Goal: Task Accomplishment & Management: Manage account settings

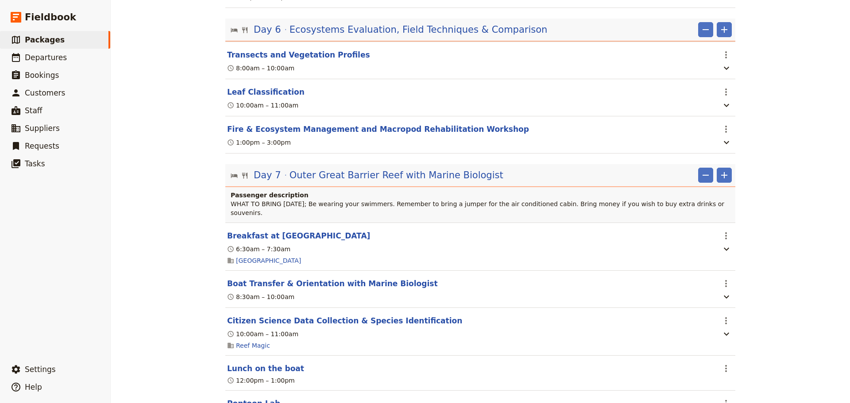
scroll to position [1709, 0]
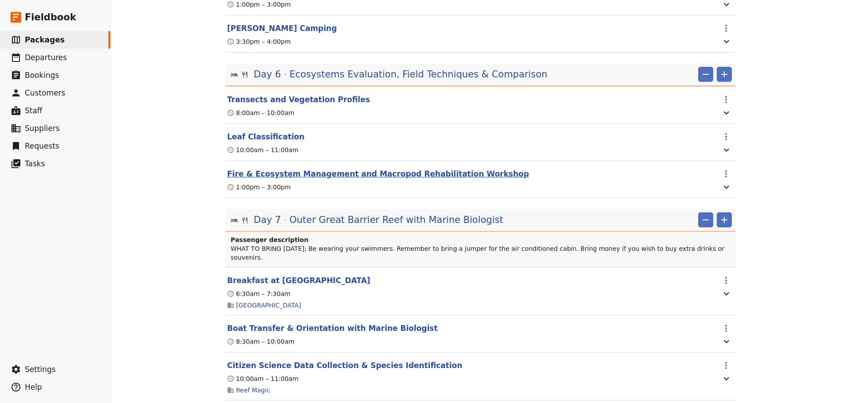
click at [338, 170] on button "Fire & Ecosystem Management and Macropod Rehabilitation Workshop" at bounding box center [378, 174] width 302 height 11
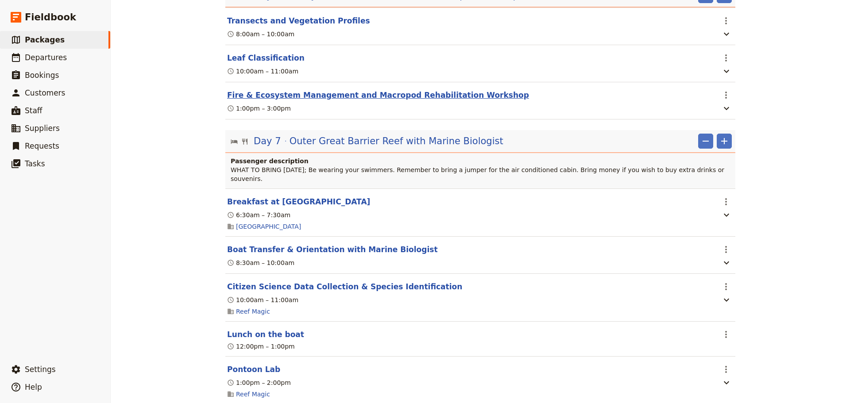
select select "6"
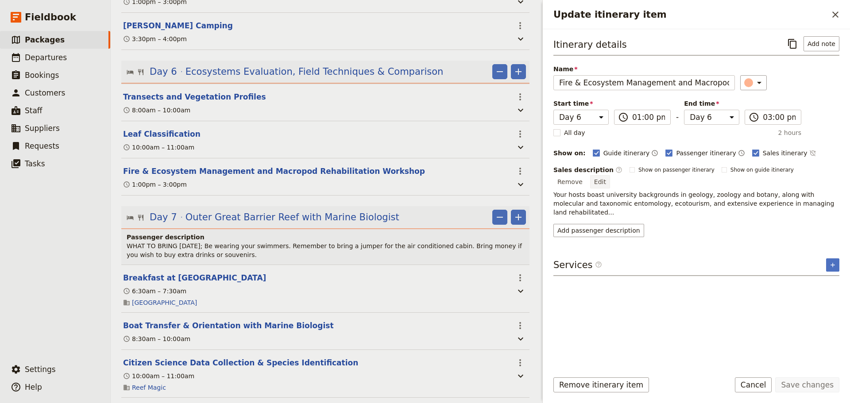
click at [610, 175] on button "Edit" at bounding box center [600, 181] width 20 height 13
click at [648, 84] on input "Fire & Ecosystem Management and Macropod Rehabilitation Workshop" at bounding box center [644, 82] width 182 height 15
click at [610, 175] on button "Edit" at bounding box center [600, 181] width 20 height 13
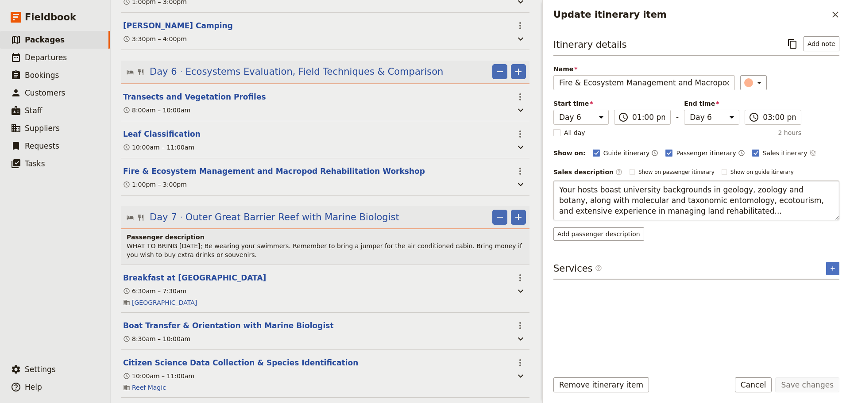
drag, startPoint x: 675, startPoint y: 213, endPoint x: 569, endPoint y: 206, distance: 106.1
click at [569, 206] on textarea "Your hosts boast university backgrounds in geology, zoology and botany, along w…" at bounding box center [696, 201] width 286 height 40
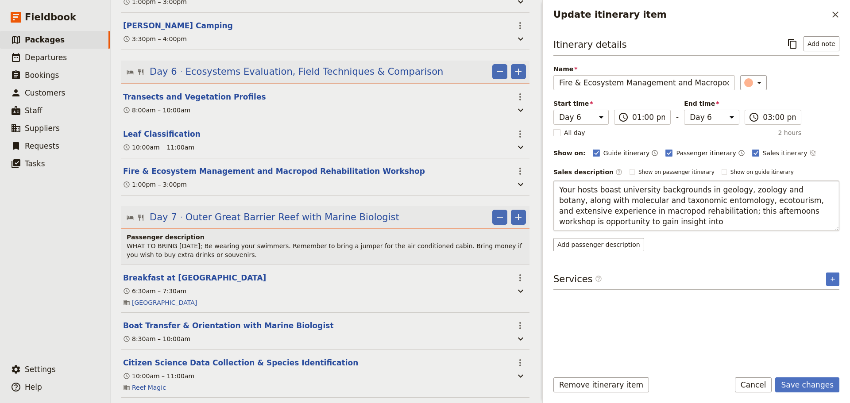
drag, startPoint x: 607, startPoint y: 222, endPoint x: 797, endPoint y: 211, distance: 189.4
click at [797, 211] on textarea "Your hosts boast university backgrounds in geology, zoology and botany, along w…" at bounding box center [696, 206] width 286 height 50
type textarea "Your hosts boast university backgrounds in geology, zoology and botany, along w…"
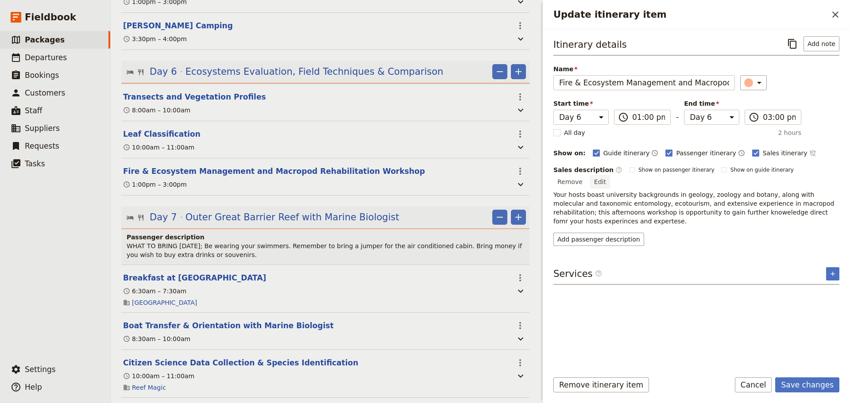
click at [610, 175] on button "Edit" at bounding box center [600, 181] width 20 height 13
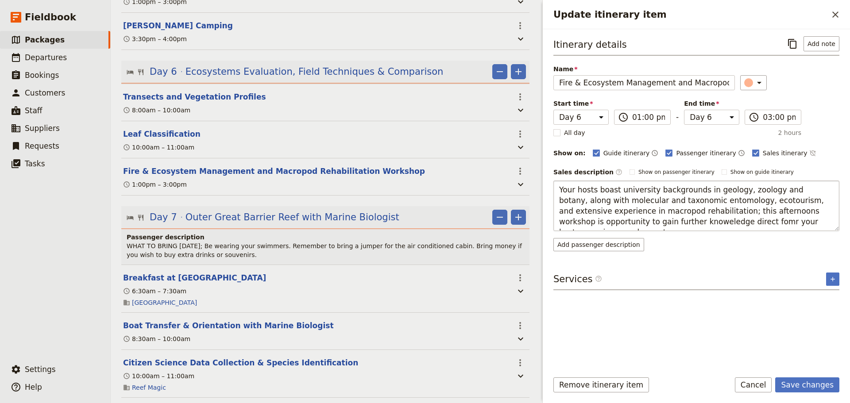
click at [784, 221] on textarea "Your hosts boast university backgrounds in geology, zoology and botany, along w…" at bounding box center [696, 206] width 286 height 50
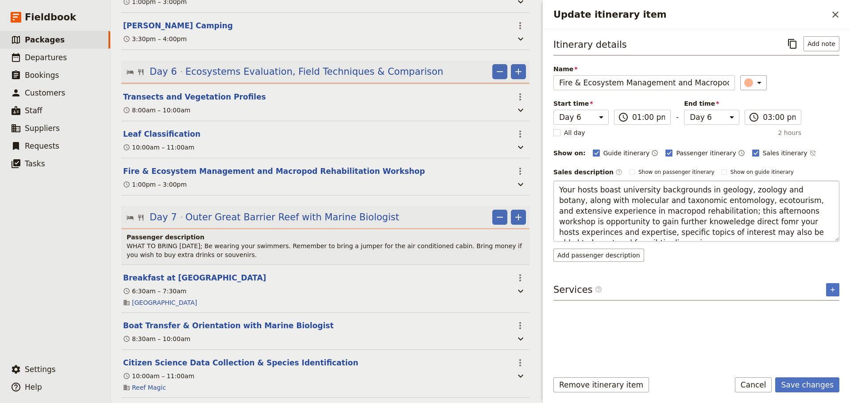
click at [725, 233] on textarea "Your hosts boast university backgrounds in geology, zoology and botany, along w…" at bounding box center [696, 211] width 286 height 61
click at [647, 232] on textarea "Your hosts boast university backgrounds in geology, zoology and botany, along w…" at bounding box center [696, 211] width 286 height 61
click at [694, 190] on textarea "Your hosts boast university backgrounds in geology, zoology and botany, along w…" at bounding box center [696, 211] width 286 height 61
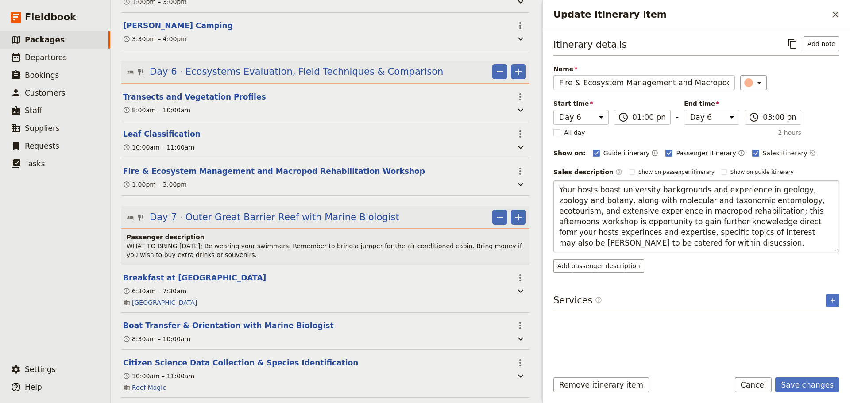
drag, startPoint x: 730, startPoint y: 221, endPoint x: 718, endPoint y: 220, distance: 12.0
click at [718, 220] on textarea "Your hosts boast university backgrounds and experience in geology, zoology and …" at bounding box center [696, 217] width 286 height 72
drag, startPoint x: 742, startPoint y: 234, endPoint x: 708, endPoint y: 229, distance: 34.0
click at [708, 229] on textarea "Your hosts boast university backgrounds and experience in geology, zoology and …" at bounding box center [696, 217] width 286 height 72
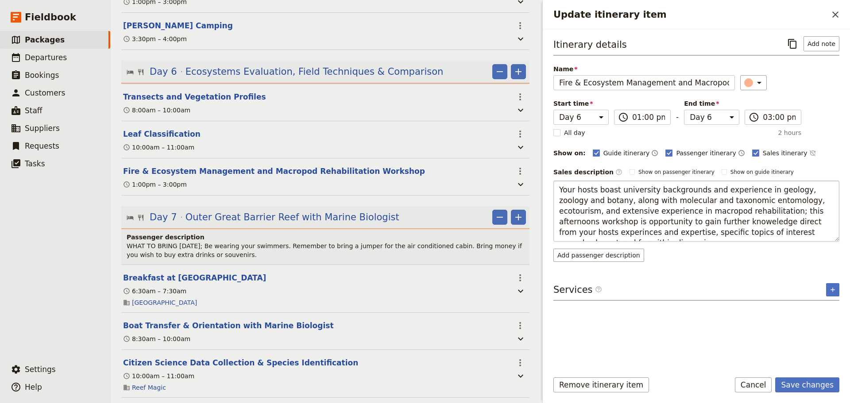
click at [822, 232] on textarea "Your hosts boast university backgrounds and experience in geology, zoology and …" at bounding box center [696, 211] width 286 height 61
click at [761, 232] on textarea "Your hosts boast university backgrounds and experience in geology, zoology and …" at bounding box center [696, 211] width 286 height 61
drag, startPoint x: 756, startPoint y: 232, endPoint x: 747, endPoint y: 231, distance: 9.8
click at [747, 231] on textarea "Your hosts boast university backgrounds and experience in geology, zoology and …" at bounding box center [696, 211] width 286 height 61
click at [731, 225] on textarea "Your hosts boast university backgrounds and experience in geology, zoology and …" at bounding box center [696, 211] width 286 height 61
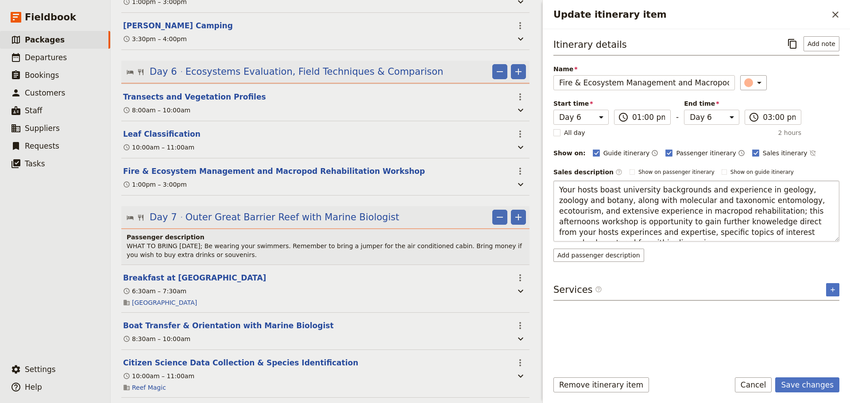
drag, startPoint x: 816, startPoint y: 230, endPoint x: 788, endPoint y: 232, distance: 28.4
click at [788, 232] on textarea "Your hosts boast university backgrounds and experience in geology, zoology and …" at bounding box center [696, 211] width 286 height 61
drag, startPoint x: 818, startPoint y: 234, endPoint x: 519, endPoint y: 191, distance: 301.4
click at [519, 191] on div "Haka Educational Tours: [GEOGRAPHIC_DATA] 2027 ​ 11 days / 10 nights 20 – 100 p…" at bounding box center [480, 201] width 739 height 403
click at [823, 231] on textarea "Your hosts boast university backgrounds and experience in geology, zoology and …" at bounding box center [696, 211] width 286 height 61
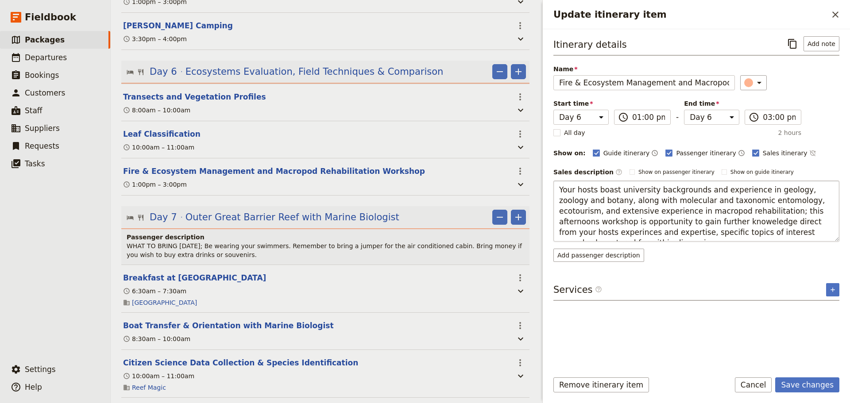
click at [812, 235] on textarea "Your hosts boast university backgrounds and experience in geology, zoology and …" at bounding box center [696, 211] width 286 height 61
type textarea "Your hosts boast university backgrounds and experience in geology, zoology and …"
drag, startPoint x: 819, startPoint y: 236, endPoint x: 553, endPoint y: 190, distance: 270.5
click at [553, 190] on div "Itinerary details ​ Add note Name Fire & Ecosystem Management and Macropod Reha…" at bounding box center [696, 196] width 307 height 335
drag, startPoint x: 802, startPoint y: 386, endPoint x: 797, endPoint y: 366, distance: 20.0
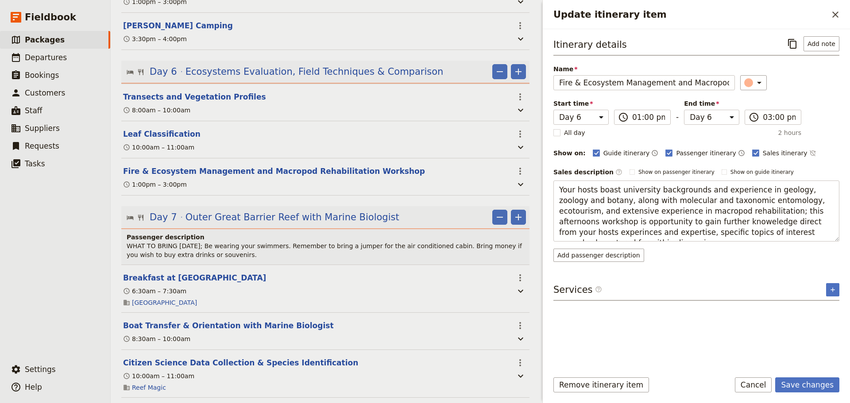
click at [802, 385] on button "Save changes" at bounding box center [807, 385] width 64 height 15
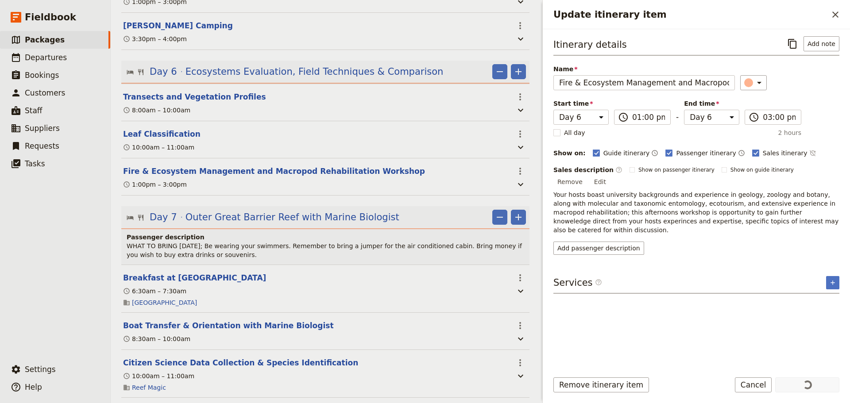
scroll to position [1709, 0]
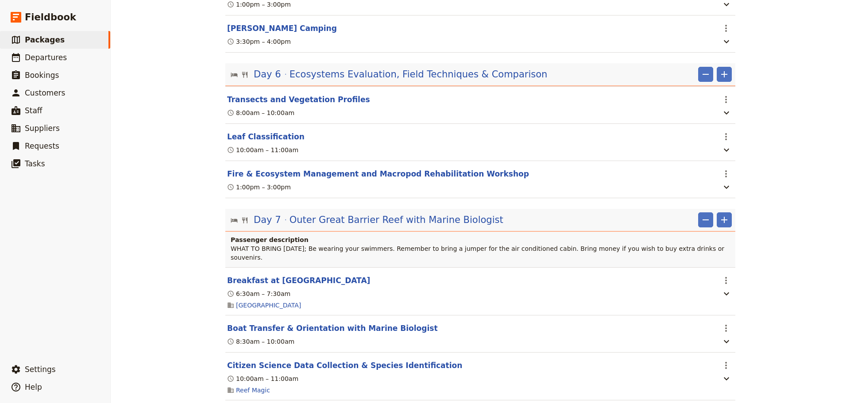
click at [391, 169] on button "Fire & Ecosystem Management and Macropod Rehabilitation Workshop" at bounding box center [378, 174] width 302 height 11
select select "6"
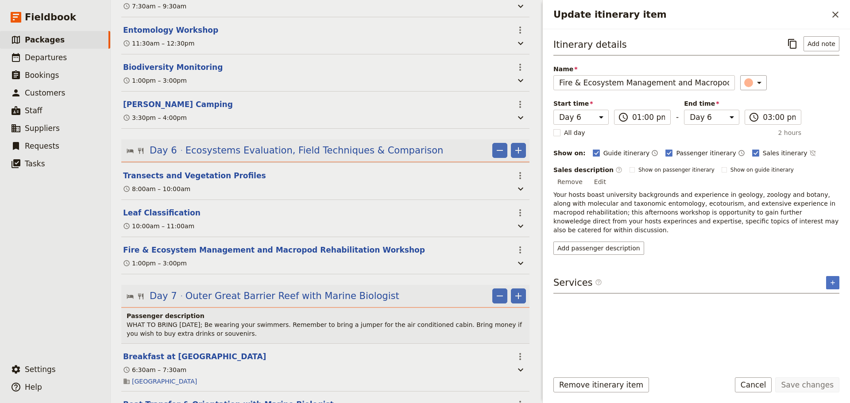
scroll to position [1788, 0]
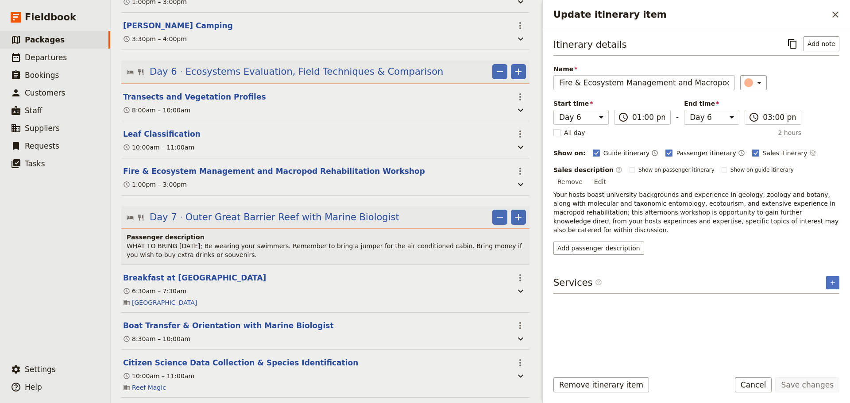
click at [610, 175] on button "Edit" at bounding box center [600, 181] width 20 height 13
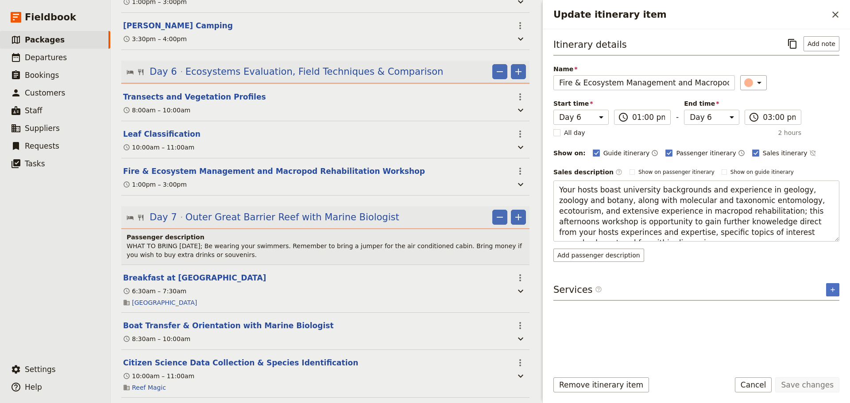
drag, startPoint x: 817, startPoint y: 232, endPoint x: 542, endPoint y: 190, distance: 277.8
click at [542, 190] on div "Update itinerary item ​ Itinerary details ​ Add note Name Fire & Ecosystem Mana…" at bounding box center [696, 201] width 308 height 403
type textarea "Your hosts have university backgrounds and experience in geology, zoology, and …"
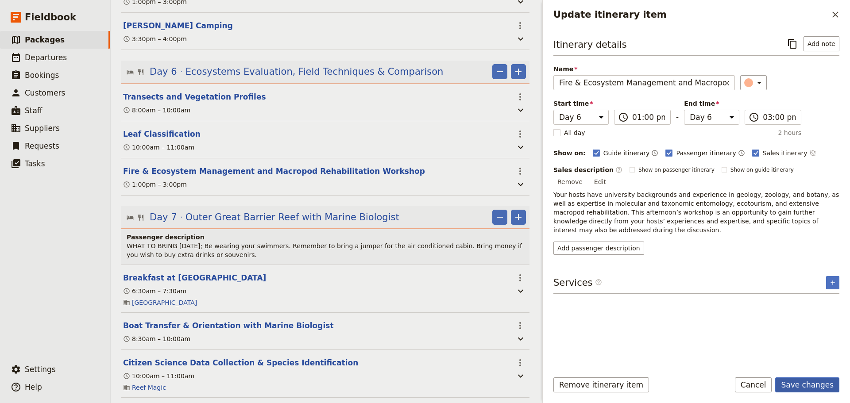
click at [816, 385] on button "Save changes" at bounding box center [807, 385] width 64 height 15
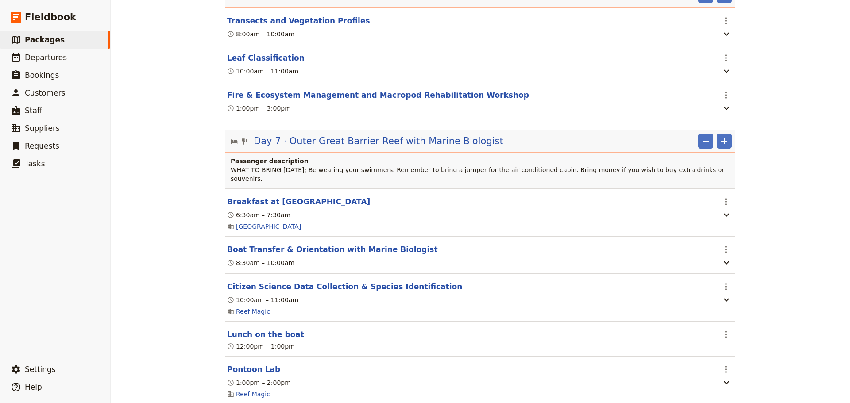
scroll to position [1709, 0]
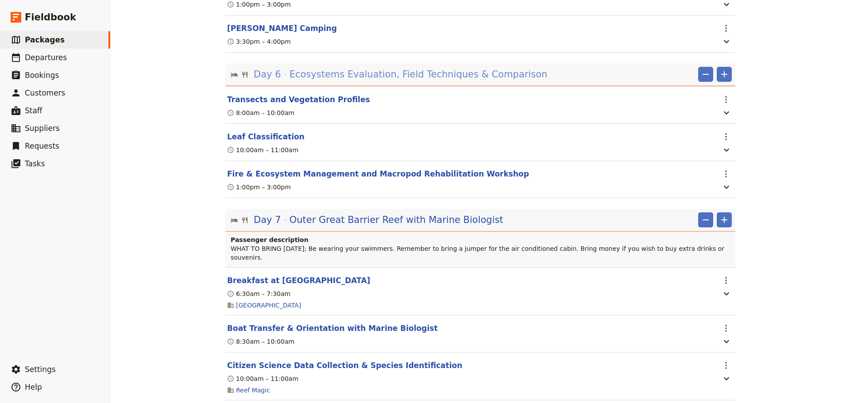
click at [380, 68] on span "Ecosystems Evaluation, Field Techniques & Comparison" at bounding box center [419, 74] width 258 height 13
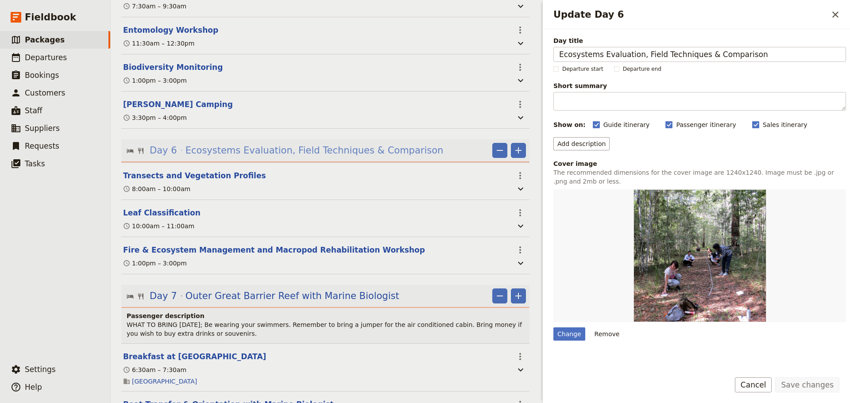
scroll to position [1788, 0]
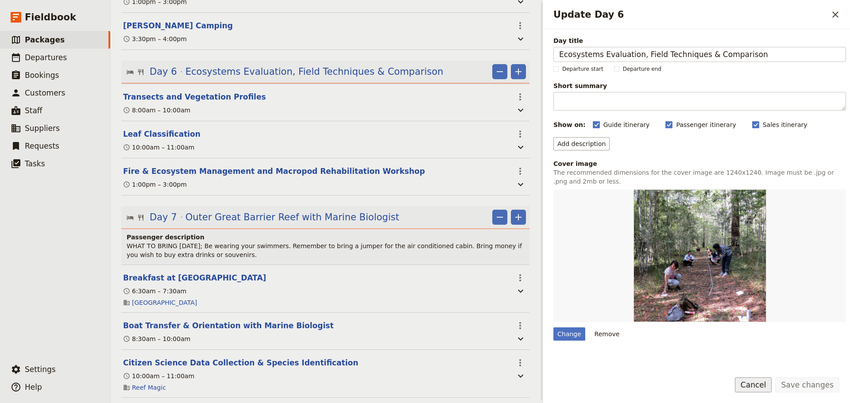
click at [760, 386] on button "Cancel" at bounding box center [753, 385] width 37 height 15
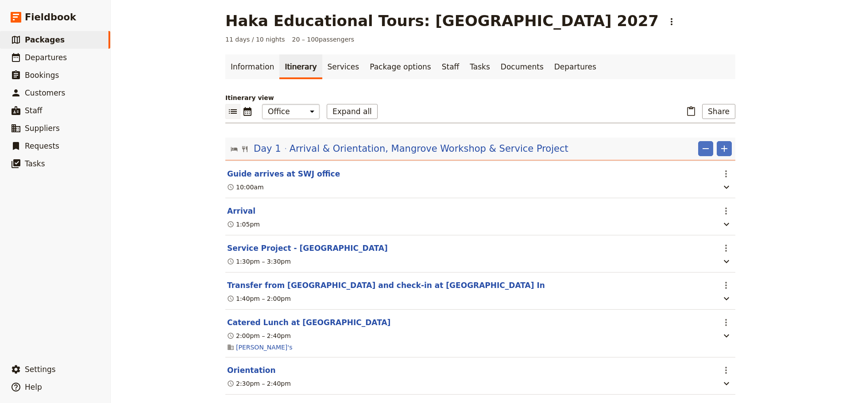
scroll to position [0, 0]
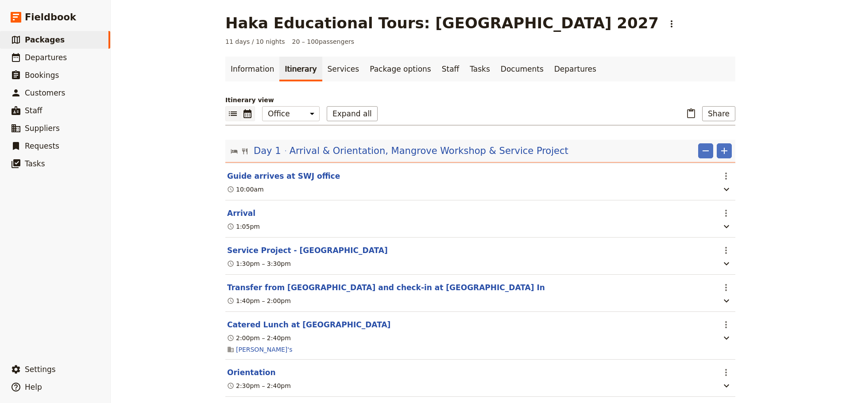
click at [248, 109] on icon "Calendar view" at bounding box center [247, 113] width 11 height 11
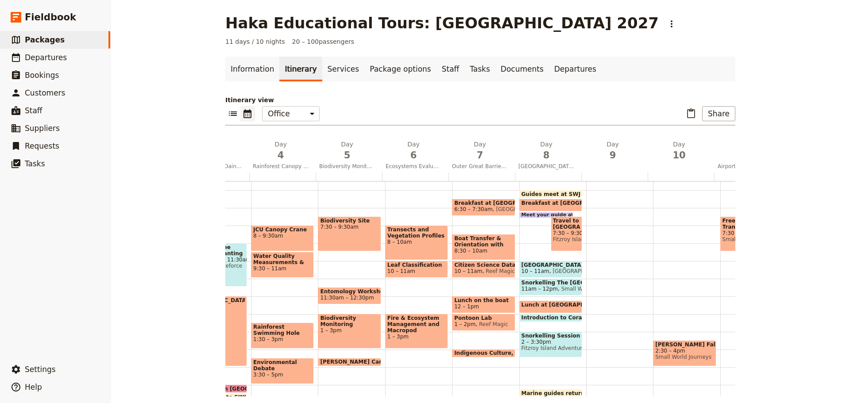
scroll to position [0, 213]
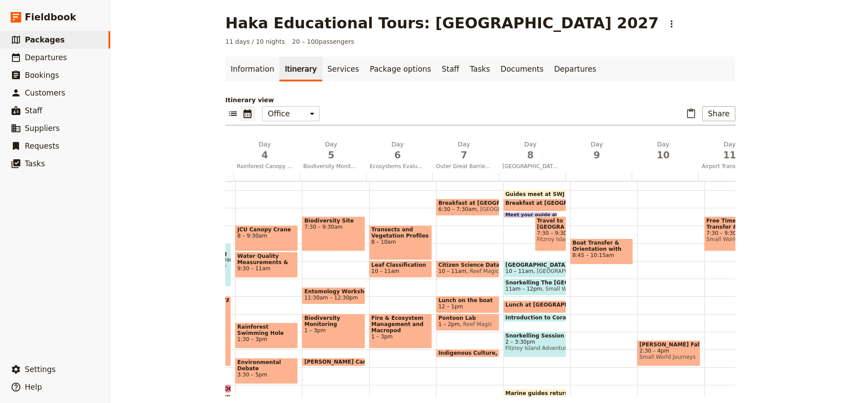
drag, startPoint x: 452, startPoint y: 248, endPoint x: 583, endPoint y: 228, distance: 132.4
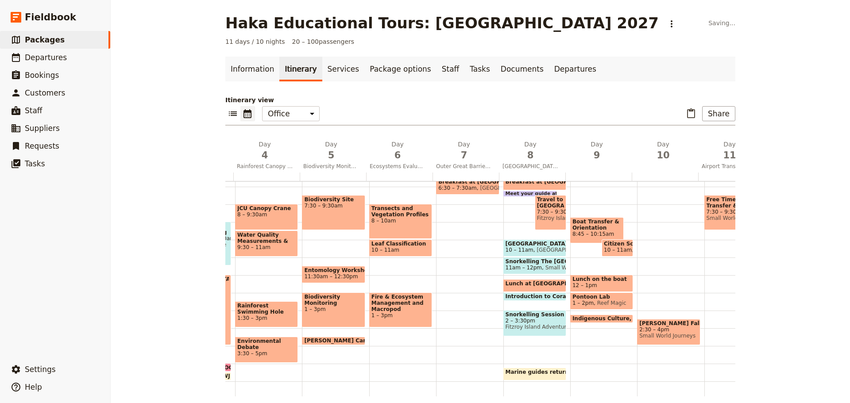
scroll to position [97, 0]
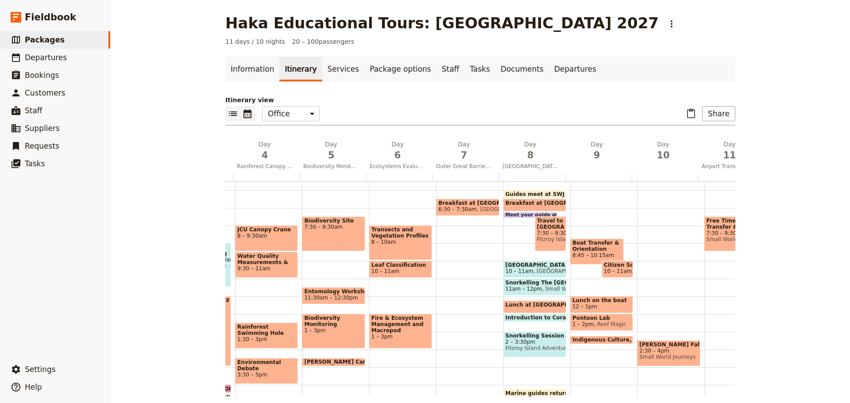
click at [228, 116] on icon "List view" at bounding box center [233, 113] width 11 height 11
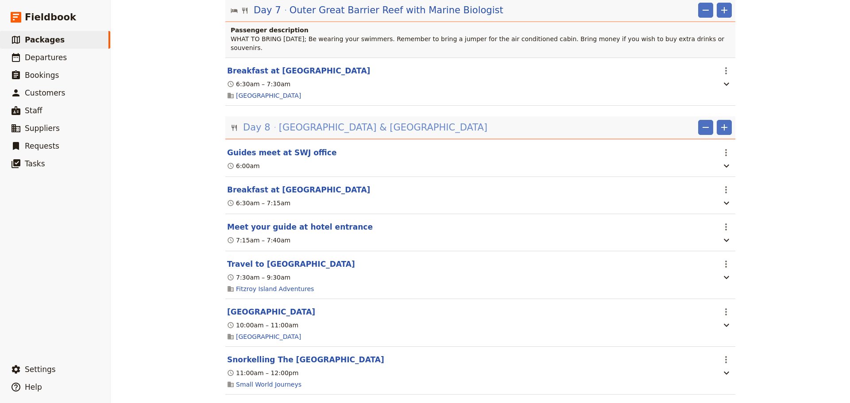
scroll to position [1845, 0]
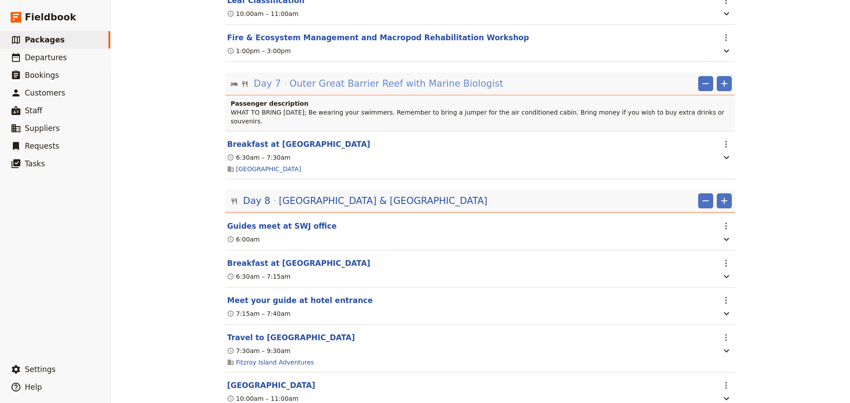
click at [324, 81] on span "Outer Great Barrier Reef with Marine Biologist" at bounding box center [397, 83] width 214 height 13
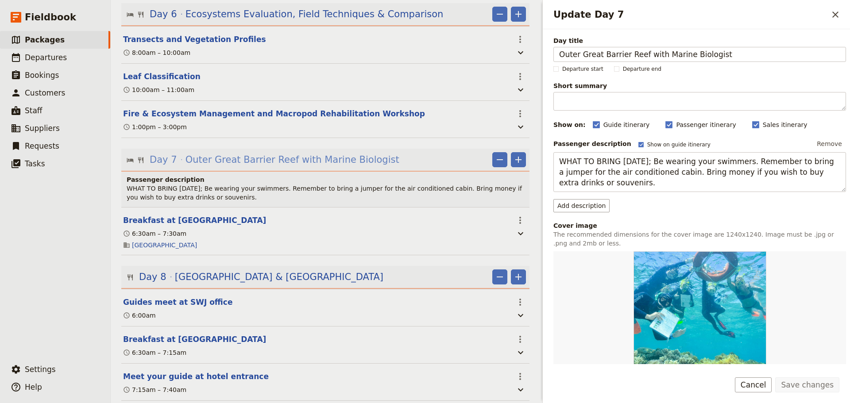
scroll to position [1924, 0]
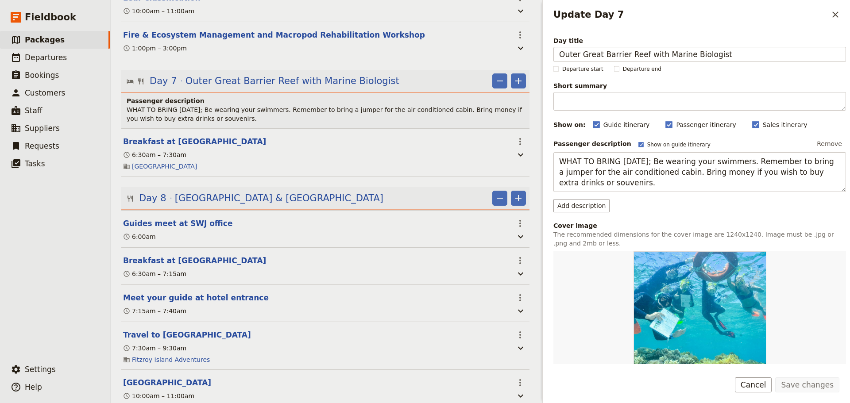
click at [757, 383] on button "Cancel" at bounding box center [753, 385] width 37 height 15
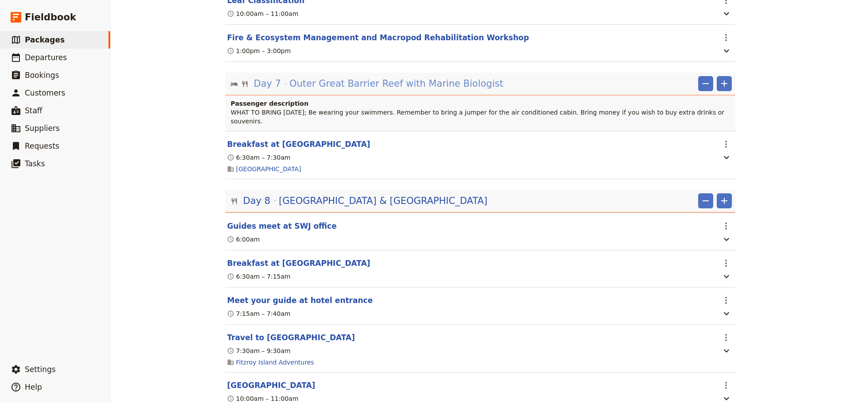
click at [458, 77] on span "Outer Great Barrier Reef with Marine Biologist" at bounding box center [397, 83] width 214 height 13
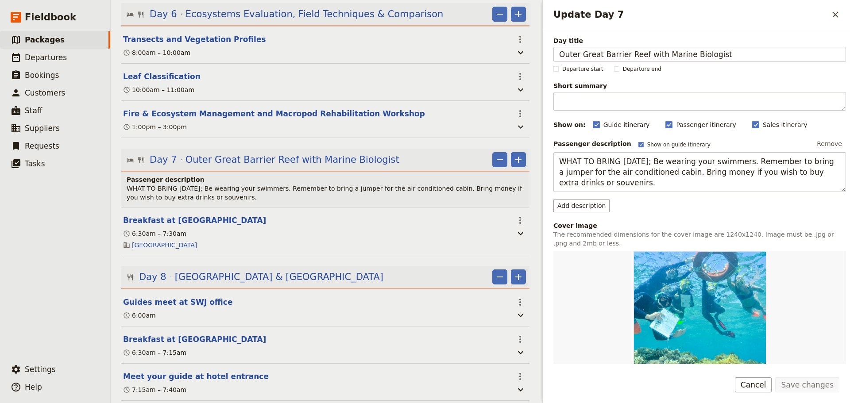
scroll to position [1924, 0]
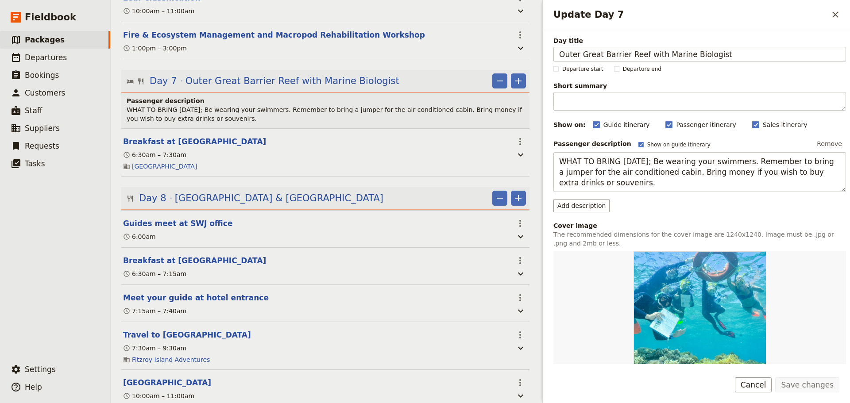
drag, startPoint x: 723, startPoint y: 58, endPoint x: 433, endPoint y: 27, distance: 291.6
click at [433, 27] on div "Haka Educational Tours: [GEOGRAPHIC_DATA] 2027 ​ 11 days / 10 nights 20 – 100 p…" at bounding box center [480, 201] width 739 height 403
drag, startPoint x: 754, startPoint y: 387, endPoint x: 757, endPoint y: 377, distance: 10.0
click at [756, 386] on button "Cancel" at bounding box center [753, 385] width 37 height 15
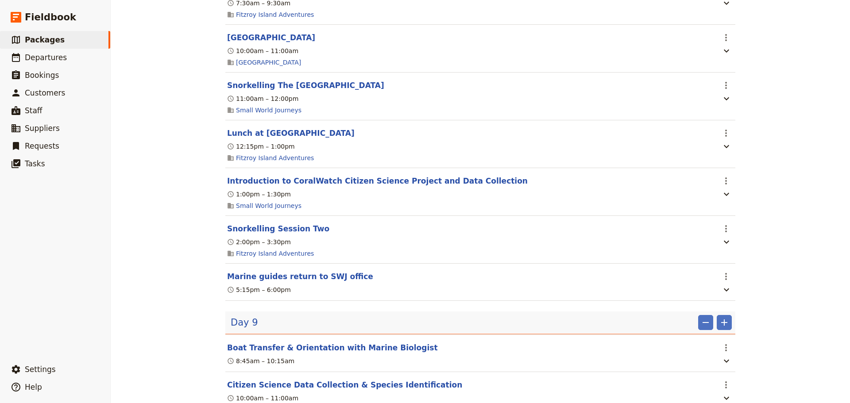
scroll to position [2214, 0]
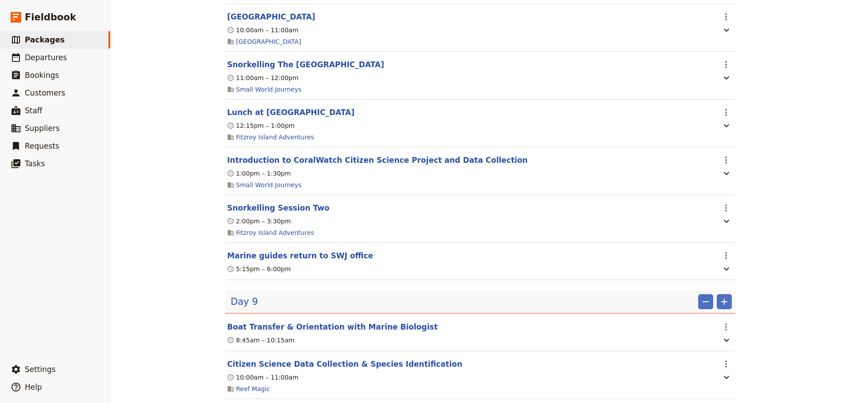
click at [277, 299] on div "Day 9 ​ ​" at bounding box center [481, 301] width 501 height 15
click at [231, 297] on span "Day 9" at bounding box center [244, 301] width 27 height 13
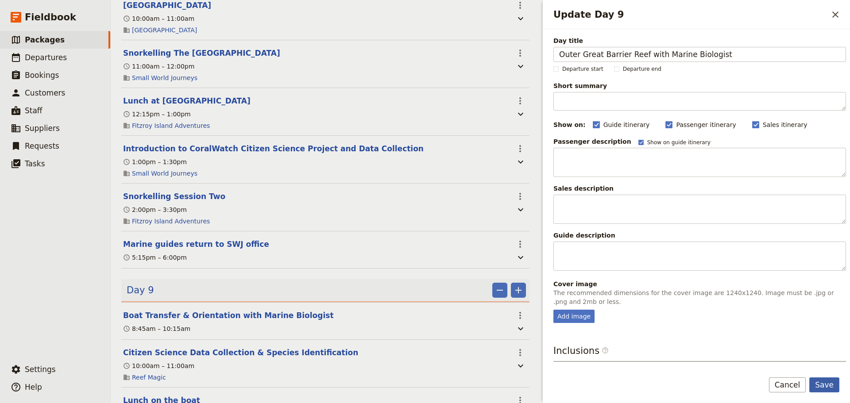
type input "Outer Great Barrier Reef with Marine Biologist"
drag, startPoint x: 824, startPoint y: 383, endPoint x: 618, endPoint y: 323, distance: 214.4
click at [824, 382] on button "Save" at bounding box center [824, 385] width 30 height 15
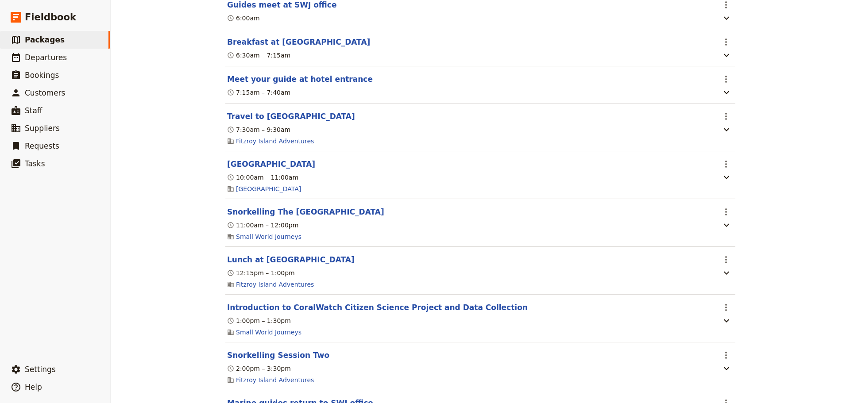
scroll to position [1845, 0]
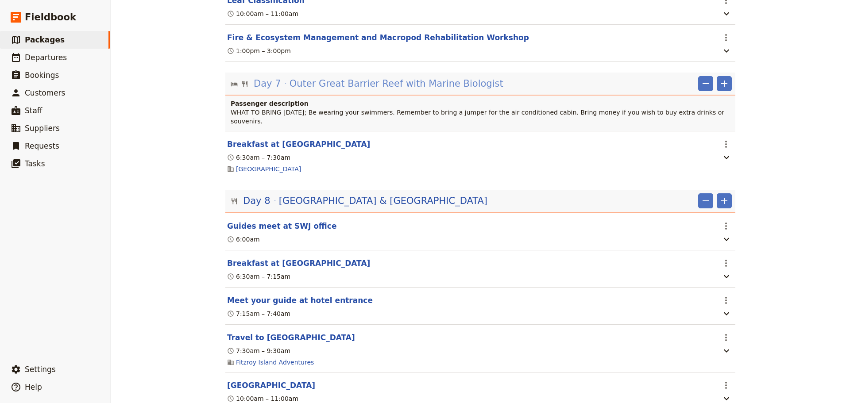
click at [359, 79] on span "Outer Great Barrier Reef with Marine Biologist" at bounding box center [397, 83] width 214 height 13
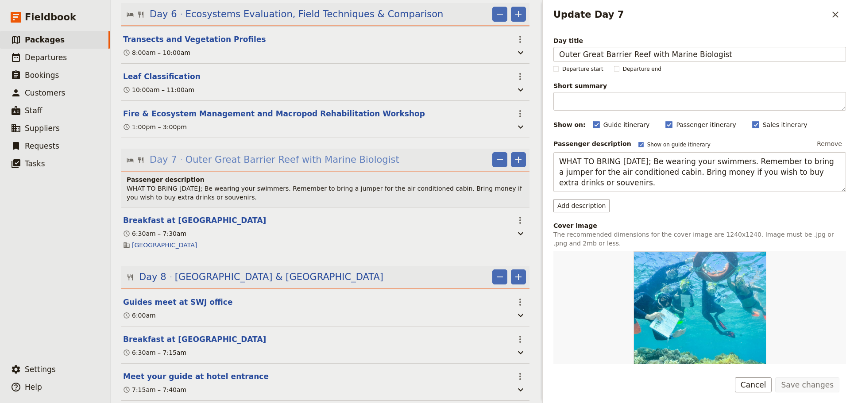
scroll to position [1924, 0]
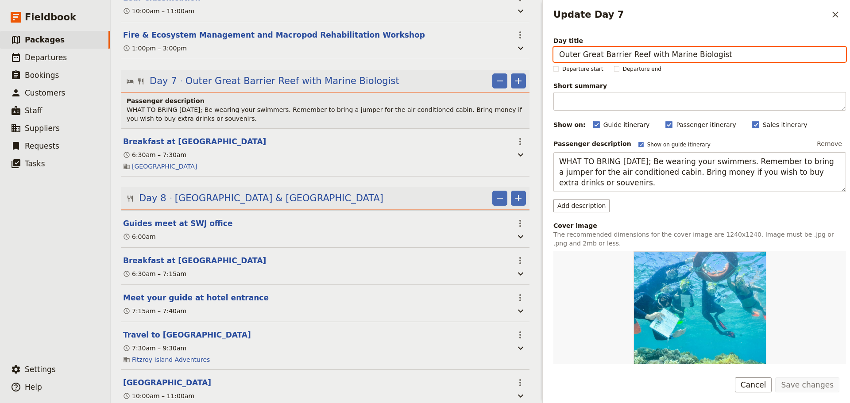
drag, startPoint x: 686, startPoint y: 59, endPoint x: 370, endPoint y: 55, distance: 316.2
click at [370, 55] on div "Haka Educational Tours: [GEOGRAPHIC_DATA] 2027 ​ 11 days / 10 nights 20 – 100 p…" at bounding box center [480, 201] width 739 height 403
paste input "[PERSON_NAME] University Biology Workshop"
click at [723, 50] on input "[PERSON_NAME] University Biology Workshop" at bounding box center [699, 54] width 293 height 15
click at [734, 53] on input "[PERSON_NAME] University Biology Workshop & Future fo the Reef Presentation" at bounding box center [699, 54] width 293 height 15
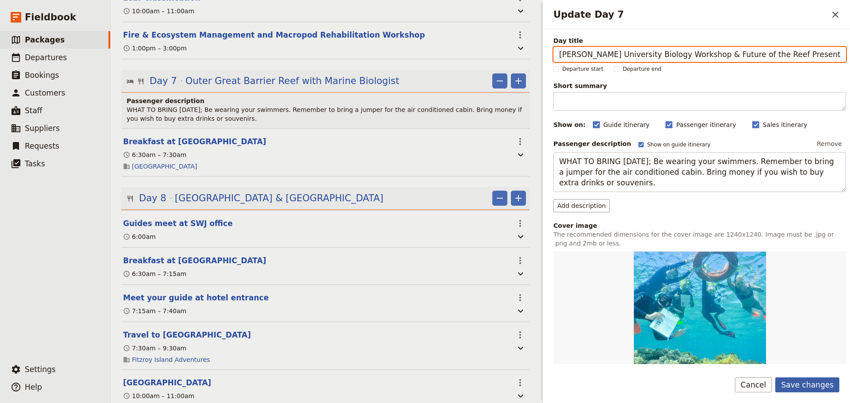
type input "[PERSON_NAME] University Biology Workshop & Future of the Reef Presentation"
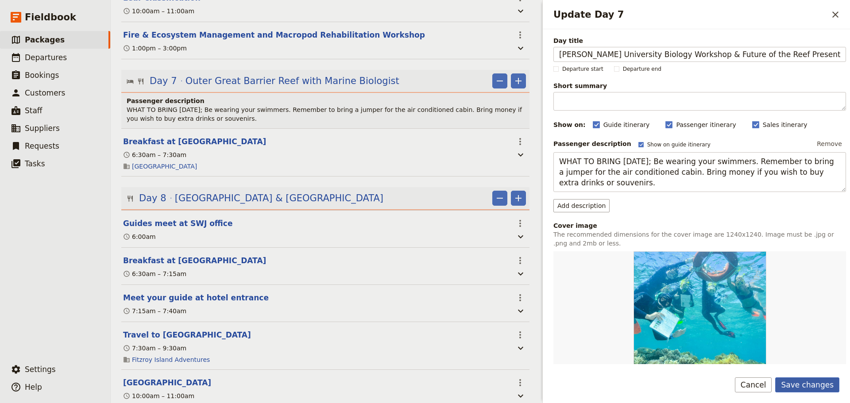
click at [804, 389] on button "Save changes" at bounding box center [807, 385] width 64 height 15
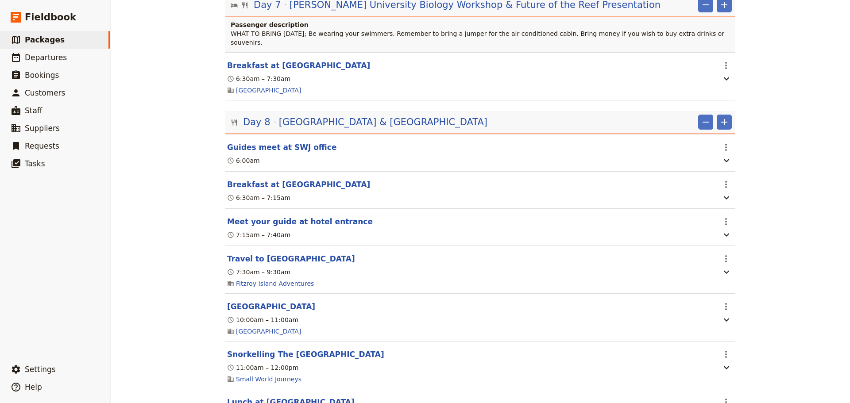
scroll to position [1845, 0]
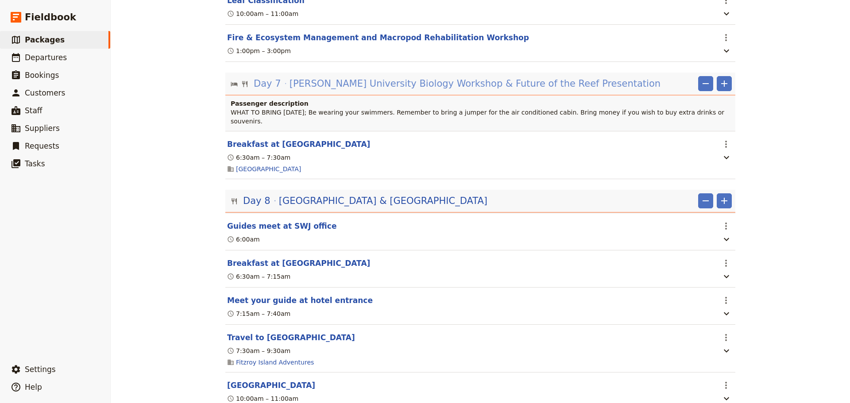
click at [377, 77] on span "[PERSON_NAME] University Biology Workshop & Future of the Reef Presentation" at bounding box center [475, 83] width 371 height 13
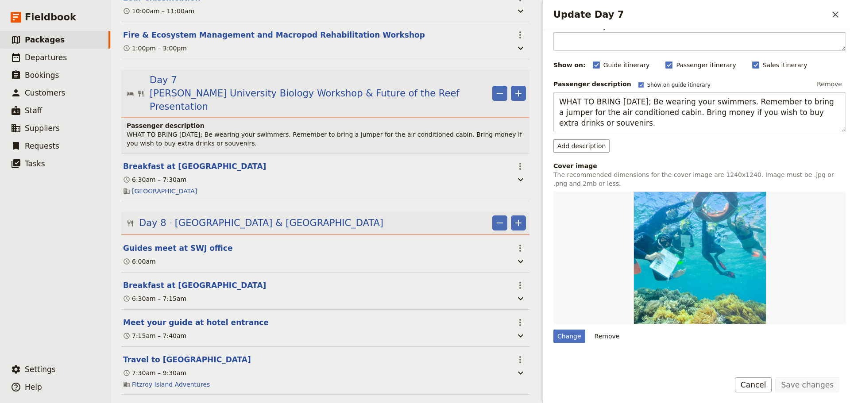
scroll to position [147, 0]
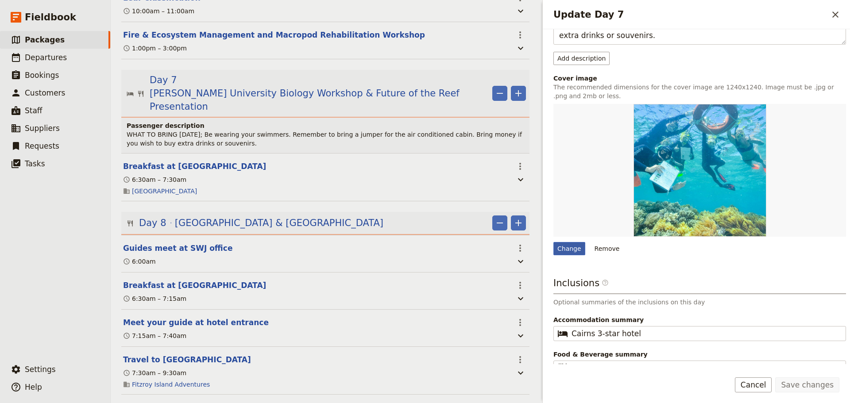
click at [573, 250] on div "Change" at bounding box center [569, 248] width 32 height 13
click at [553, 242] on input "Change" at bounding box center [553, 242] width 0 height 0
type input "C:\fakepath\JCU jellyfishFieldbook.jpg"
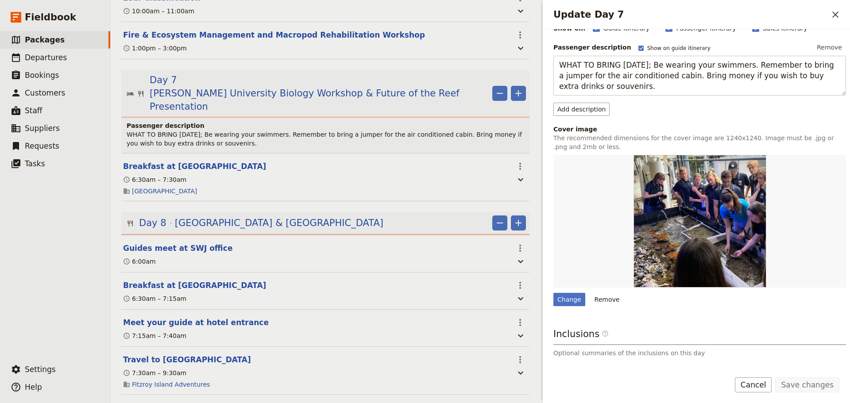
scroll to position [170, 0]
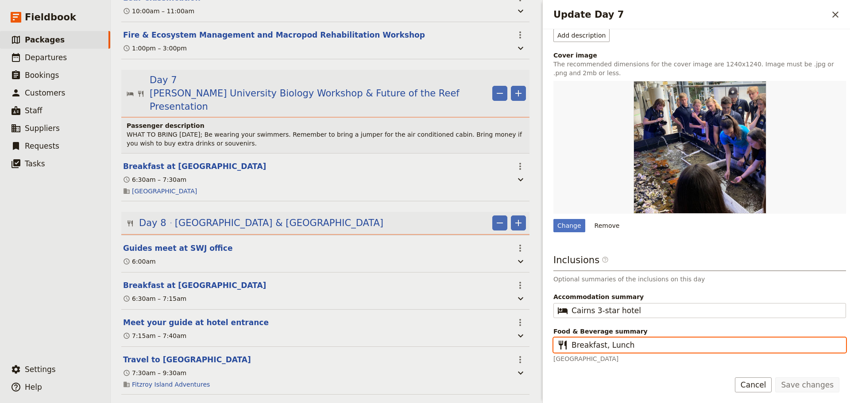
click at [631, 346] on input "Breakfast, Lunch" at bounding box center [706, 345] width 269 height 11
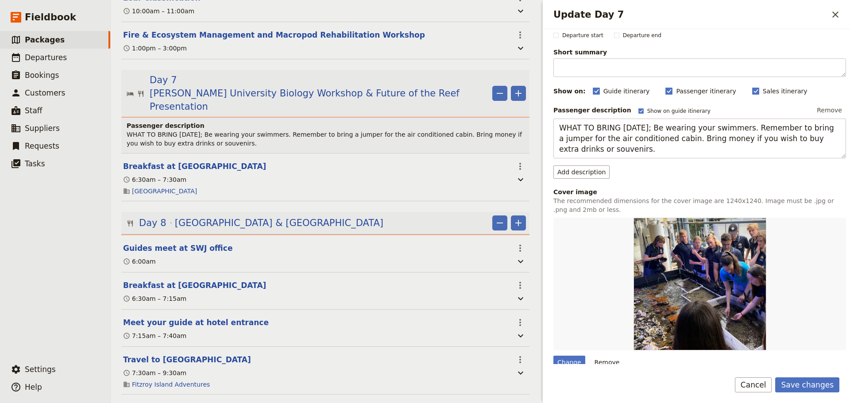
scroll to position [0, 0]
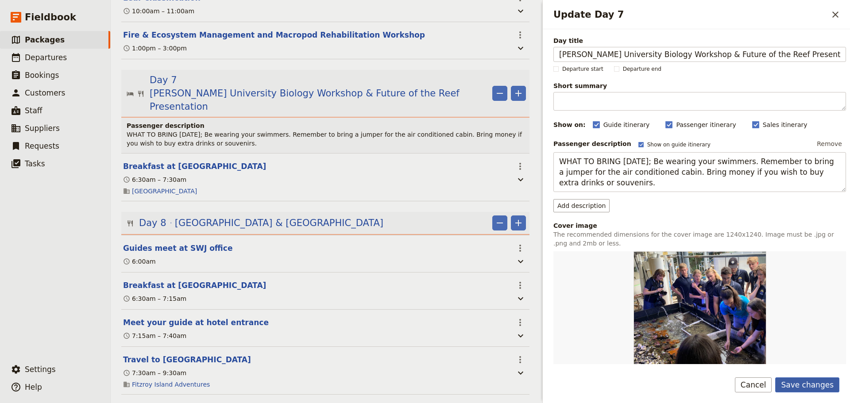
type input "Breakfast, Lunch, Dinner"
click at [815, 386] on button "Save changes" at bounding box center [807, 385] width 64 height 15
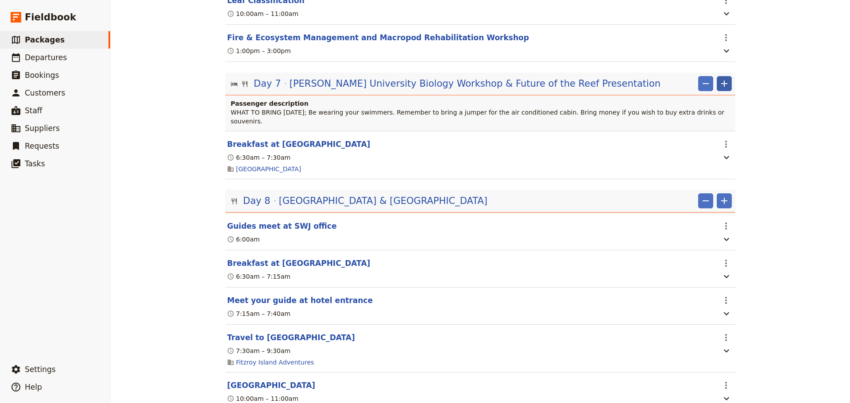
click at [719, 78] on icon "Add" at bounding box center [724, 83] width 11 height 11
click at [715, 97] on span "Add itinerary item" at bounding box center [694, 96] width 56 height 9
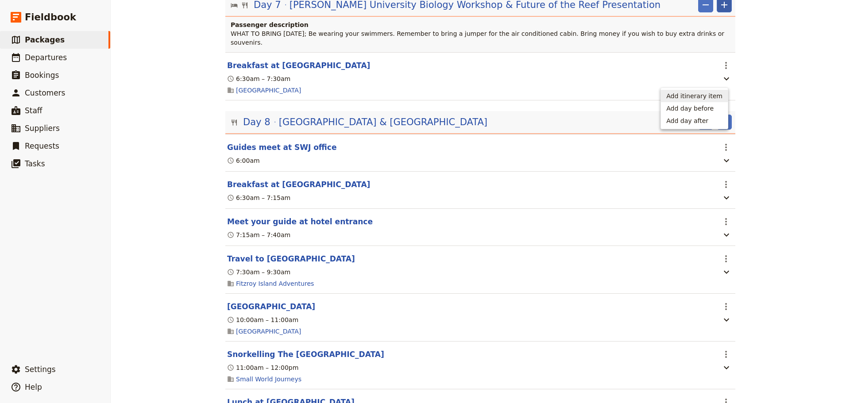
select select "7"
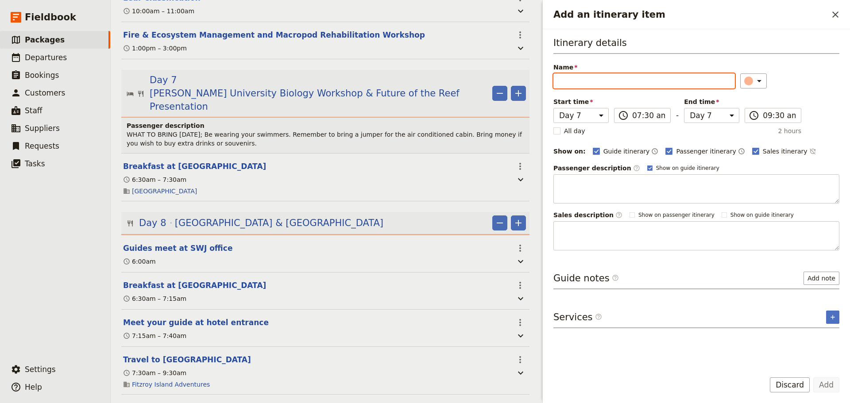
click at [575, 81] on input "Name" at bounding box center [644, 81] width 182 height 15
paste input "Biology Seminar"
type input "Biology Seminar"
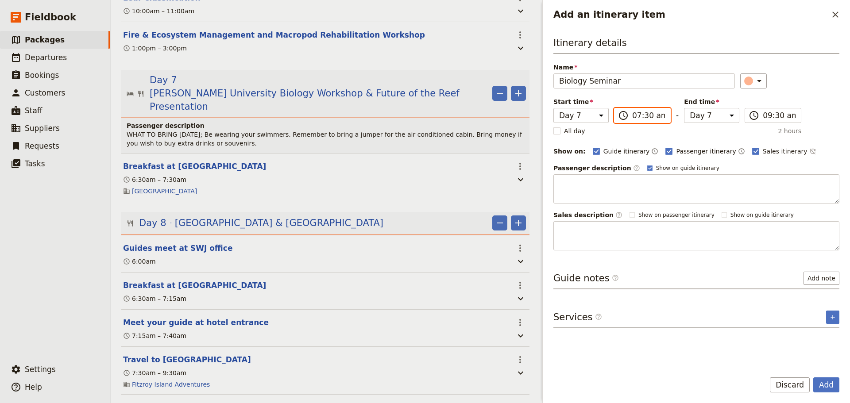
click at [650, 118] on input "07:30 am" at bounding box center [648, 115] width 33 height 11
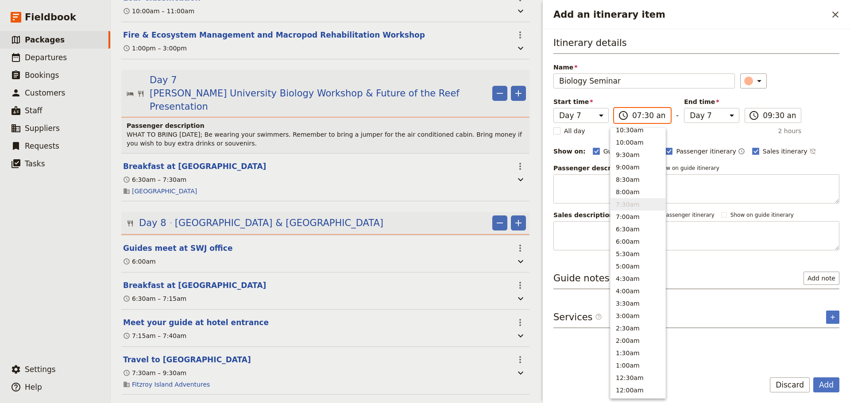
scroll to position [325, 0]
click at [637, 150] on button "10:00am" at bounding box center [638, 146] width 55 height 12
type input "10:00 am"
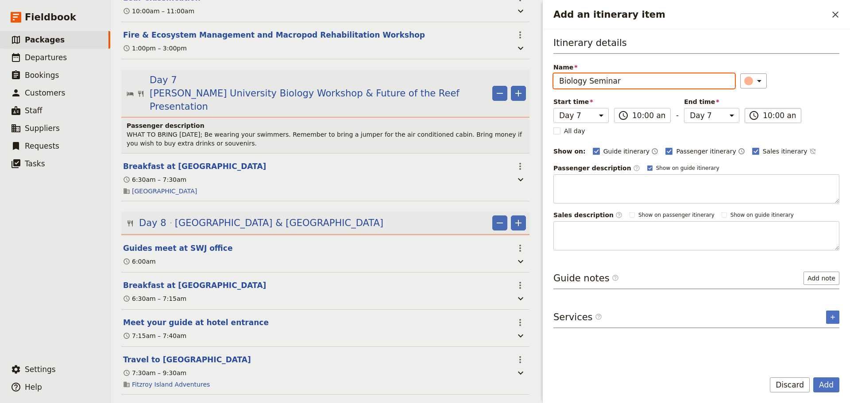
click at [773, 115] on input "10:00 am" at bounding box center [779, 115] width 33 height 11
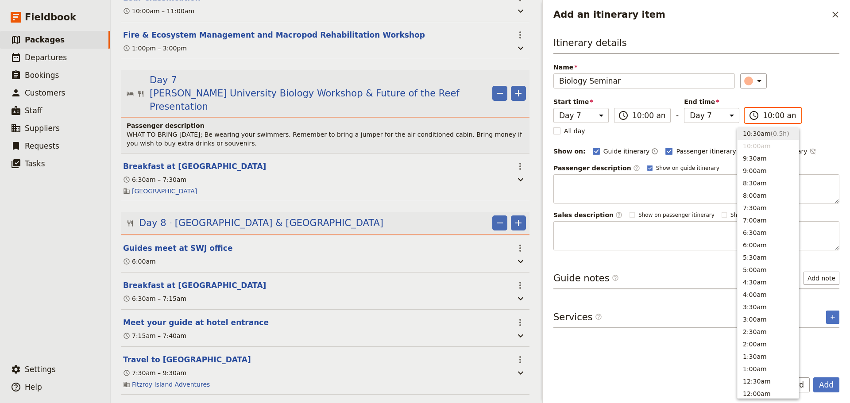
scroll to position [251, 0]
click at [771, 181] on span "( 1.5h )" at bounding box center [780, 182] width 19 height 7
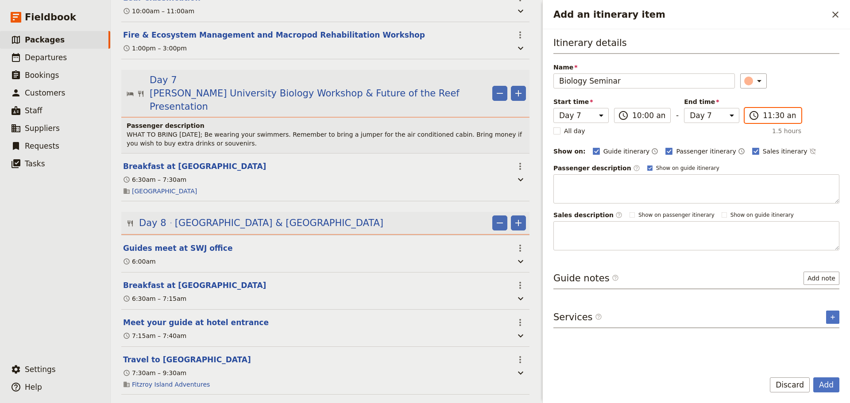
click at [770, 116] on input "11:30 am" at bounding box center [779, 115] width 33 height 11
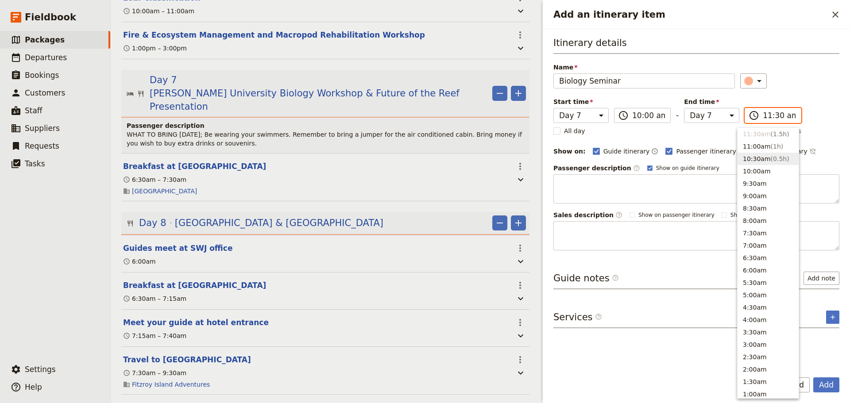
scroll to position [225, 0]
click at [770, 191] on button "12:00pm ( 2h )" at bounding box center [768, 196] width 61 height 12
type input "12:00 pm"
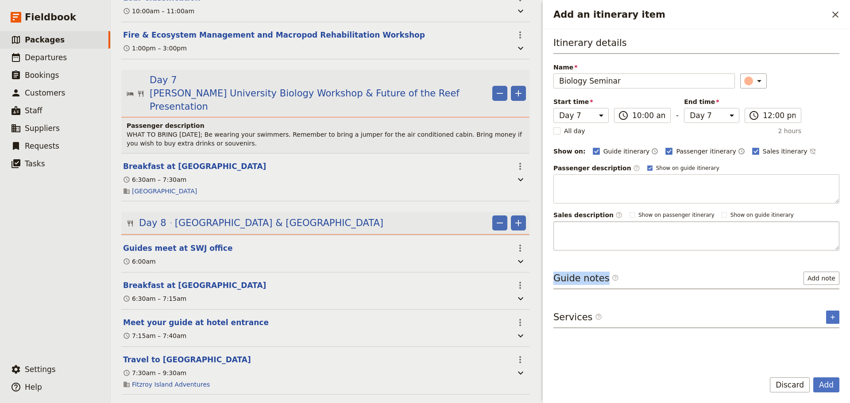
click at [650, 248] on div "Itinerary details Name Biology Seminar ​ Start time Day 1 Day 2 Day 3 Day 4 Day…" at bounding box center [696, 199] width 286 height 327
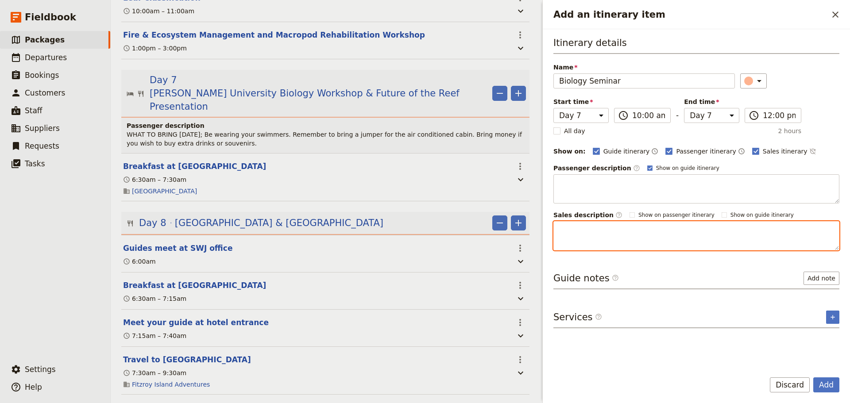
click at [638, 236] on textarea "Add an itinerary item" at bounding box center [696, 235] width 286 height 29
paste textarea "[DATE] you head to [PERSON_NAME][GEOGRAPHIC_DATA] for a biology-focused worksho…"
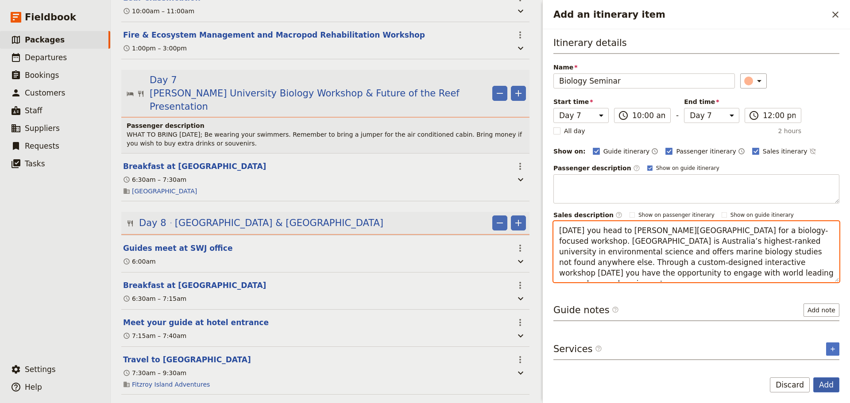
type textarea "[DATE] you head to [PERSON_NAME][GEOGRAPHIC_DATA] for a biology-focused worksho…"
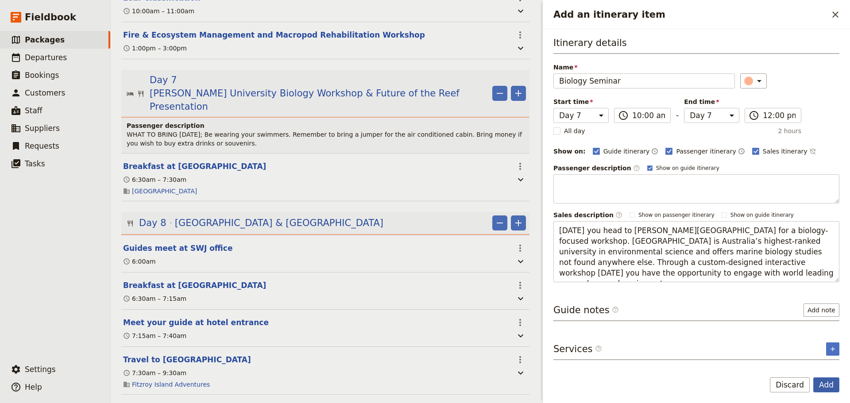
click at [825, 388] on button "Add" at bounding box center [826, 385] width 26 height 15
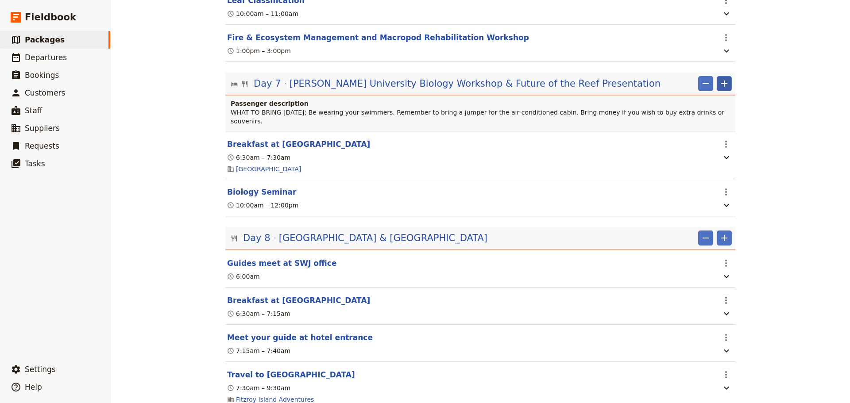
click at [722, 78] on icon "Add" at bounding box center [724, 83] width 11 height 11
click at [717, 97] on span "Add itinerary item" at bounding box center [694, 96] width 56 height 9
select select "7"
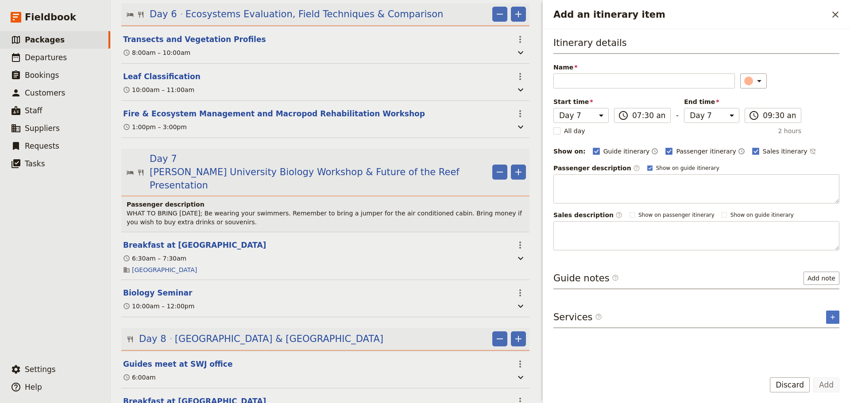
scroll to position [1924, 0]
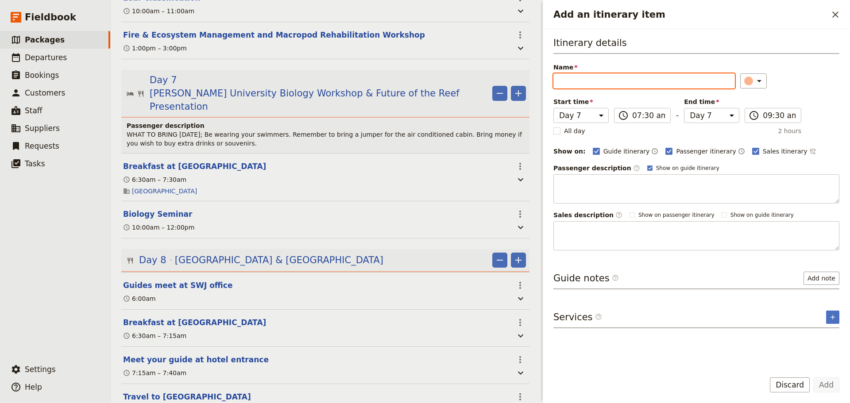
click at [584, 83] on input "Name" at bounding box center [644, 81] width 182 height 15
paste input "Marine Labs & Aquarium"
type input "Marine Labs & Aquarium"
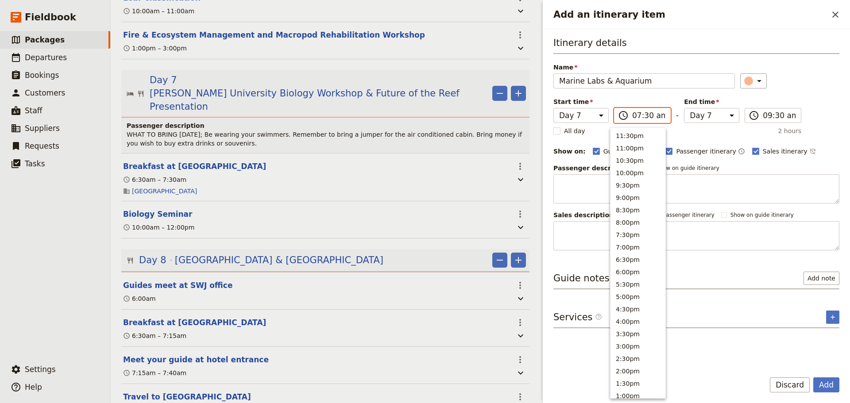
click at [649, 117] on input "07:30 am" at bounding box center [648, 115] width 33 height 11
click at [638, 148] on button "10:00am" at bounding box center [638, 146] width 55 height 12
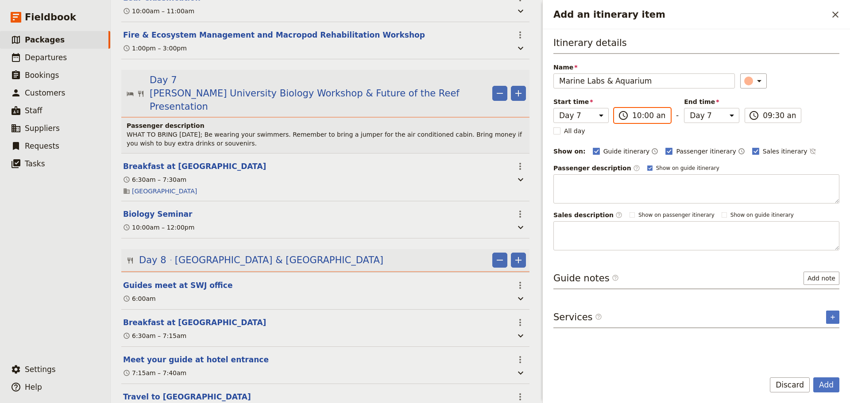
click at [654, 113] on input "10:00 am" at bounding box center [648, 115] width 33 height 11
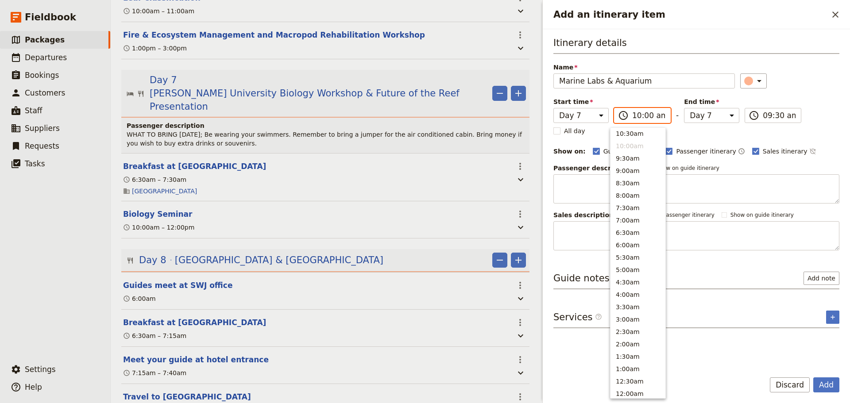
scroll to position [251, 0]
click at [640, 196] on button "11:00am" at bounding box center [638, 195] width 55 height 12
type input "11:00 am"
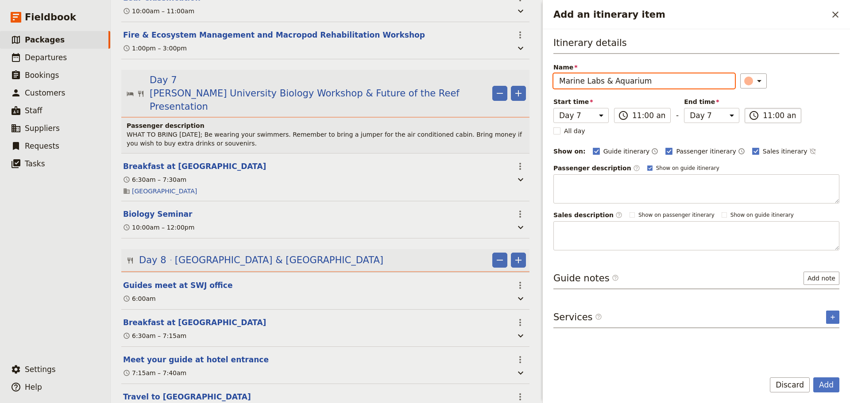
click at [763, 117] on input "11:00 am" at bounding box center [779, 115] width 33 height 11
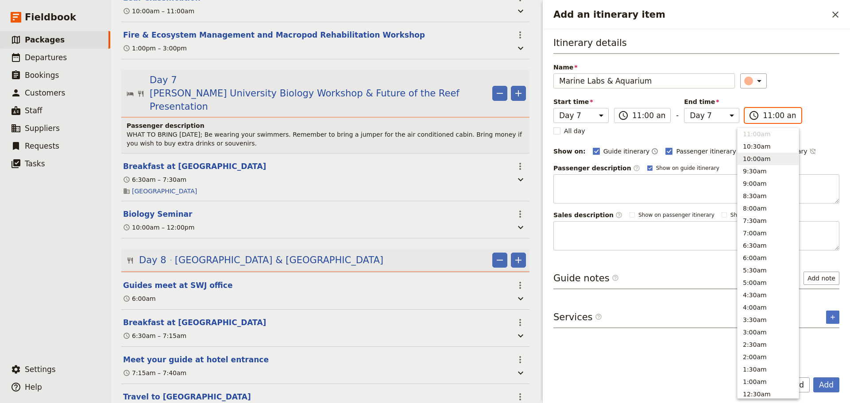
scroll to position [238, 0]
click at [771, 180] on span "( 1h )" at bounding box center [777, 183] width 13 height 7
type input "12:00 pm"
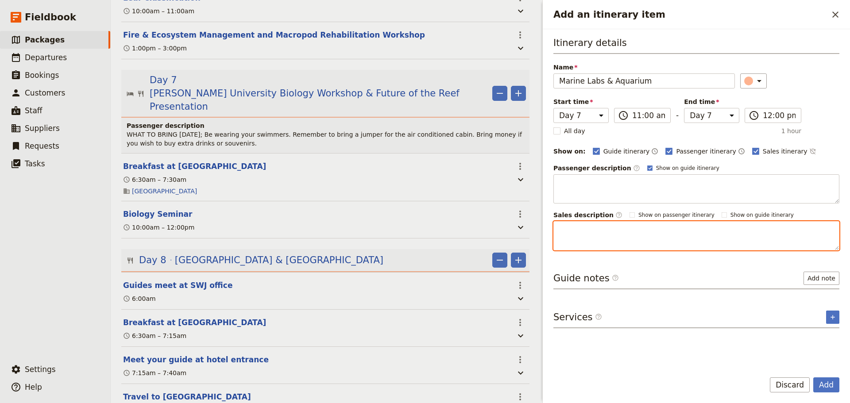
click at [637, 236] on textarea "Add an itinerary item" at bounding box center [696, 235] width 286 height 29
paste textarea "Popular with film crews, the marine labs at [GEOGRAPHIC_DATA] boast one of the …"
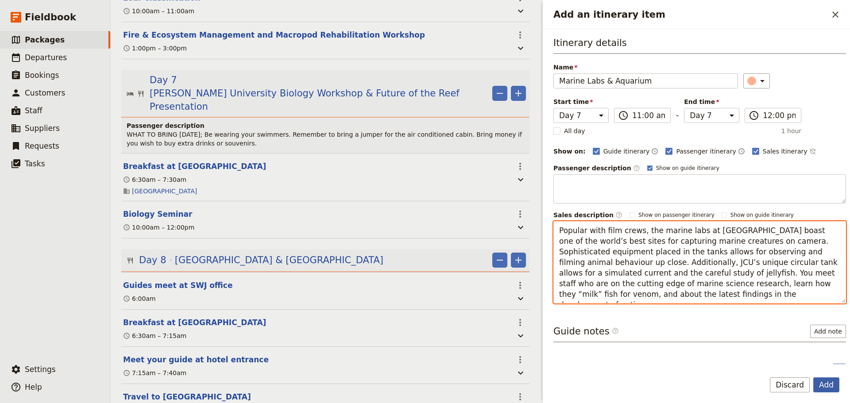
type textarea "Popular with film crews, the marine labs at [GEOGRAPHIC_DATA] boast one of the …"
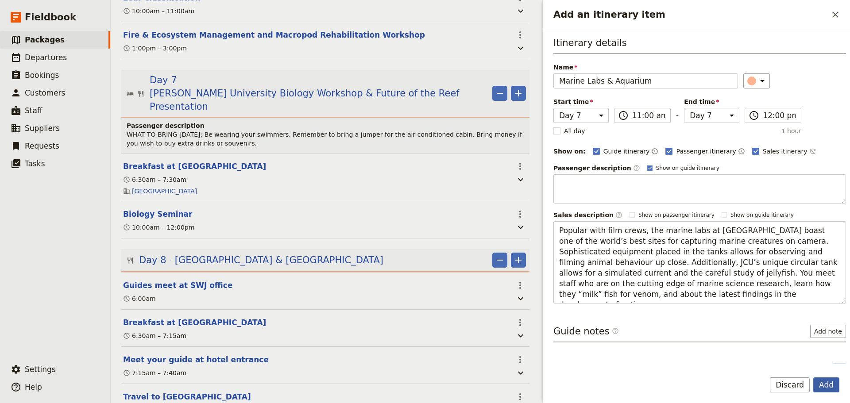
click at [818, 385] on button "Add" at bounding box center [826, 385] width 26 height 15
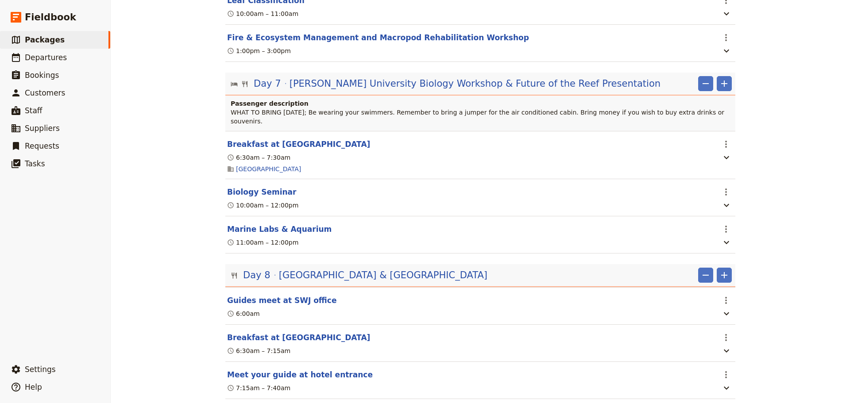
click at [257, 187] on button "Biology Seminar" at bounding box center [261, 192] width 69 height 11
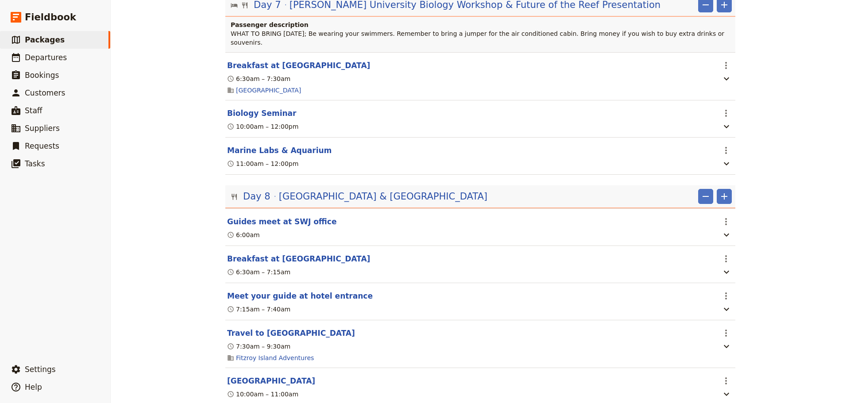
select select "7"
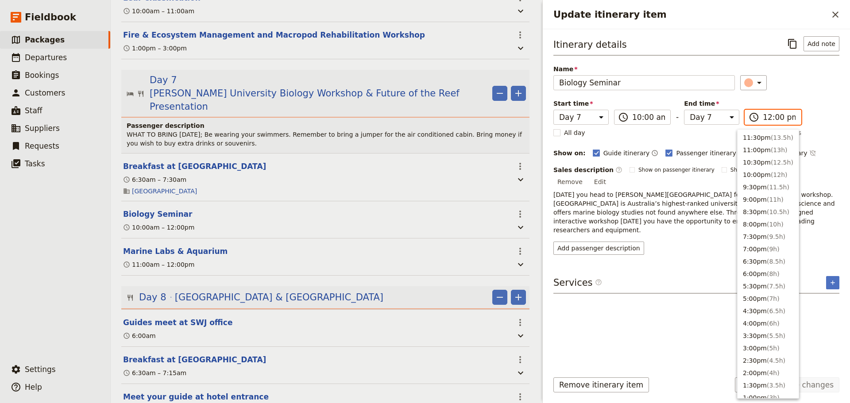
click at [778, 117] on input "12:00 pm" at bounding box center [779, 117] width 33 height 11
click at [774, 158] on span "( 1h )" at bounding box center [777, 160] width 13 height 7
type input "11:00 am"
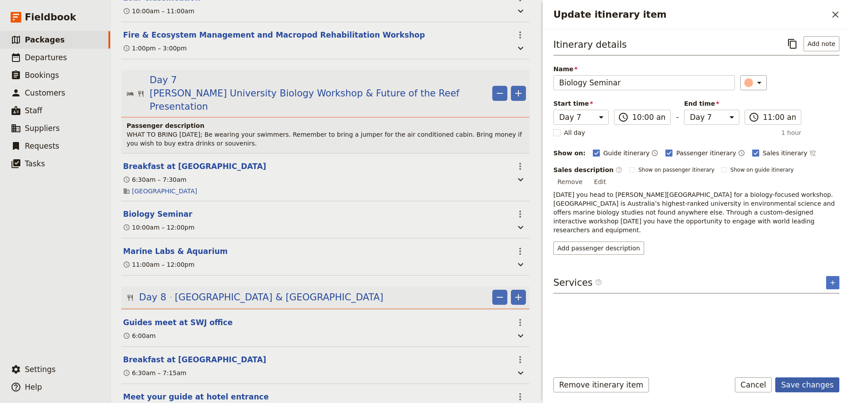
drag, startPoint x: 821, startPoint y: 388, endPoint x: 819, endPoint y: 384, distance: 4.6
click at [821, 387] on button "Save changes" at bounding box center [807, 385] width 64 height 15
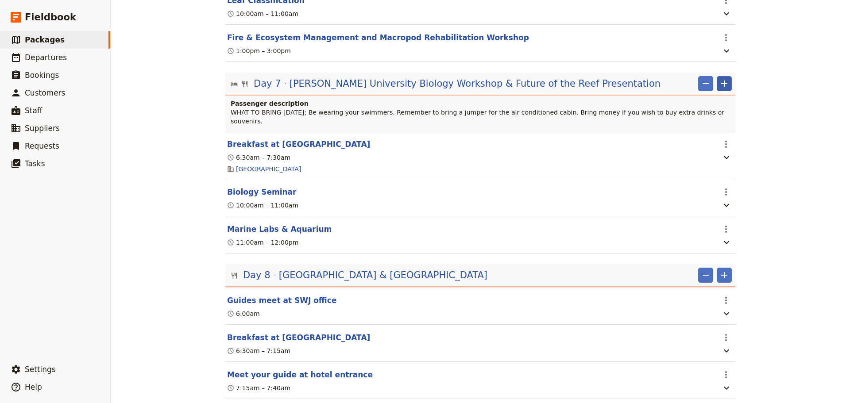
click at [721, 81] on icon "Add" at bounding box center [724, 84] width 6 height 6
click at [713, 99] on span "Add itinerary item" at bounding box center [694, 96] width 56 height 9
select select "7"
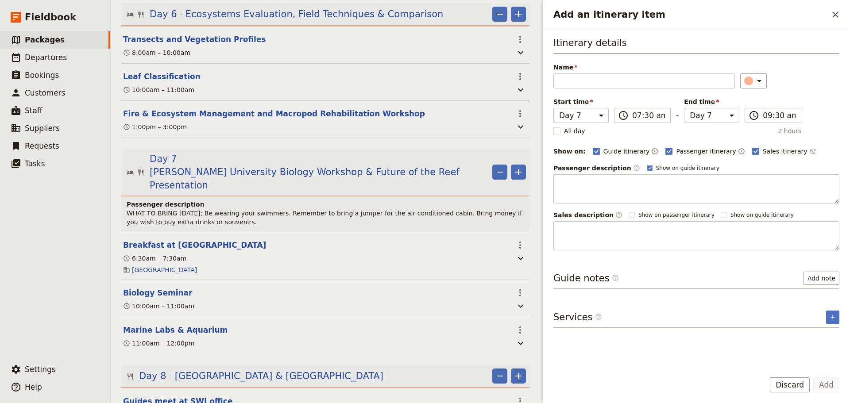
scroll to position [1924, 0]
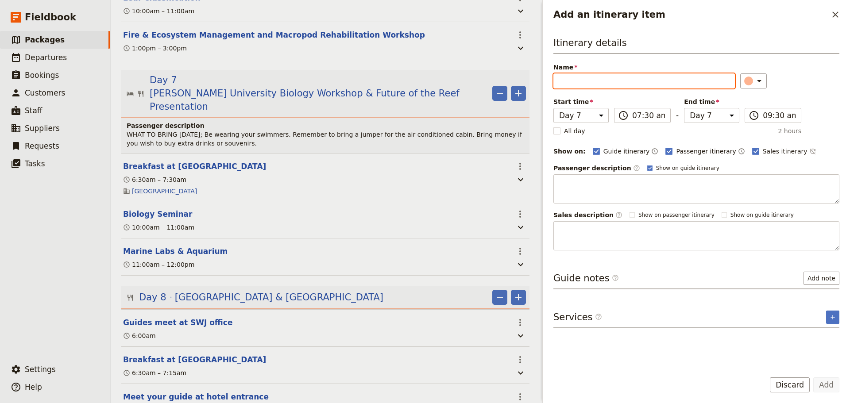
click at [663, 78] on input "Name" at bounding box center [644, 81] width 182 height 15
paste input "Venomous Creatures & Mangrove Biome"
type input "Venomous Creatures & Mangrove Biome"
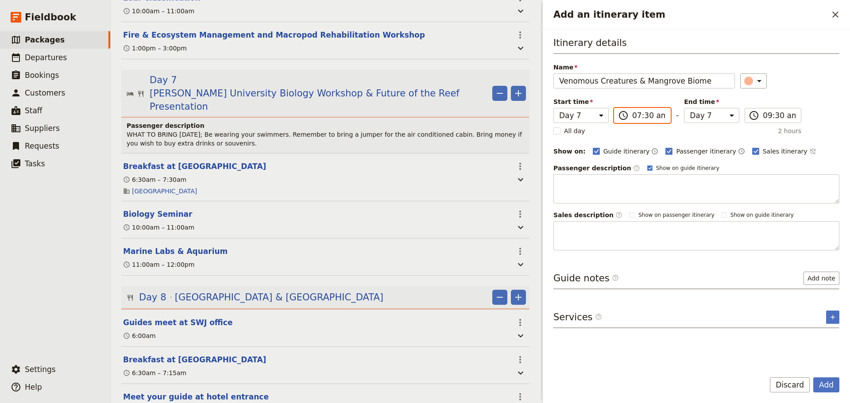
click at [644, 114] on input "07:30 am" at bounding box center [648, 115] width 33 height 11
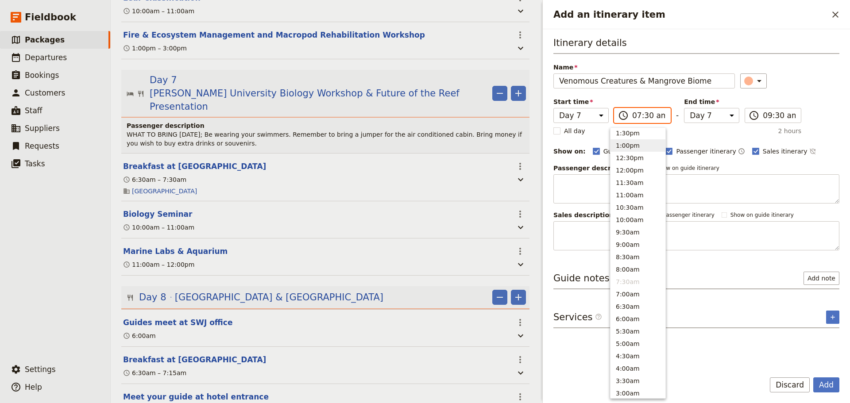
scroll to position [250, 0]
click at [638, 161] on button "12:30pm" at bounding box center [638, 158] width 55 height 12
type input "12:30 pm"
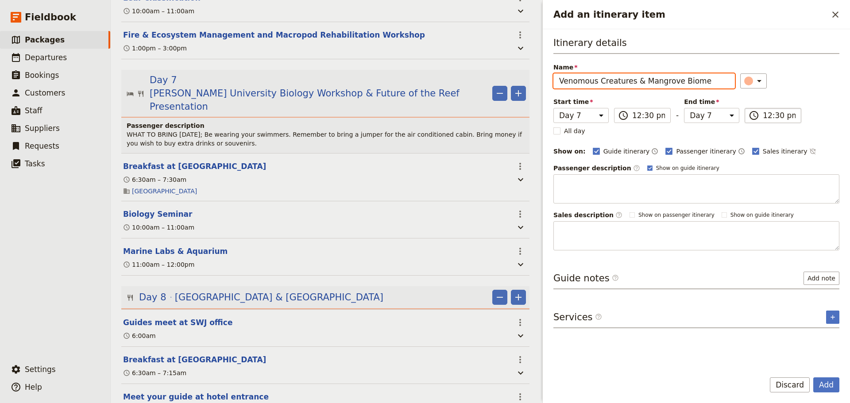
click at [763, 113] on input "12:30 pm" at bounding box center [779, 115] width 33 height 11
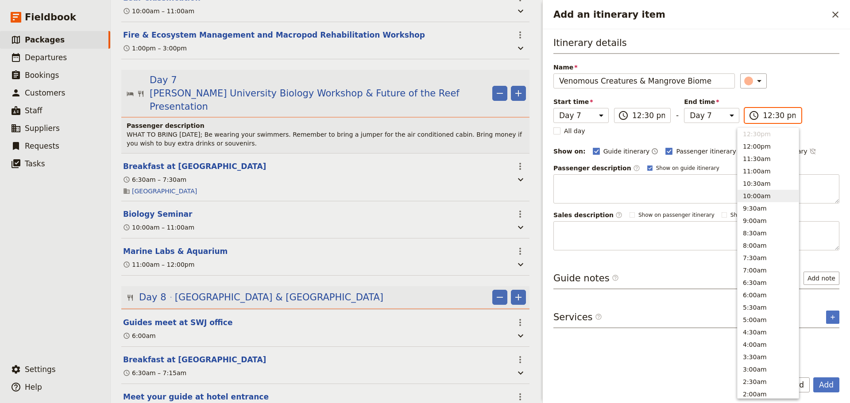
scroll to position [201, 0]
drag, startPoint x: 762, startPoint y: 174, endPoint x: 758, endPoint y: 171, distance: 4.6
click at [762, 173] on button "2:00pm ( 1.5h )" at bounding box center [768, 171] width 61 height 12
type input "02:00 pm"
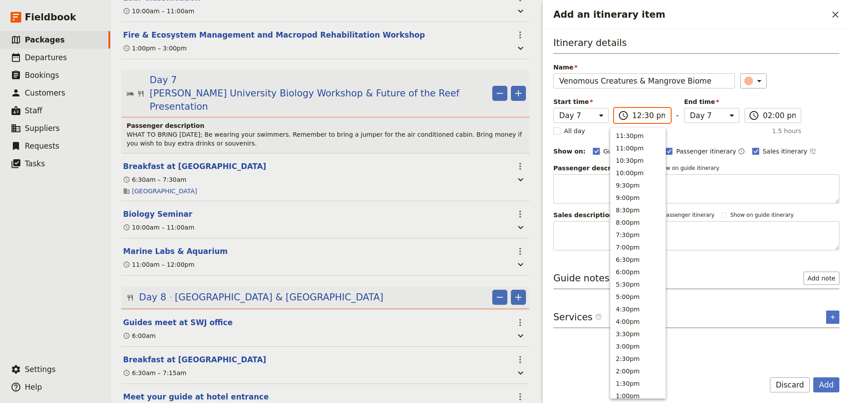
click at [650, 115] on input "12:30 pm" at bounding box center [648, 115] width 33 height 11
click at [640, 193] on button "1:00pm" at bounding box center [638, 196] width 55 height 12
type input "01:00 pm"
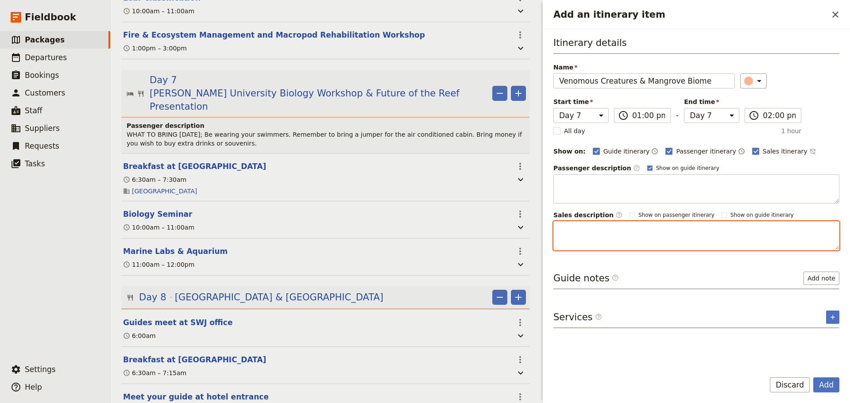
click at [593, 224] on textarea "Add an itinerary item" at bounding box center [696, 235] width 286 height 29
paste textarea "ere you meet unusual and deadly creatures such as sea horses, baby crocodiles, …"
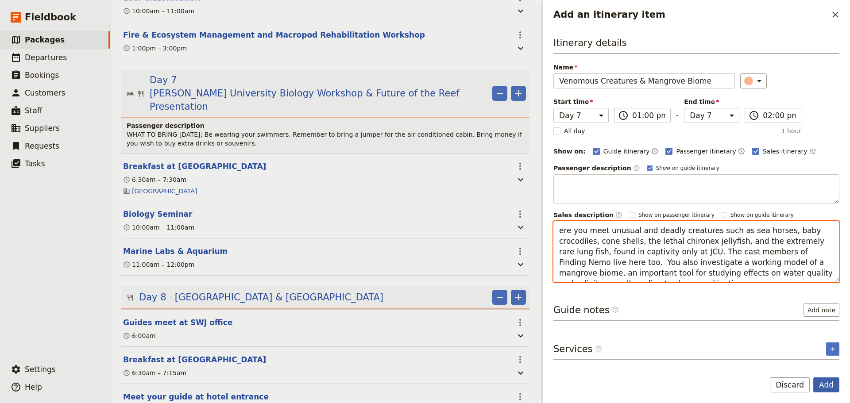
type textarea "ere you meet unusual and deadly creatures such as sea horses, baby crocodiles, …"
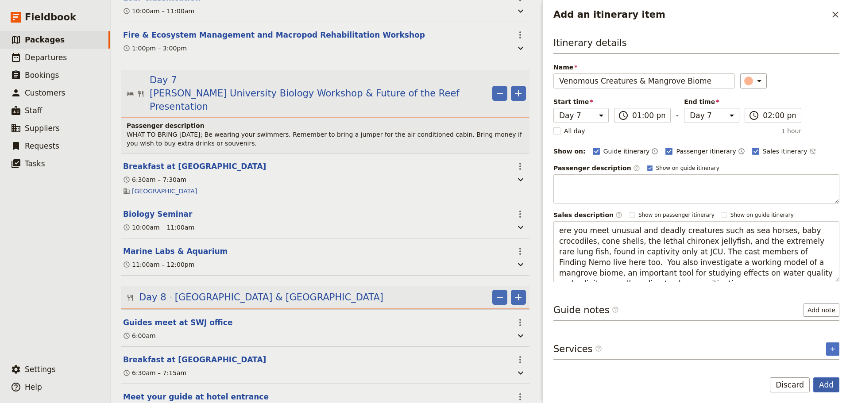
click at [830, 385] on button "Add" at bounding box center [826, 385] width 26 height 15
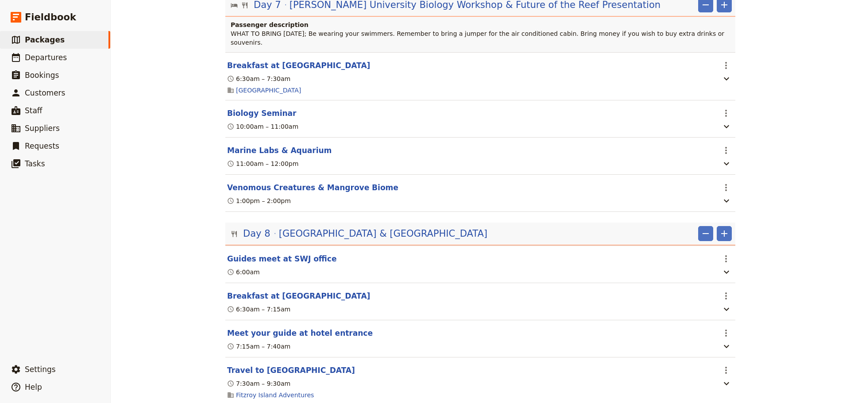
scroll to position [1845, 0]
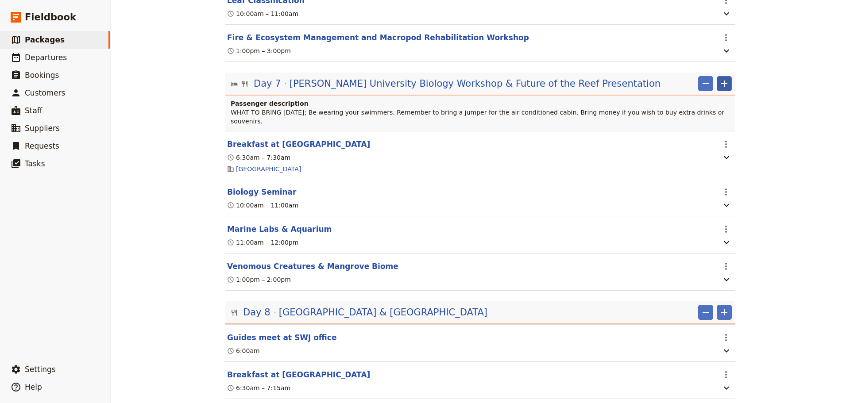
click at [722, 78] on icon "Add" at bounding box center [724, 83] width 11 height 11
click at [712, 99] on span "Add itinerary item" at bounding box center [694, 96] width 56 height 9
select select "7"
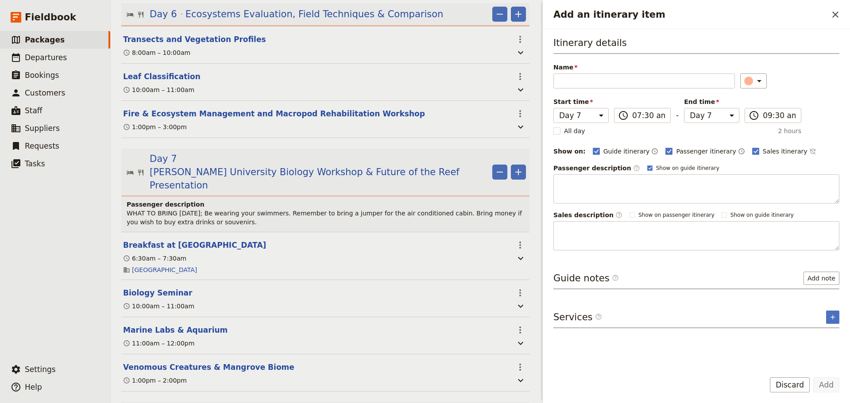
scroll to position [1924, 0]
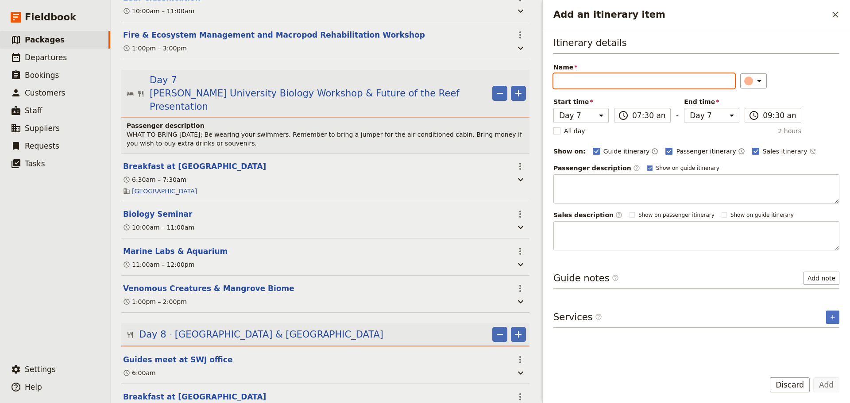
click at [606, 83] on input "Name" at bounding box center [644, 81] width 182 height 15
paste input "Presentation - Future of the Reef Talk"
type input "Presentation - Future of the Reef Talk"
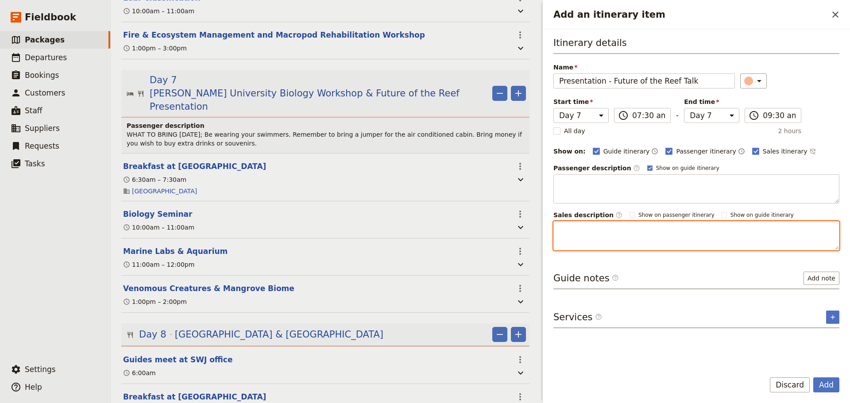
click at [699, 227] on textarea "Add an itinerary item" at bounding box center [696, 235] width 286 height 29
paste textarea "You attend a unique presentation on the future of the [GEOGRAPHIC_DATA]. Your m…"
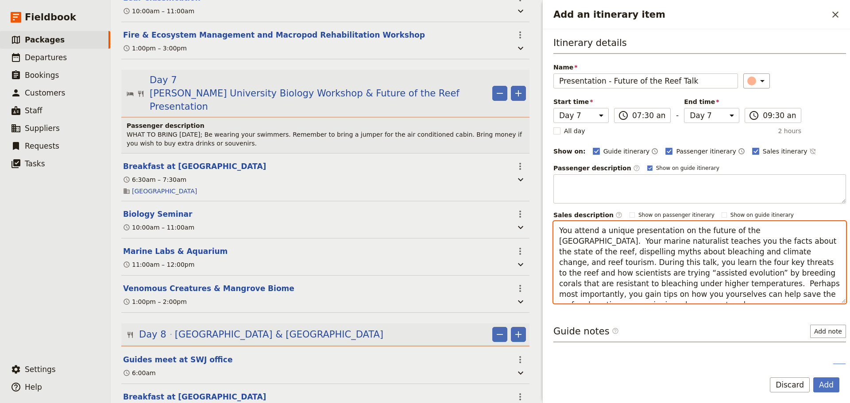
click at [559, 233] on textarea "You attend a unique presentation on the future of the [GEOGRAPHIC_DATA]. Your m…" at bounding box center [699, 262] width 293 height 82
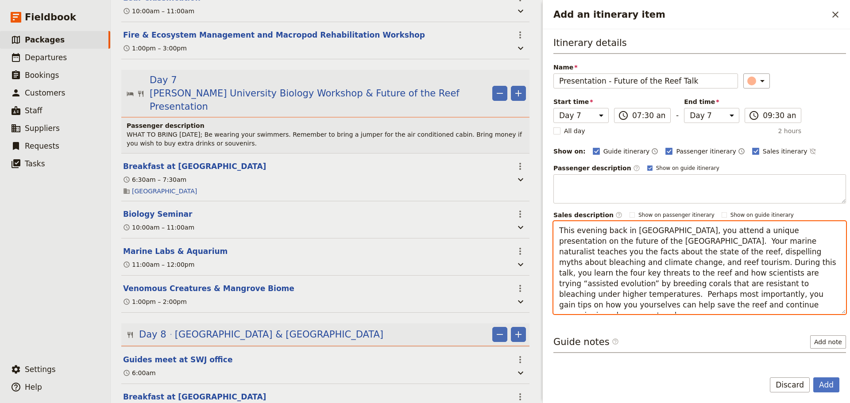
click at [624, 240] on textarea "This evening back in [GEOGRAPHIC_DATA], you attend a unique presentation on the…" at bounding box center [699, 267] width 293 height 93
drag, startPoint x: 594, startPoint y: 231, endPoint x: 574, endPoint y: 228, distance: 19.6
click at [574, 228] on textarea "This evening back in [GEOGRAPHIC_DATA], you attend a unique presentation on the…" at bounding box center [699, 267] width 293 height 93
type textarea "This afternoon back in [GEOGRAPHIC_DATA], you attend a unique presentation on t…"
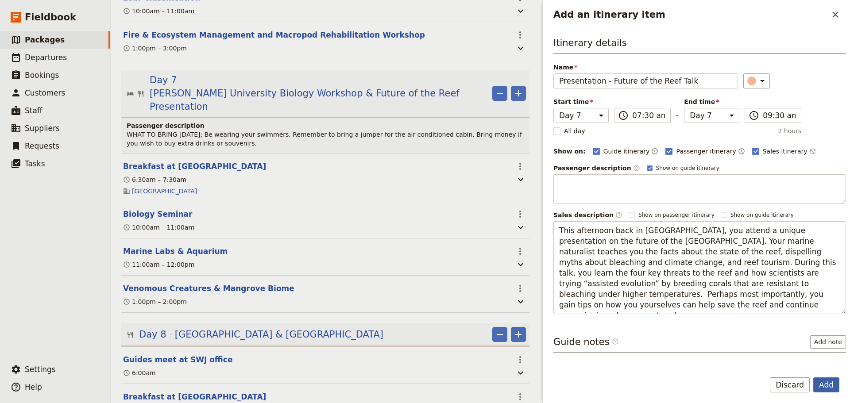
click at [836, 387] on button "Add" at bounding box center [826, 385] width 26 height 15
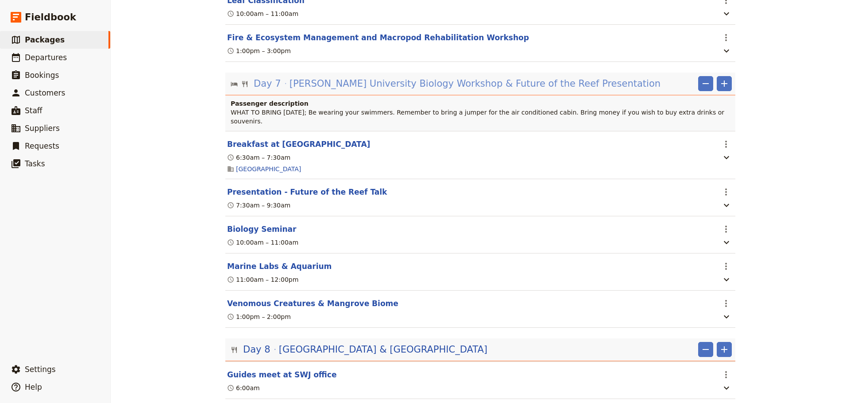
click at [554, 77] on span "[PERSON_NAME] University Biology Workshop & Future of the Reef Presentation" at bounding box center [475, 83] width 371 height 13
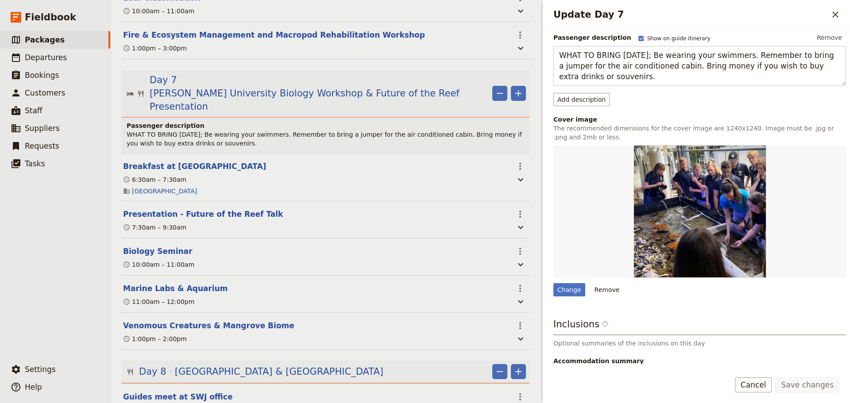
scroll to position [170, 0]
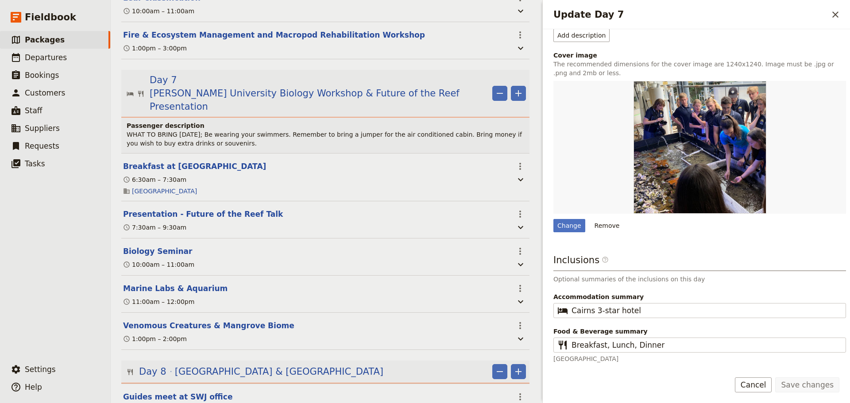
drag, startPoint x: 758, startPoint y: 387, endPoint x: 683, endPoint y: 377, distance: 75.0
click at [758, 387] on button "Cancel" at bounding box center [753, 385] width 37 height 15
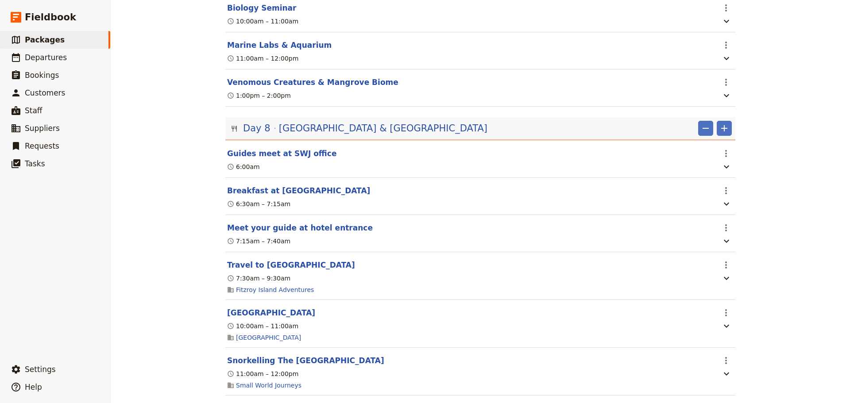
click at [370, 122] on span "[GEOGRAPHIC_DATA] & [GEOGRAPHIC_DATA]" at bounding box center [383, 128] width 209 height 13
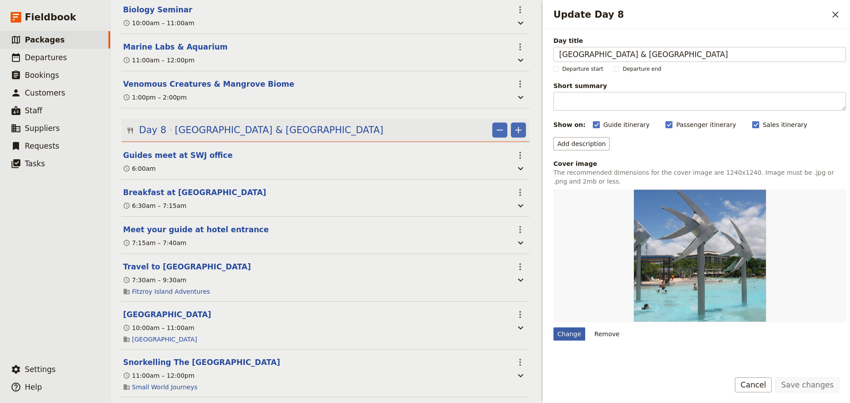
click at [573, 333] on div "Change" at bounding box center [569, 334] width 32 height 13
click at [553, 328] on input "Change" at bounding box center [553, 327] width 0 height 0
type input "C:\fakepath\CoralWatch Fieldbook.JPG"
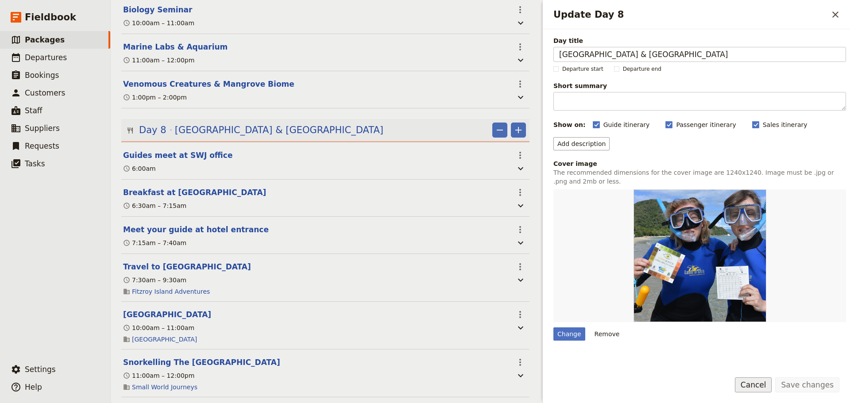
click at [766, 387] on button "Cancel" at bounding box center [753, 385] width 37 height 15
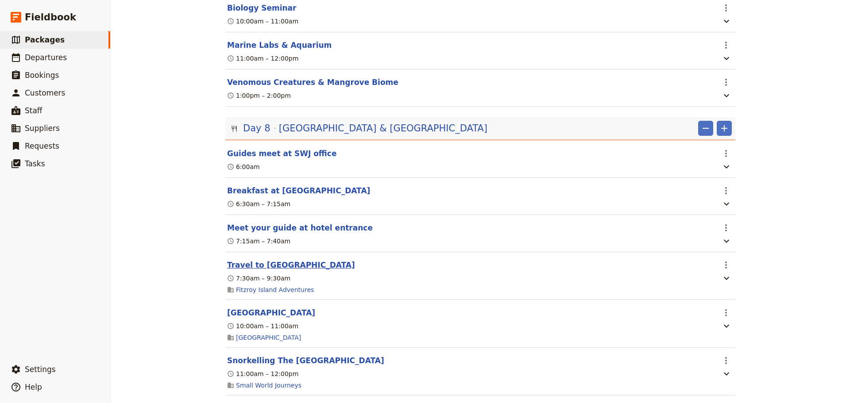
click at [293, 260] on button "Travel to [GEOGRAPHIC_DATA]" at bounding box center [291, 265] width 128 height 11
select select "8"
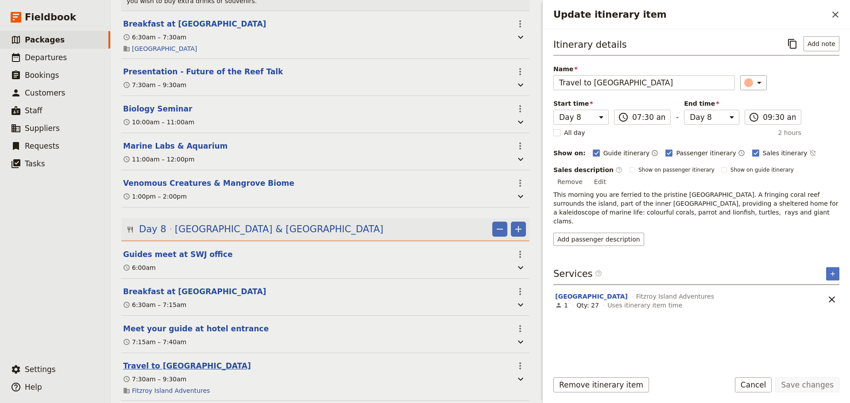
scroll to position [2166, 0]
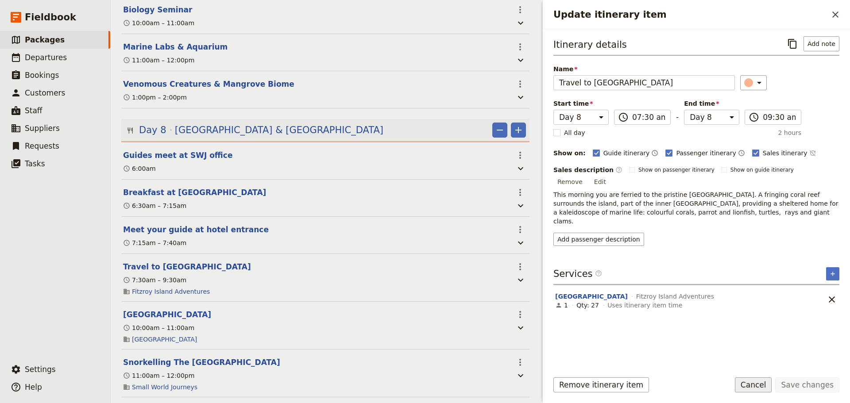
click at [758, 388] on button "Cancel" at bounding box center [753, 385] width 37 height 15
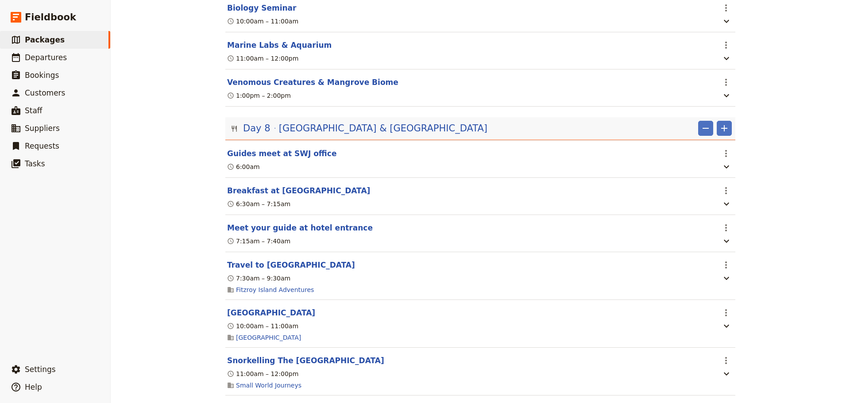
click at [409, 121] on div "Day 8 [GEOGRAPHIC_DATA] & [GEOGRAPHIC_DATA]" at bounding box center [365, 128] width 246 height 15
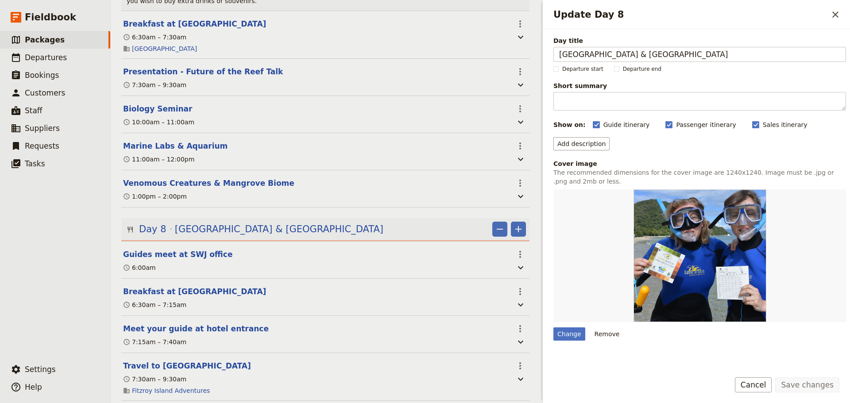
scroll to position [2166, 0]
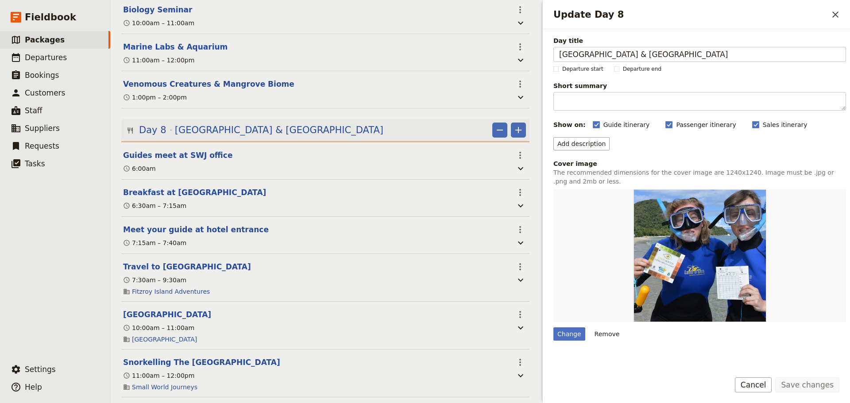
drag, startPoint x: 706, startPoint y: 55, endPoint x: 470, endPoint y: 45, distance: 236.2
click at [470, 45] on div "Haka Educational Tours: [GEOGRAPHIC_DATA] 2027 ​ 11 days / 10 nights 20 – 100 p…" at bounding box center [480, 201] width 739 height 403
type input "[GEOGRAPHIC_DATA] Snorkelling & [GEOGRAPHIC_DATA]"
click at [816, 388] on button "Save changes" at bounding box center [807, 385] width 64 height 15
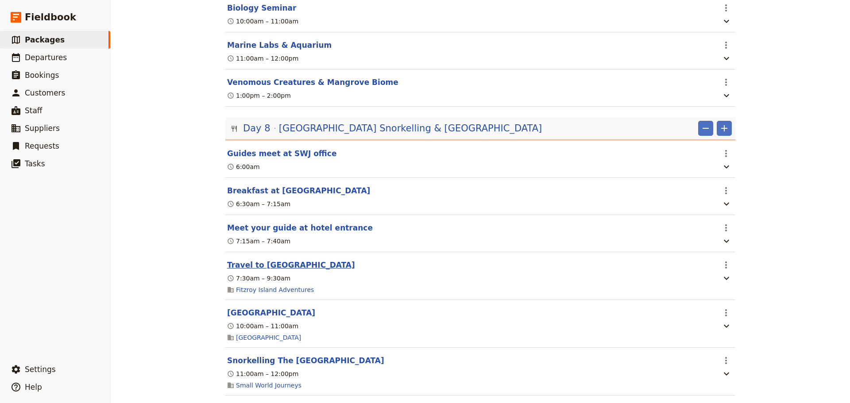
click at [271, 260] on button "Travel to [GEOGRAPHIC_DATA]" at bounding box center [291, 265] width 128 height 11
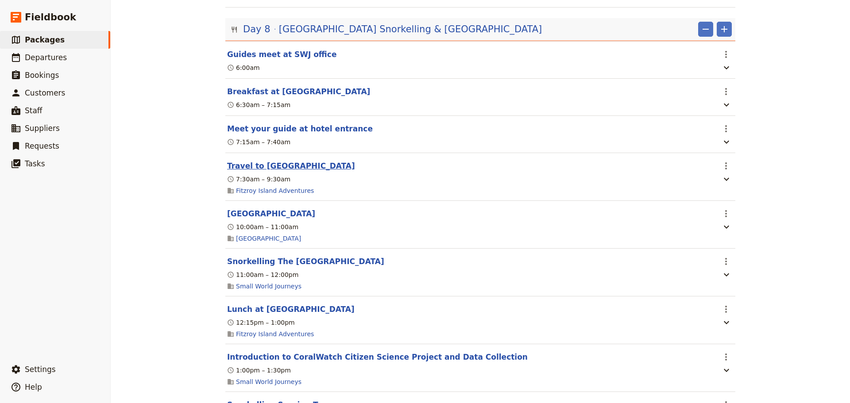
select select "8"
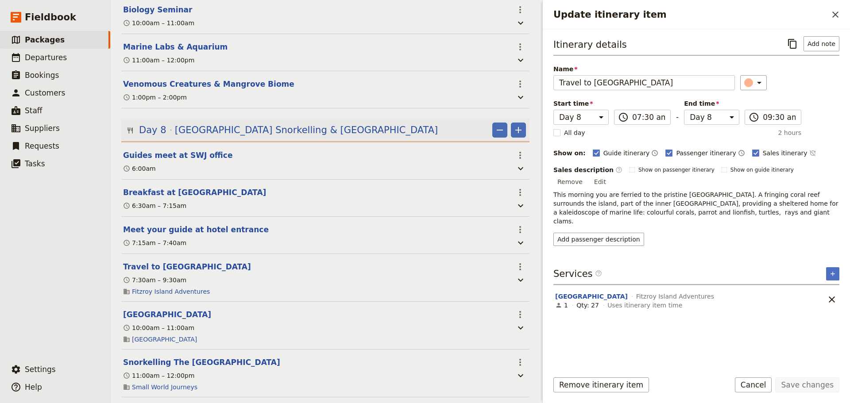
click at [758, 379] on button "Cancel" at bounding box center [753, 385] width 37 height 15
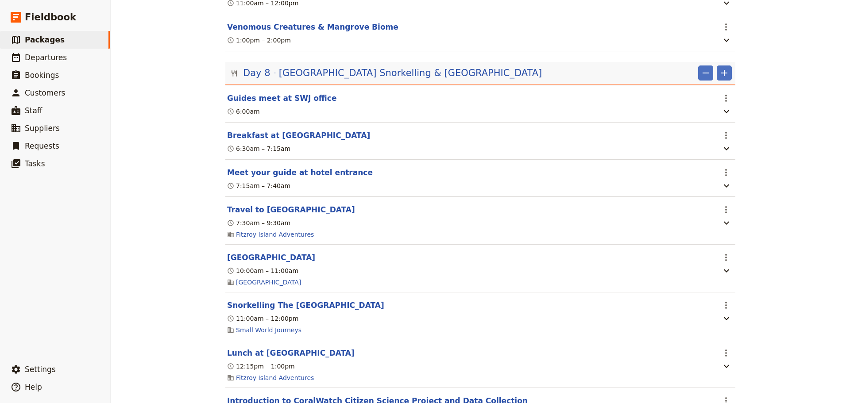
scroll to position [2140, 0]
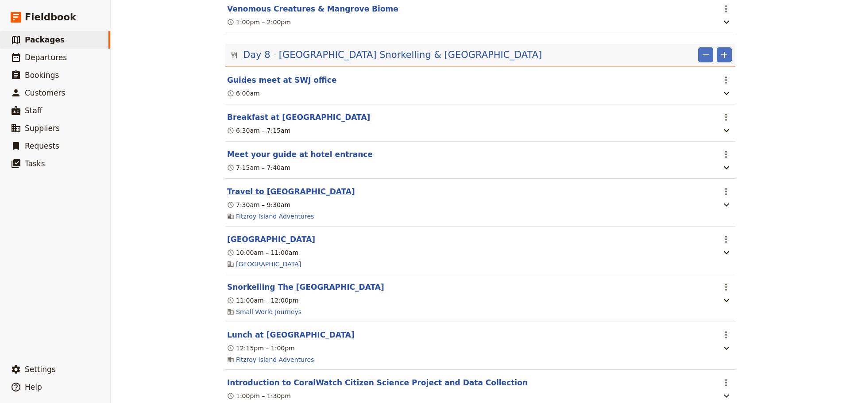
click at [252, 186] on button "Travel to [GEOGRAPHIC_DATA]" at bounding box center [291, 191] width 128 height 11
select select "8"
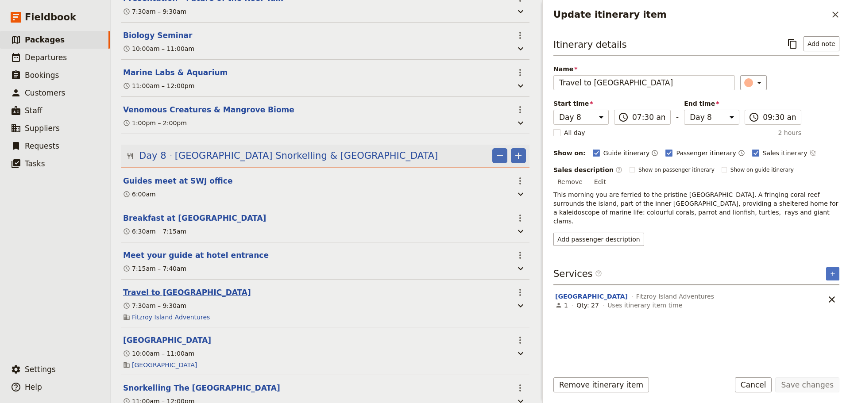
scroll to position [2239, 0]
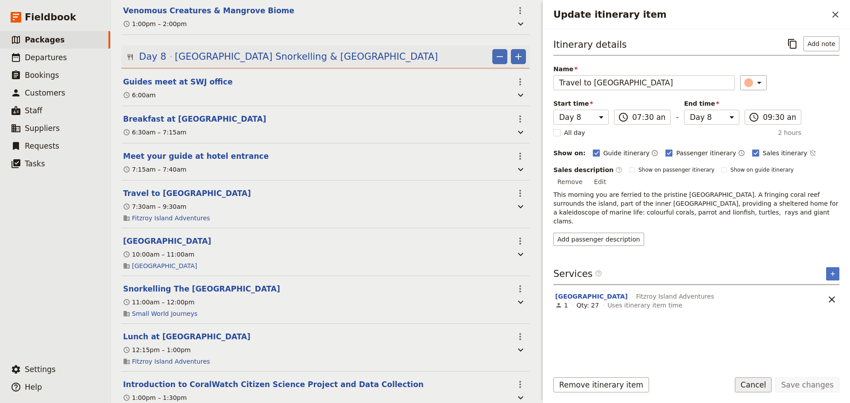
click at [758, 383] on button "Cancel" at bounding box center [753, 385] width 37 height 15
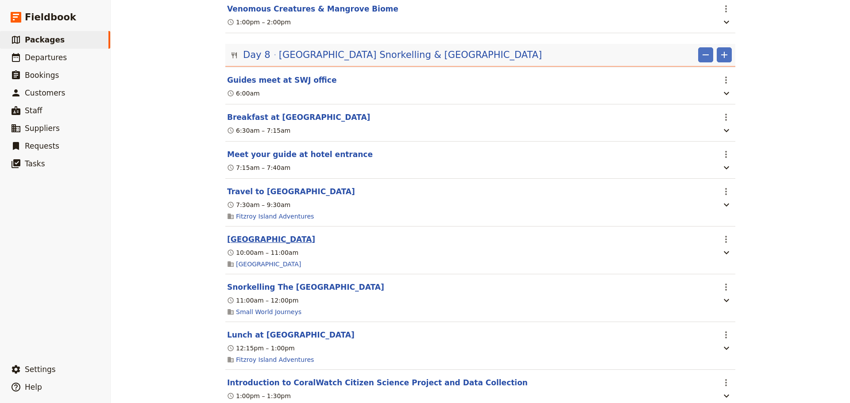
click at [269, 234] on button "[GEOGRAPHIC_DATA]" at bounding box center [271, 239] width 88 height 11
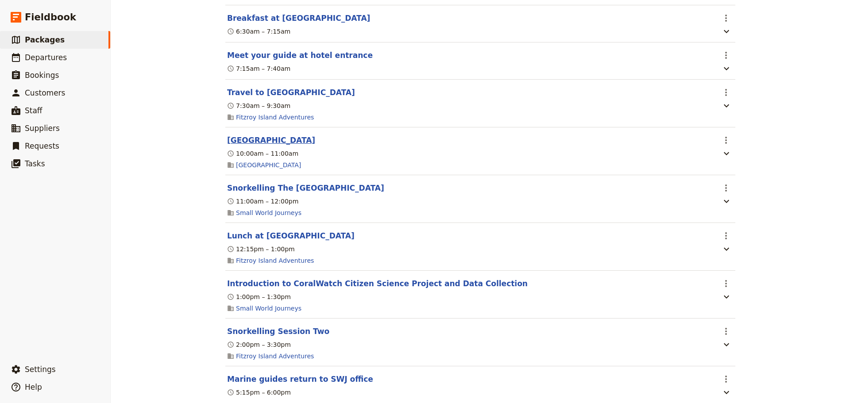
select select "8"
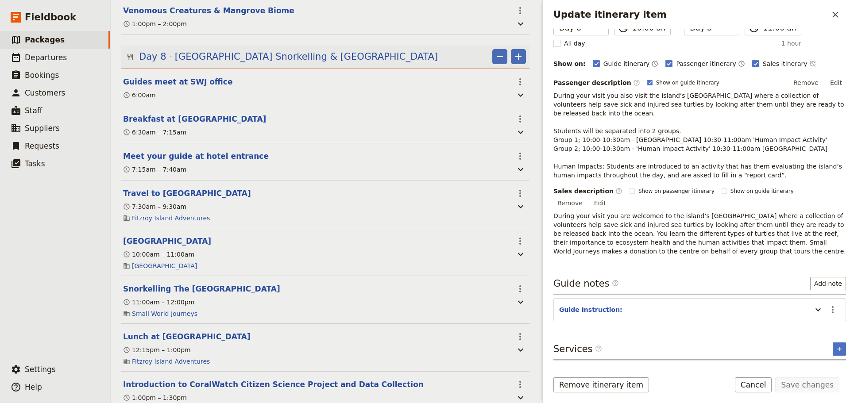
scroll to position [104, 0]
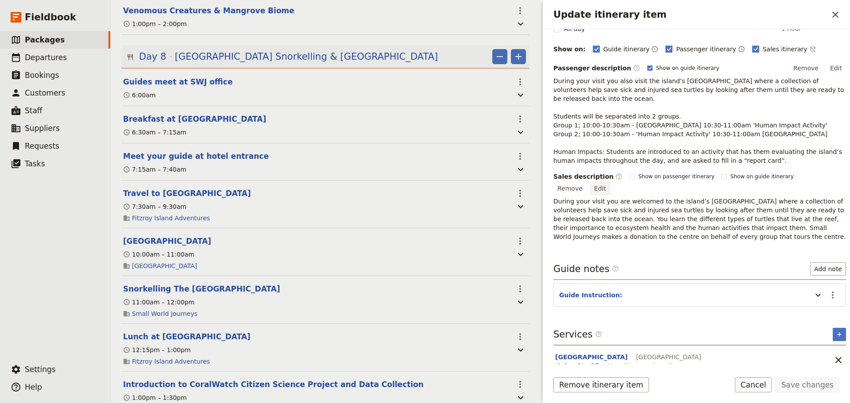
click at [610, 182] on button "Edit" at bounding box center [600, 188] width 20 height 13
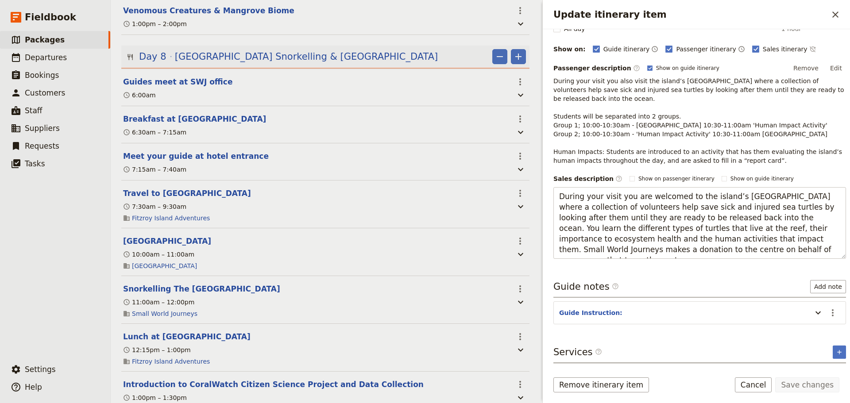
drag, startPoint x: 798, startPoint y: 253, endPoint x: 491, endPoint y: 193, distance: 313.1
click at [491, 193] on div "Haka Educational Tours: [GEOGRAPHIC_DATA] 2027 ​ 11 days / 10 nights 20 – 100 p…" at bounding box center [480, 201] width 739 height 403
type textarea "During your visit you are welcomed to the island’s [GEOGRAPHIC_DATA] where a co…"
click at [810, 389] on button "Save changes" at bounding box center [807, 385] width 64 height 15
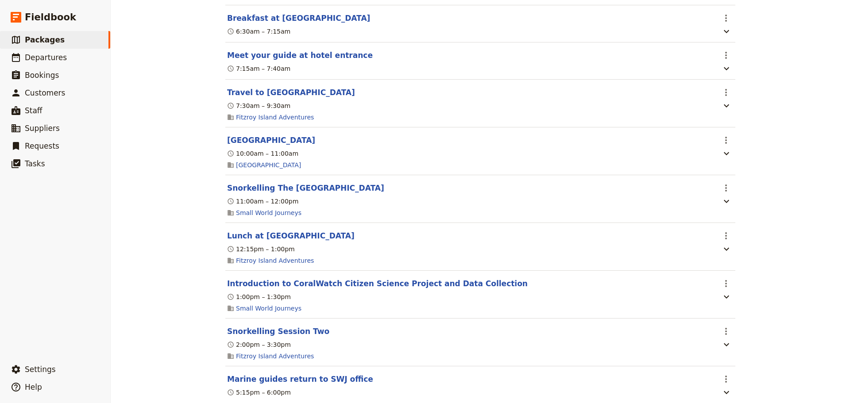
scroll to position [2140, 0]
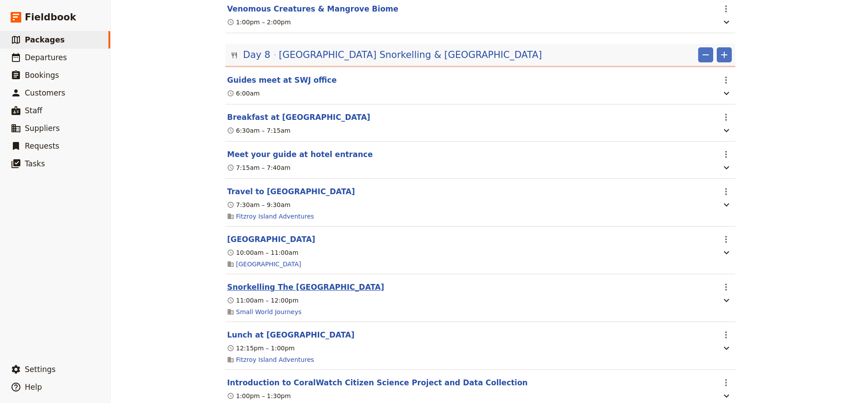
click at [321, 282] on button "Snorkelling The [GEOGRAPHIC_DATA]" at bounding box center [305, 287] width 157 height 11
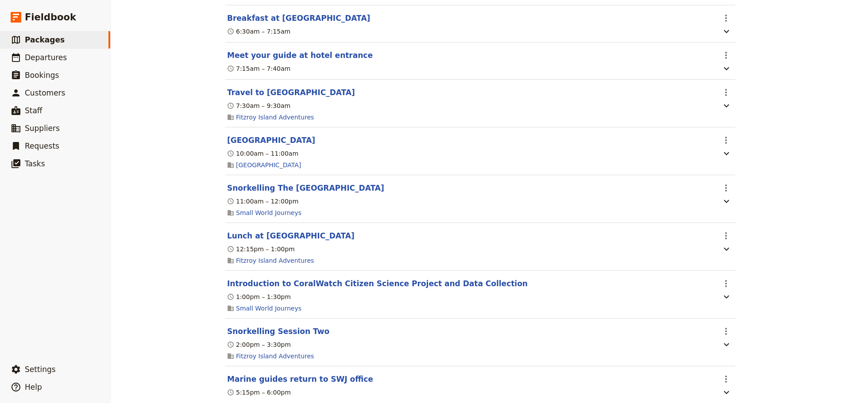
select select "8"
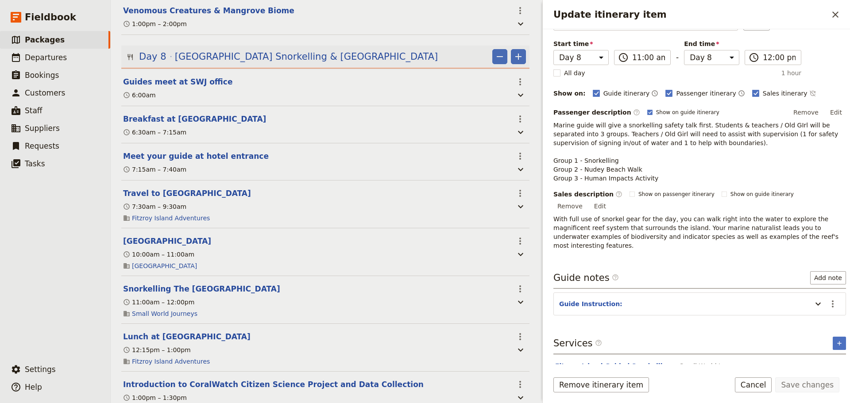
scroll to position [0, 0]
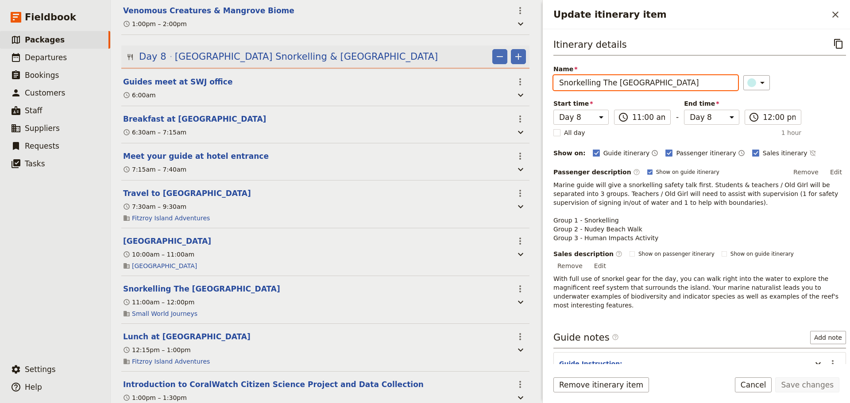
drag, startPoint x: 685, startPoint y: 81, endPoint x: 460, endPoint y: 79, distance: 224.9
click at [464, 81] on div "Haka Educational Tours: [GEOGRAPHIC_DATA] 2027 ​ 11 days / 10 nights 20 – 100 p…" at bounding box center [480, 201] width 739 height 403
paste input "Guided Snorkelling"
type input "Guided Snorkelling"
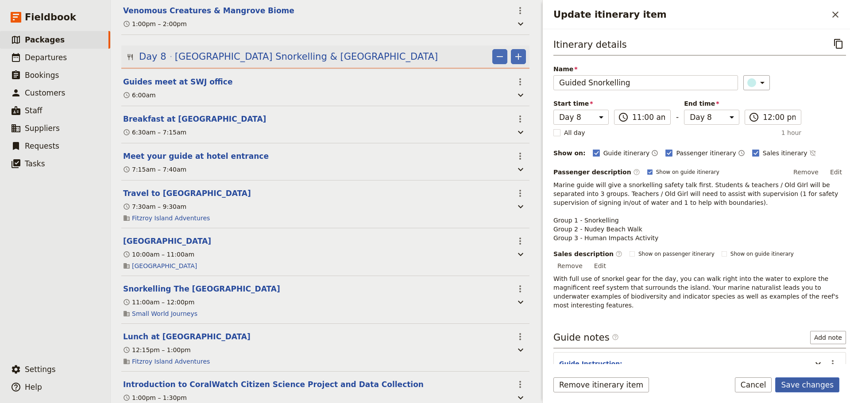
click at [800, 389] on button "Save changes" at bounding box center [807, 385] width 64 height 15
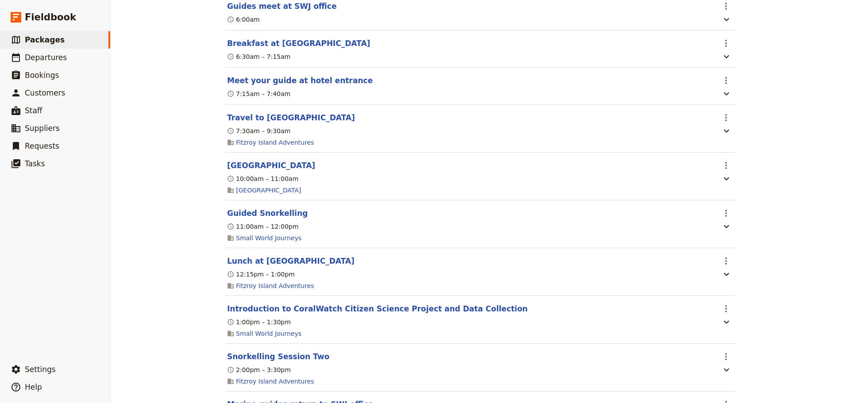
scroll to position [2288, 0]
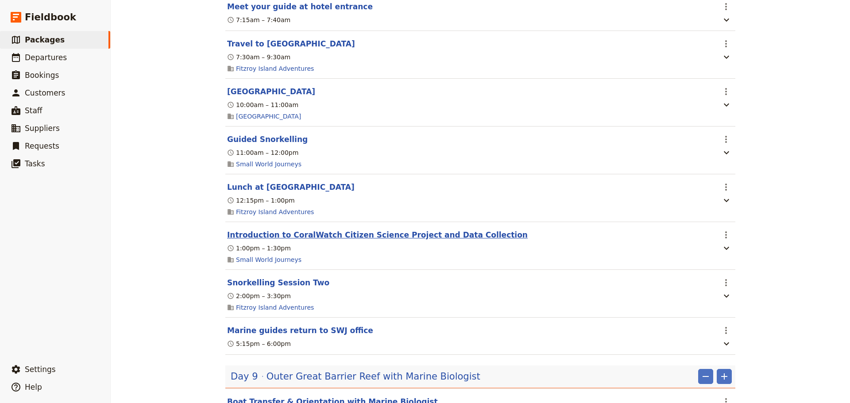
click at [375, 230] on button "Introduction to CoralWatch Citizen Science Project and Data Collection" at bounding box center [377, 235] width 301 height 11
select select "8"
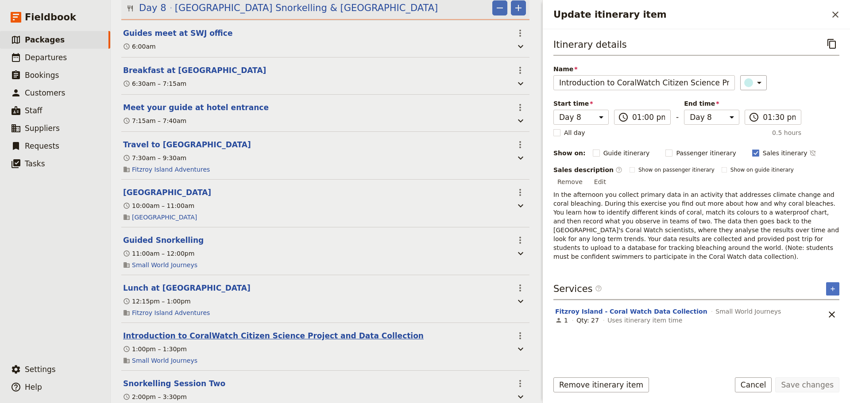
scroll to position [2387, 0]
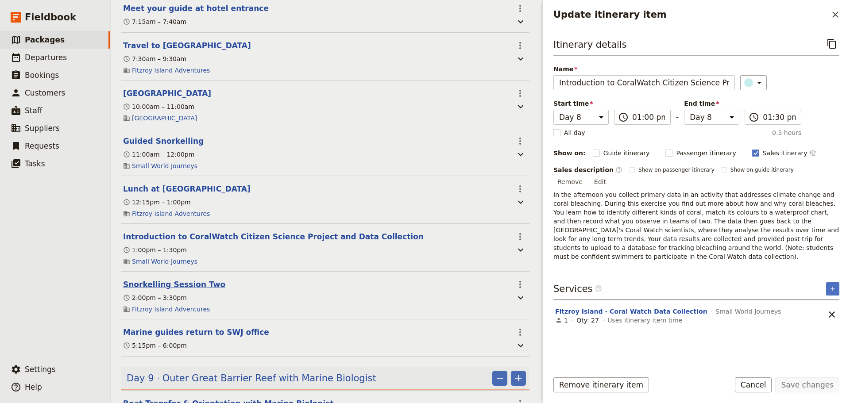
click at [185, 279] on button "Snorkelling Session Two" at bounding box center [174, 284] width 102 height 11
select select "8"
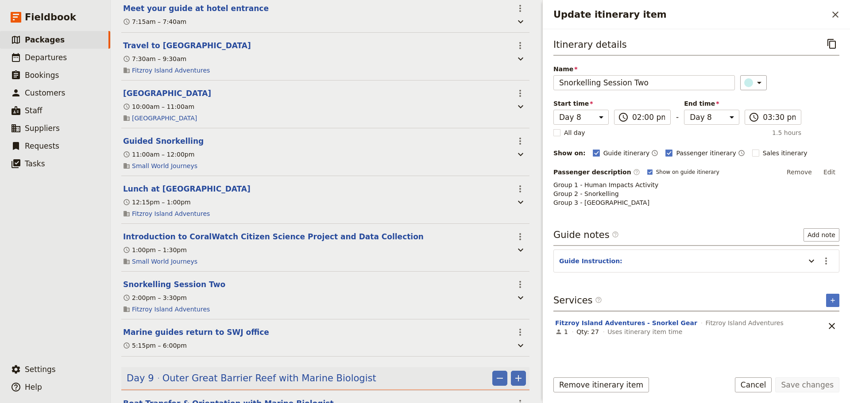
drag, startPoint x: 769, startPoint y: 382, endPoint x: 739, endPoint y: 368, distance: 33.5
click at [767, 382] on button "Cancel" at bounding box center [753, 385] width 37 height 15
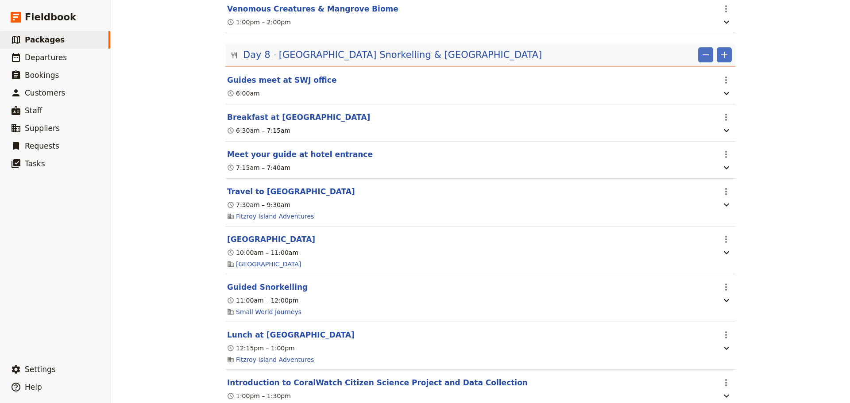
scroll to position [2066, 0]
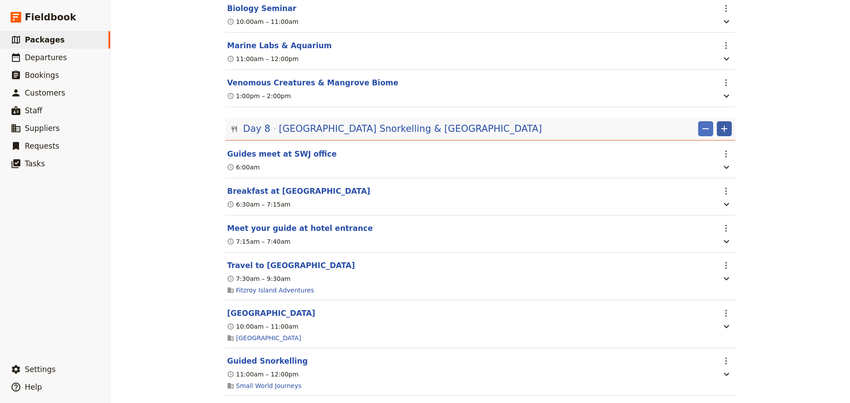
click at [724, 124] on icon "Add" at bounding box center [724, 129] width 11 height 11
click at [715, 136] on span "Add itinerary item" at bounding box center [694, 136] width 56 height 9
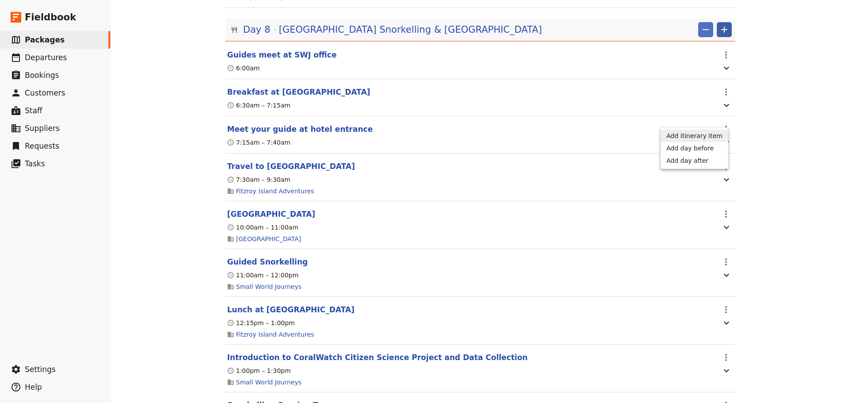
select select "8"
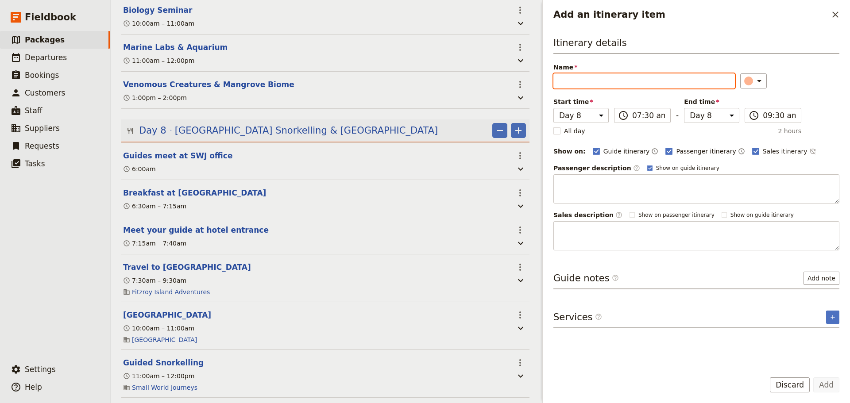
click at [584, 84] on input "Name" at bounding box center [644, 81] width 182 height 15
paste input "Mapping & Traditional vs Contemporary Management Activity"
type input "Mapping & Traditional vs Contemporary Management Activity"
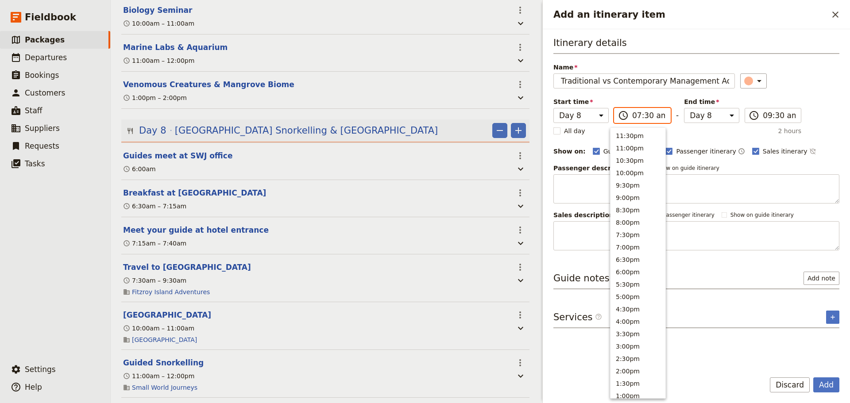
scroll to position [0, 0]
click at [633, 113] on input "07:30 am" at bounding box center [648, 115] width 33 height 11
click at [650, 145] on button "1:00pm" at bounding box center [638, 145] width 55 height 12
type input "01:00 pm"
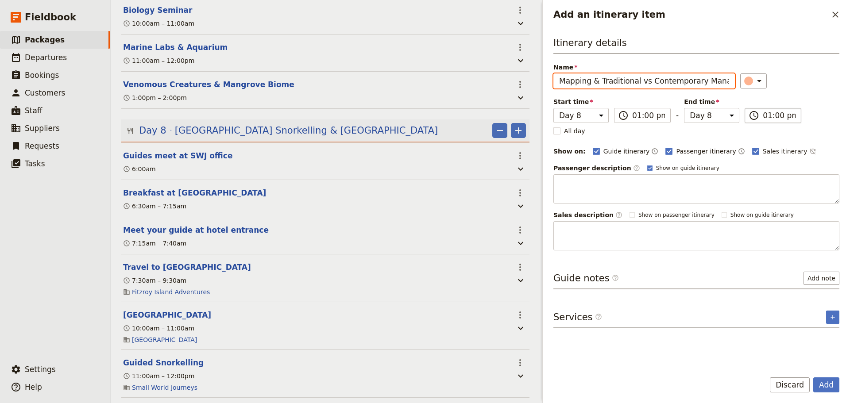
scroll to position [0, 42]
click at [778, 118] on input "01:00 pm" at bounding box center [779, 115] width 33 height 11
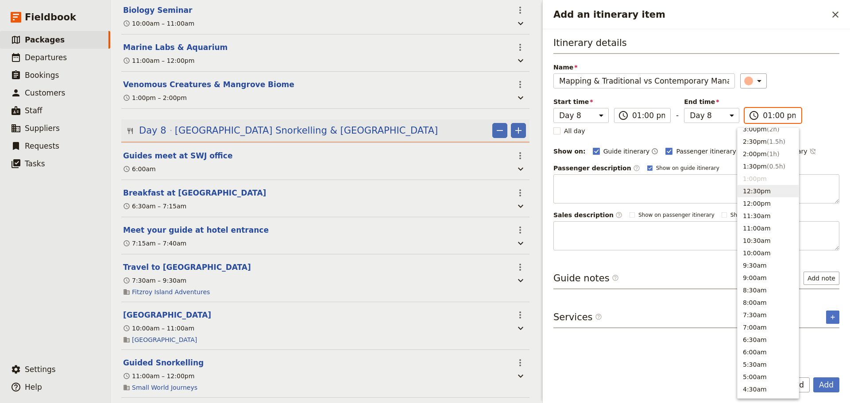
scroll to position [188, 0]
drag, startPoint x: 753, startPoint y: 191, endPoint x: 804, endPoint y: 313, distance: 132.4
click at [753, 191] on button "1:30pm ( 0.5h )" at bounding box center [768, 196] width 61 height 12
type input "01:30 pm"
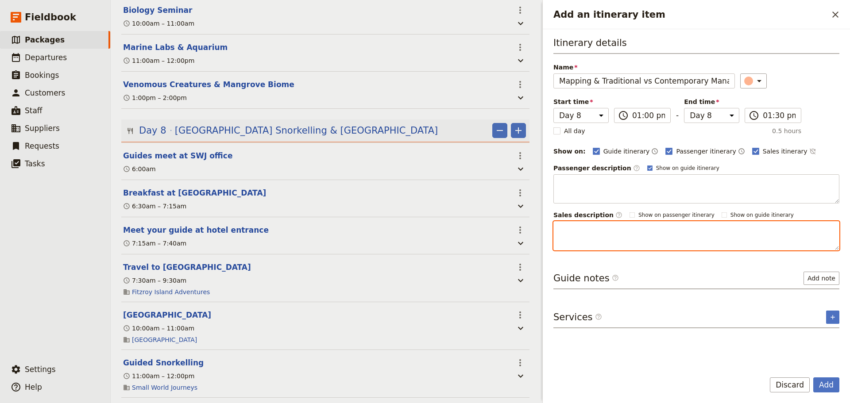
click at [596, 230] on textarea "Add an itinerary item" at bounding box center [696, 235] width 286 height 29
click at [605, 240] on textarea "Add an itinerary item" at bounding box center [696, 235] width 286 height 29
paste textarea "A mapping activity also helps students with their geography skills and to under…"
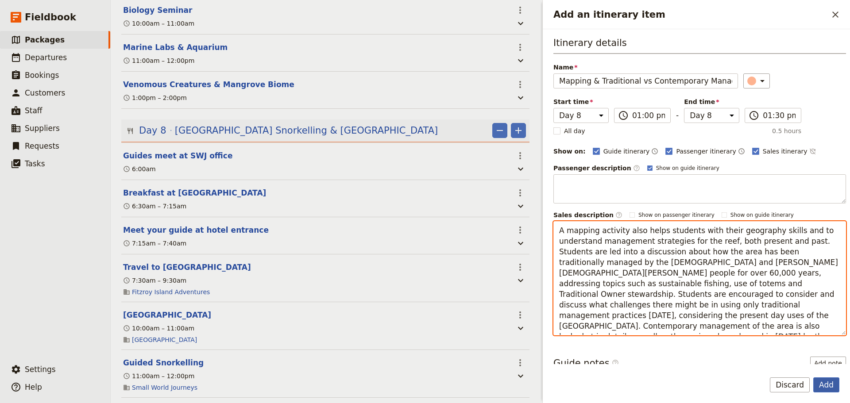
type textarea "A mapping activity also helps students with their geography skills and to under…"
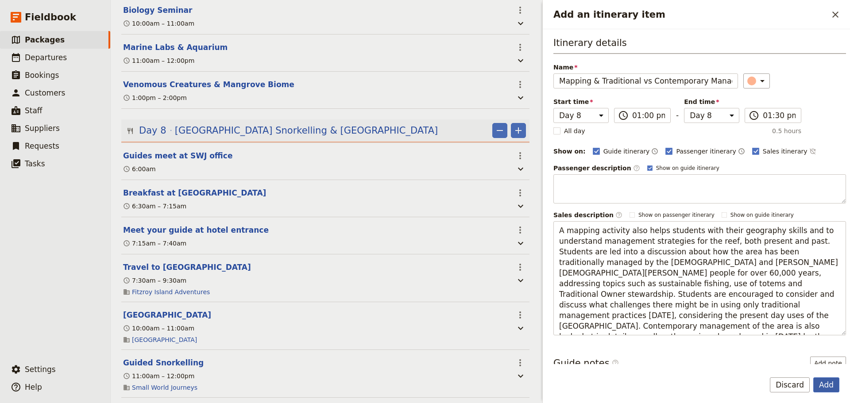
click at [833, 380] on button "Add" at bounding box center [826, 385] width 26 height 15
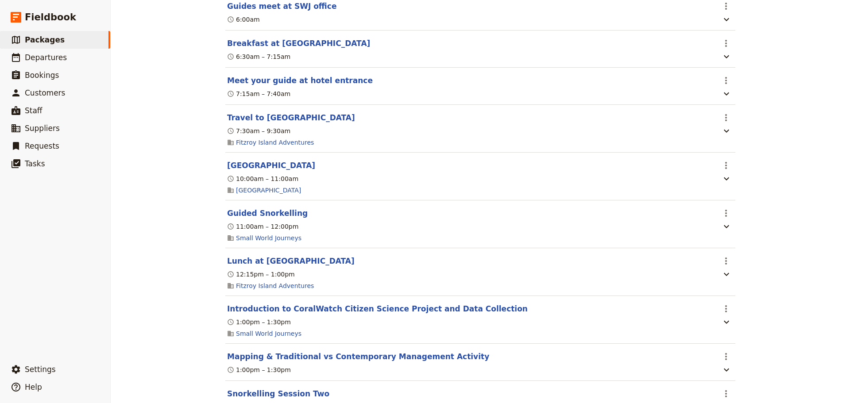
scroll to position [2287, 0]
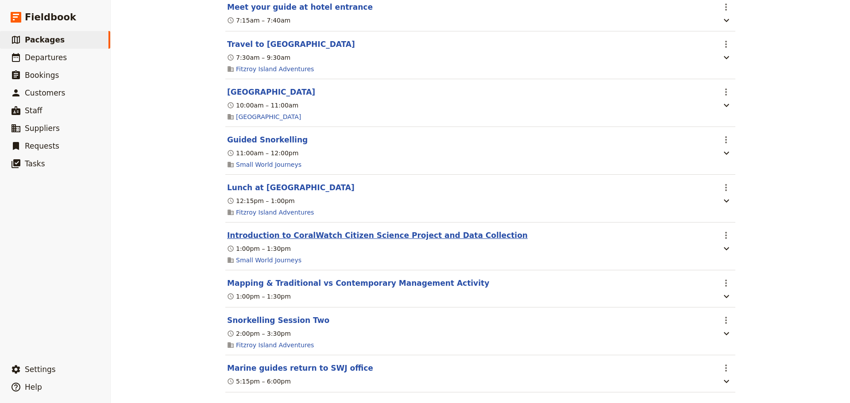
click at [391, 230] on button "Introduction to CoralWatch Citizen Science Project and Data Collection" at bounding box center [377, 235] width 301 height 11
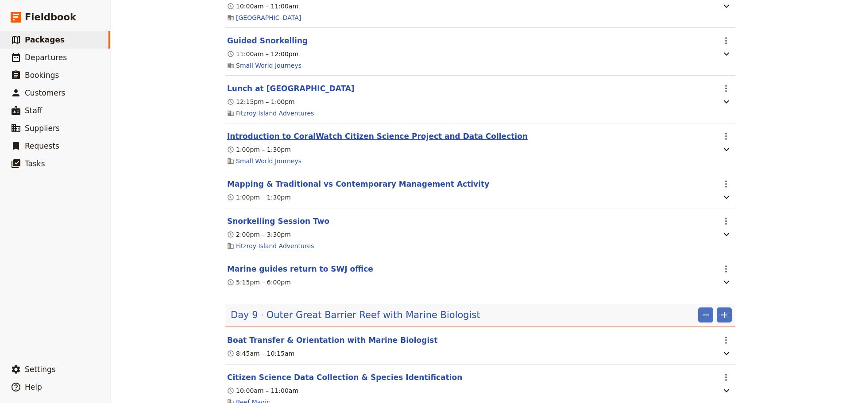
select select "8"
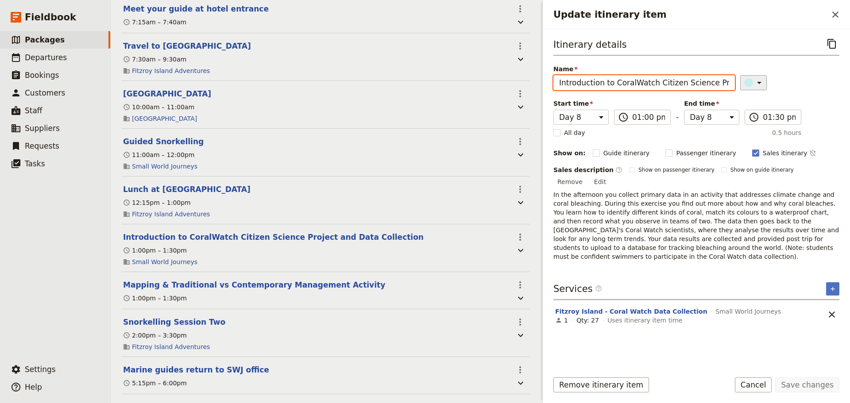
scroll to position [0, 70]
drag, startPoint x: 558, startPoint y: 86, endPoint x: 766, endPoint y: 83, distance: 208.1
click at [766, 83] on div "Name Introduction to CoralWatch Citizen Science Project and Data Collection ​" at bounding box center [696, 78] width 286 height 26
paste input "CoralWatch Data Collection & Human Impacts"
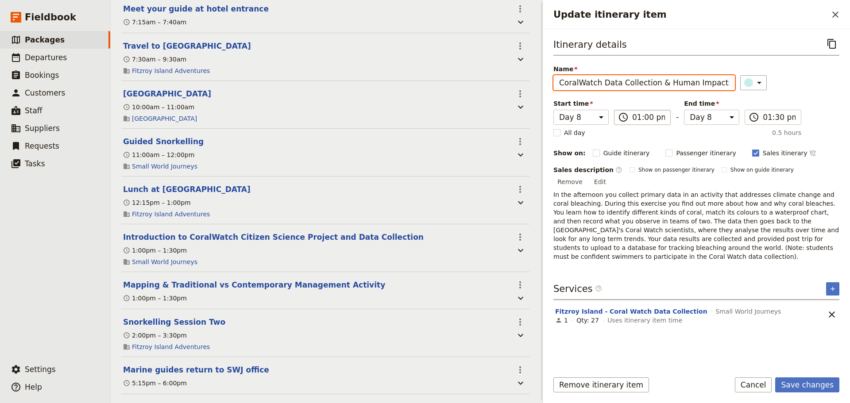
type input "CoralWatch Data Collection & Human Impacts"
click at [642, 118] on input "01:00 pm" at bounding box center [648, 117] width 33 height 11
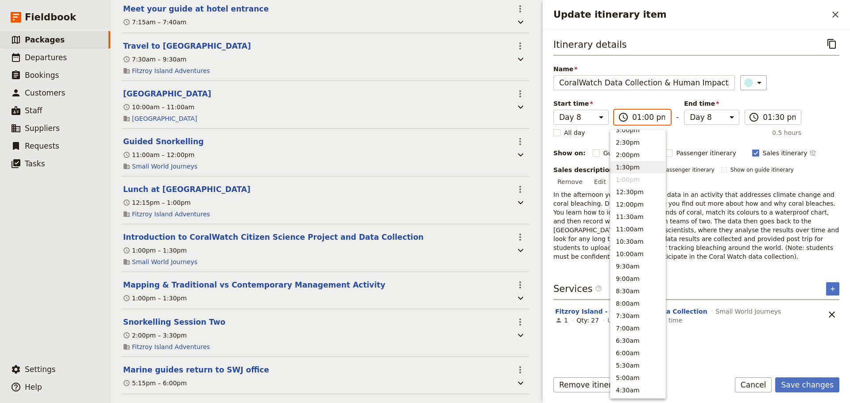
scroll to position [188, 0]
click at [643, 195] on button "1:30pm" at bounding box center [638, 197] width 55 height 12
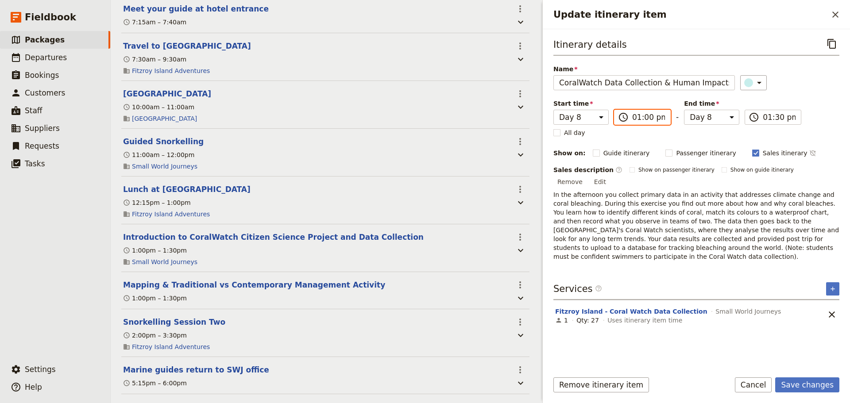
type input "01:30 pm"
click at [774, 118] on input "01:30 pm" at bounding box center [779, 117] width 33 height 11
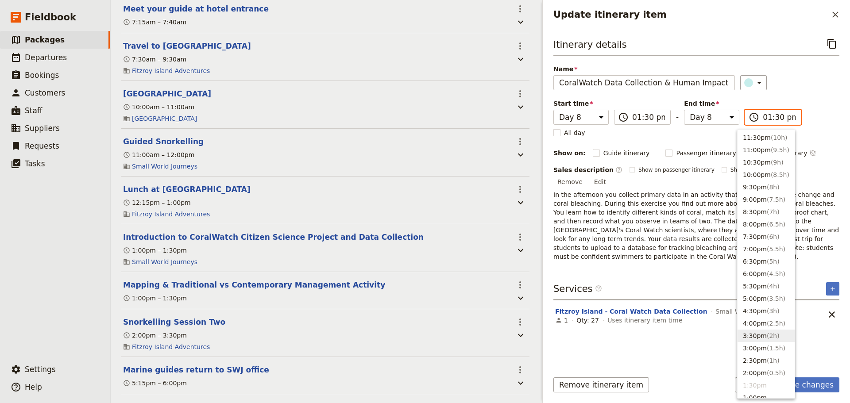
click at [766, 331] on button "3:30pm ( 2h )" at bounding box center [766, 336] width 57 height 12
type input "03:30 pm"
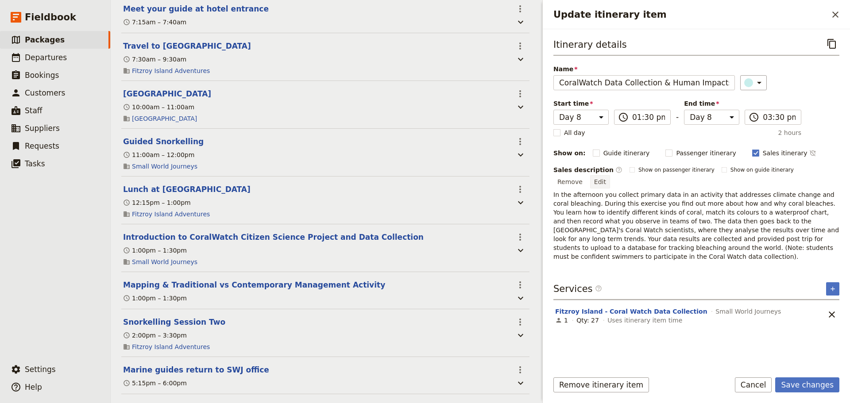
click at [610, 175] on button "Edit" at bounding box center [600, 181] width 20 height 13
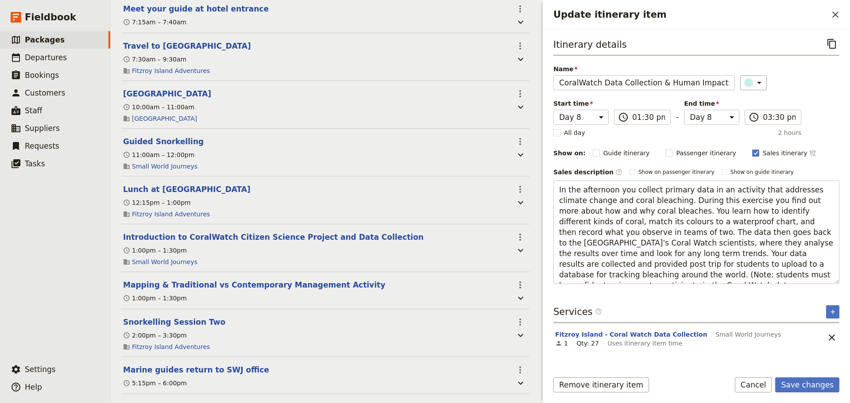
drag, startPoint x: 649, startPoint y: 209, endPoint x: 843, endPoint y: 292, distance: 210.5
click at [843, 292] on div "Itinerary details ​ Name CoralWatch Data Collection & Human Impacts ​ Start tim…" at bounding box center [696, 196] width 307 height 335
type textarea "In the afternoon you collect primary data in an activity that addresses climate…"
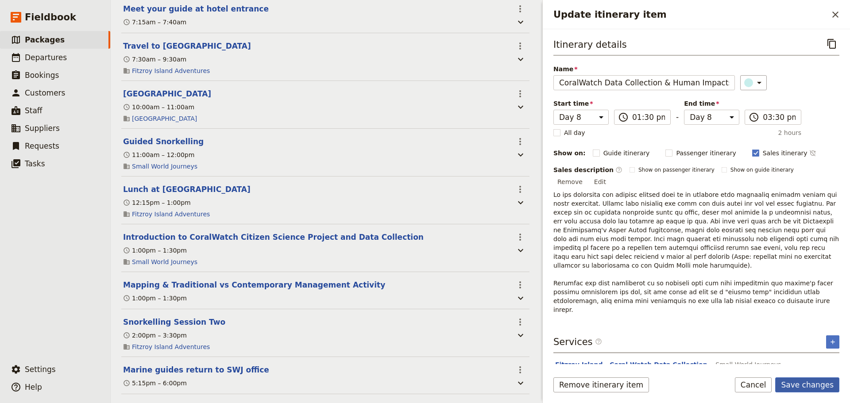
click at [802, 386] on button "Save changes" at bounding box center [807, 385] width 64 height 15
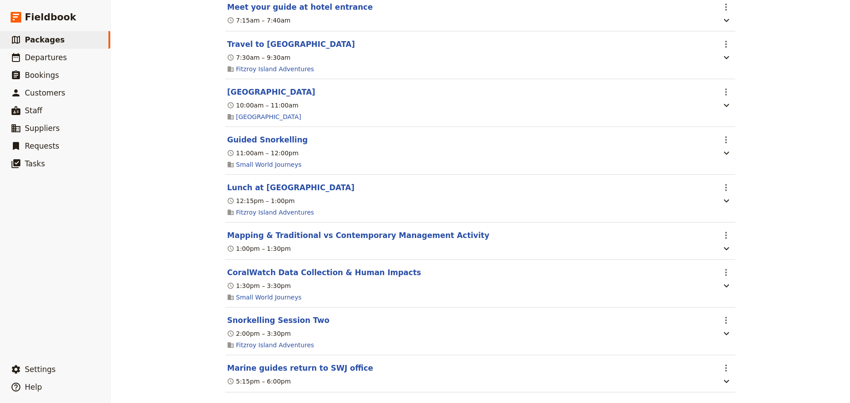
scroll to position [2361, 0]
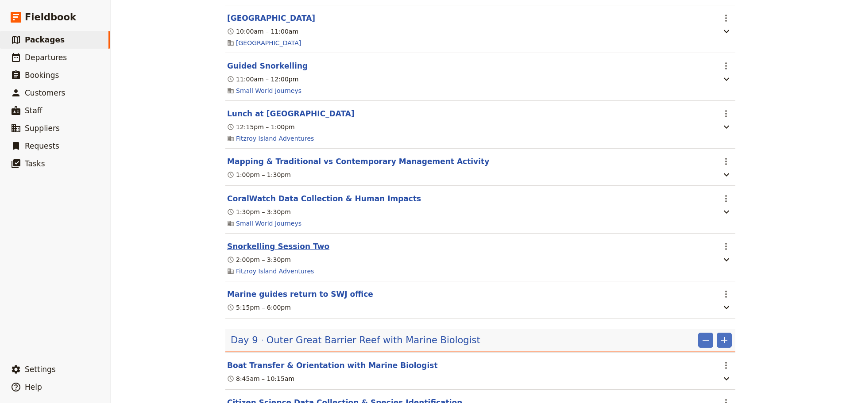
click at [266, 244] on button "Snorkelling Session Two" at bounding box center [278, 246] width 102 height 11
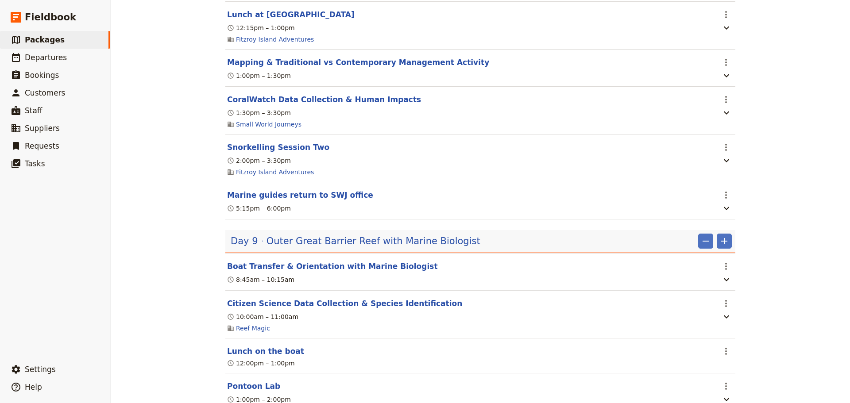
select select "8"
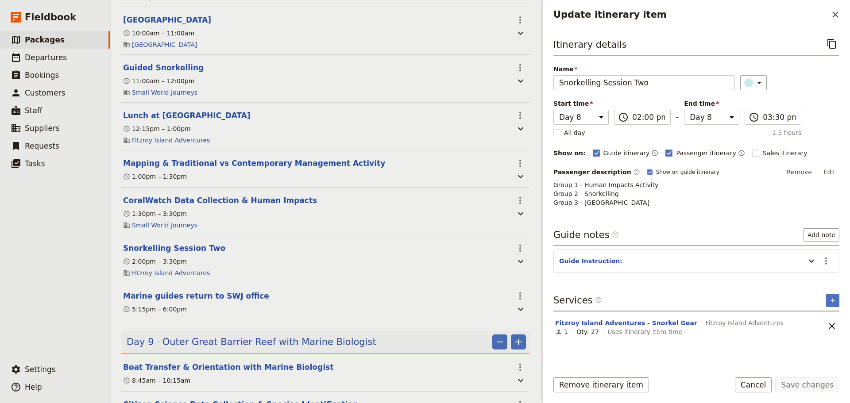
click at [757, 387] on button "Cancel" at bounding box center [753, 385] width 37 height 15
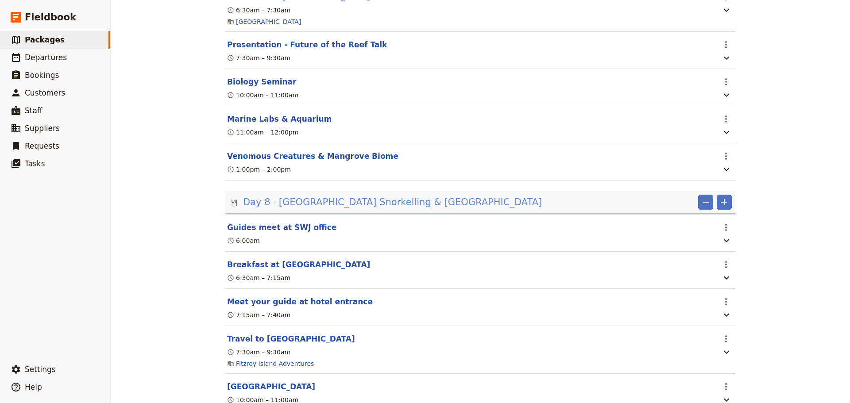
click at [394, 196] on span "[GEOGRAPHIC_DATA] Snorkelling & [GEOGRAPHIC_DATA]" at bounding box center [410, 202] width 263 height 13
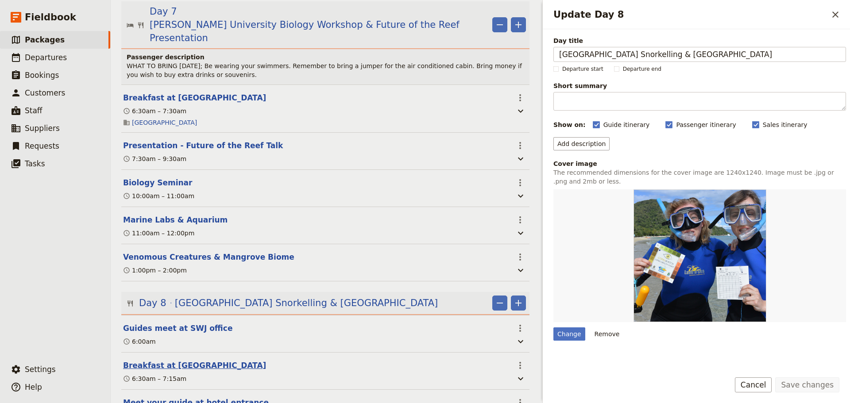
scroll to position [2092, 0]
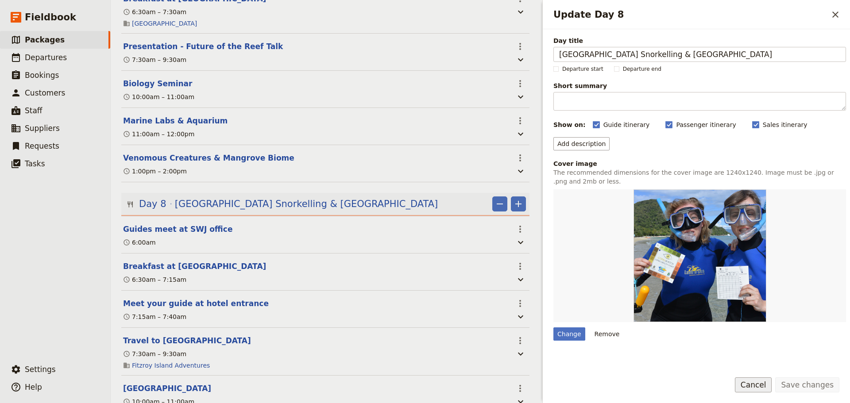
click at [762, 388] on button "Cancel" at bounding box center [753, 385] width 37 height 15
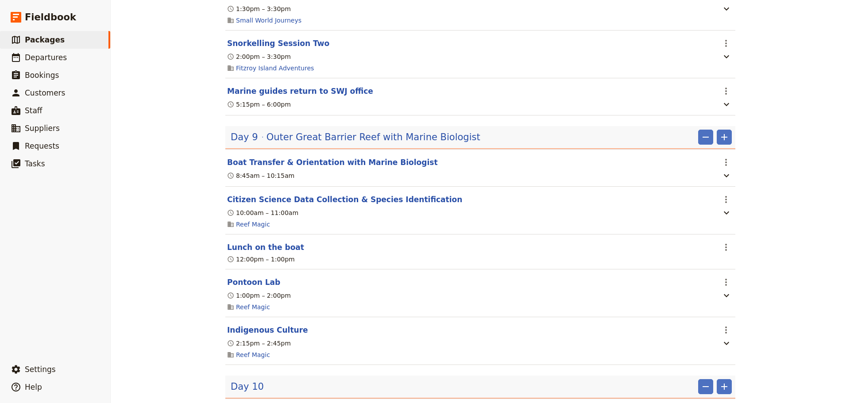
scroll to position [2583, 0]
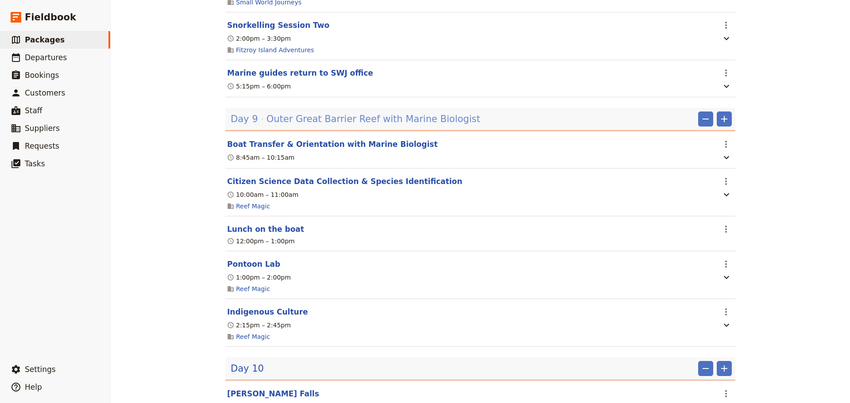
click at [370, 117] on span "Outer Great Barrier Reef with Marine Biologist" at bounding box center [374, 118] width 214 height 13
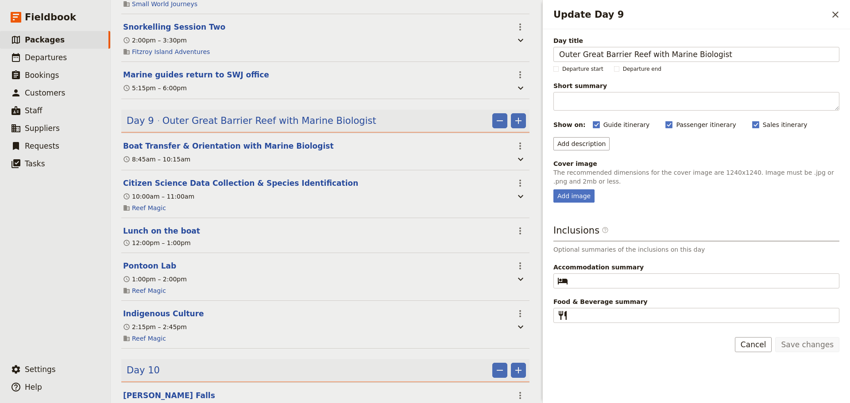
drag, startPoint x: 736, startPoint y: 56, endPoint x: 361, endPoint y: 24, distance: 376.4
click at [367, 28] on div "Haka Educational Tours: [GEOGRAPHIC_DATA] 2027 ​ 11 days / 10 nights 20 – 100 p…" at bounding box center [480, 201] width 739 height 403
type input "Snorkelling & Data Collection at [GEOGRAPHIC_DATA]"
click at [574, 195] on div "Add image" at bounding box center [573, 196] width 41 height 13
click at [553, 190] on input "Add image" at bounding box center [553, 189] width 0 height 0
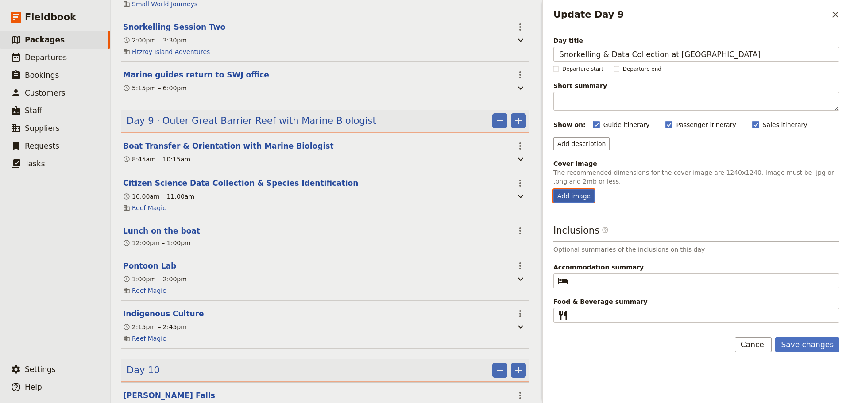
type input "C:\fakepath\Sunlover square.jpg"
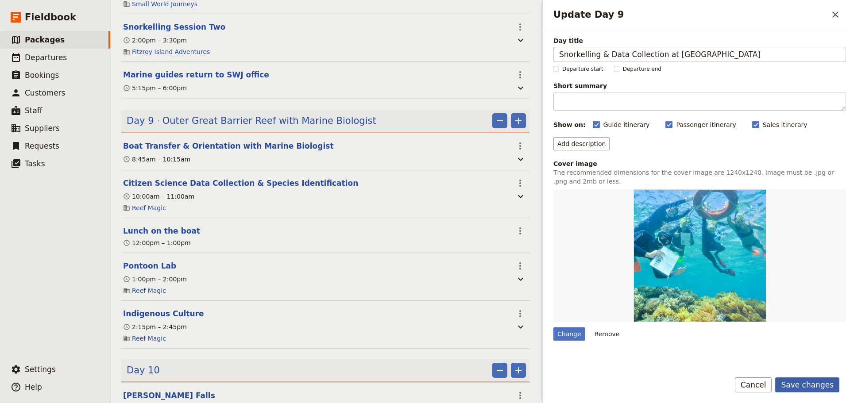
click at [814, 387] on button "Save changes" at bounding box center [807, 385] width 64 height 15
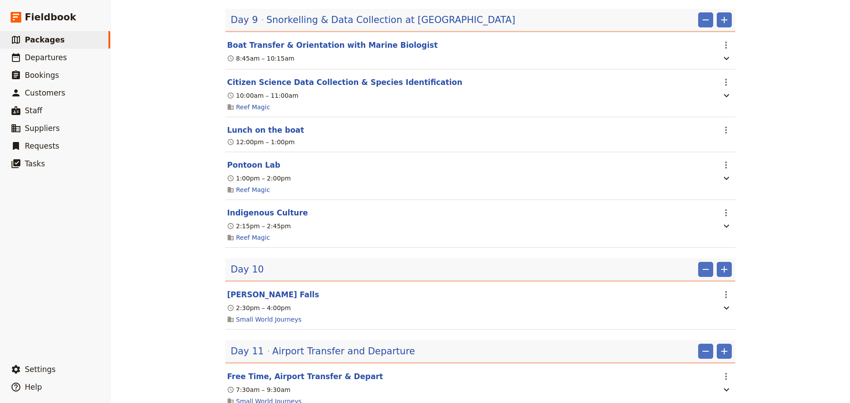
scroll to position [2583, 0]
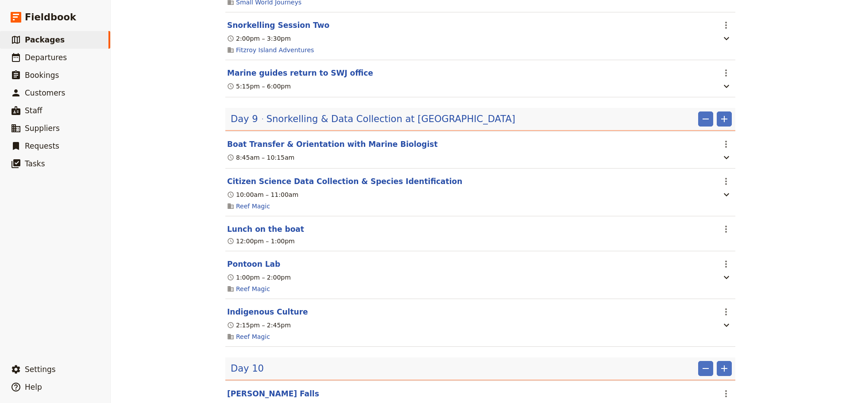
click at [379, 144] on button "Boat Transfer & Orientation with Marine Biologist" at bounding box center [332, 144] width 211 height 11
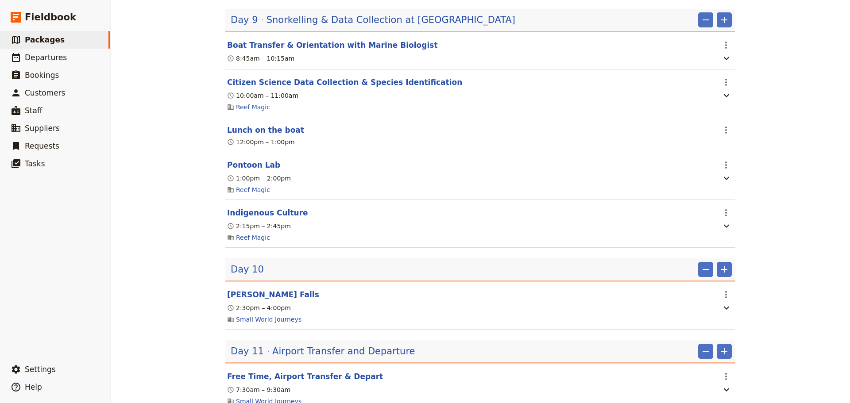
select select "9"
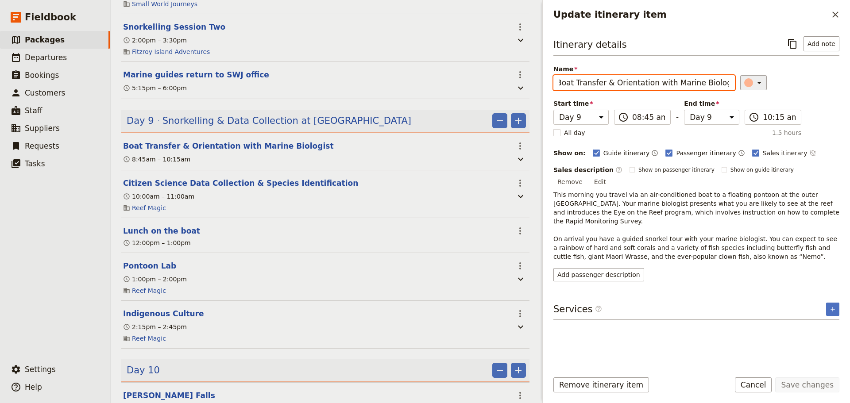
drag, startPoint x: 557, startPoint y: 86, endPoint x: 756, endPoint y: 82, distance: 198.8
click at [754, 82] on div "Name Boat Transfer & Orientation with Marine Biologist ​" at bounding box center [696, 78] width 286 height 26
paste input "Travel to the Outer Reef & Orientation with Marine Biologist"
type input "Travel to the Outer Reef & Orientation with Marine Biologist"
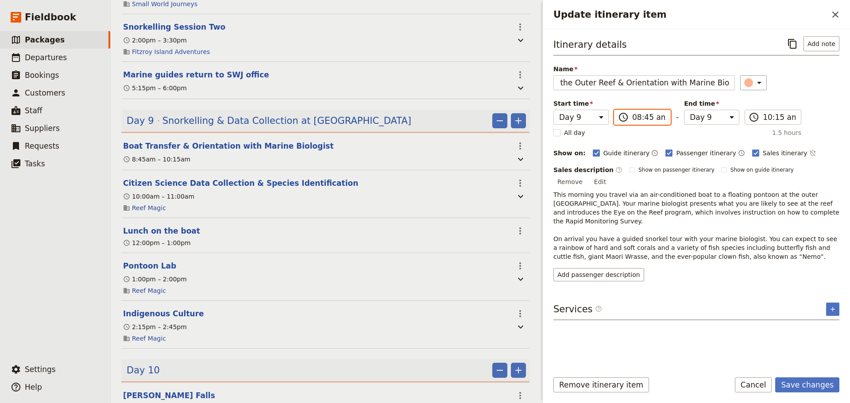
scroll to position [0, 0]
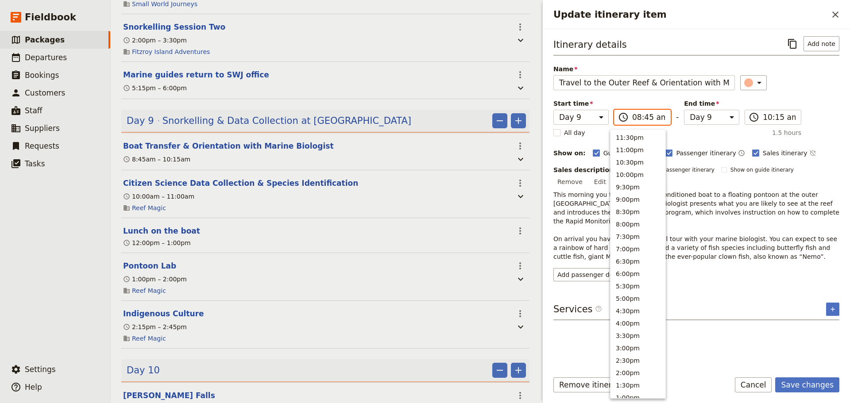
click at [644, 114] on input "08:45 am" at bounding box center [648, 117] width 33 height 11
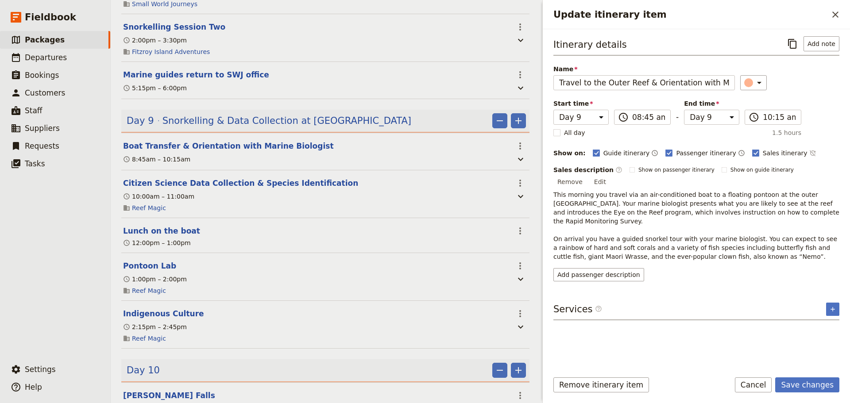
click at [835, 104] on div "Itinerary details ​ Add note Name Travel to the Outer Reef & Orientation with M…" at bounding box center [696, 158] width 286 height 245
click at [610, 175] on button "Edit" at bounding box center [600, 181] width 20 height 13
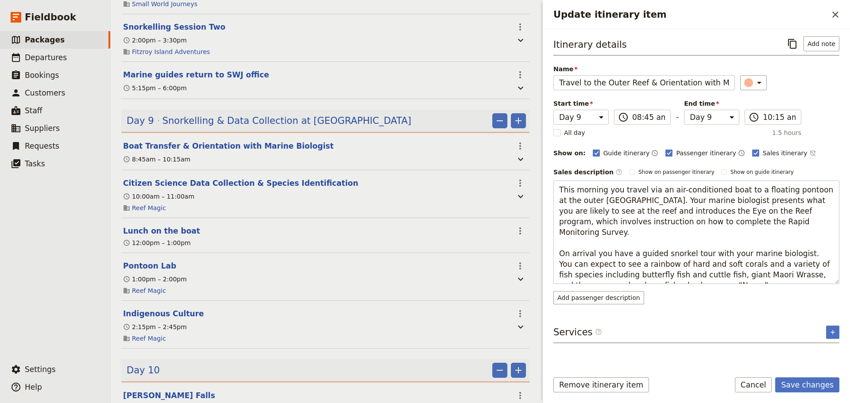
drag, startPoint x: 685, startPoint y: 275, endPoint x: 552, endPoint y: 171, distance: 168.1
click at [552, 171] on div "Itinerary details ​ Add note Name Travel to the Outer Reef & Orientation with M…" at bounding box center [696, 196] width 307 height 335
type textarea "This morning, you travel aboard an air-conditioned vessel to a floating pontoon…"
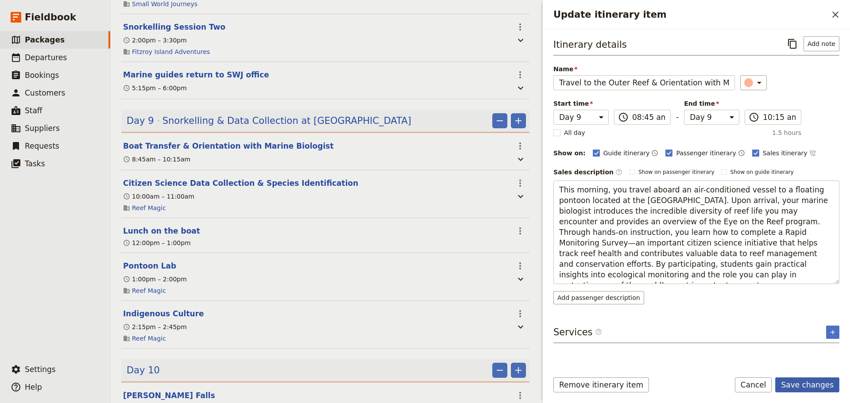
click at [818, 380] on button "Save changes" at bounding box center [807, 385] width 64 height 15
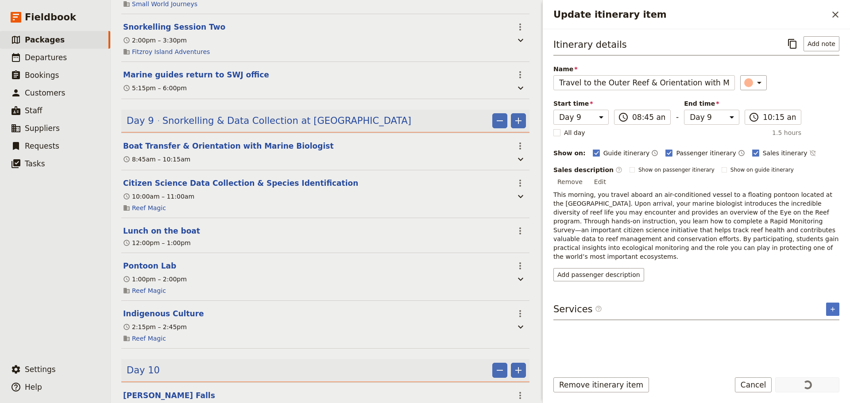
scroll to position [2583, 0]
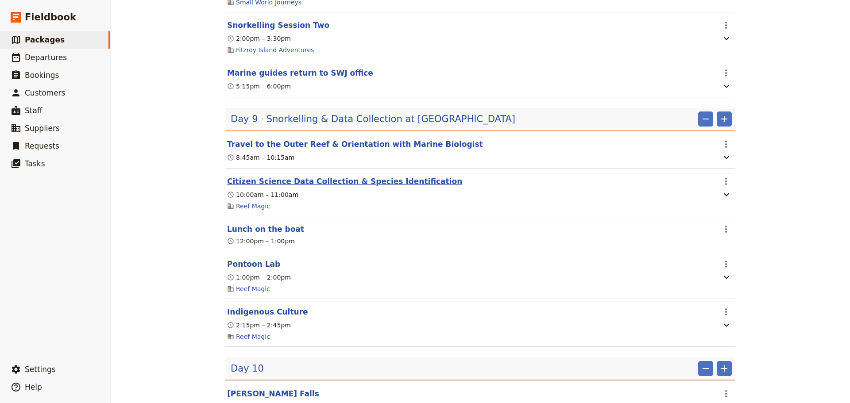
click at [372, 181] on button "Citizen Science Data Collection & Species Identification" at bounding box center [344, 181] width 235 height 11
select select "9"
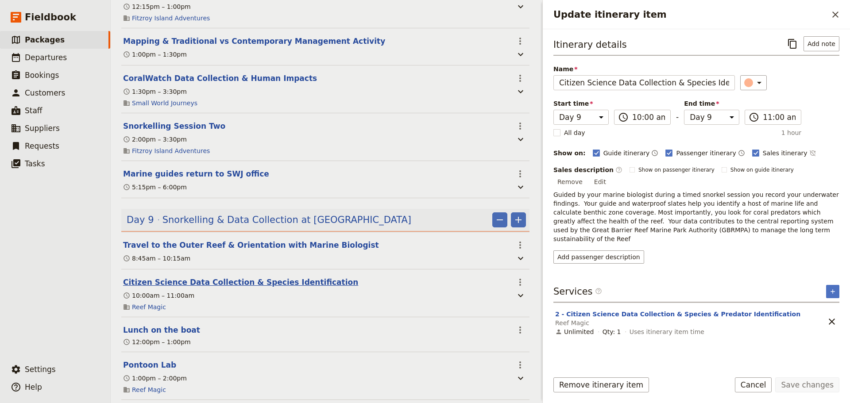
scroll to position [2682, 0]
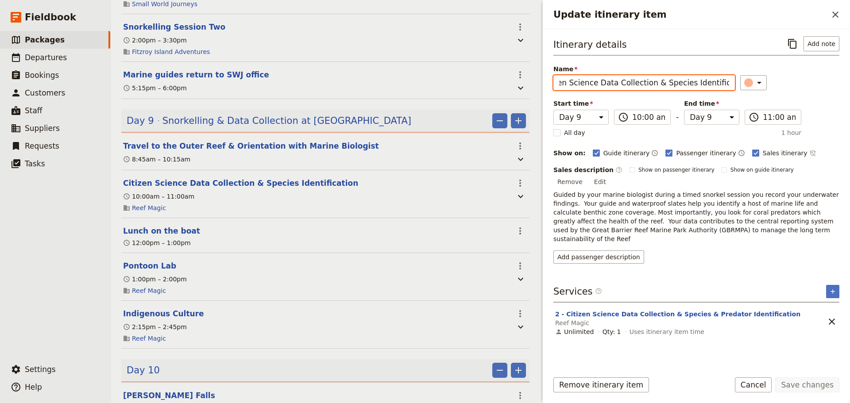
drag, startPoint x: 556, startPoint y: 84, endPoint x: 766, endPoint y: 70, distance: 210.8
click at [766, 70] on div "Name Citizen Science Data Collection & Species Identification ​" at bounding box center [696, 78] width 286 height 26
paste input "& Predator"
type input "Citizen Science Data Collection & Species & Predator Identification"
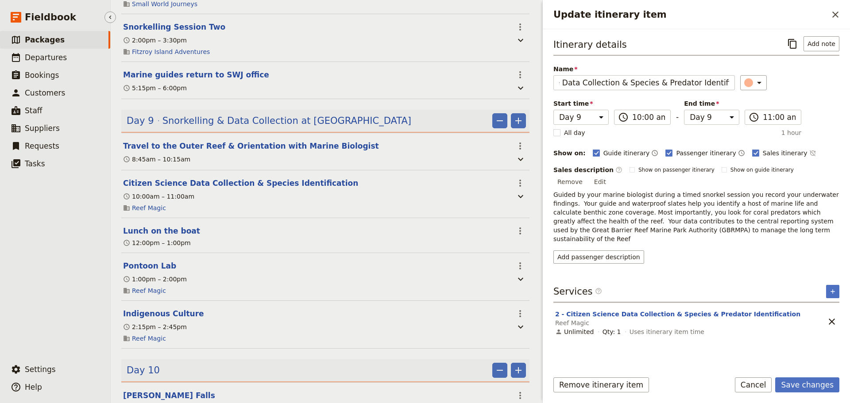
scroll to position [0, 0]
click at [610, 175] on button "Edit" at bounding box center [600, 181] width 20 height 13
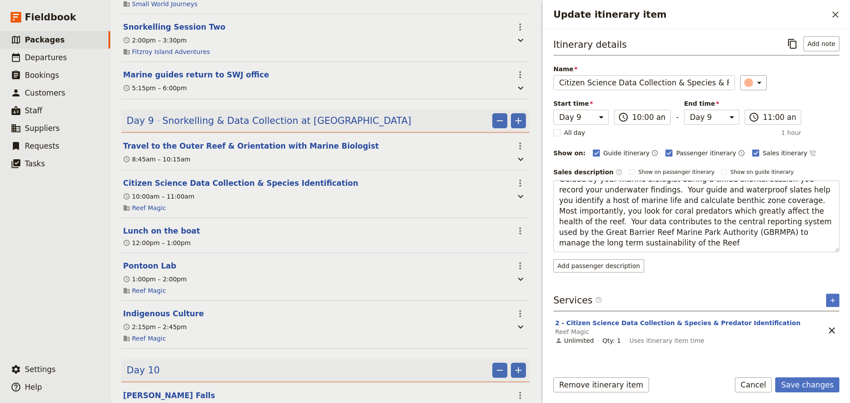
drag, startPoint x: 559, startPoint y: 189, endPoint x: 769, endPoint y: 252, distance: 219.3
click at [769, 252] on div "Sales description ​ Show on passenger itinerary Show on guide itinerary Edit Gu…" at bounding box center [696, 219] width 286 height 107
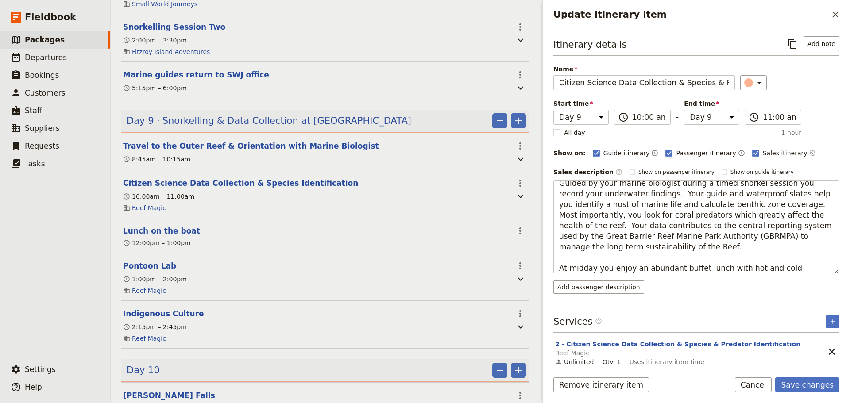
scroll to position [11, 0]
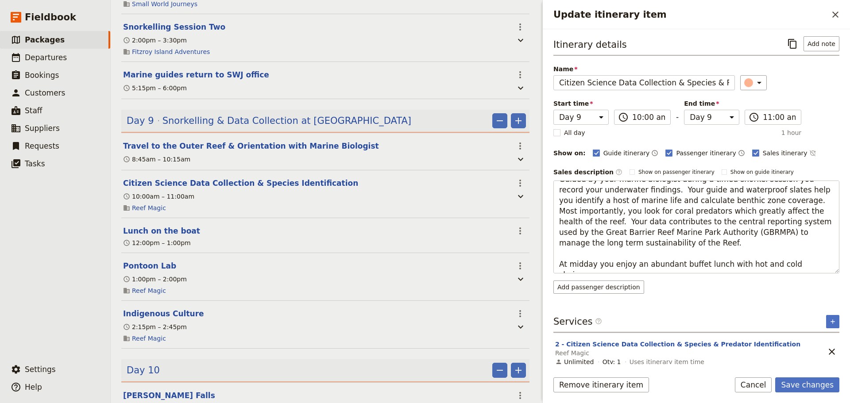
drag, startPoint x: 807, startPoint y: 267, endPoint x: 538, endPoint y: 278, distance: 269.0
click at [540, 278] on div "Update itinerary item ​ Itinerary details ​ Add note Name Citizen Science Data …" at bounding box center [695, 201] width 310 height 403
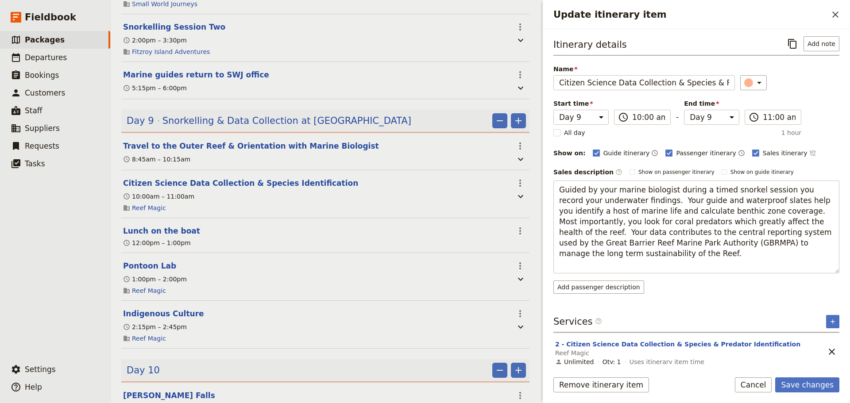
scroll to position [7, 0]
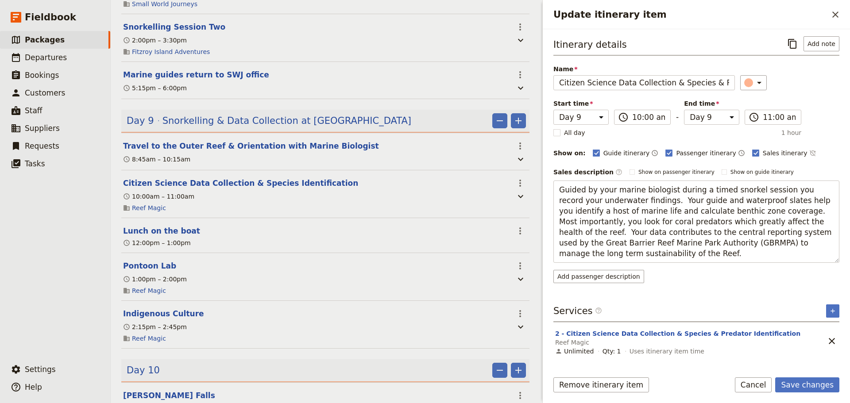
type textarea "Guided by your marine biologist during a timed snorkel session you record your …"
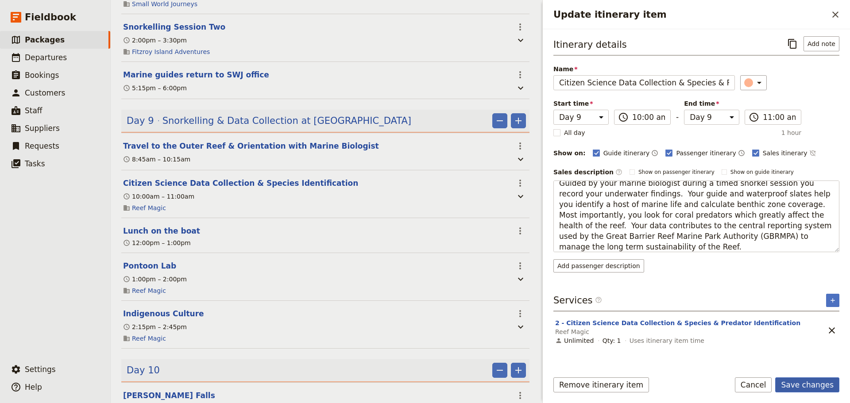
click at [814, 386] on button "Save changes" at bounding box center [807, 385] width 64 height 15
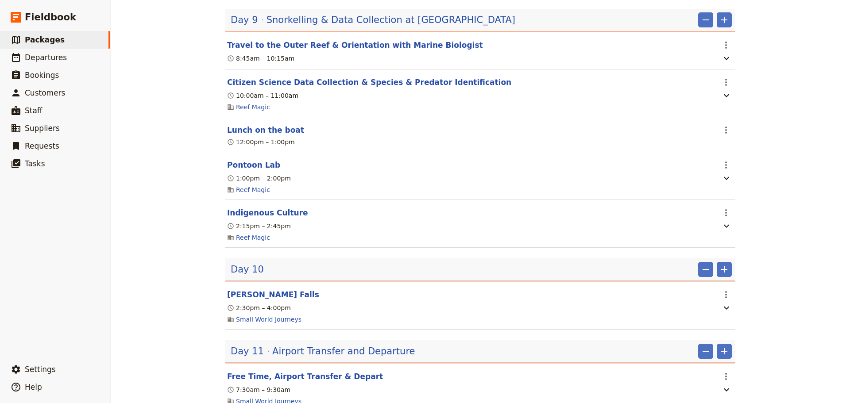
scroll to position [2583, 0]
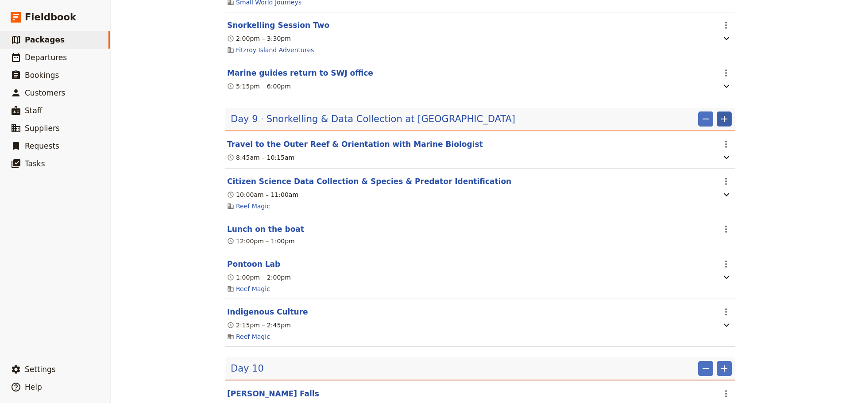
click at [719, 114] on icon "Add" at bounding box center [724, 119] width 11 height 11
click at [715, 137] on span "Add itinerary item" at bounding box center [694, 135] width 56 height 9
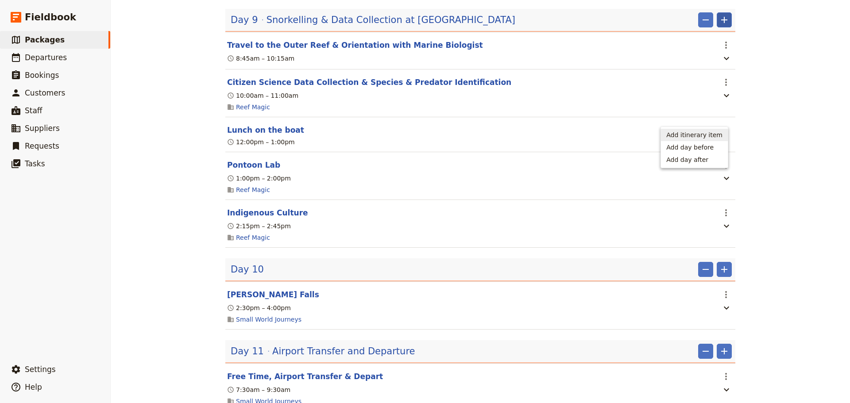
select select "9"
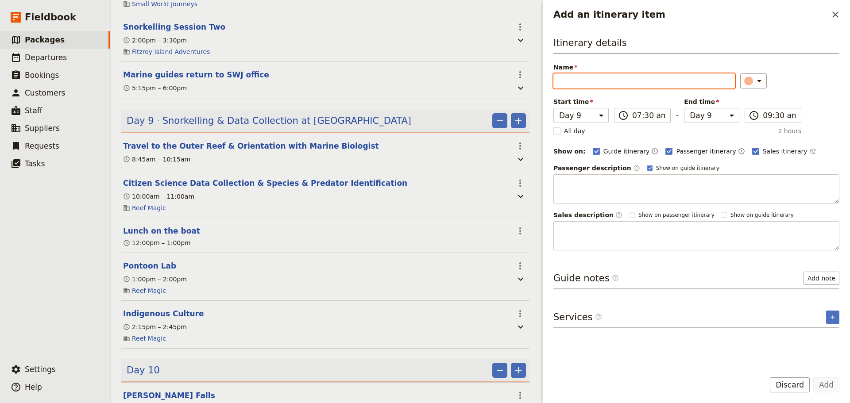
click at [637, 81] on input "Name" at bounding box center [644, 81] width 182 height 15
paste input "Pontoon Activities"
type input "Pontoon Activities"
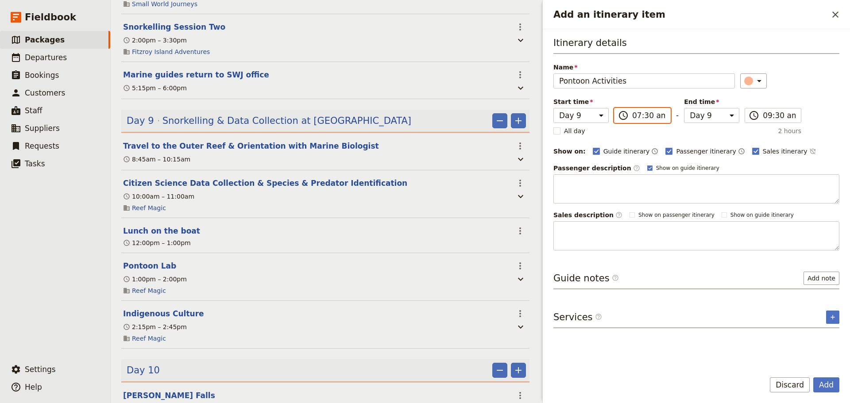
click at [635, 115] on input "07:30 am" at bounding box center [648, 115] width 33 height 11
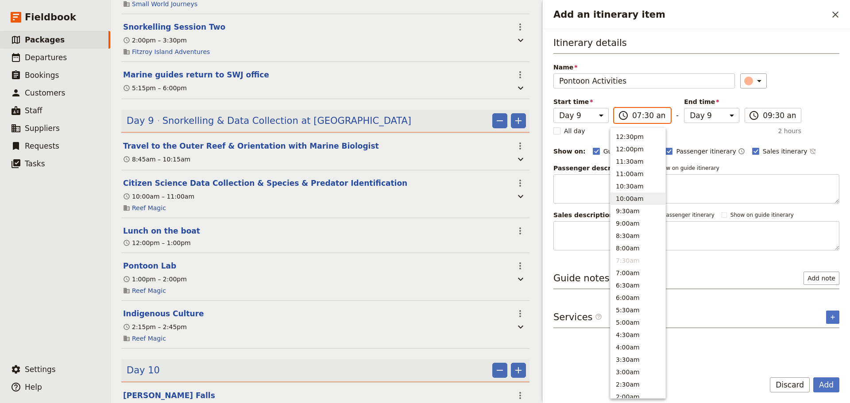
scroll to position [251, 0]
click at [642, 149] on button "1:00pm" at bounding box center [638, 145] width 55 height 12
type input "01:00 pm"
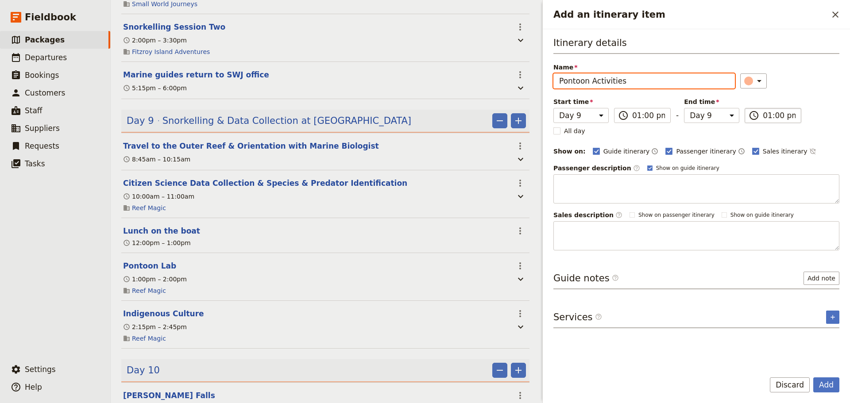
click at [766, 117] on input "01:00 pm" at bounding box center [779, 115] width 33 height 11
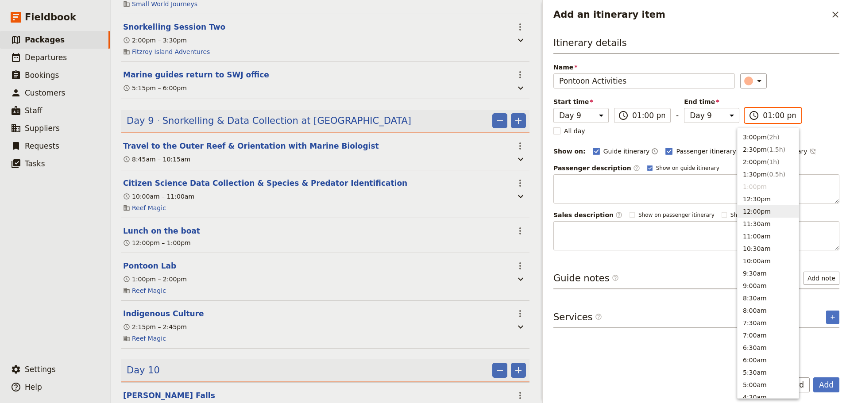
scroll to position [188, 0]
click at [767, 156] on span "( 2h )" at bounding box center [773, 158] width 13 height 7
type input "03:00 pm"
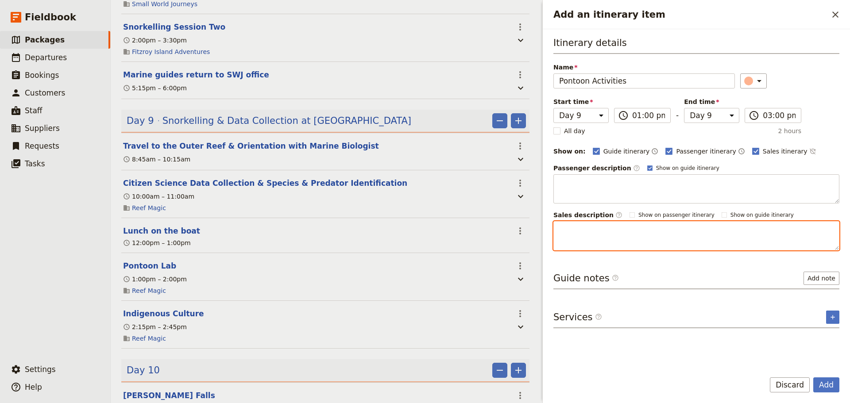
click at [590, 231] on textarea "Add an itinerary item" at bounding box center [696, 235] width 286 height 29
click at [670, 224] on textarea "Add an itinerary item" at bounding box center [696, 235] width 286 height 29
paste textarea "Back at the pontoon, you are encouraged to continue your reef discovery through…"
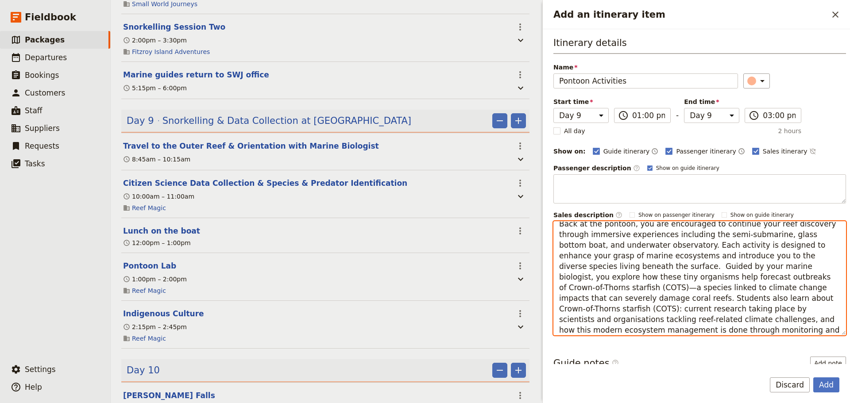
click at [631, 267] on textarea "Back at the pontoon, you are encouraged to continue your reef discovery through…" at bounding box center [699, 278] width 293 height 114
drag, startPoint x: 815, startPoint y: 267, endPoint x: 797, endPoint y: 264, distance: 17.9
click at [797, 264] on textarea "Back at the pontoon, you are encouraged to continue your reef discovery through…" at bounding box center [699, 278] width 293 height 114
drag, startPoint x: 811, startPoint y: 266, endPoint x: 795, endPoint y: 265, distance: 15.9
click at [795, 265] on textarea "Back at the pontoon, you are encouraged to continue your reef discovery through…" at bounding box center [699, 278] width 293 height 114
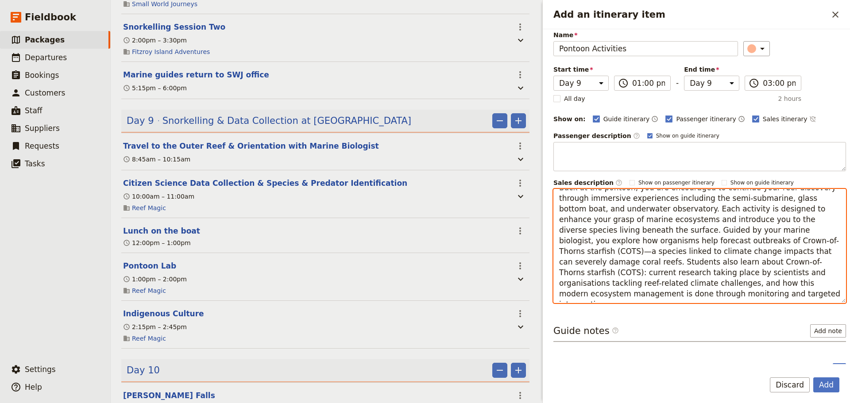
scroll to position [49, 0]
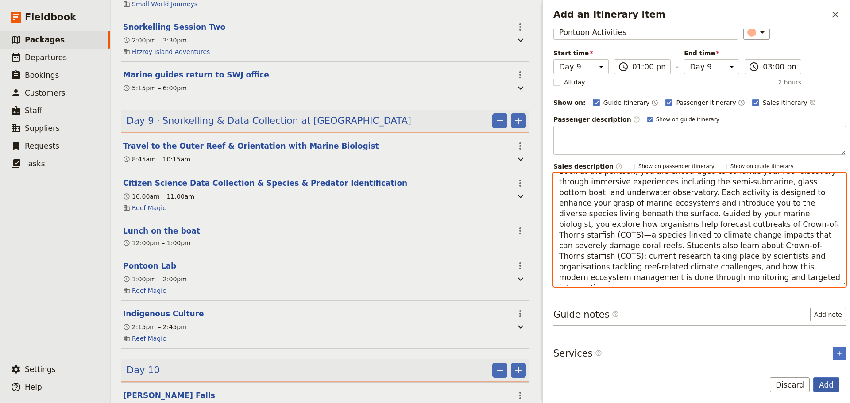
type textarea "Back at the pontoon, you are encouraged to continue your reef discovery through…"
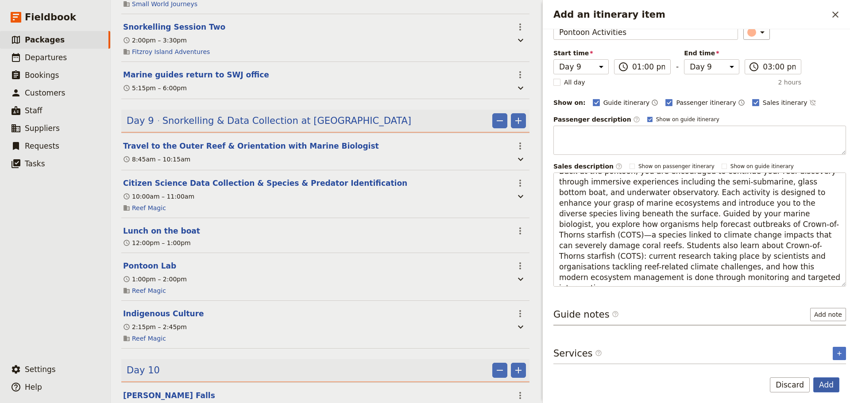
click at [828, 382] on button "Add" at bounding box center [826, 385] width 26 height 15
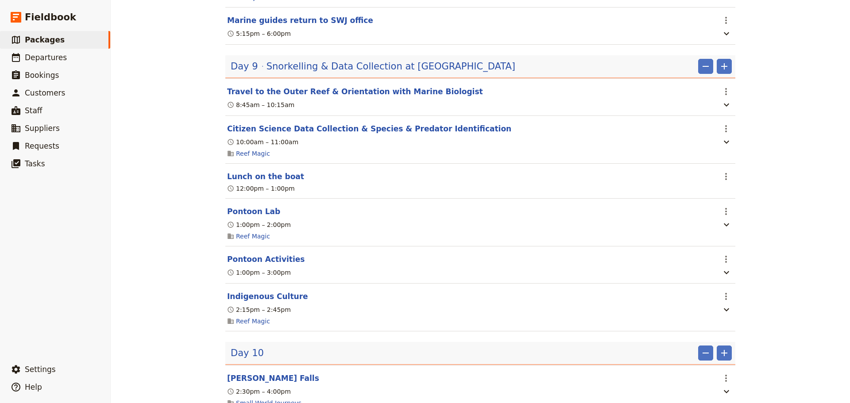
scroll to position [2657, 0]
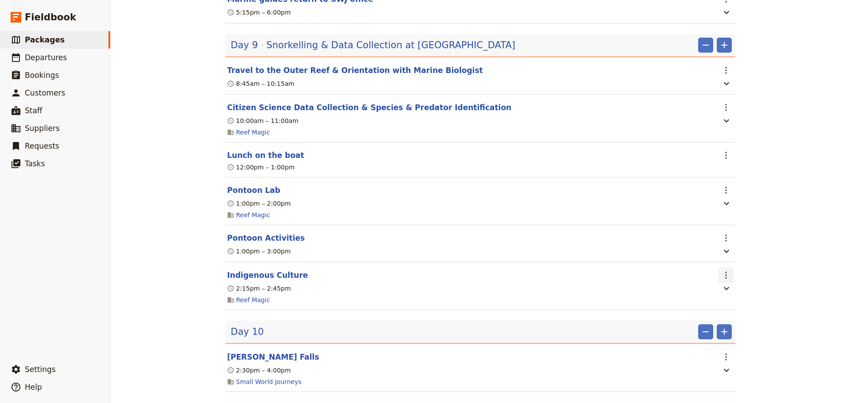
click at [722, 276] on icon "Actions" at bounding box center [726, 275] width 11 height 11
click at [738, 307] on span "Delete this itinerary item" at bounding box center [760, 306] width 78 height 9
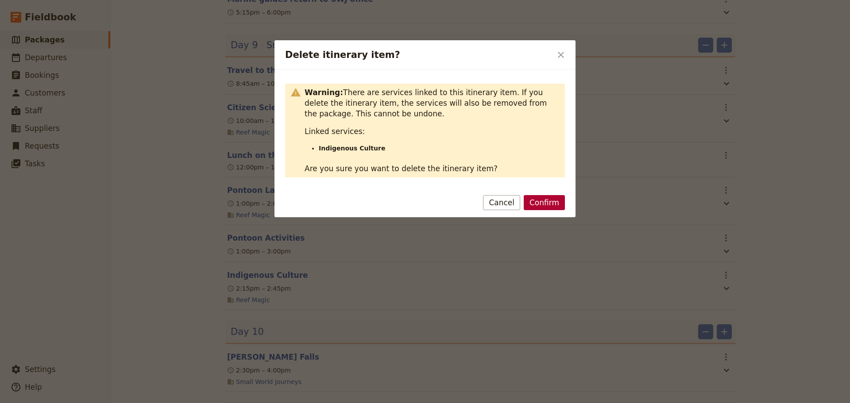
click at [542, 201] on button "Confirm" at bounding box center [544, 202] width 41 height 15
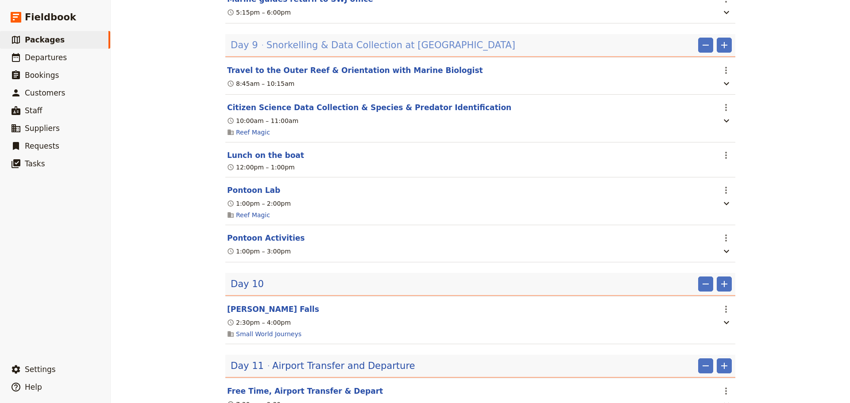
click at [357, 47] on span "Snorkelling & Data Collection at [GEOGRAPHIC_DATA]" at bounding box center [391, 45] width 249 height 13
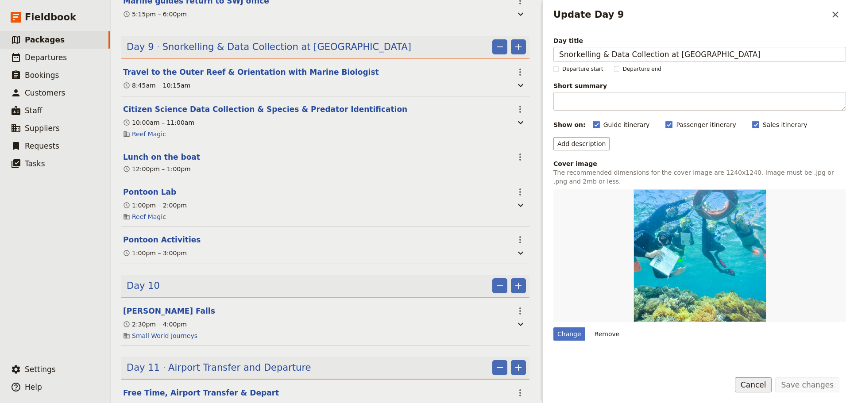
click at [758, 391] on button "Cancel" at bounding box center [753, 385] width 37 height 15
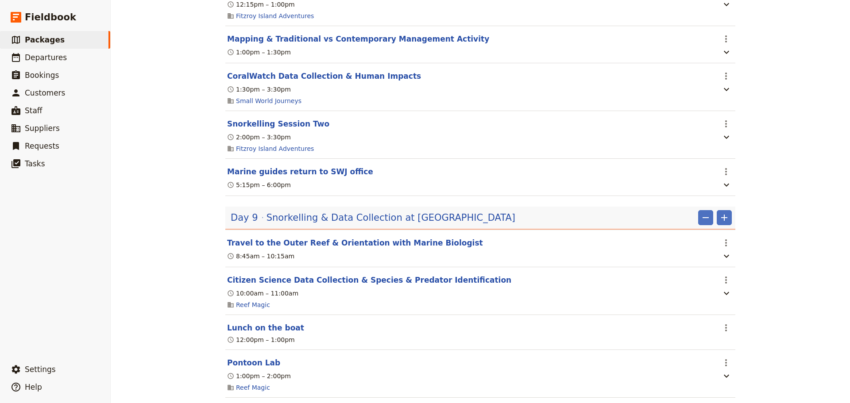
scroll to position [2705, 0]
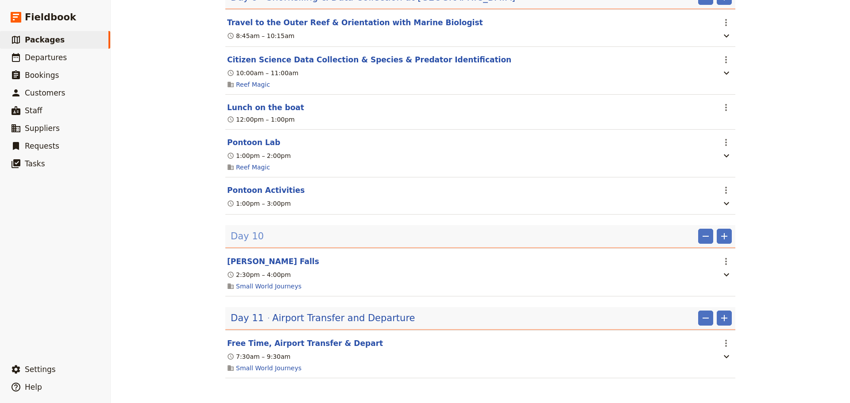
click at [237, 234] on span "Day 10" at bounding box center [247, 236] width 33 height 13
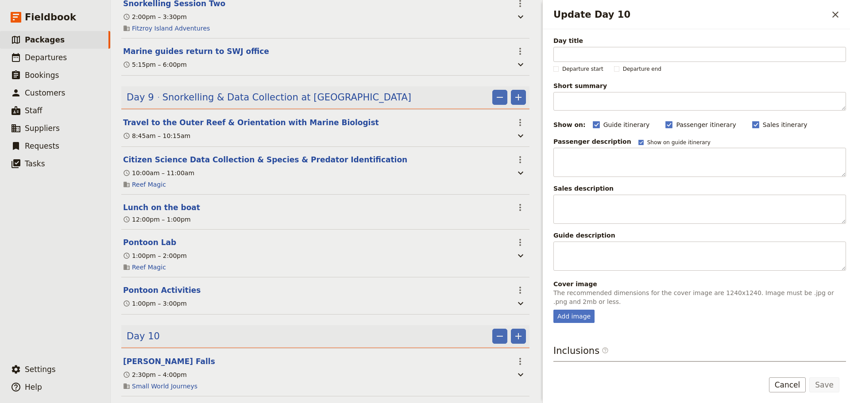
scroll to position [2805, 0]
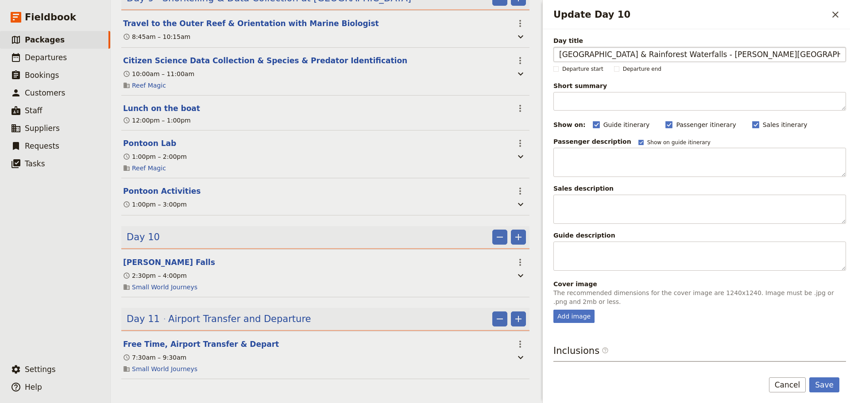
click at [746, 59] on input "[GEOGRAPHIC_DATA] & Rainforest Waterfalls - [PERSON_NAME][GEOGRAPHIC_DATA]" at bounding box center [699, 54] width 293 height 15
drag, startPoint x: 747, startPoint y: 56, endPoint x: 685, endPoint y: 48, distance: 62.1
click at [685, 48] on input "[GEOGRAPHIC_DATA] & Rainforest Waterfalls - [PERSON_NAME][GEOGRAPHIC_DATA]" at bounding box center [699, 54] width 293 height 15
type input "[GEOGRAPHIC_DATA]"
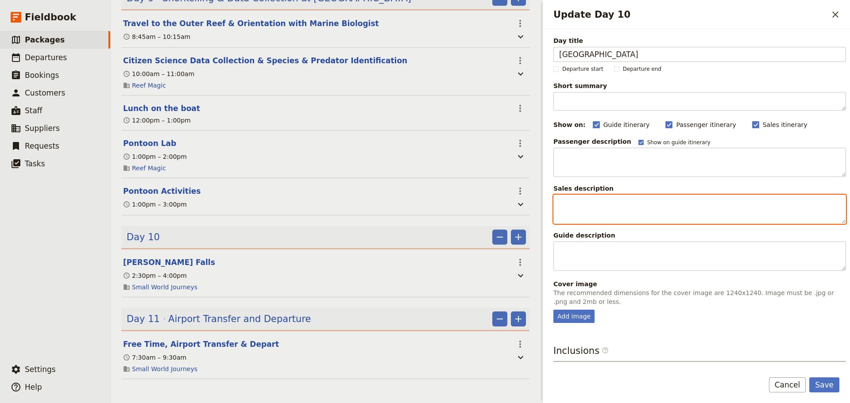
click at [633, 205] on textarea "Update Day 10" at bounding box center [699, 209] width 293 height 29
paste textarea "oday you enter [GEOGRAPHIC_DATA]—a diverse part of the UNESCO Wet Tropics World…"
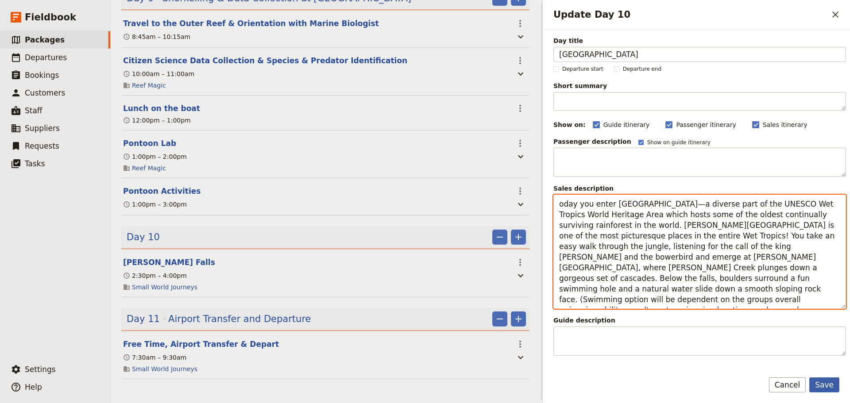
type textarea "oday you enter [GEOGRAPHIC_DATA]—a diverse part of the UNESCO Wet Tropics World…"
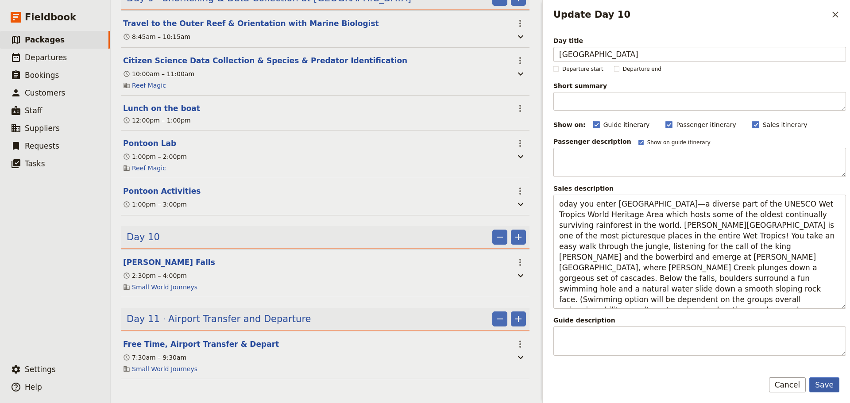
drag, startPoint x: 828, startPoint y: 386, endPoint x: 830, endPoint y: 379, distance: 6.3
click at [829, 386] on button "Save" at bounding box center [824, 385] width 30 height 15
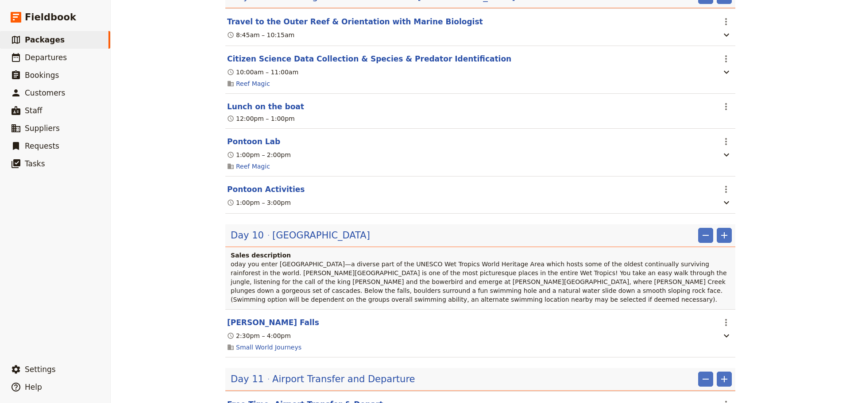
click at [476, 242] on div "Day [GEOGRAPHIC_DATA] & Rainforest Waterfall ​ ​" at bounding box center [481, 235] width 501 height 15
click at [370, 234] on span "[GEOGRAPHIC_DATA]" at bounding box center [321, 235] width 98 height 13
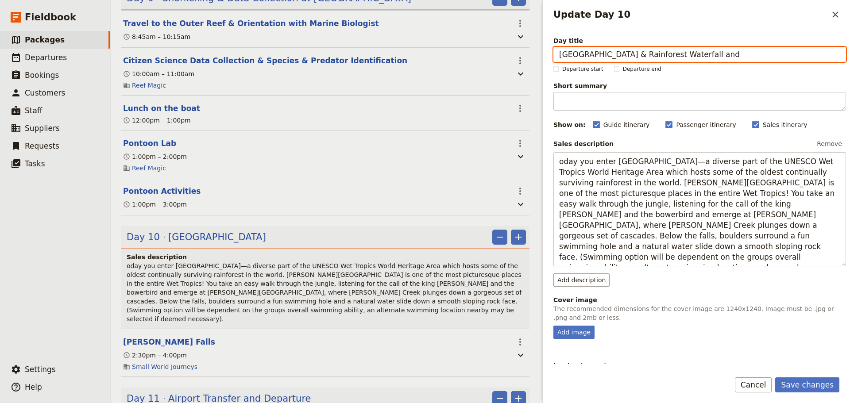
click at [720, 56] on input "[GEOGRAPHIC_DATA] & Rainforest Waterfall and" at bounding box center [699, 54] width 293 height 15
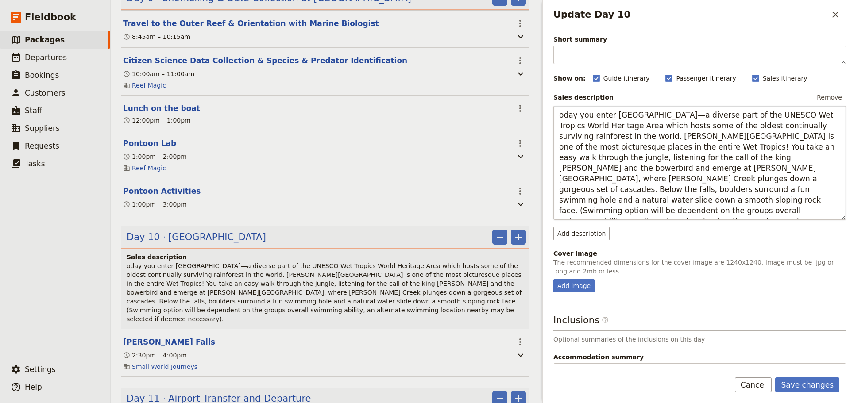
scroll to position [0, 0]
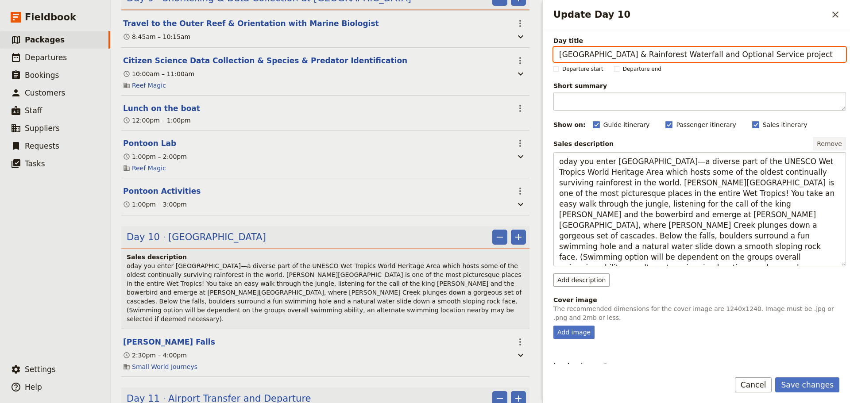
type input "[GEOGRAPHIC_DATA] & Rainforest Waterfall and Optional Service project"
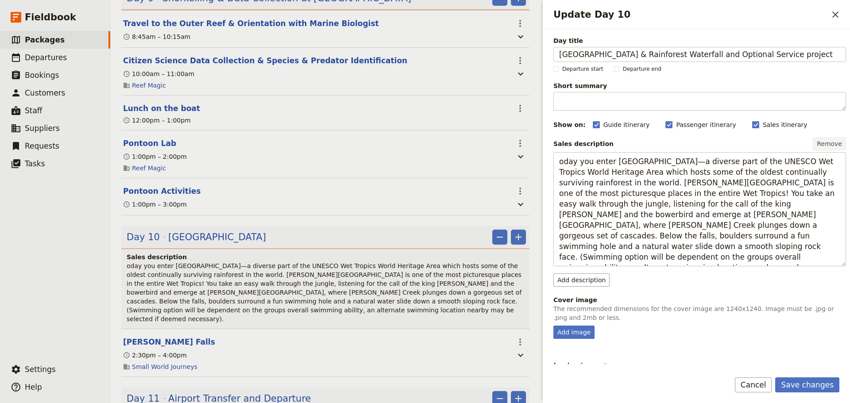
click at [820, 145] on button "Remove" at bounding box center [829, 143] width 33 height 13
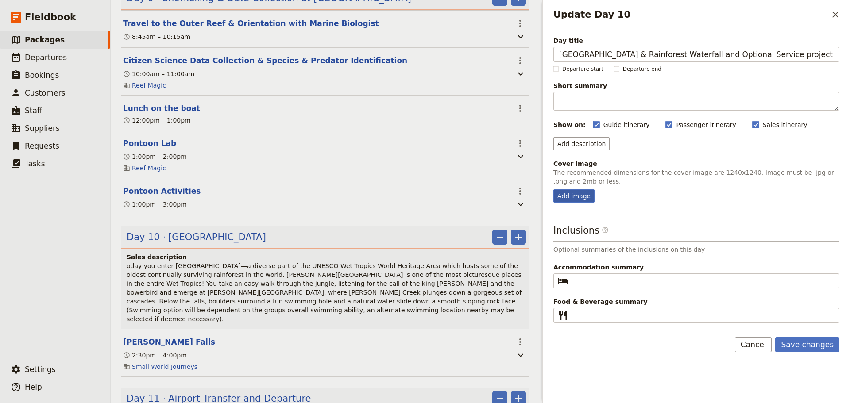
click at [578, 196] on div "Add image" at bounding box center [573, 196] width 41 height 13
click at [553, 190] on input "Add image" at bounding box center [553, 189] width 0 height 0
type input "C:\fakepath\[PERSON_NAME] Falls Slide.JPG"
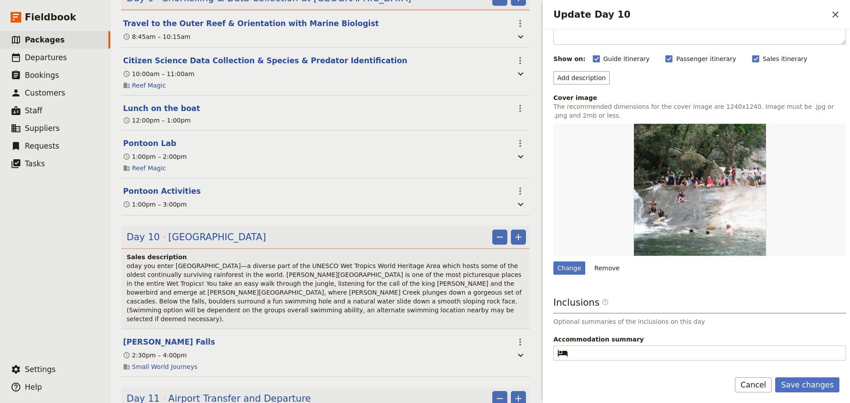
scroll to position [98, 0]
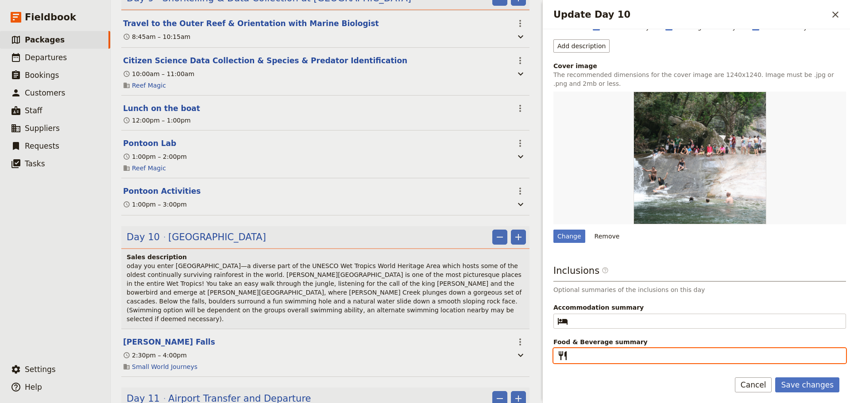
click at [605, 354] on input "Food & Beverage summary ​" at bounding box center [706, 356] width 269 height 11
type input "Breakfast, Lunch, Dinner"
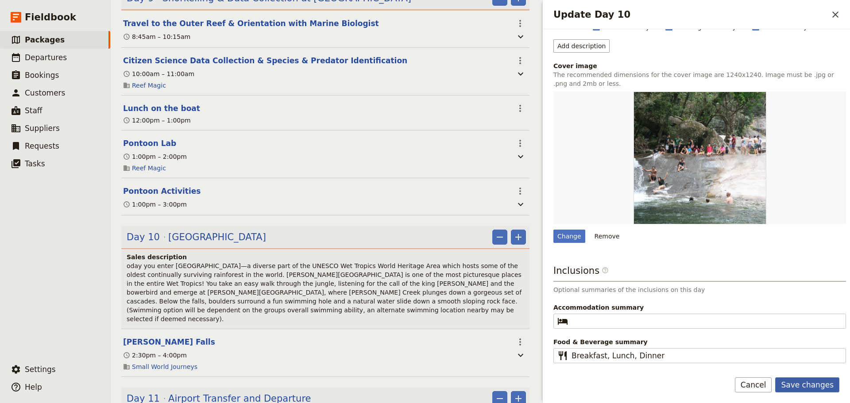
click at [827, 381] on button "Save changes" at bounding box center [807, 385] width 64 height 15
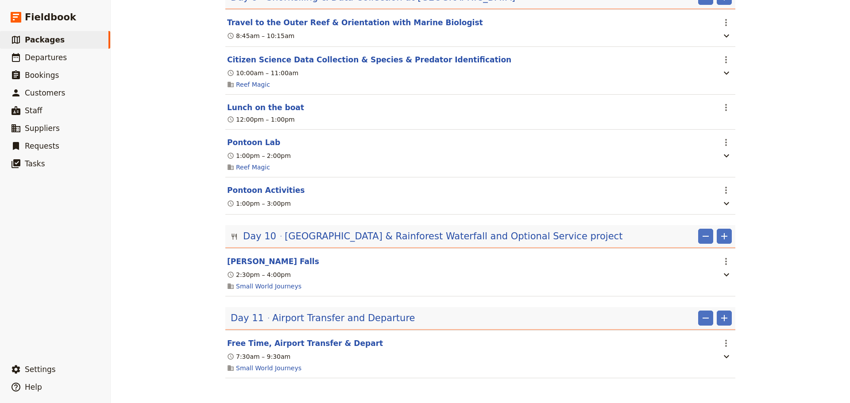
scroll to position [2705, 0]
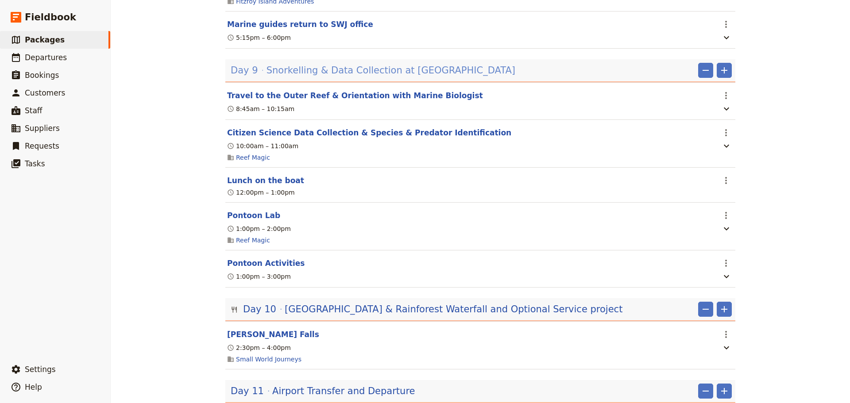
click at [312, 66] on span "Snorkelling & Data Collection at [GEOGRAPHIC_DATA]" at bounding box center [391, 70] width 249 height 13
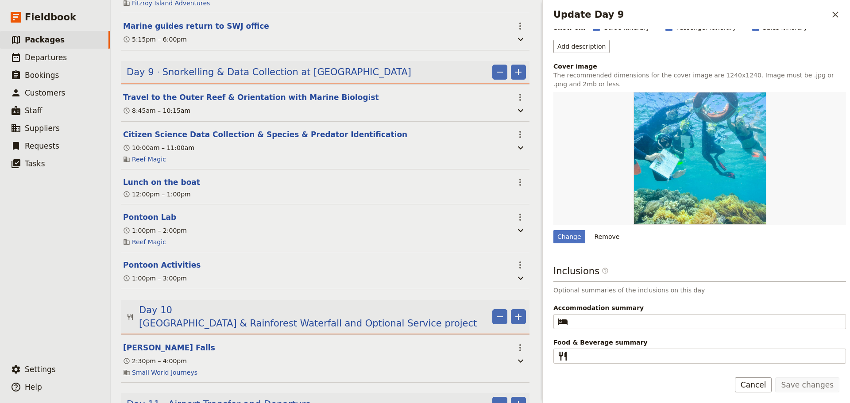
scroll to position [98, 0]
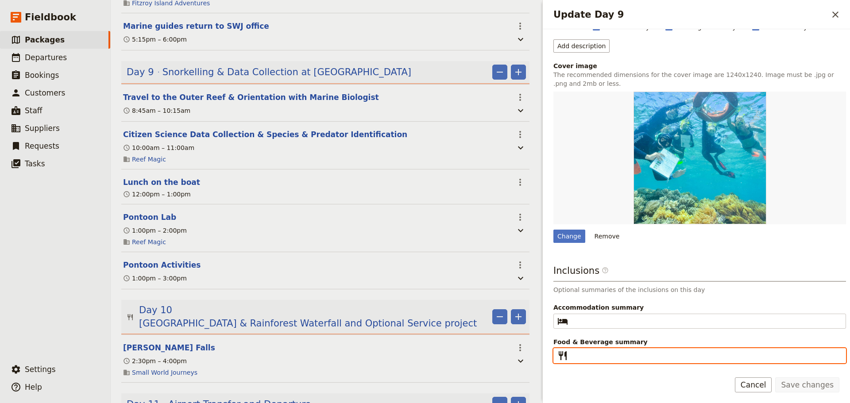
click at [615, 359] on input "Food & Beverage summary ​" at bounding box center [706, 356] width 269 height 11
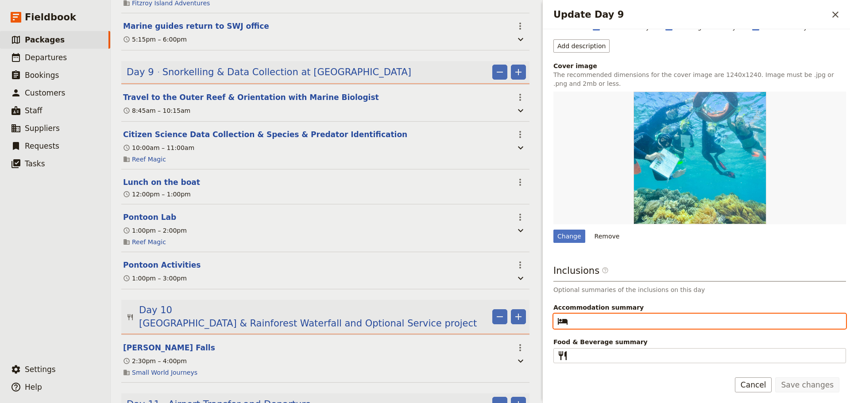
click at [619, 321] on input "Accommodation summary ​" at bounding box center [706, 321] width 269 height 11
type input "Cairns 3-star Hotel"
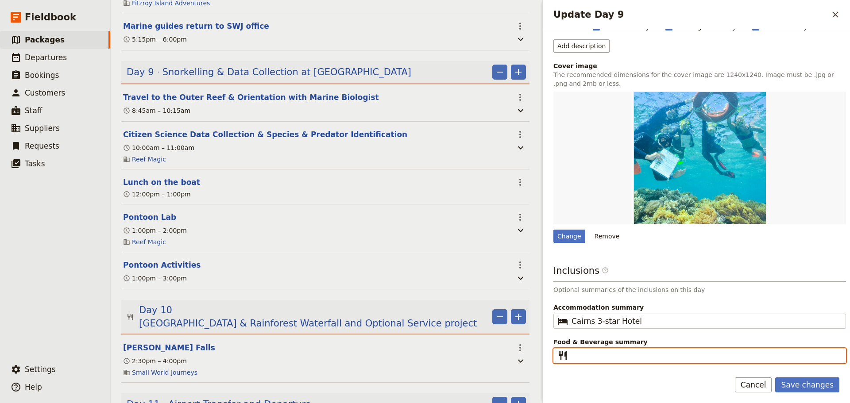
click at [640, 355] on input "Food & Beverage summary ​" at bounding box center [706, 356] width 269 height 11
type input "Breakfast, Lunch"
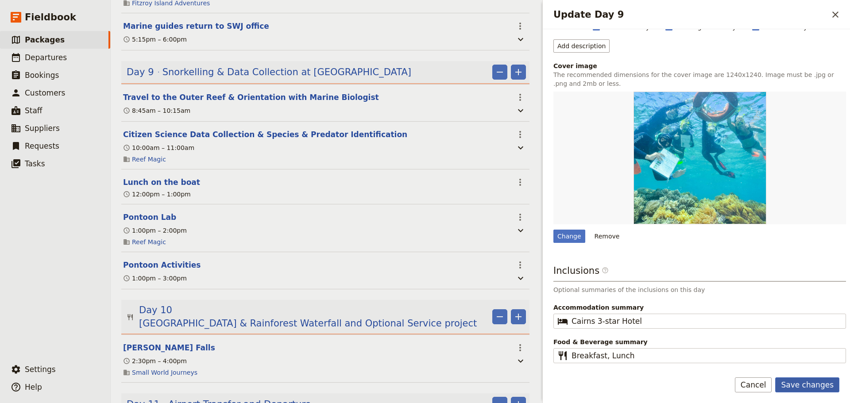
click at [797, 382] on button "Save changes" at bounding box center [807, 385] width 64 height 15
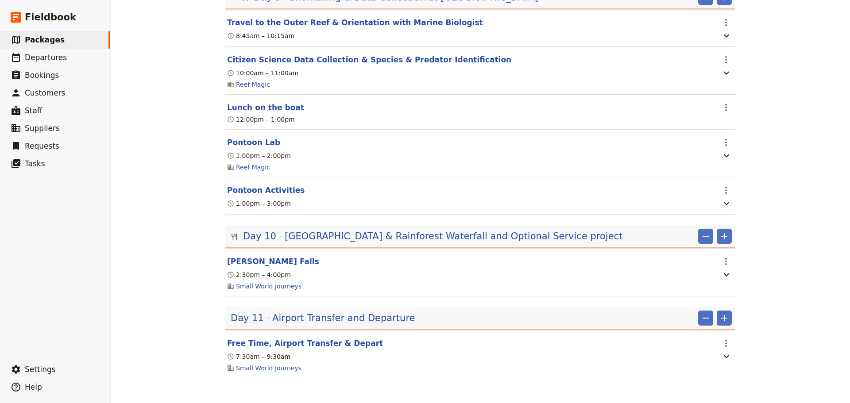
scroll to position [2631, 0]
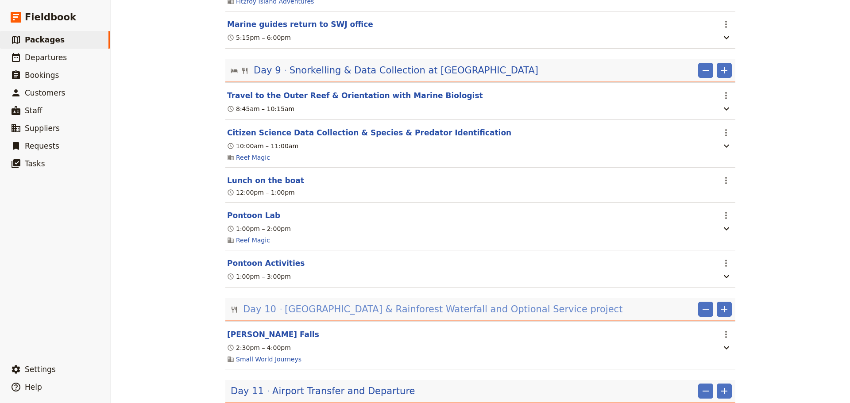
click at [468, 311] on span "[GEOGRAPHIC_DATA] & Rainforest Waterfall and Optional Service project" at bounding box center [454, 309] width 338 height 13
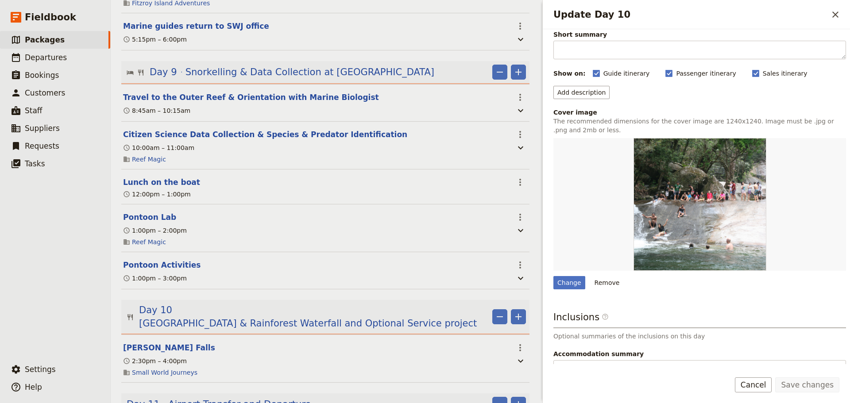
scroll to position [98, 0]
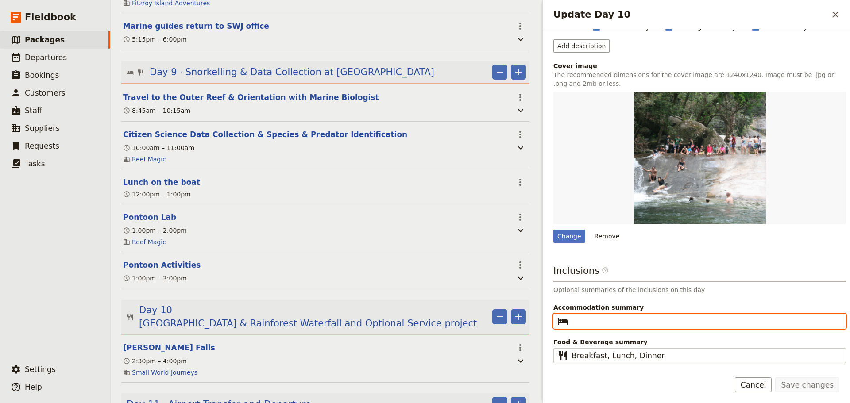
click at [637, 322] on input "Accommodation summary ​" at bounding box center [706, 321] width 269 height 11
type input "B"
type input "Cairns 3-star Hotel"
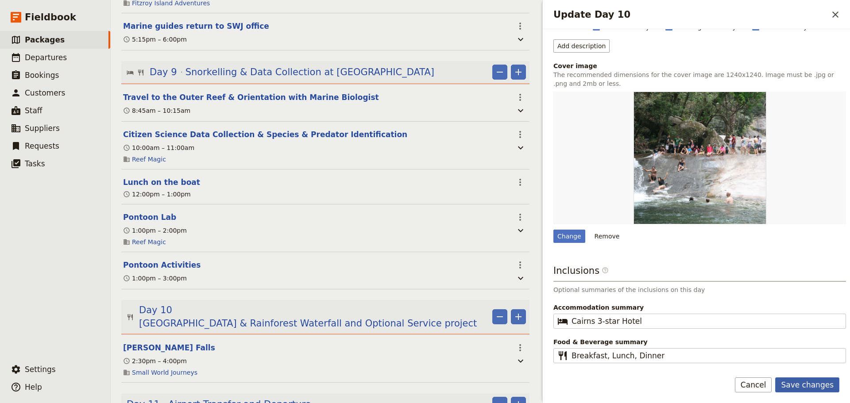
click at [802, 387] on button "Save changes" at bounding box center [807, 385] width 64 height 15
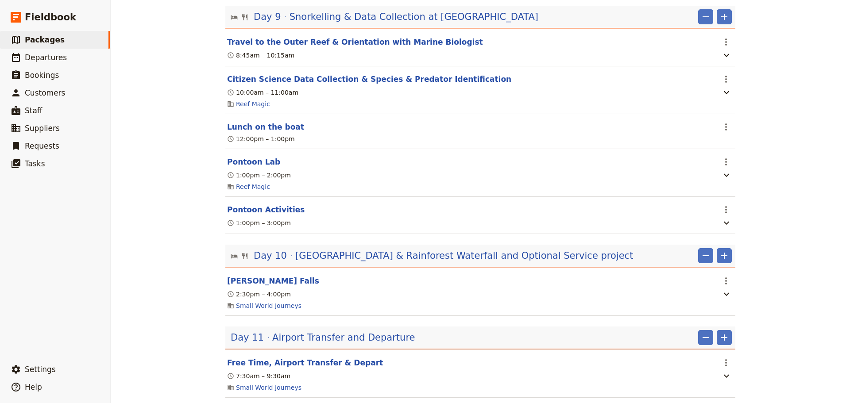
scroll to position [2705, 0]
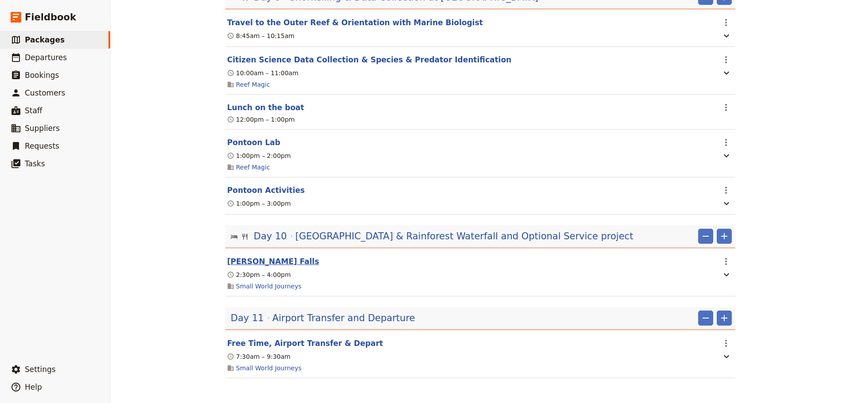
click at [264, 259] on button "[PERSON_NAME] Falls" at bounding box center [273, 261] width 92 height 11
select select "10"
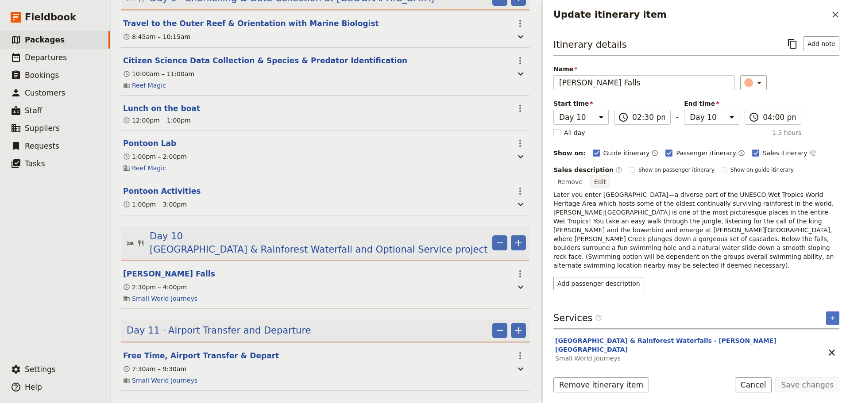
click at [610, 176] on button "Edit" at bounding box center [600, 181] width 20 height 13
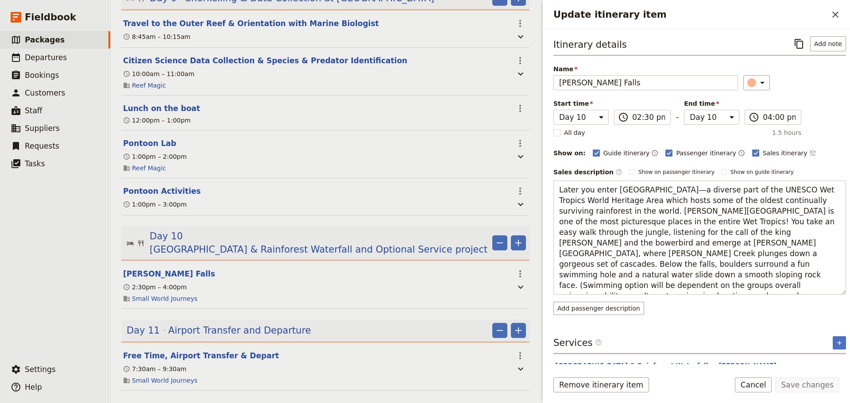
drag, startPoint x: 577, startPoint y: 190, endPoint x: 546, endPoint y: 188, distance: 30.7
click at [546, 188] on div "Itinerary details ​ Add note Name [PERSON_NAME][GEOGRAPHIC_DATA] ​ Start time D…" at bounding box center [696, 196] width 307 height 335
type textarea "[DATE] you enter [GEOGRAPHIC_DATA]—a diverse part of the UNESCO Wet Tropics Wor…"
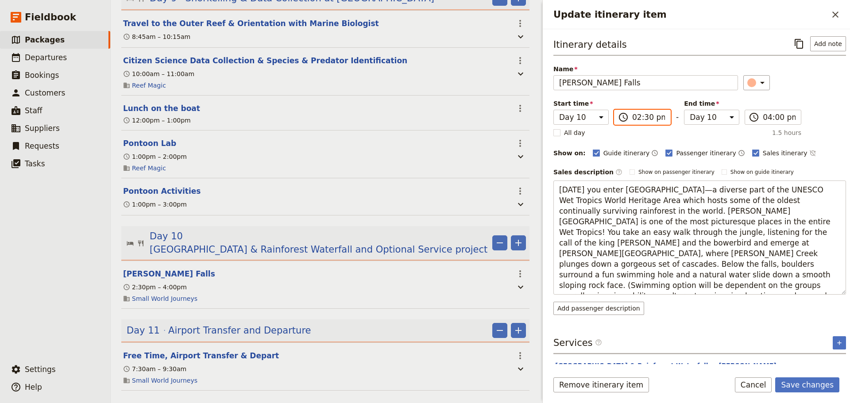
click at [652, 117] on input "02:30 pm" at bounding box center [648, 117] width 33 height 11
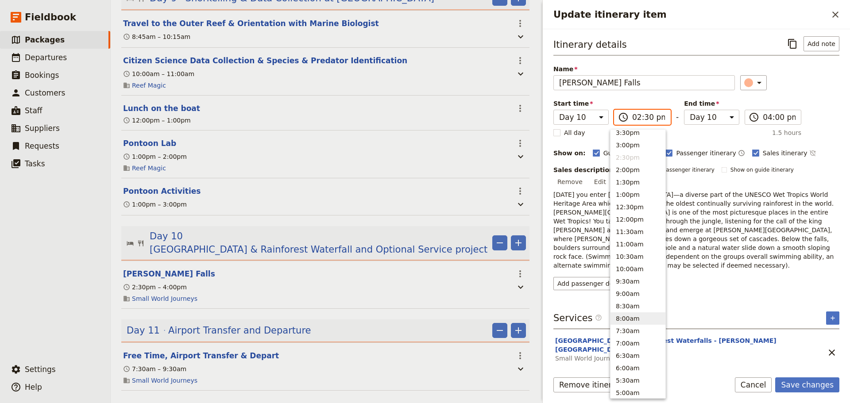
scroll to position [295, 0]
click at [633, 199] on button "9:00am" at bounding box center [638, 202] width 55 height 12
type input "09:00 am"
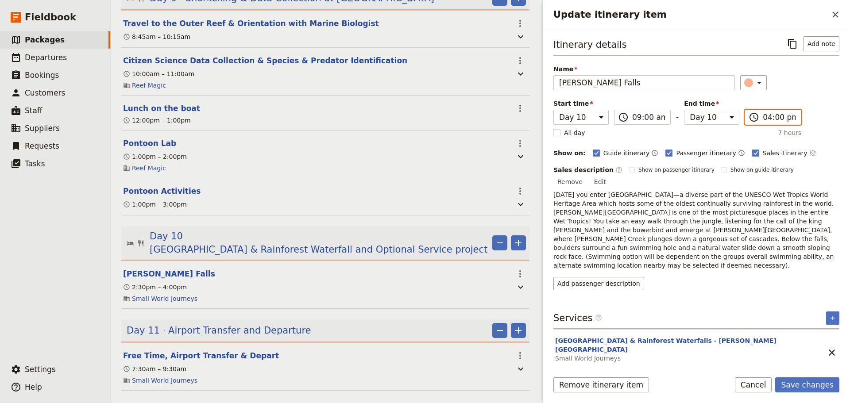
click at [764, 118] on input "04:00 pm" at bounding box center [779, 117] width 33 height 11
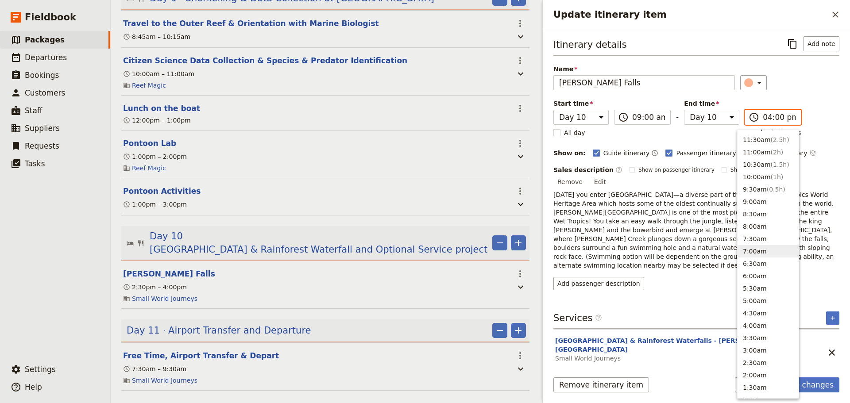
scroll to position [221, 0]
click at [762, 186] on button "12:30pm ( 3.5h )" at bounding box center [768, 189] width 61 height 12
type input "12:30 pm"
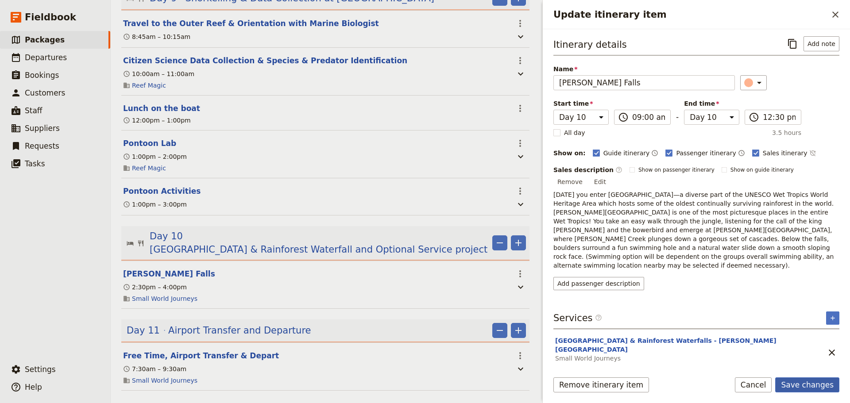
click at [806, 383] on button "Save changes" at bounding box center [807, 385] width 64 height 15
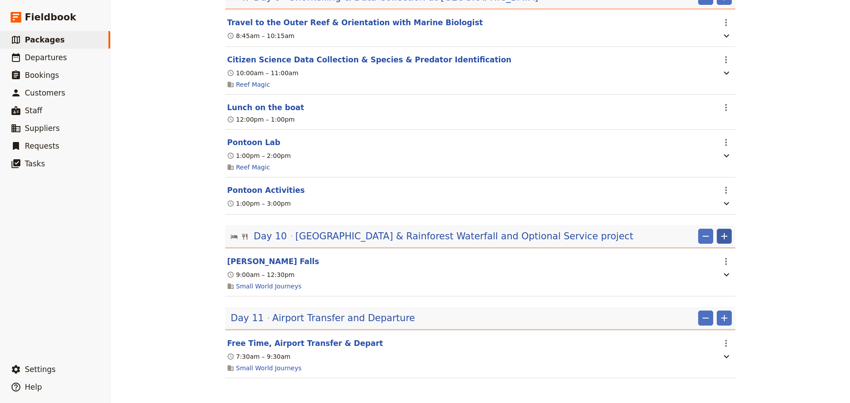
click at [726, 237] on icon "Add" at bounding box center [724, 236] width 11 height 11
click at [711, 256] on span "Add itinerary item" at bounding box center [694, 254] width 56 height 9
select select "10"
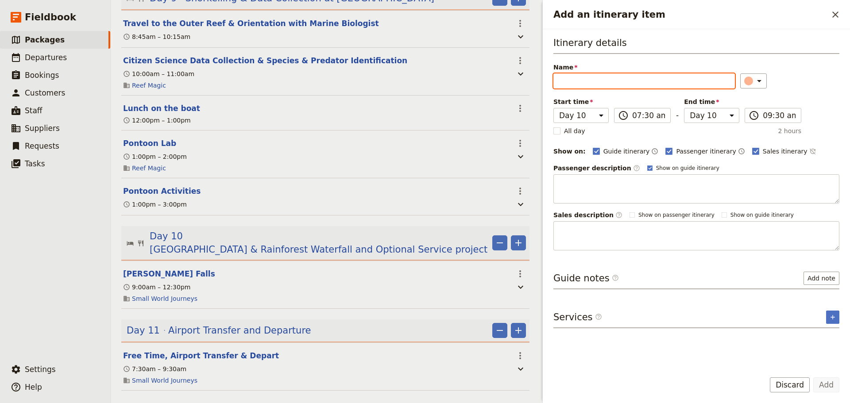
click at [647, 81] on input "Name" at bounding box center [644, 81] width 182 height 15
paste input "Service Project for People From Remote Communities"
drag, startPoint x: 724, startPoint y: 81, endPoint x: 631, endPoint y: 78, distance: 93.5
click at [631, 78] on input "Service Project for People From Remote Communities" at bounding box center [644, 81] width 182 height 15
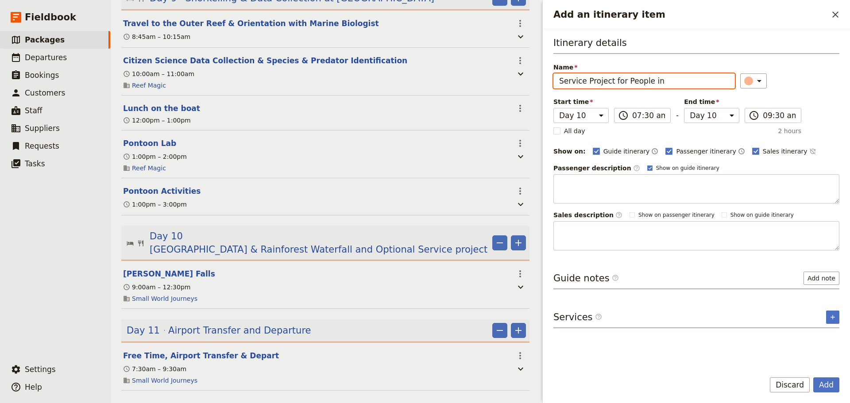
scroll to position [0, 0]
drag, startPoint x: 677, startPoint y: 78, endPoint x: 484, endPoint y: 84, distance: 192.3
click at [484, 84] on div "Haka Educational Tours: [GEOGRAPHIC_DATA] 2027 ​ 11 days / 10 nights 20 – 100 p…" at bounding box center [480, 201] width 739 height 403
click at [560, 81] on input "Community Service Project" at bounding box center [644, 81] width 182 height 15
type input "OPTIONAL Community Service Project"
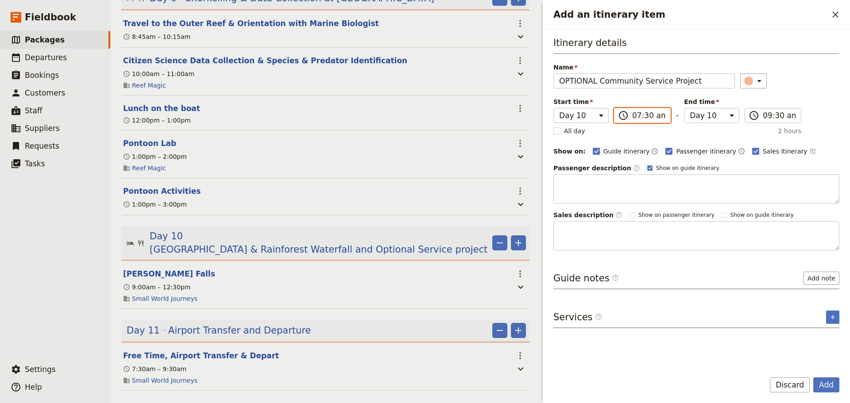
click at [641, 116] on input "07:30 am" at bounding box center [648, 115] width 33 height 11
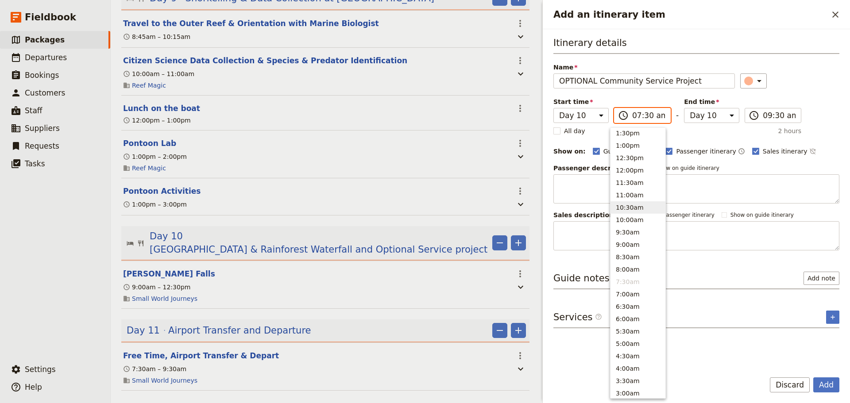
scroll to position [250, 0]
click at [631, 147] on button "1:00pm" at bounding box center [638, 146] width 55 height 12
type input "01:00 pm"
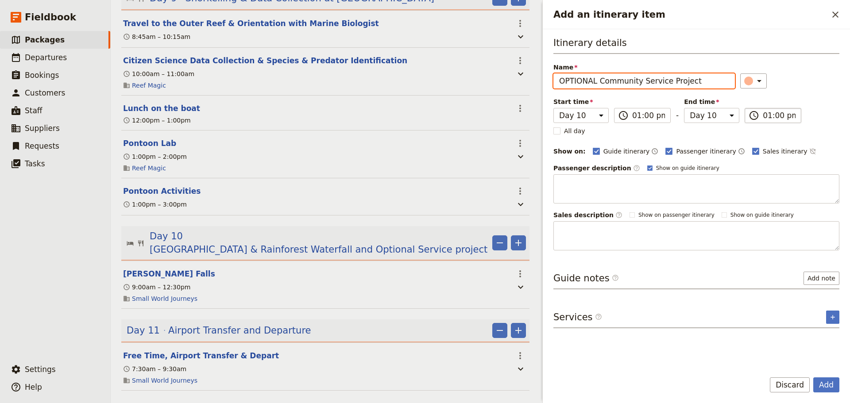
click at [773, 119] on input "01:00 pm" at bounding box center [779, 115] width 33 height 11
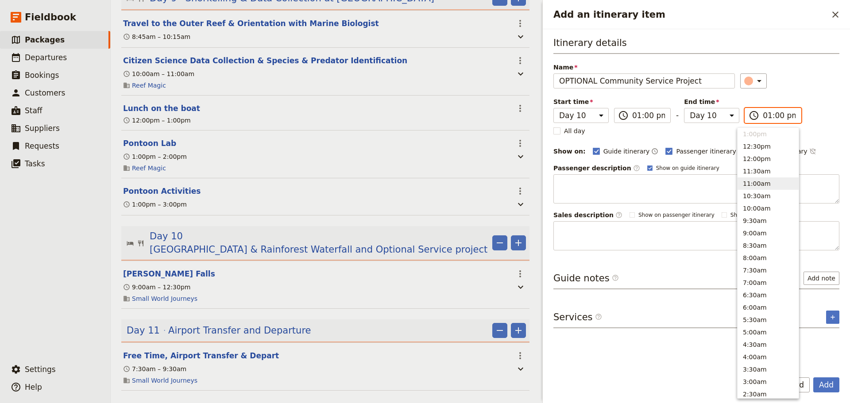
scroll to position [188, 0]
click at [767, 168] on span "( 1.5h )" at bounding box center [776, 170] width 19 height 7
type input "02:30 pm"
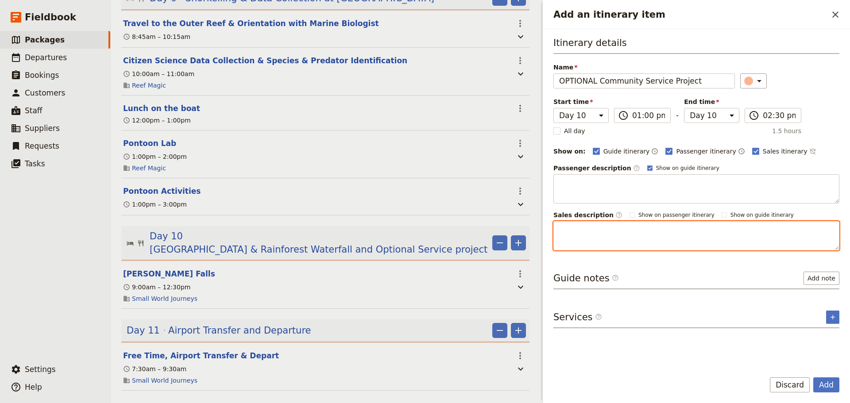
click at [622, 231] on textarea "Add an itinerary item" at bounding box center [696, 235] width 286 height 29
paste textarea "Part of being a “sustainable” tourist is helping the community in which you are…"
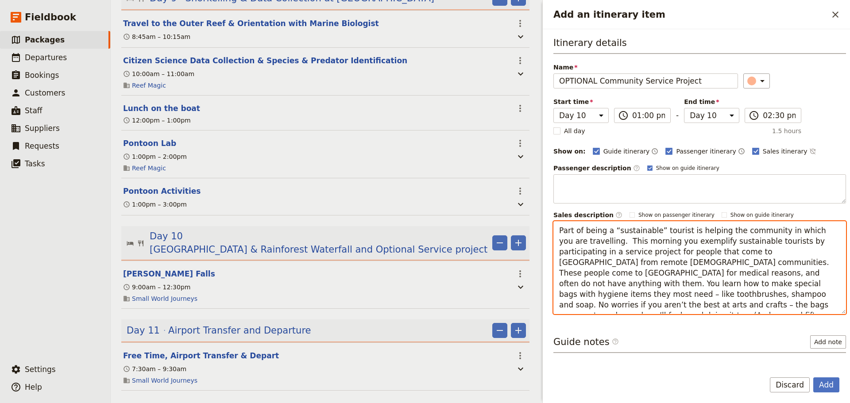
drag, startPoint x: 611, startPoint y: 242, endPoint x: 594, endPoint y: 242, distance: 17.3
click at [594, 242] on textarea "Part of being a “sustainable” tourist is helping the community in which you are…" at bounding box center [699, 267] width 293 height 93
drag, startPoint x: 713, startPoint y: 240, endPoint x: 690, endPoint y: 238, distance: 23.2
click at [690, 238] on textarea "Part of being a “sustainable” tourist is helping the community in which you are…" at bounding box center [699, 267] width 293 height 93
drag, startPoint x: 704, startPoint y: 240, endPoint x: 690, endPoint y: 240, distance: 14.6
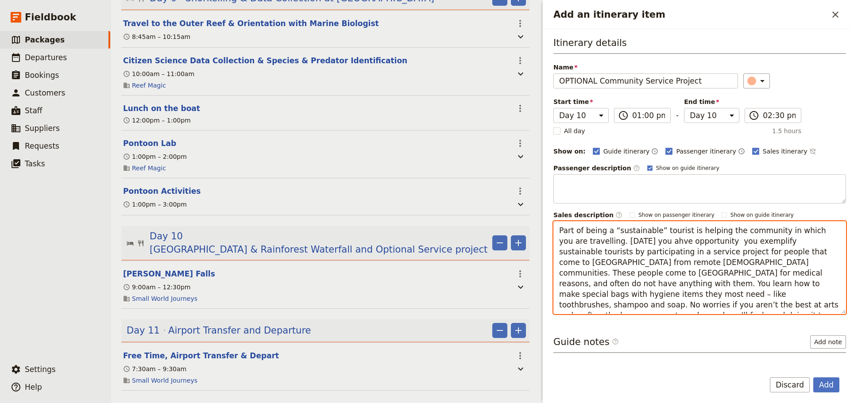
click at [690, 240] on textarea "Part of being a “sustainable” tourist is helping the community in which you are…" at bounding box center [699, 267] width 293 height 93
drag, startPoint x: 635, startPoint y: 242, endPoint x: 629, endPoint y: 240, distance: 6.8
click at [629, 240] on textarea "Part of being a “sustainable” tourist is helping the community in which you are…" at bounding box center [699, 267] width 293 height 93
type textarea "Part of being a “sustainable” tourist is helping the community in which you are…"
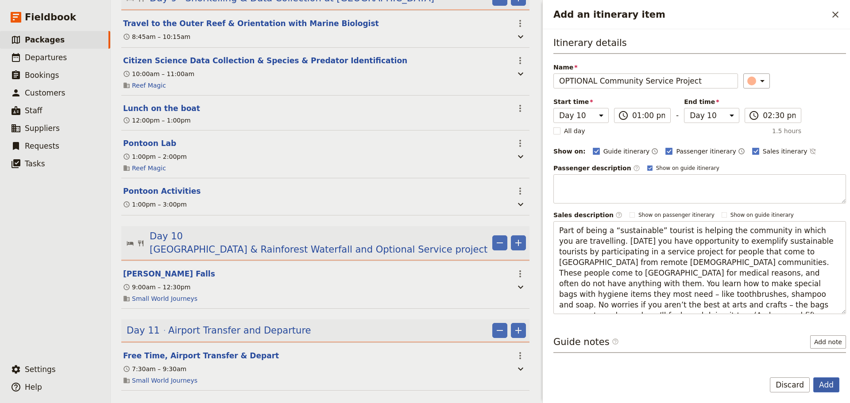
click at [830, 390] on button "Add" at bounding box center [826, 385] width 26 height 15
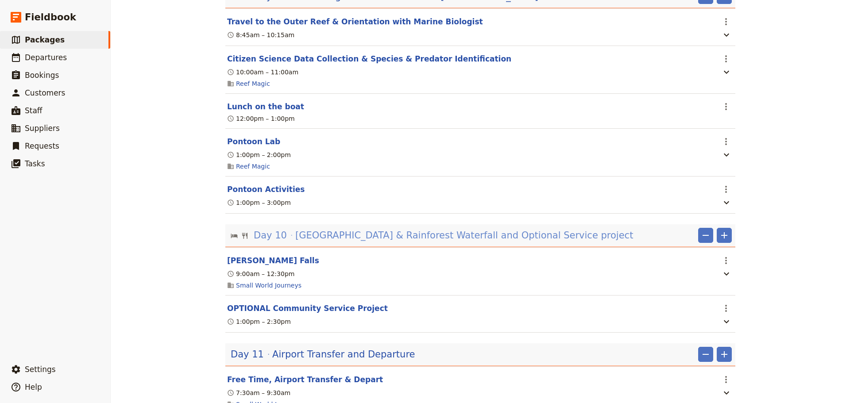
scroll to position [2743, 0]
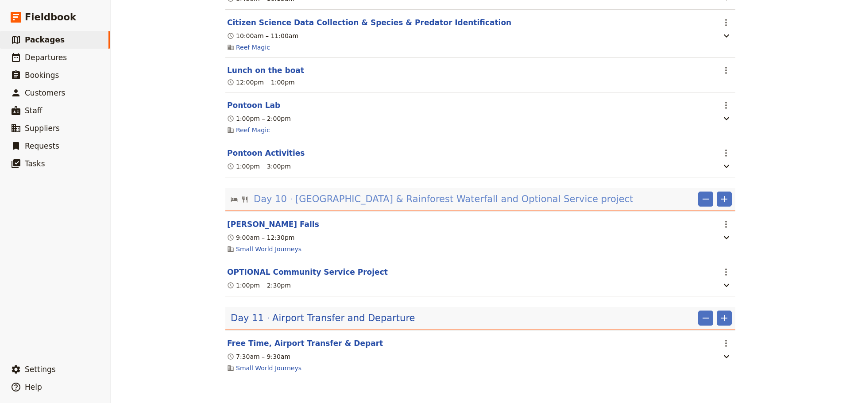
click at [429, 197] on span "[GEOGRAPHIC_DATA] & Rainforest Waterfall and Optional Service project" at bounding box center [464, 199] width 338 height 13
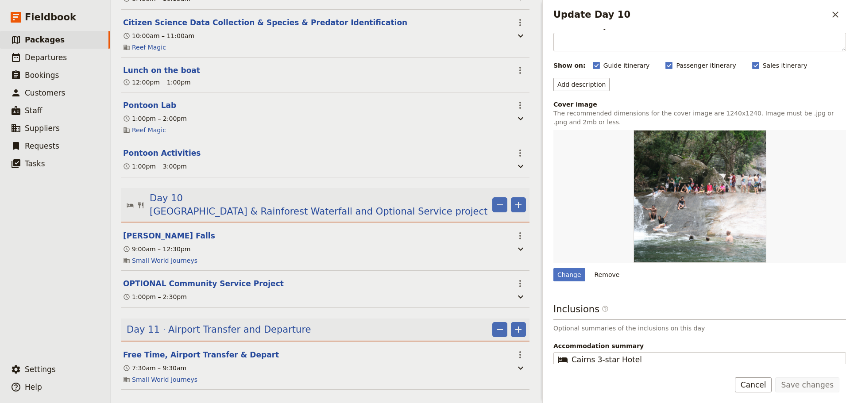
scroll to position [98, 0]
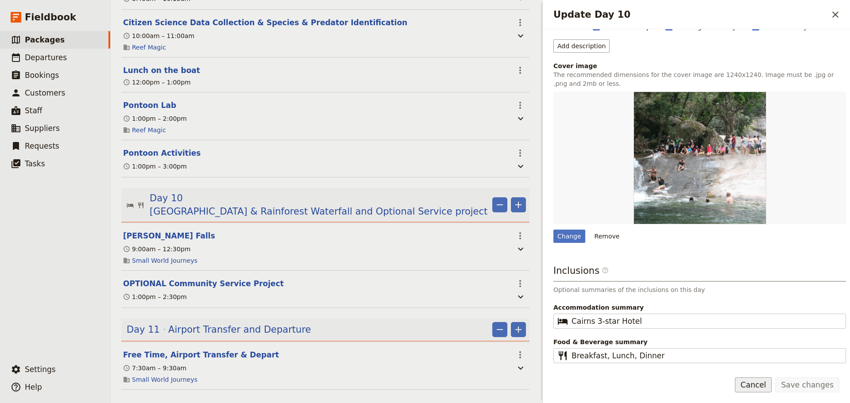
click at [760, 383] on button "Cancel" at bounding box center [753, 385] width 37 height 15
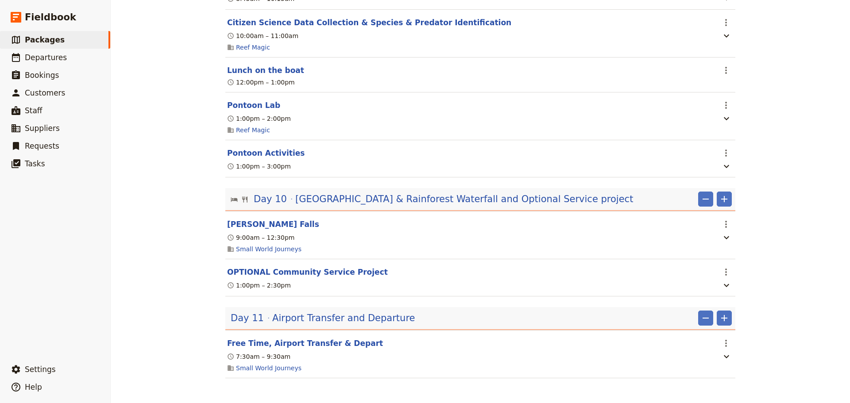
scroll to position [2743, 0]
click at [350, 324] on div "Day 11 Airport Transfer and Departure" at bounding box center [323, 318] width 186 height 15
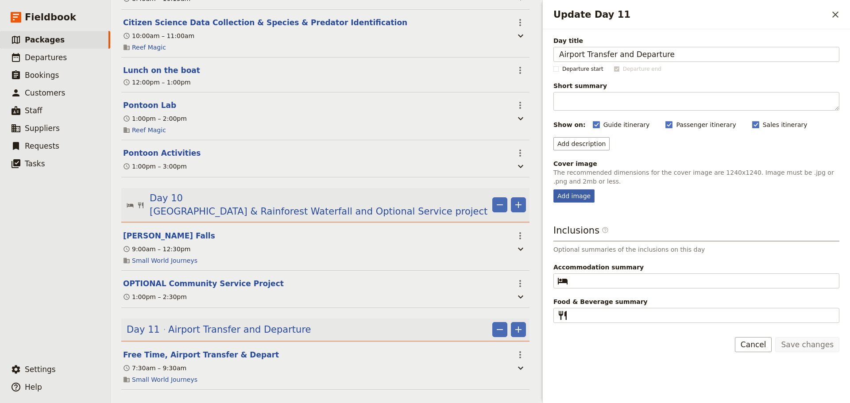
click at [579, 191] on div "Add image" at bounding box center [573, 196] width 41 height 13
click at [553, 190] on input "Add image" at bounding box center [553, 189] width 0 height 0
type input "C:\fakepath\Cairns Public Lagoon-webready.JPG"
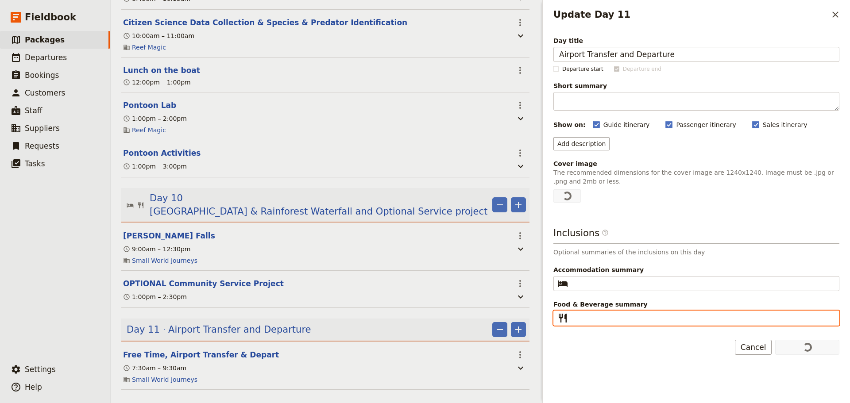
click at [612, 315] on input "Food & Beverage summary ​" at bounding box center [703, 318] width 262 height 11
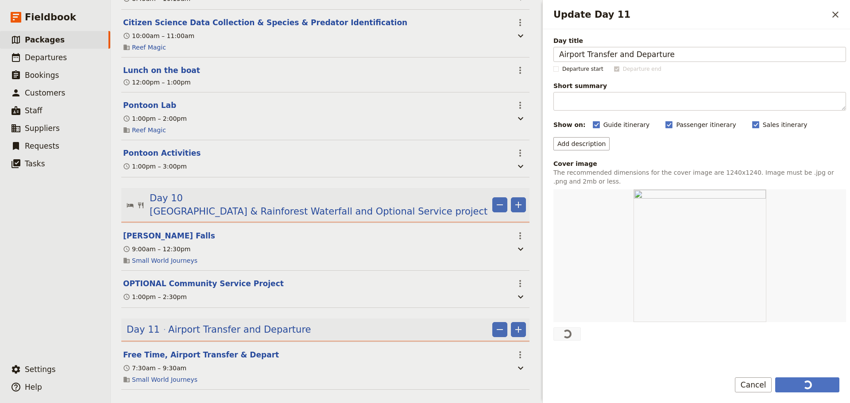
scroll to position [97, 0]
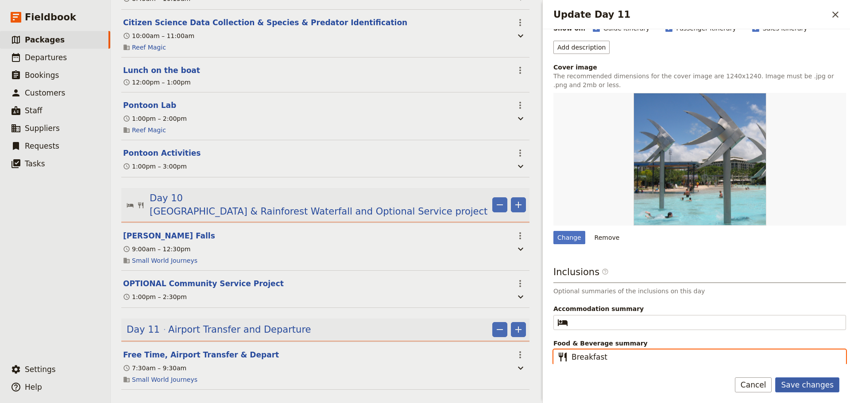
type input "Breakfast"
click at [800, 385] on button "Save changes" at bounding box center [807, 385] width 64 height 15
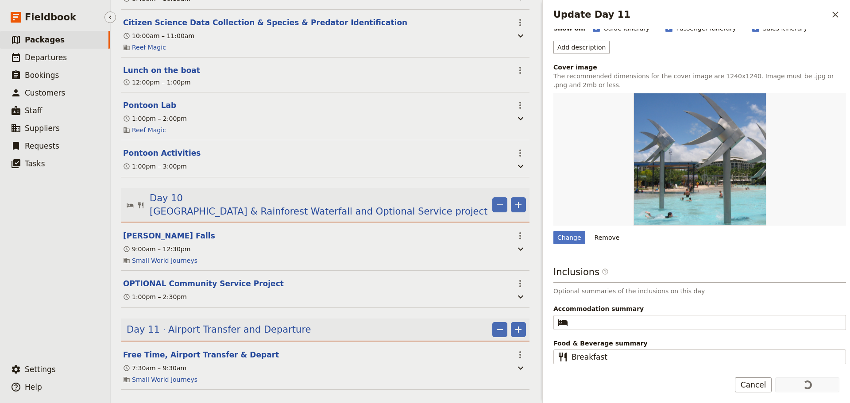
scroll to position [2743, 0]
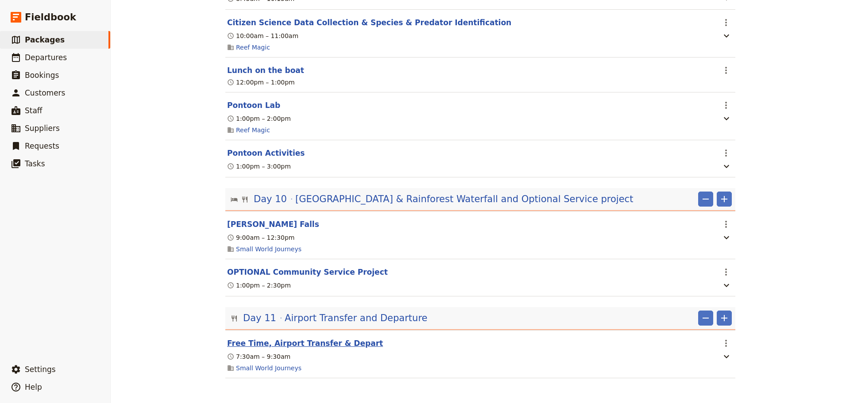
click at [292, 339] on button "Free Time, Airport Transfer & Depart" at bounding box center [305, 343] width 156 height 11
select select "11"
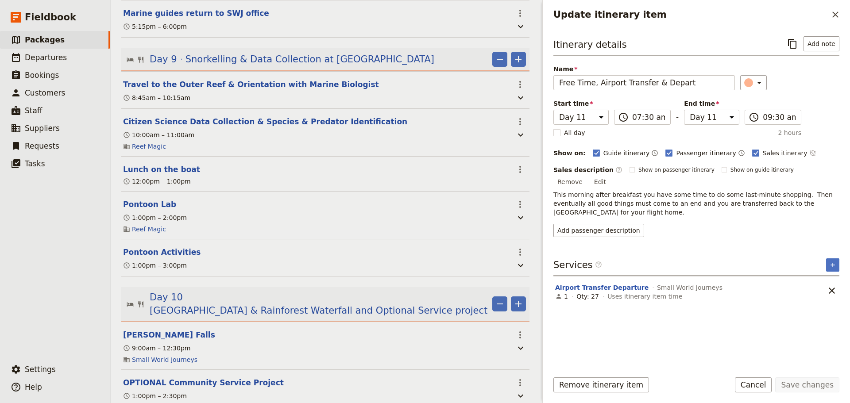
scroll to position [2843, 0]
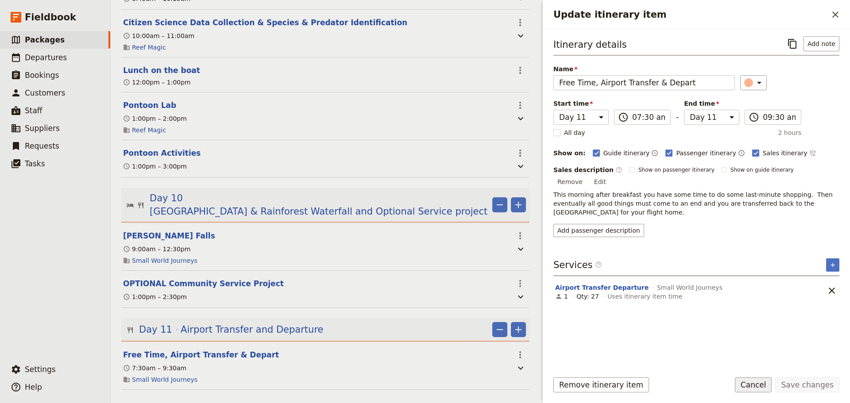
click at [772, 385] on button "Cancel" at bounding box center [753, 385] width 37 height 15
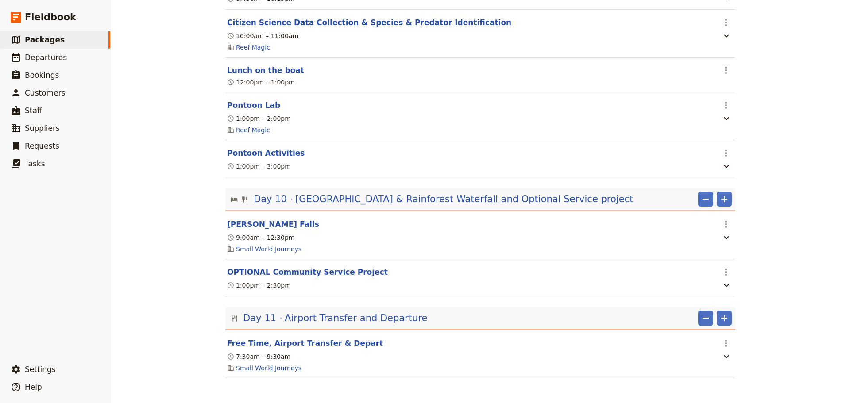
click at [339, 344] on button "Free Time, Airport Transfer & Depart" at bounding box center [305, 343] width 156 height 11
select select "11"
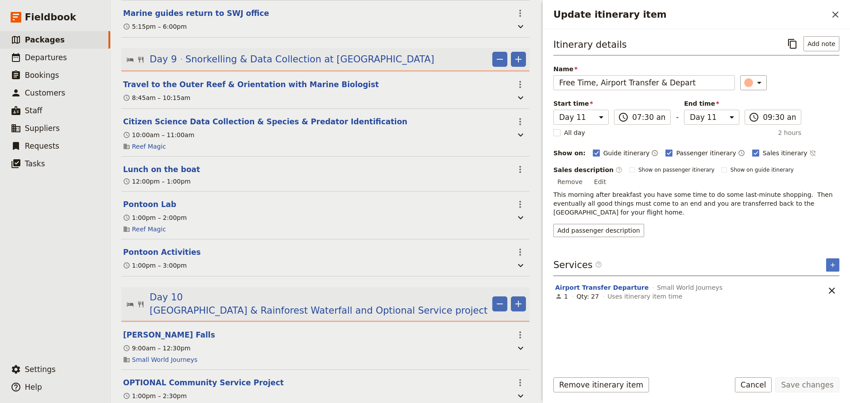
scroll to position [2843, 0]
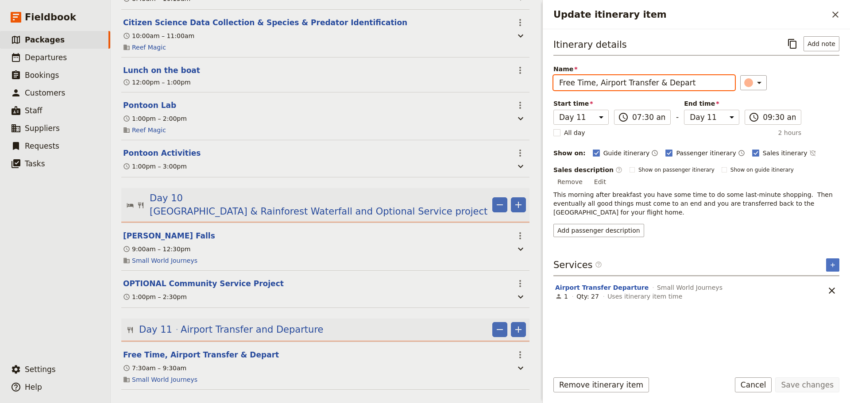
drag, startPoint x: 691, startPoint y: 80, endPoint x: 475, endPoint y: 83, distance: 215.7
click at [475, 83] on div "Haka Educational Tours: [GEOGRAPHIC_DATA] 2027 ​ 11 days / 10 nights 20 – 100 p…" at bounding box center [480, 201] width 739 height 403
click at [610, 175] on button "Edit" at bounding box center [600, 181] width 20 height 13
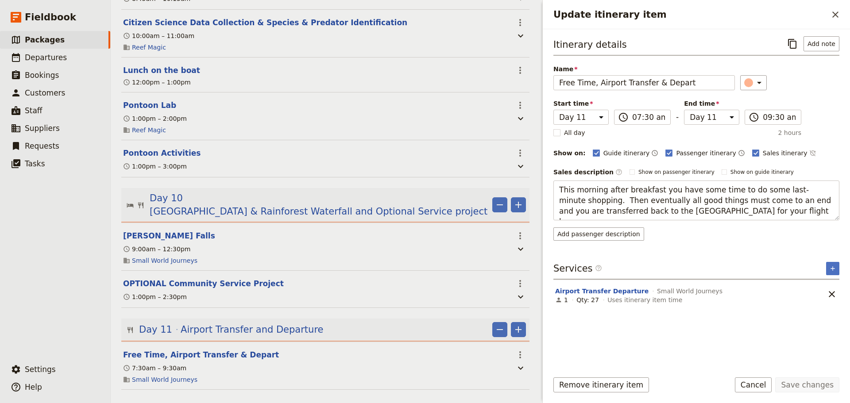
drag, startPoint x: 802, startPoint y: 209, endPoint x: 537, endPoint y: 159, distance: 270.0
click at [537, 159] on div "Haka Educational Tours: [GEOGRAPHIC_DATA] 2027 ​ 11 days / 10 nights 20 – 100 p…" at bounding box center [480, 201] width 739 height 403
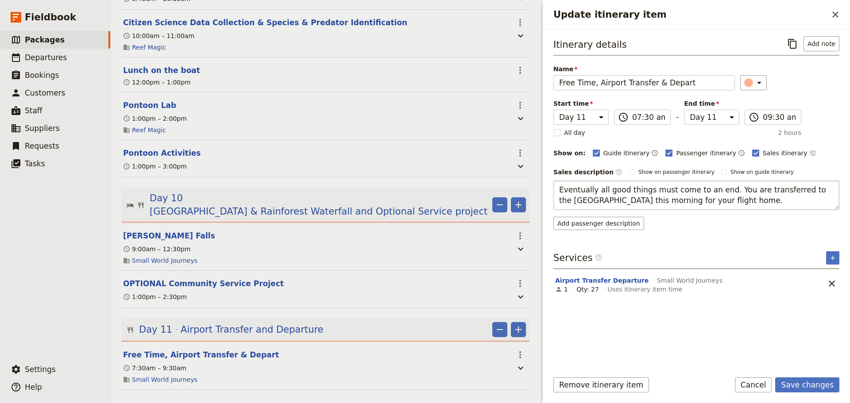
drag, startPoint x: 624, startPoint y: 201, endPoint x: 584, endPoint y: 200, distance: 39.9
click at [584, 200] on textarea "Eventually all good things must come to an end. You are transferred to the [GEO…" at bounding box center [696, 195] width 286 height 29
type textarea "Eventually all good things must come to an end. You are transferred to the [GEO…"
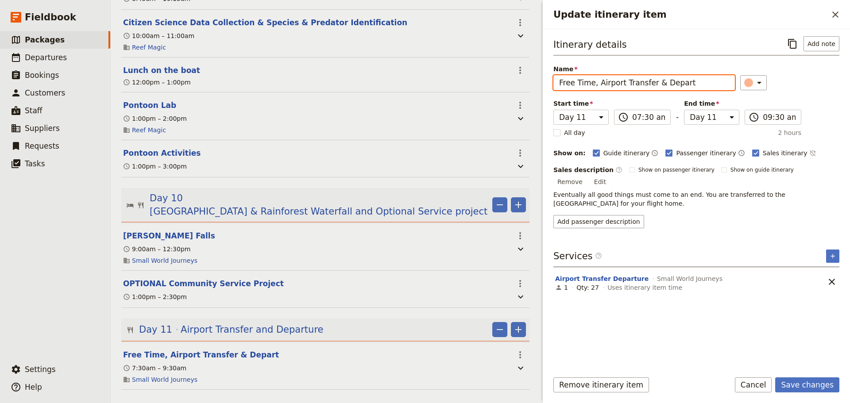
drag, startPoint x: 594, startPoint y: 83, endPoint x: 426, endPoint y: 86, distance: 168.3
click at [426, 86] on div "Haka Educational Tours: [GEOGRAPHIC_DATA] 2027 ​ 11 days / 10 nights 20 – 100 p…" at bounding box center [480, 201] width 739 height 403
click at [656, 85] on input "Airport Transfer & Depart" at bounding box center [644, 82] width 182 height 15
type input "Airport Transfer & Departure"
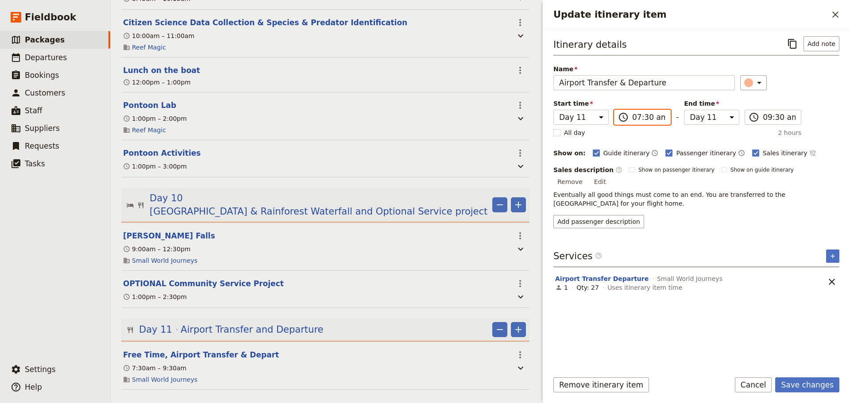
click at [658, 114] on input "07:30 am" at bounding box center [648, 117] width 33 height 11
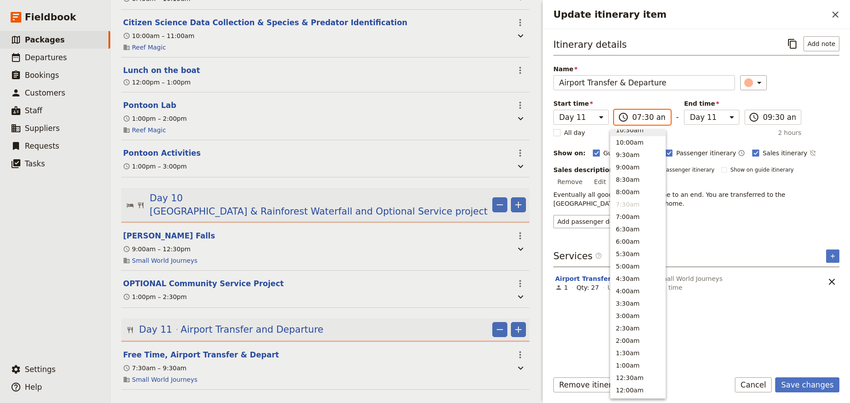
scroll to position [325, 0]
click at [631, 149] on button "10:00am" at bounding box center [638, 148] width 55 height 12
type input "10:00 am"
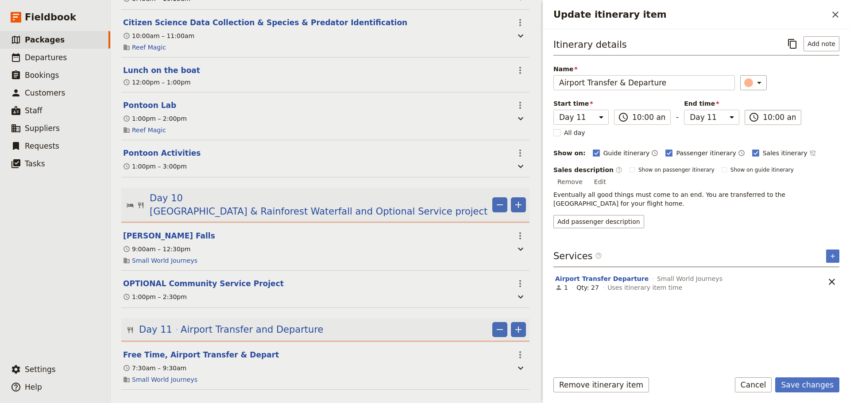
click at [756, 112] on label "​ 10:00 am" at bounding box center [773, 117] width 57 height 15
click at [763, 112] on input "10:00 am" at bounding box center [779, 117] width 33 height 11
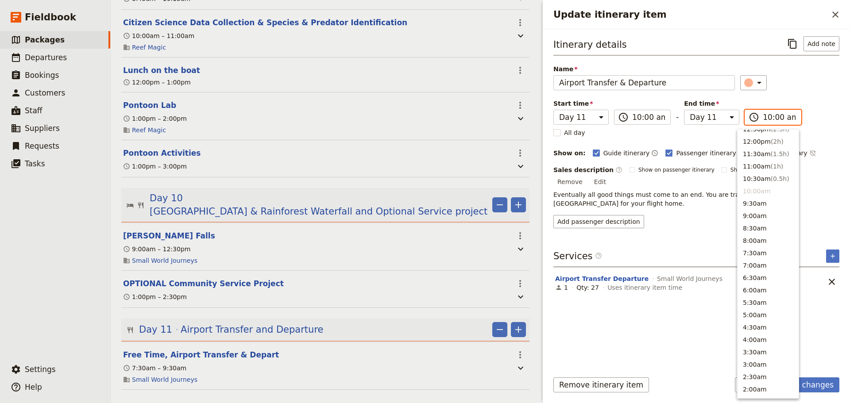
scroll to position [251, 0]
click at [760, 195] on button "11:00am ( 1h )" at bounding box center [768, 197] width 61 height 12
type input "11:00 am"
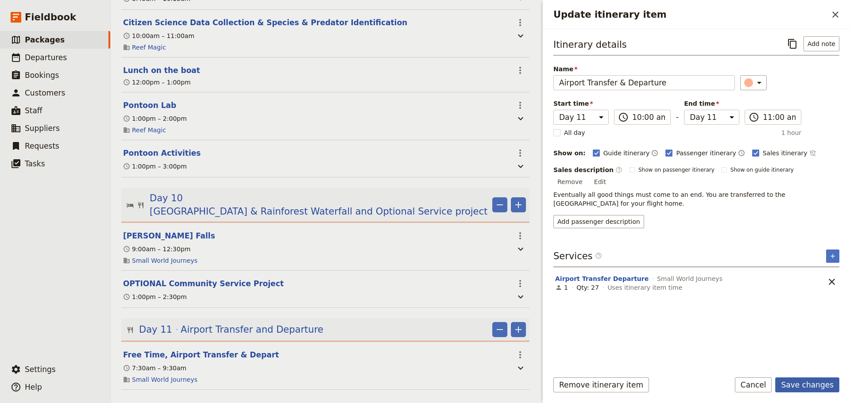
click at [826, 386] on button "Save changes" at bounding box center [807, 385] width 64 height 15
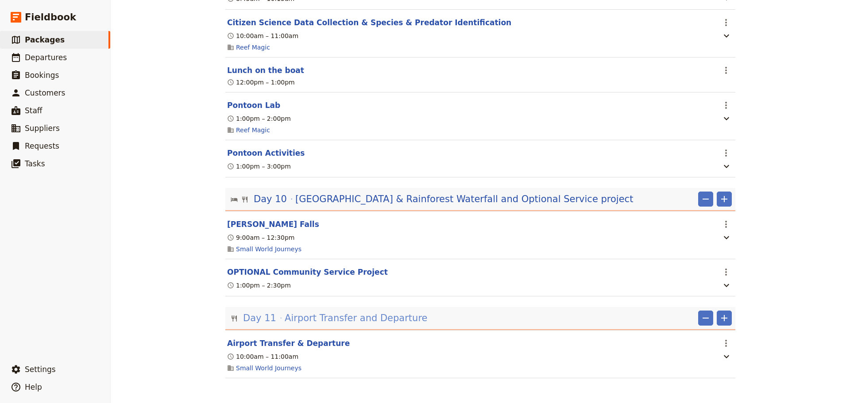
click at [328, 321] on span "Airport Transfer and Departure" at bounding box center [356, 318] width 143 height 13
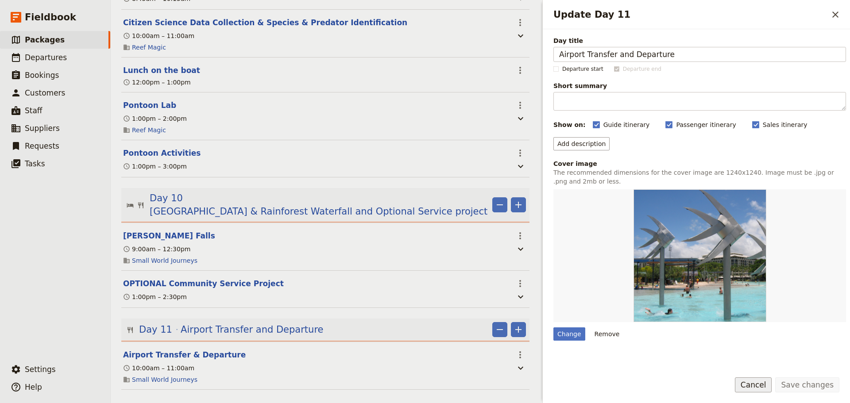
click at [763, 386] on button "Cancel" at bounding box center [753, 385] width 37 height 15
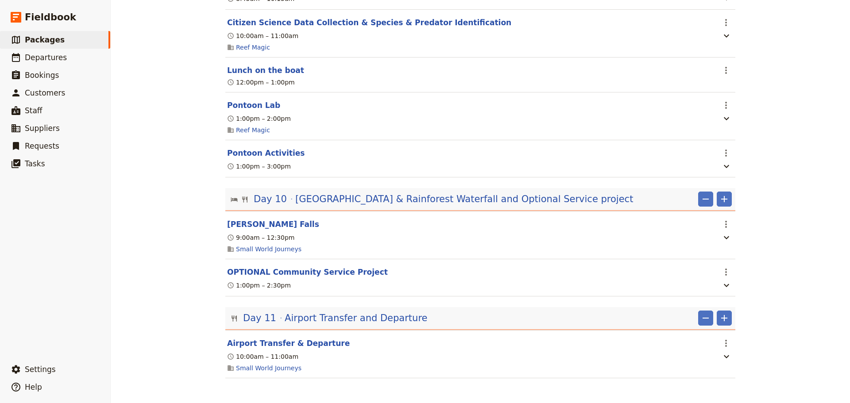
click at [731, 320] on div "Day 11 Airport Transfer and Departure ​ ​" at bounding box center [480, 320] width 510 height 19
click at [726, 317] on icon "Add" at bounding box center [724, 318] width 11 height 11
click at [726, 334] on button "Add itinerary item" at bounding box center [694, 337] width 67 height 12
select select "11"
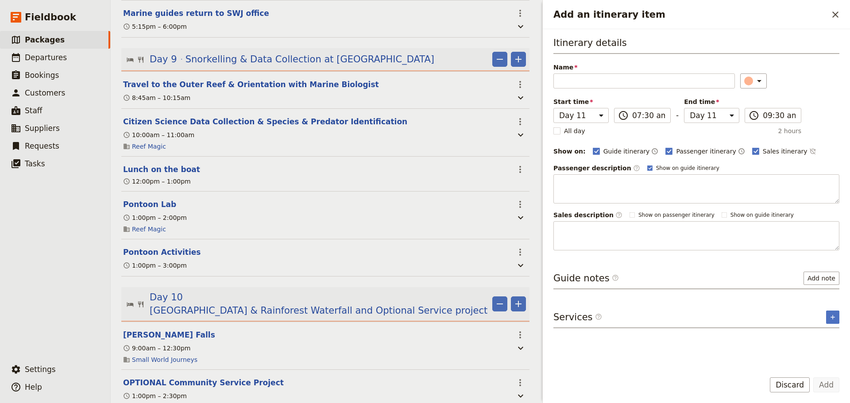
scroll to position [2843, 0]
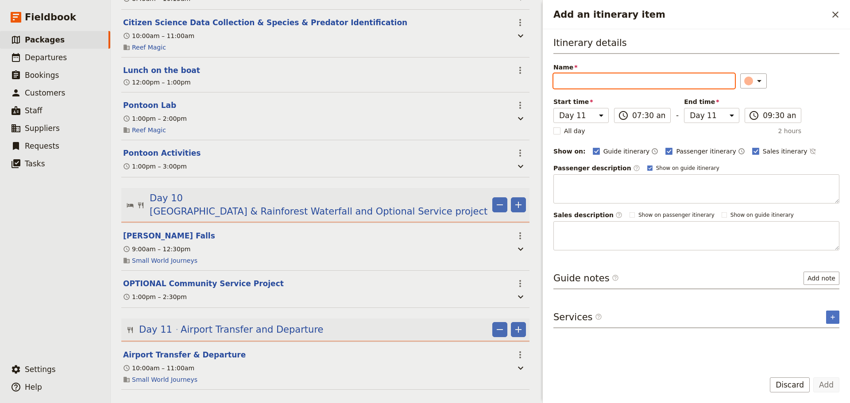
click at [600, 84] on input "Name" at bounding box center [644, 81] width 182 height 15
paste input "Free Time at the [GEOGRAPHIC_DATA] and Lagoon"
type input "Free Time at the [GEOGRAPHIC_DATA] and Lagoon"
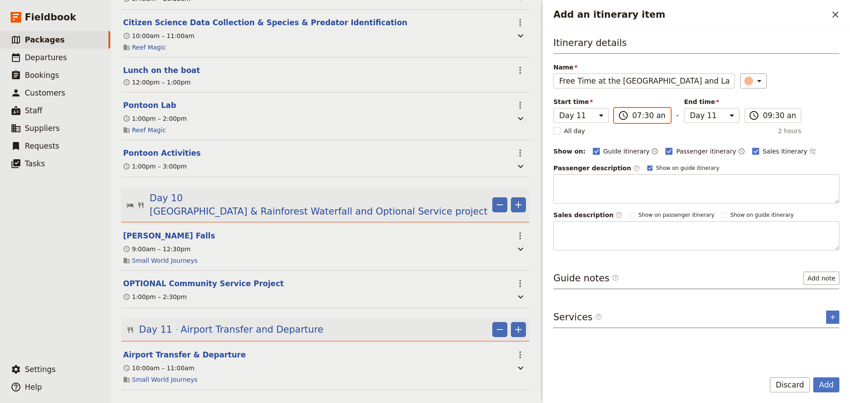
click at [639, 113] on input "07:30 am" at bounding box center [648, 115] width 33 height 11
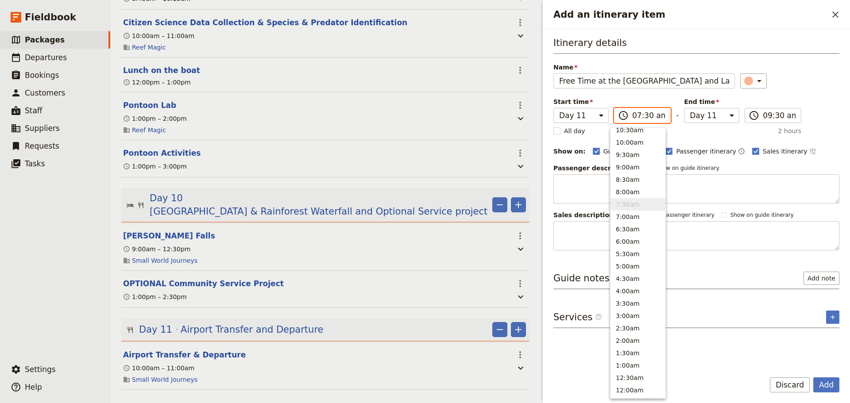
scroll to position [325, 0]
click at [643, 172] on button "9:00am" at bounding box center [638, 171] width 55 height 12
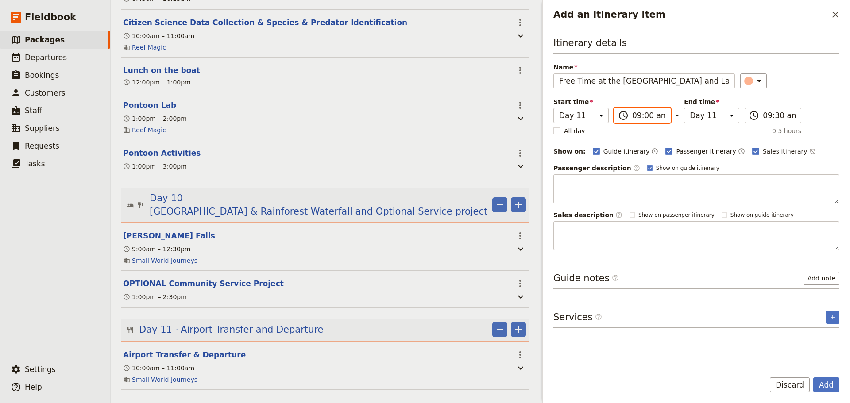
click at [635, 115] on input "09:00 am" at bounding box center [648, 115] width 33 height 11
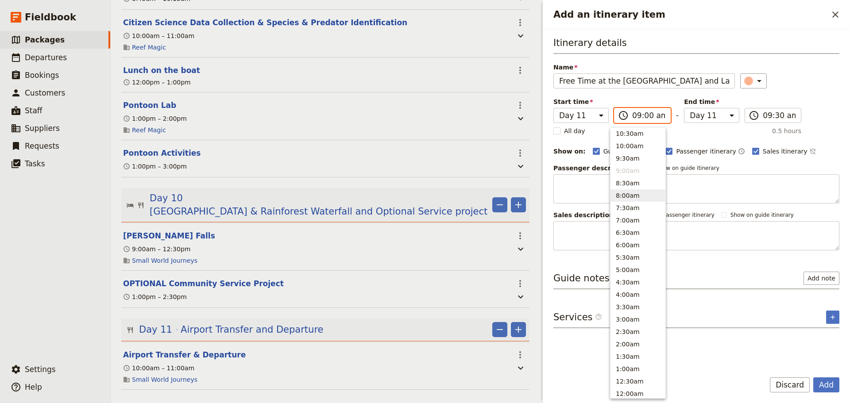
drag, startPoint x: 642, startPoint y: 198, endPoint x: 670, endPoint y: 170, distance: 39.5
click at [642, 197] on button "8:00am" at bounding box center [638, 196] width 55 height 12
type input "08:00 am"
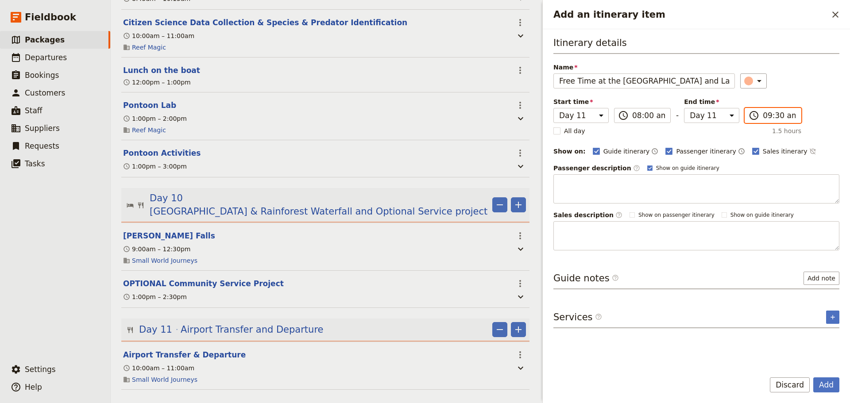
click at [767, 112] on input "09:30 am" at bounding box center [779, 115] width 33 height 11
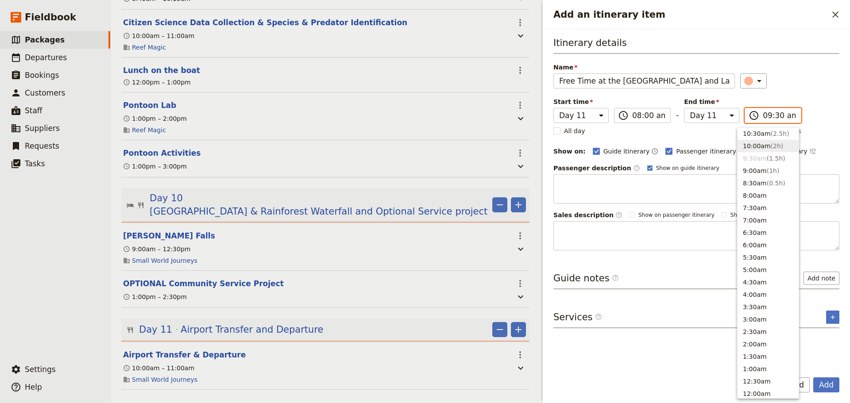
click at [771, 144] on span "( 2h )" at bounding box center [777, 146] width 13 height 7
type input "10:00 am"
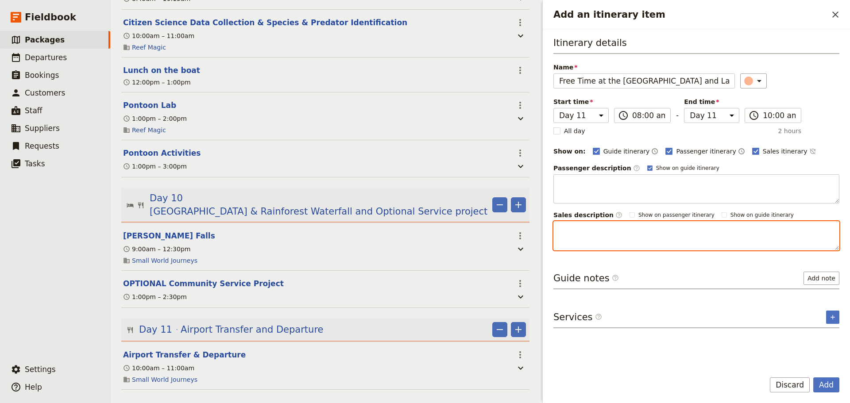
click at [716, 241] on textarea "Add an itinerary item" at bounding box center [696, 235] width 286 height 29
click at [586, 233] on textarea "Add an itinerary item" at bounding box center [696, 235] width 286 height 29
paste textarea "[GEOGRAPHIC_DATA] boasts a lively waterfront area along the Esplanade; there is…"
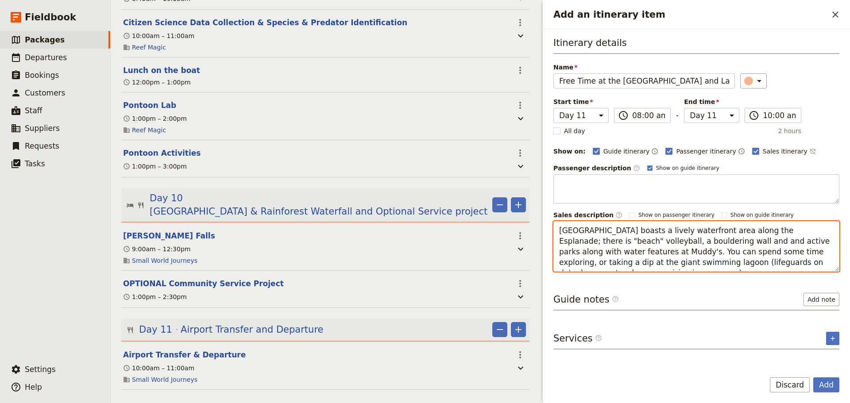
click at [560, 229] on textarea "[GEOGRAPHIC_DATA] boasts a lively waterfront area along the Esplanade; there is…" at bounding box center [696, 246] width 286 height 50
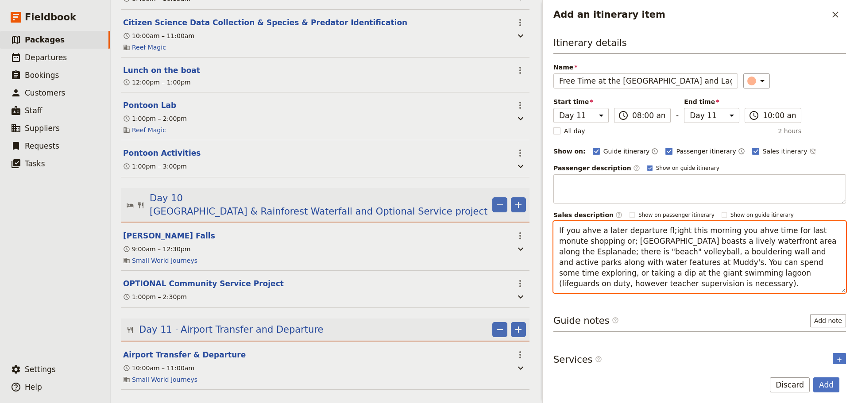
click at [583, 231] on textarea "If you ahve a later departure fl;ight this morning you ahve time for last monut…" at bounding box center [699, 257] width 293 height 72
click at [661, 229] on textarea "If you have a later departure fl;ight this morning you ahve time for last monut…" at bounding box center [699, 257] width 293 height 72
click at [674, 228] on textarea "If you have a later departure flight this morning you ahve time for last monute…" at bounding box center [699, 257] width 293 height 72
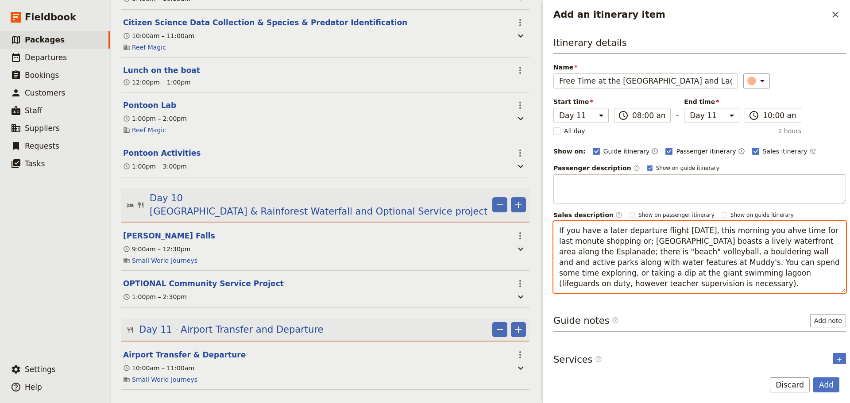
click at [758, 224] on textarea "If you have a later departure flight [DATE], this morning you ahve time for las…" at bounding box center [699, 257] width 293 height 72
click at [757, 224] on textarea "If you have a later departure flight [DATE], this morning you ahve time for las…" at bounding box center [699, 257] width 293 height 72
click at [759, 226] on textarea "If you have a later departure flight [DATE], this morning you ahve time for las…" at bounding box center [699, 257] width 293 height 72
click at [570, 241] on textarea "If you have a later departure flight [DATE], this morning you have time for las…" at bounding box center [699, 257] width 293 height 72
click at [627, 243] on textarea "If you have a later departure flight [DATE], this morning you have time for las…" at bounding box center [699, 257] width 293 height 72
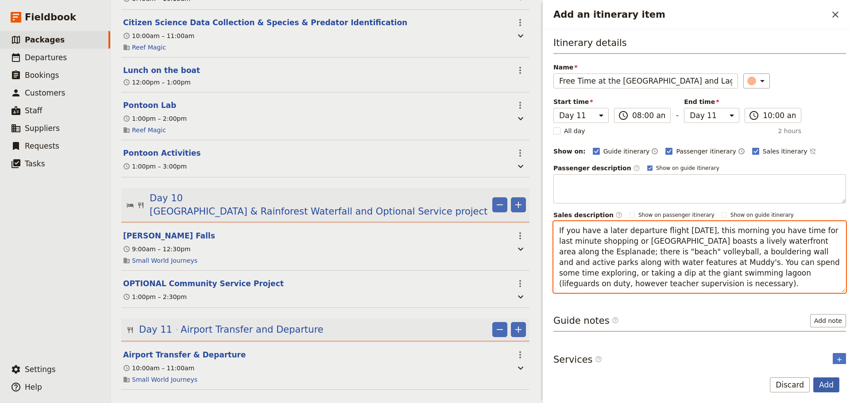
type textarea "If you have a later departure flight [DATE], this morning you have time for las…"
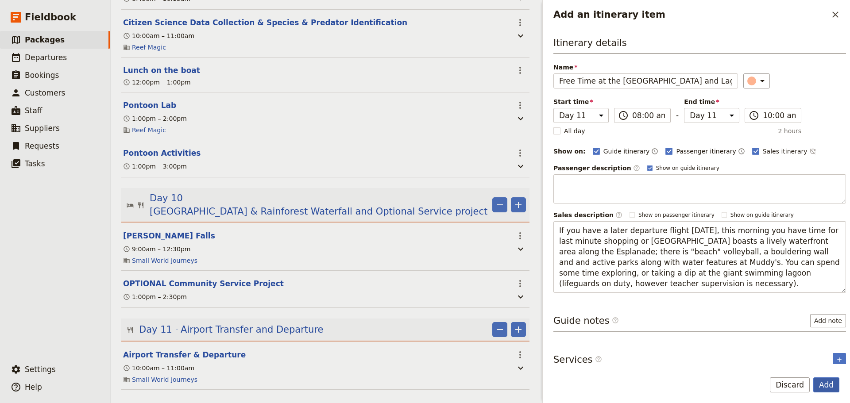
click at [830, 381] on button "Add" at bounding box center [826, 385] width 26 height 15
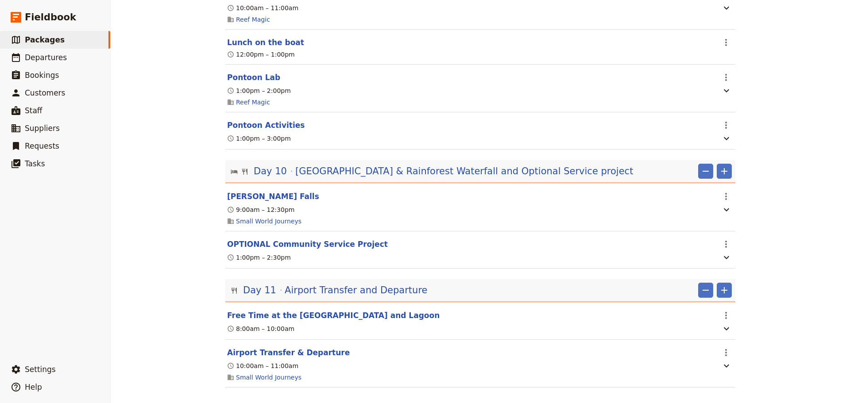
scroll to position [2782, 0]
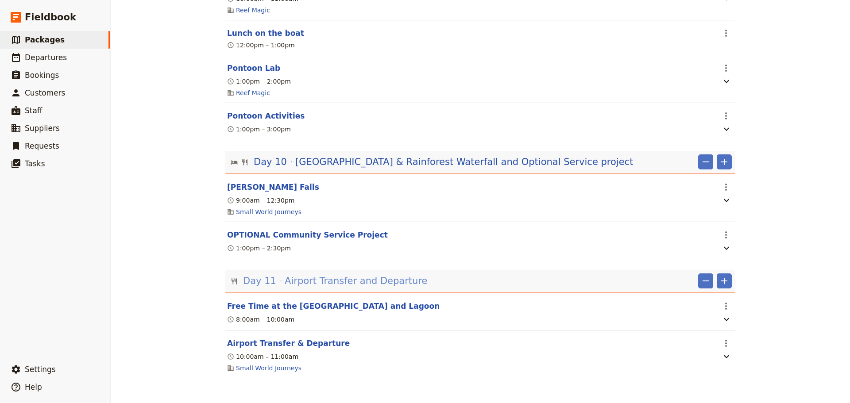
click at [367, 282] on span "Airport Transfer and Departure" at bounding box center [356, 281] width 143 height 13
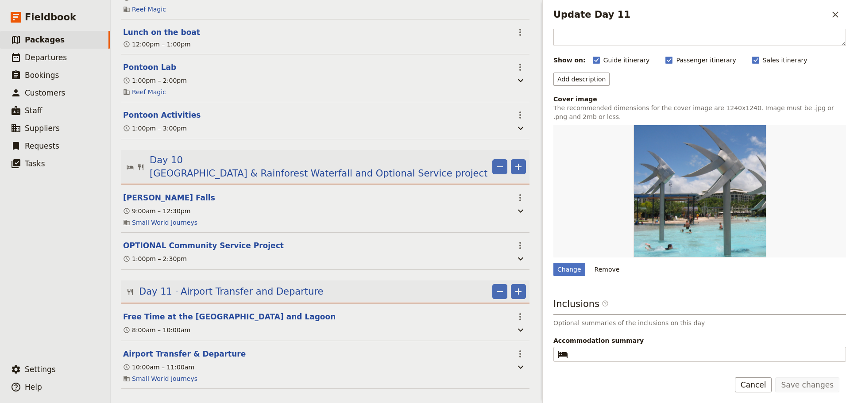
scroll to position [98, 0]
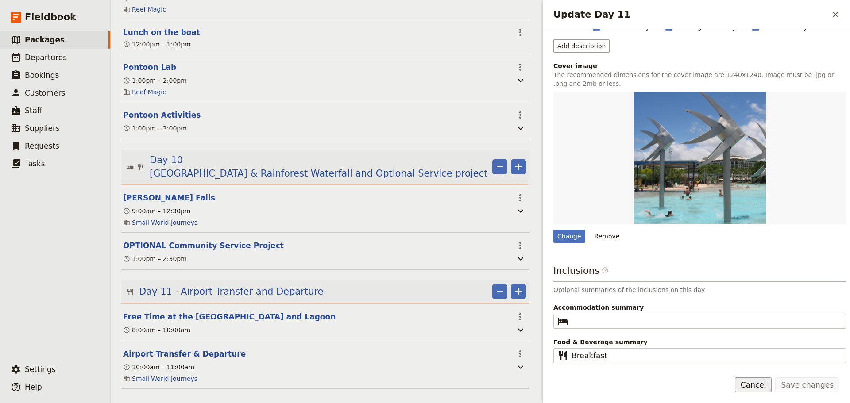
click at [760, 386] on button "Cancel" at bounding box center [753, 385] width 37 height 15
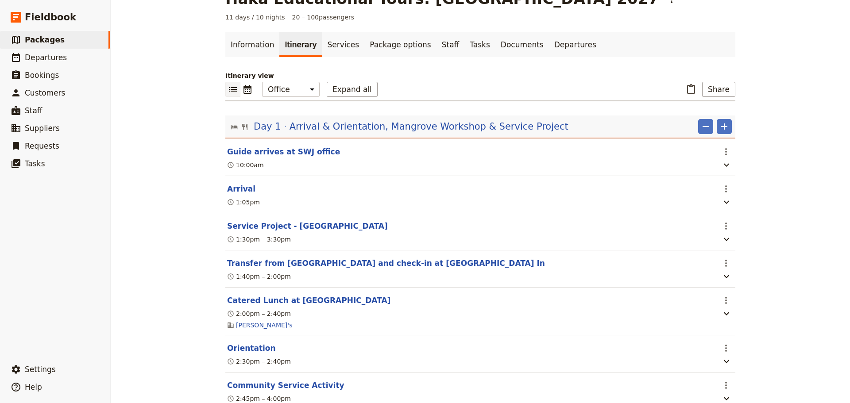
scroll to position [0, 0]
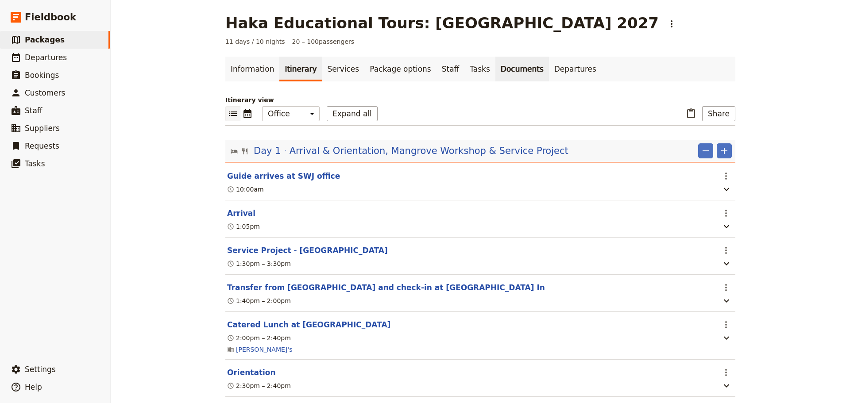
click at [501, 71] on link "Documents" at bounding box center [522, 69] width 54 height 25
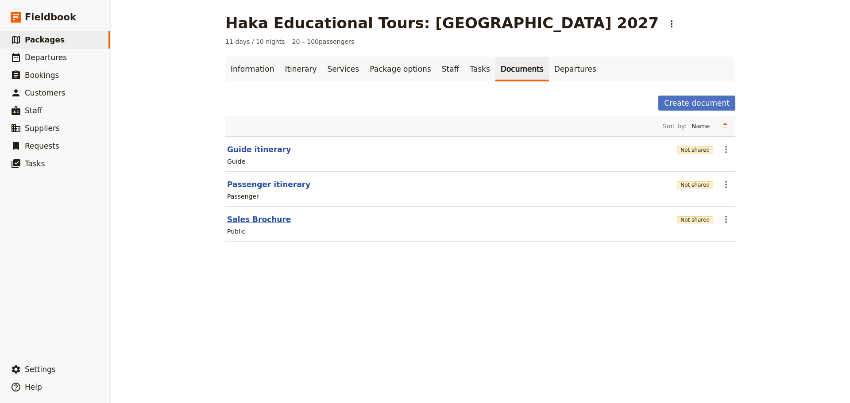
click at [241, 217] on button "Sales Brochure" at bounding box center [259, 219] width 64 height 11
select select "DEFAULT"
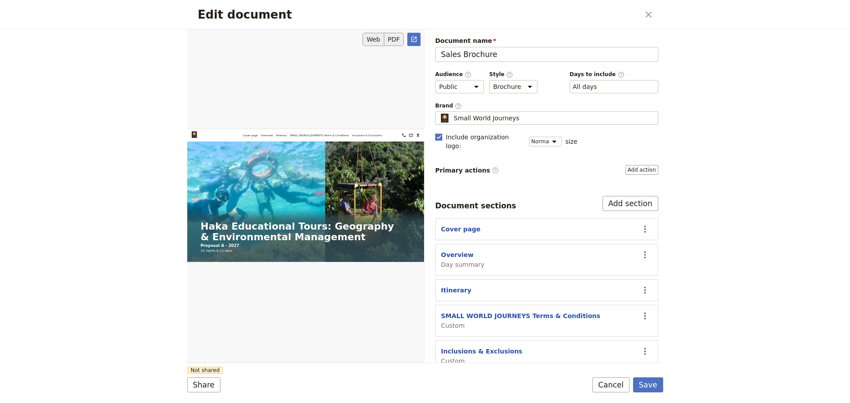
click at [398, 41] on button "PDF" at bounding box center [393, 39] width 19 height 13
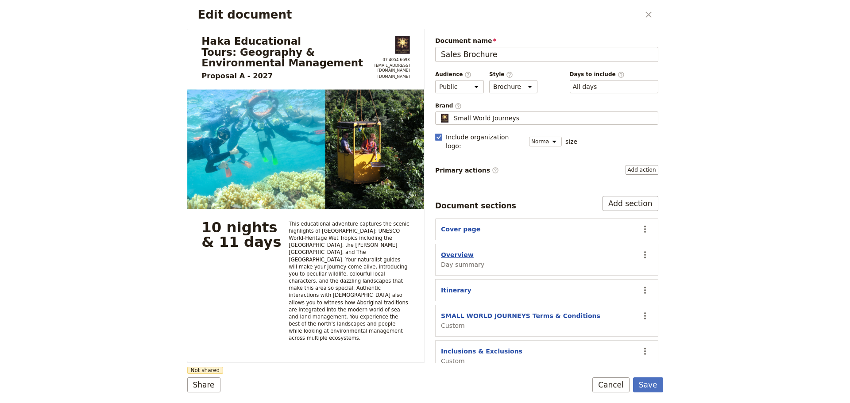
click at [464, 251] on button "Overview" at bounding box center [457, 255] width 33 height 9
select select "DAY_SUMMARY"
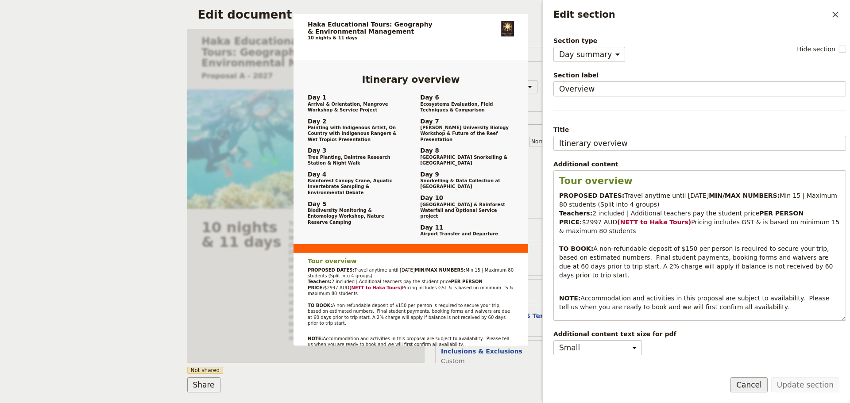
click at [754, 386] on button "Cancel" at bounding box center [749, 385] width 37 height 15
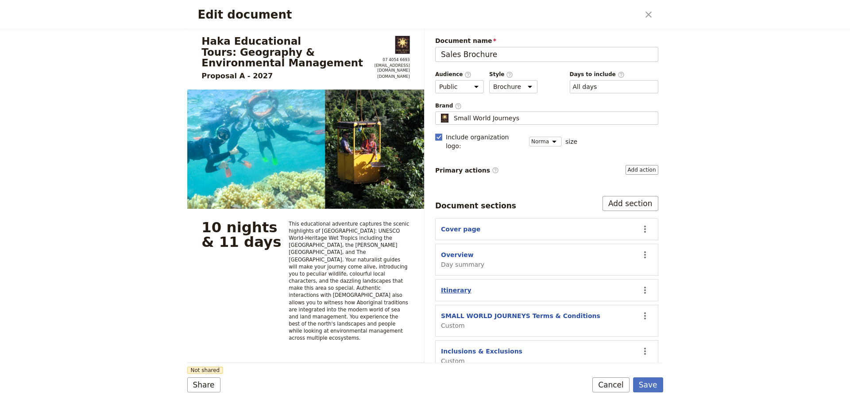
click at [454, 286] on button "Itinerary" at bounding box center [456, 290] width 31 height 9
select select "ITINERARY"
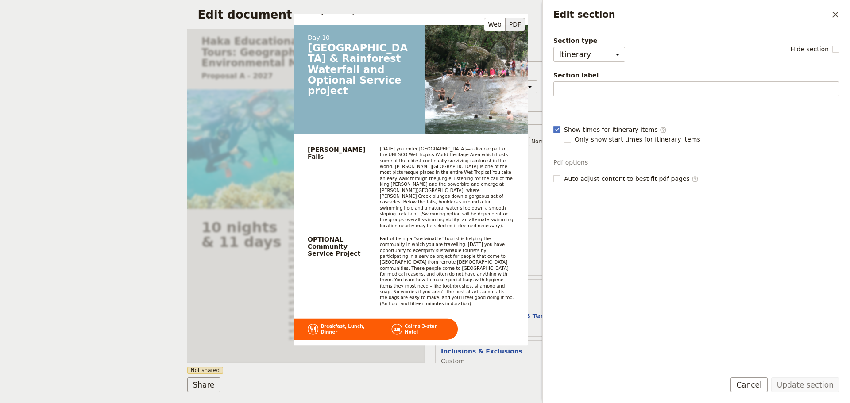
scroll to position [4844, 0]
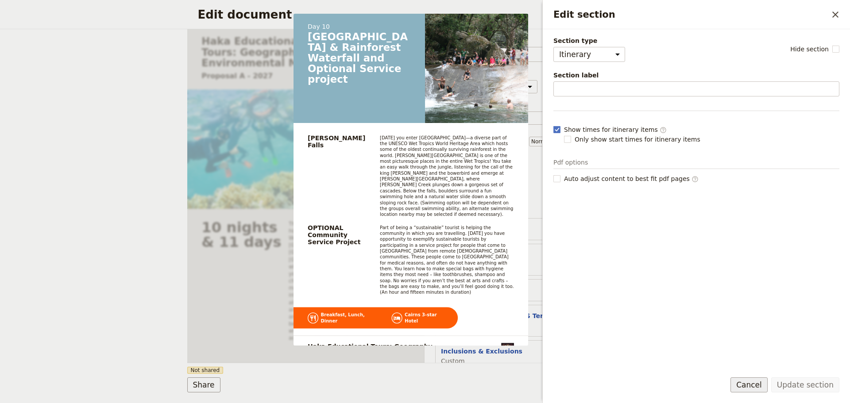
click at [763, 388] on button "Cancel" at bounding box center [749, 385] width 37 height 15
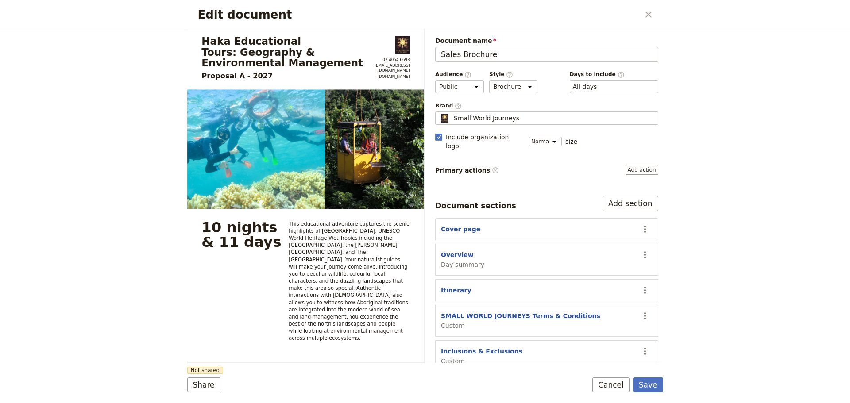
click at [468, 312] on button "SMALL WORLD JOURNEYS Terms & Conditions" at bounding box center [520, 316] width 159 height 9
select select "CUSTOM"
select select "default"
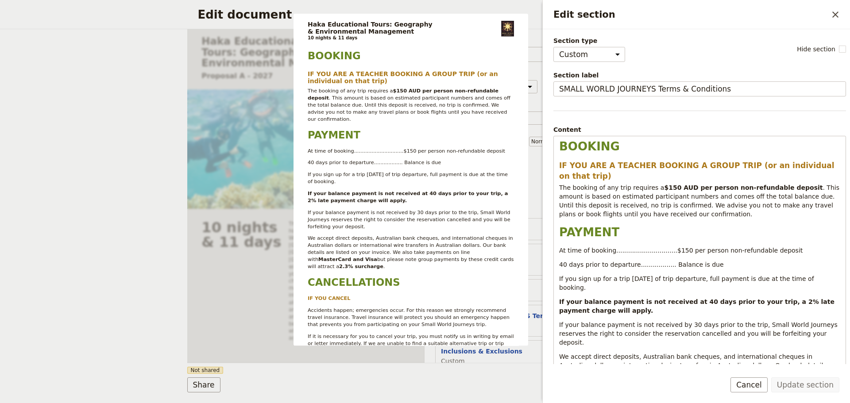
click at [765, 385] on button "Cancel" at bounding box center [749, 385] width 37 height 15
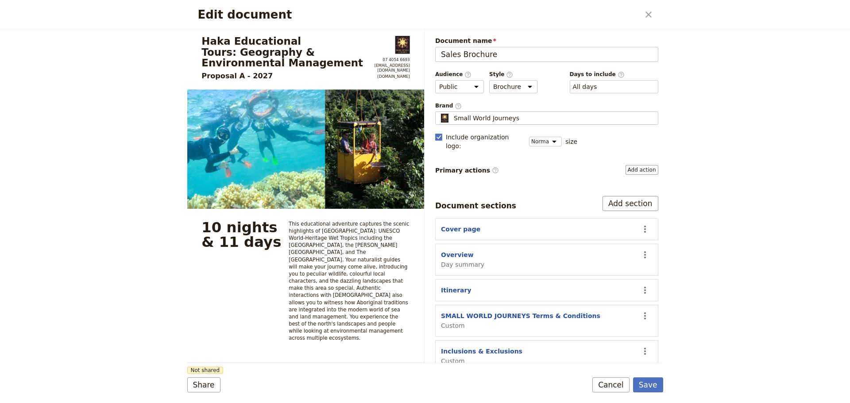
drag, startPoint x: 639, startPoint y: 344, endPoint x: 623, endPoint y: 292, distance: 54.2
click at [623, 292] on div "Document sections Add section Cover page ​ Overview Day summary ​ Itinerary ​ S…" at bounding box center [546, 284] width 223 height 176
click at [706, 279] on div "Edit document ​ Haka Educational Tours: Geography & Environmental Management Pr…" at bounding box center [425, 201] width 850 height 403
click at [640, 311] on icon "Actions" at bounding box center [645, 316] width 11 height 11
click at [619, 365] on span "Move down" at bounding box center [604, 364] width 72 height 9
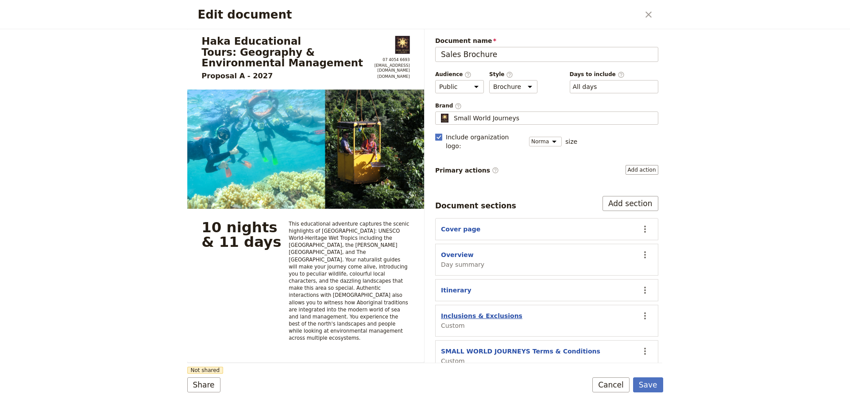
click at [485, 312] on button "Inclusions & Exclusions" at bounding box center [481, 316] width 81 height 9
select select "CUSTOM"
select select "default"
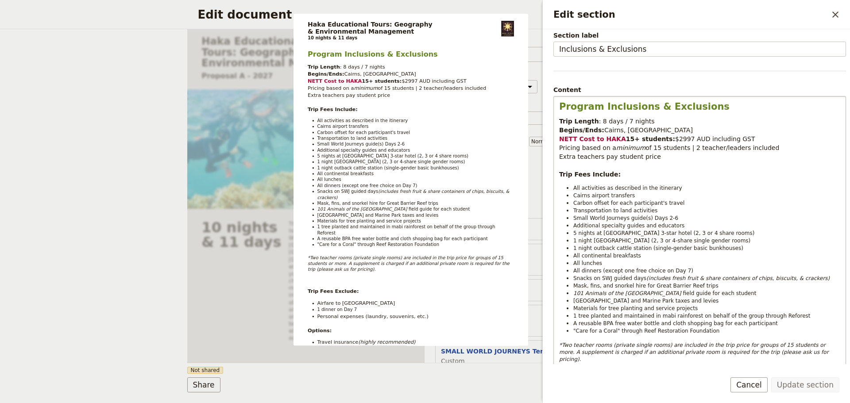
scroll to position [0, 0]
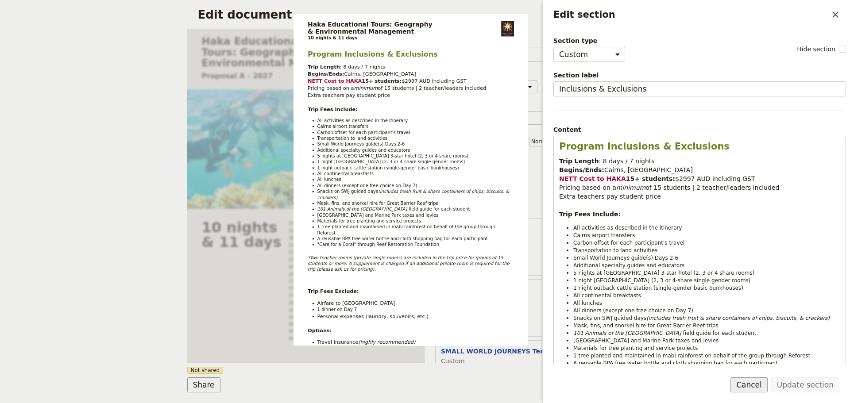
click at [751, 385] on button "Cancel" at bounding box center [749, 385] width 37 height 15
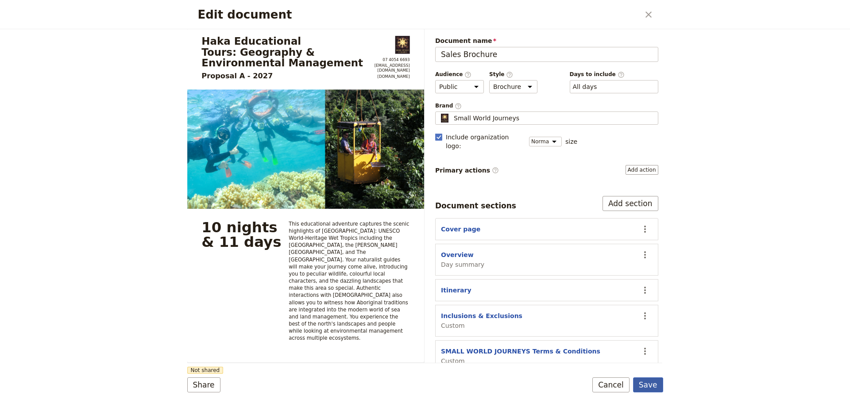
click at [653, 386] on button "Save" at bounding box center [648, 385] width 30 height 15
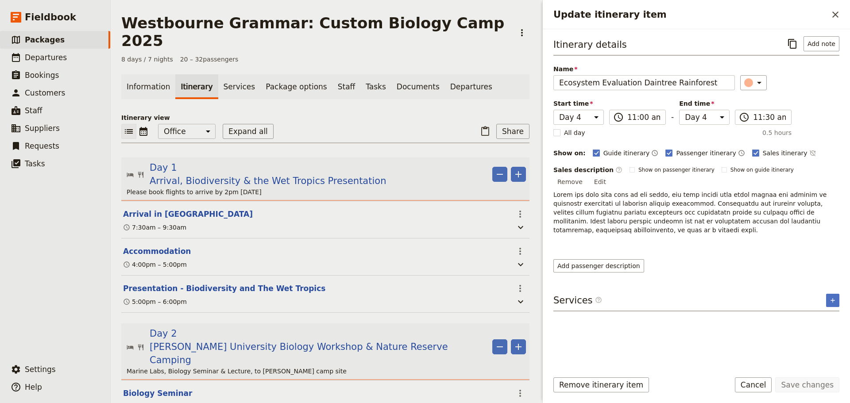
select select "4"
click at [319, 340] on span "James Cook University Biology Workshop & Nature Reserve Camping" at bounding box center [319, 353] width 339 height 27
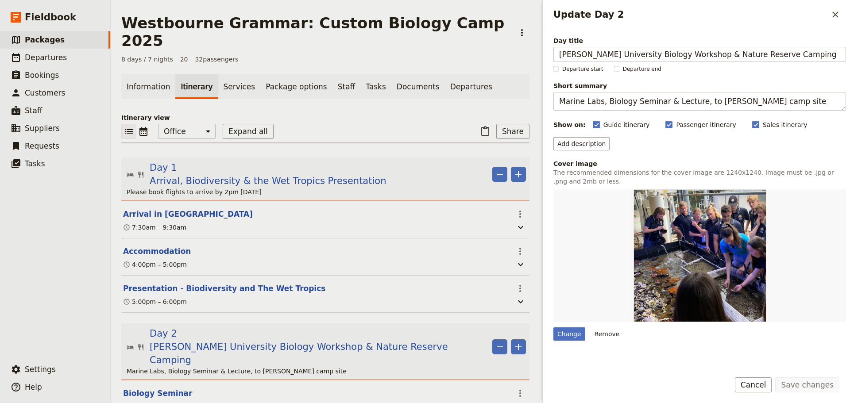
drag, startPoint x: 697, startPoint y: 57, endPoint x: 505, endPoint y: 65, distance: 192.4
click at [505, 65] on div "Westbourne Grammar: Custom Biology Camp 2025 ​ 8 days / 7 nights 20 – 32 passen…" at bounding box center [480, 201] width 739 height 403
click at [758, 384] on button "Cancel" at bounding box center [753, 385] width 37 height 15
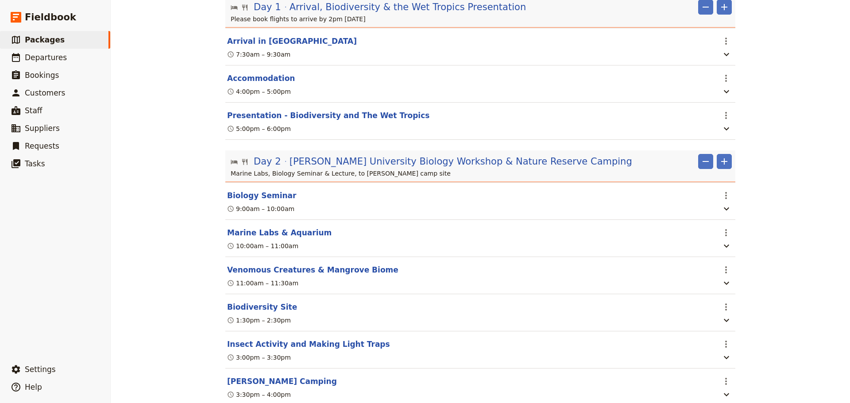
scroll to position [147, 0]
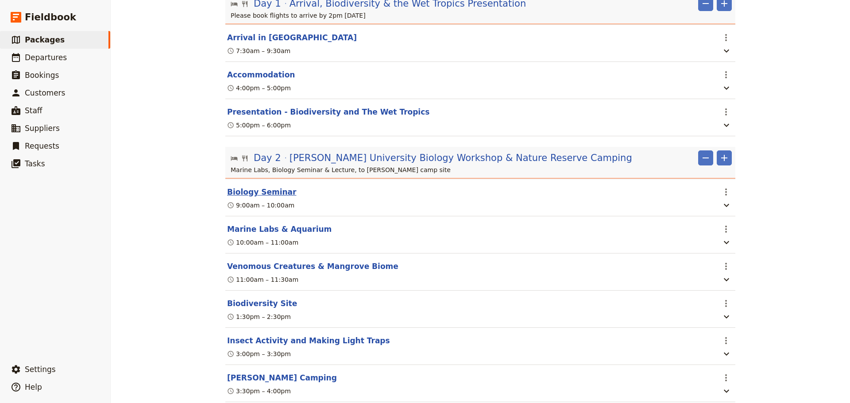
click at [266, 197] on button "Biology Seminar" at bounding box center [261, 192] width 69 height 11
select select "2"
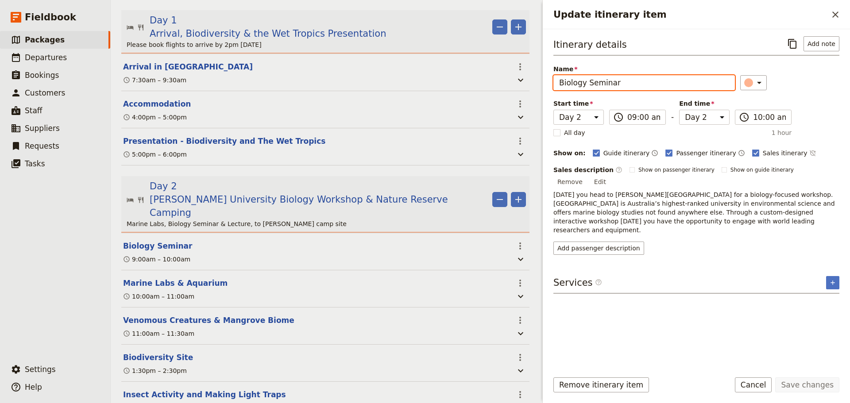
drag, startPoint x: 588, startPoint y: 85, endPoint x: 551, endPoint y: 81, distance: 37.0
click at [551, 81] on div "Itinerary details ​ Add note Name Biology Seminar ​ Start time Day 1 Day 2 Day …" at bounding box center [696, 196] width 307 height 335
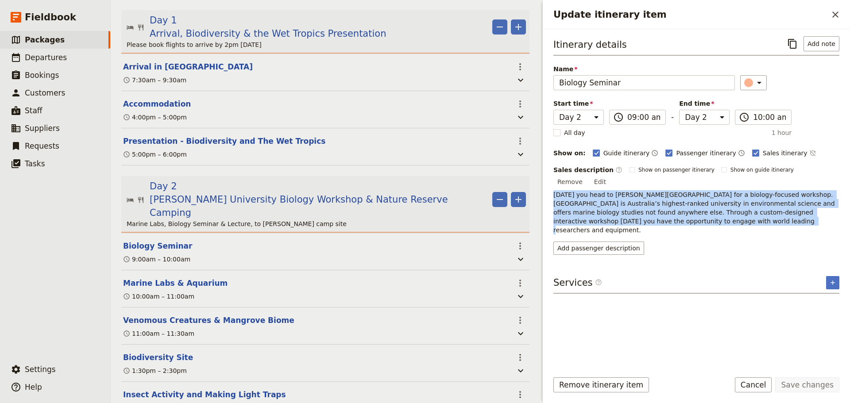
drag, startPoint x: 657, startPoint y: 213, endPoint x: 545, endPoint y: 182, distance: 116.0
click at [545, 182] on div "Itinerary details ​ Add note Name Biology Seminar ​ Start time Day 1 Day 2 Day …" at bounding box center [696, 196] width 307 height 335
copy p "[DATE] you head to [PERSON_NAME][GEOGRAPHIC_DATA] for a biology-focused worksho…"
click at [194, 278] on button "Marine Labs & Aquarium" at bounding box center [175, 283] width 104 height 11
select select "2"
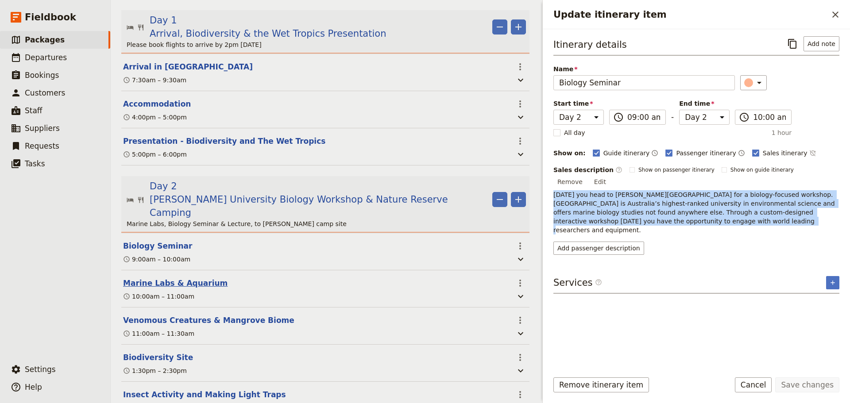
select select "2"
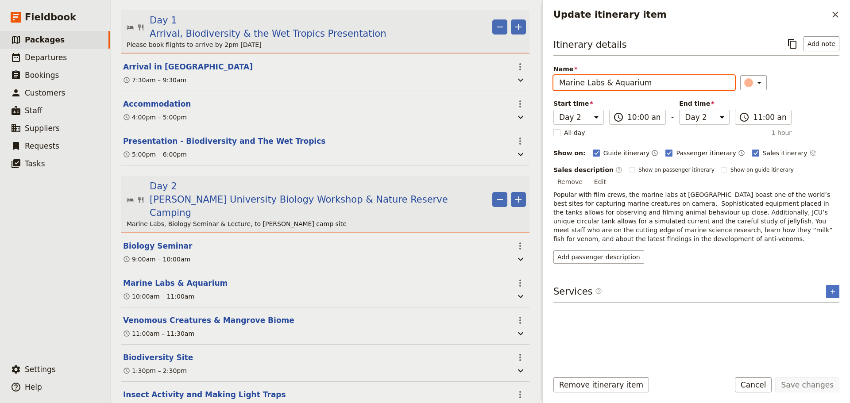
drag, startPoint x: 671, startPoint y: 83, endPoint x: 545, endPoint y: 71, distance: 127.2
click at [545, 71] on div "Itinerary details ​ Add note Name Marine Labs & Aquarium ​ Start time Day 1 Day…" at bounding box center [696, 196] width 307 height 335
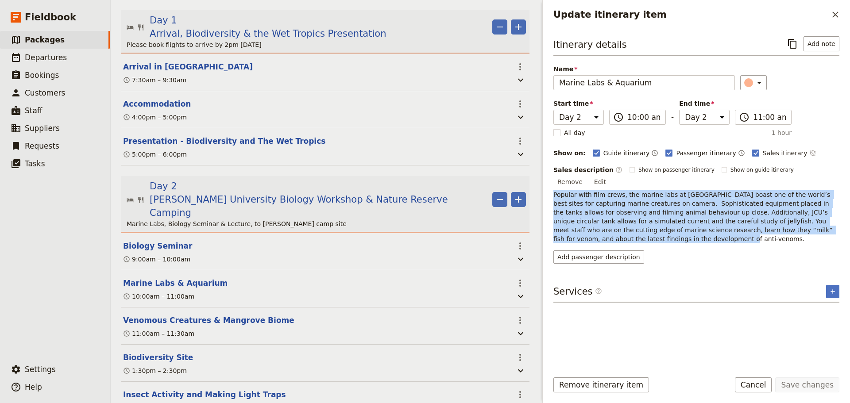
drag, startPoint x: 553, startPoint y: 184, endPoint x: 821, endPoint y: 221, distance: 270.3
click at [821, 221] on div "Itinerary details ​ Add note Name Marine Labs & Aquarium ​ Start time Day 1 Day…" at bounding box center [696, 196] width 307 height 335
copy p "Popular with film crews, the marine labs at [GEOGRAPHIC_DATA] boast one of the …"
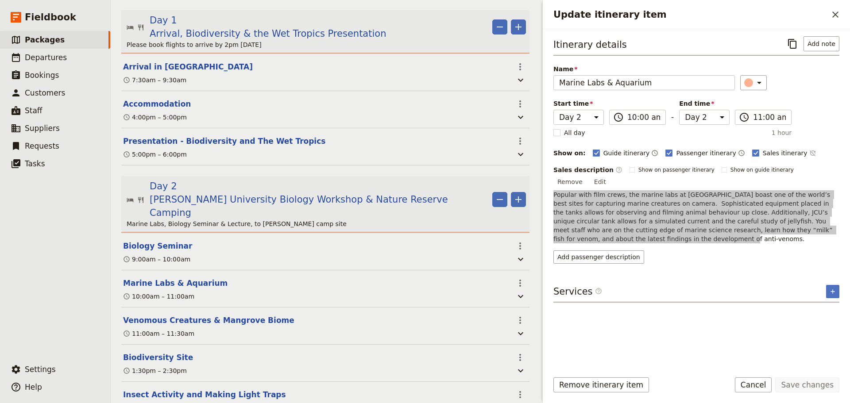
scroll to position [221, 0]
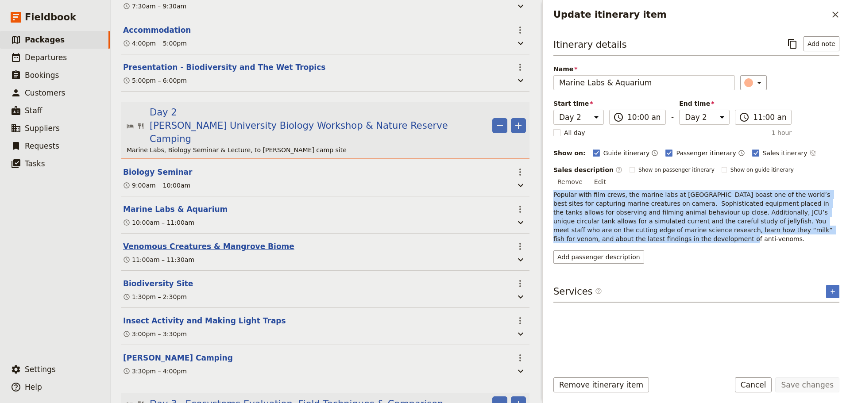
click at [232, 241] on button "Venomous Creatures & Mangrove Biome" at bounding box center [208, 246] width 171 height 11
select select "2"
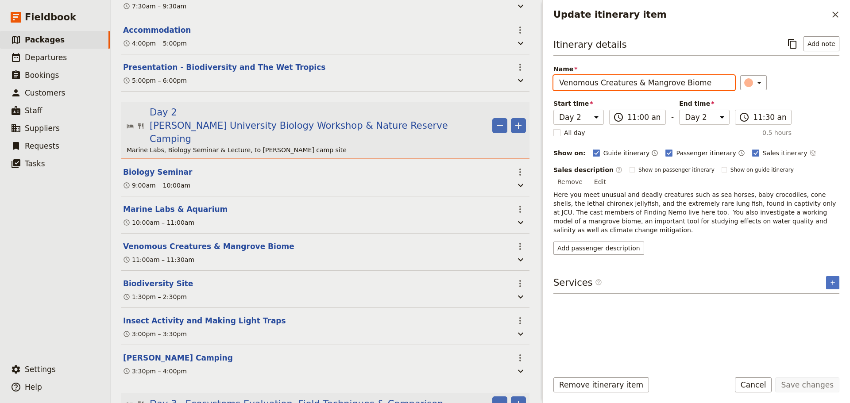
drag, startPoint x: 704, startPoint y: 83, endPoint x: 545, endPoint y: 85, distance: 158.5
click at [545, 85] on div "Itinerary details ​ Add note Name Venomous Creatures & Mangrove Biome ​ Start t…" at bounding box center [696, 196] width 307 height 335
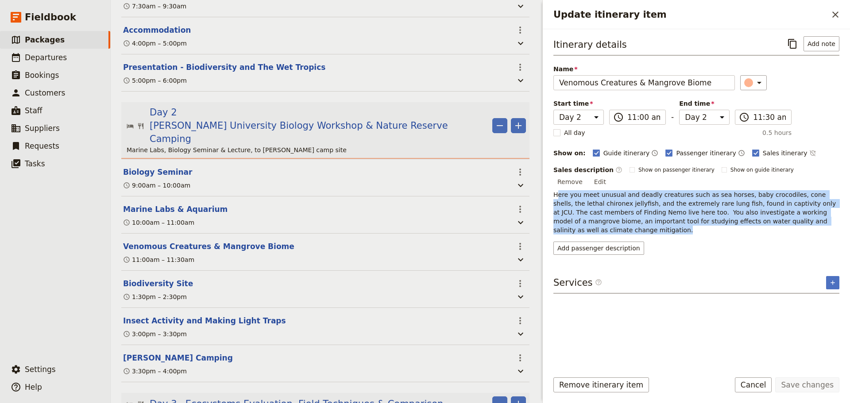
drag, startPoint x: 572, startPoint y: 184, endPoint x: 802, endPoint y: 211, distance: 231.4
click at [802, 211] on p "Here you meet unusual and deadly creatures such as sea horses, baby crocodiles,…" at bounding box center [696, 212] width 286 height 44
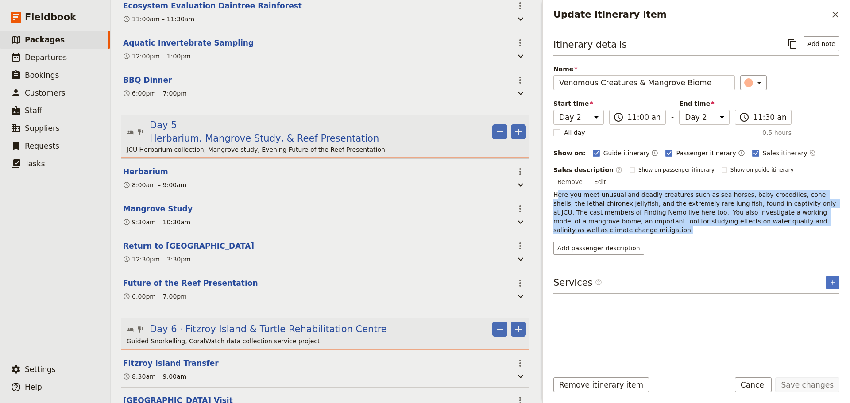
scroll to position [1107, 0]
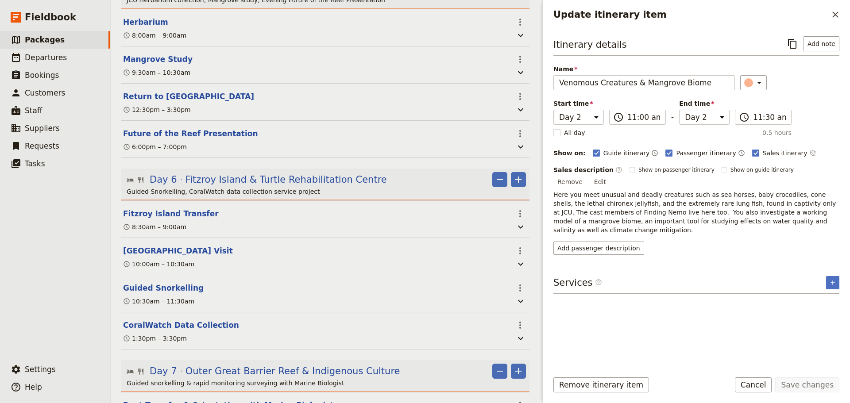
click at [674, 276] on div "Services ​ ​" at bounding box center [696, 285] width 286 height 18
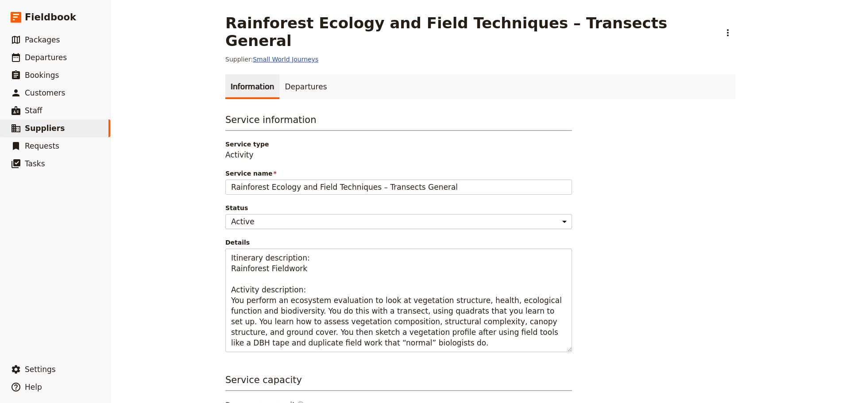
click at [289, 56] on link "Small World Journeys" at bounding box center [286, 59] width 66 height 7
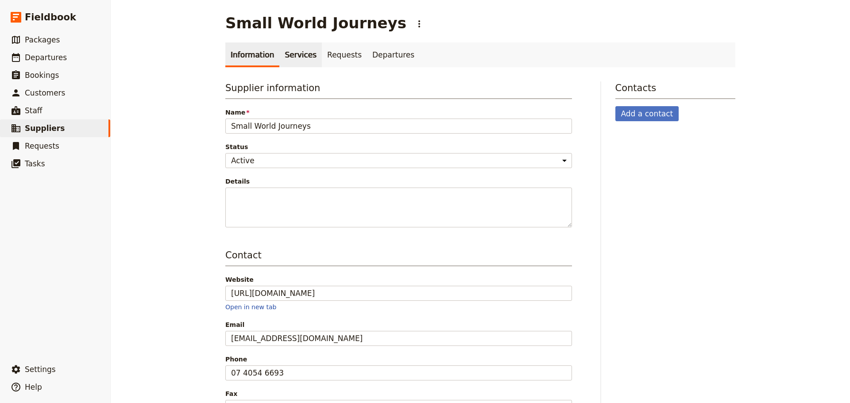
click at [289, 55] on link "Services" at bounding box center [300, 55] width 43 height 25
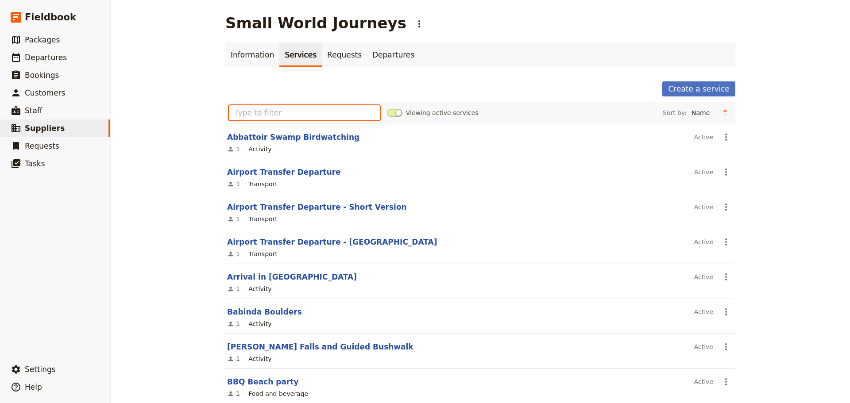
click at [283, 115] on input "text" at bounding box center [304, 112] width 151 height 15
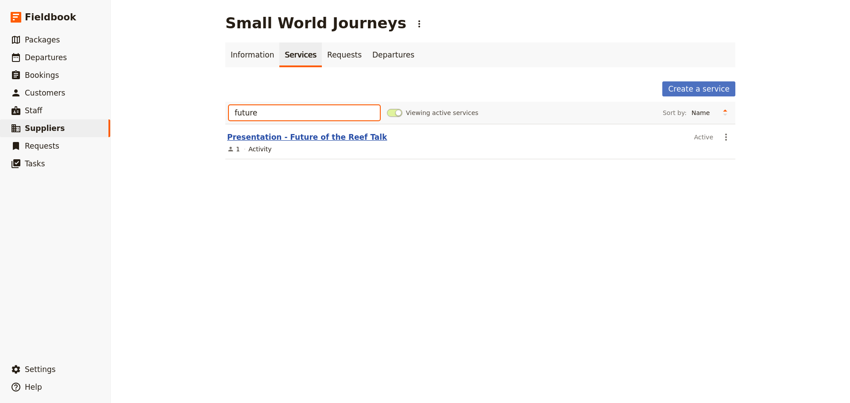
type input "future"
click at [307, 138] on link "Presentation - Future of the Reef Talk" at bounding box center [307, 137] width 160 height 9
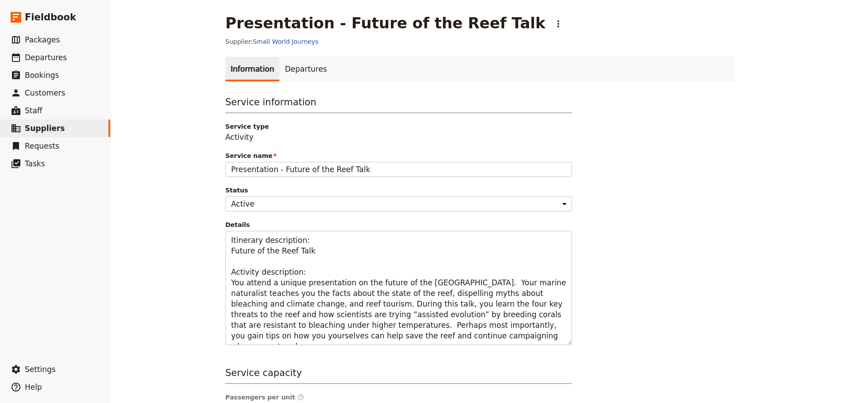
scroll to position [74, 0]
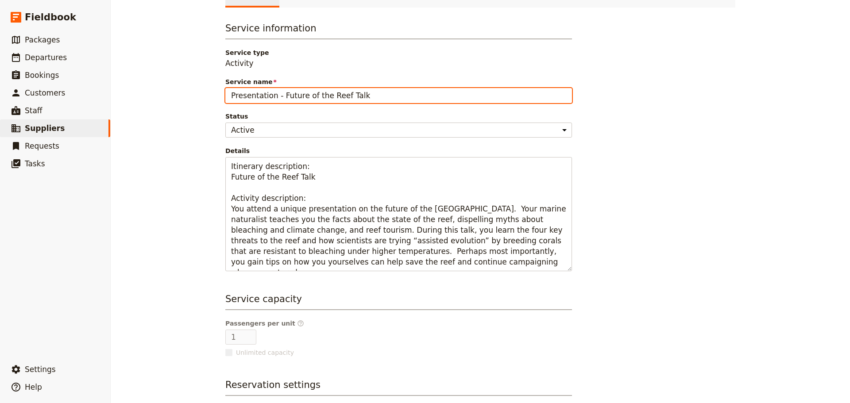
drag, startPoint x: 361, startPoint y: 95, endPoint x: 209, endPoint y: 96, distance: 151.9
click at [209, 96] on div "Presentation - Future of the Reef Talk ​ Supplier: Small World Journeys Informa…" at bounding box center [480, 201] width 739 height 403
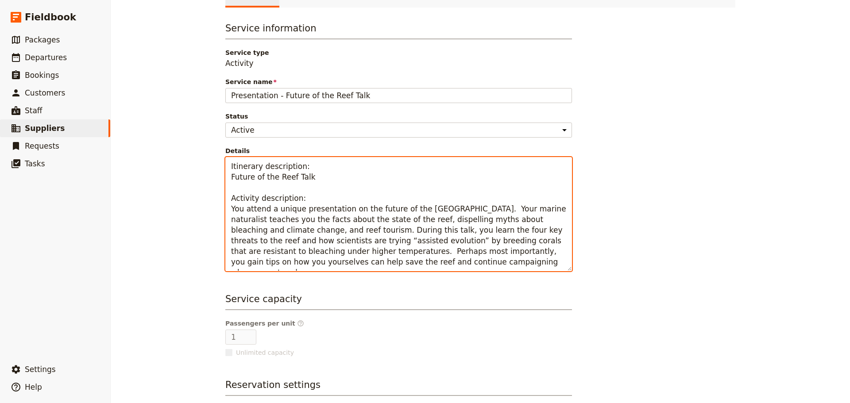
drag, startPoint x: 227, startPoint y: 207, endPoint x: 553, endPoint y: 264, distance: 331.7
click at [553, 264] on textarea "Itinerary description: Future of the Reef Talk Activity description: You attend…" at bounding box center [398, 214] width 347 height 114
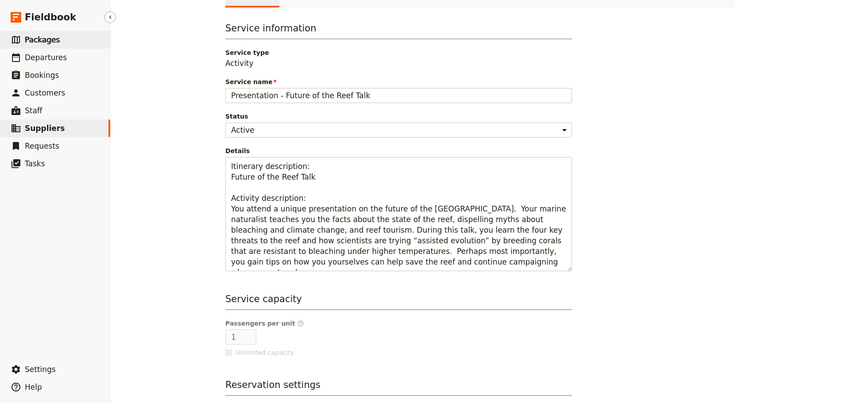
click at [56, 45] on link "​ Packages" at bounding box center [55, 40] width 110 height 18
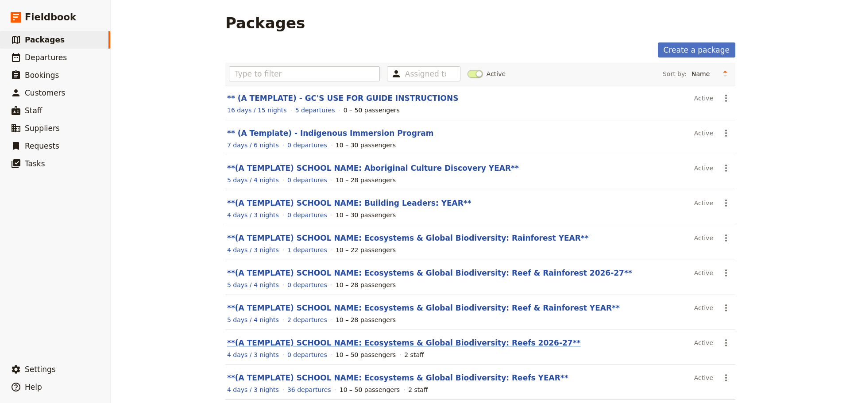
click at [400, 343] on link "**(A TEMPLATE) SCHOOL NAME: Ecosystems & Global Biodiversity: Reefs 2026-27**" at bounding box center [403, 343] width 353 height 9
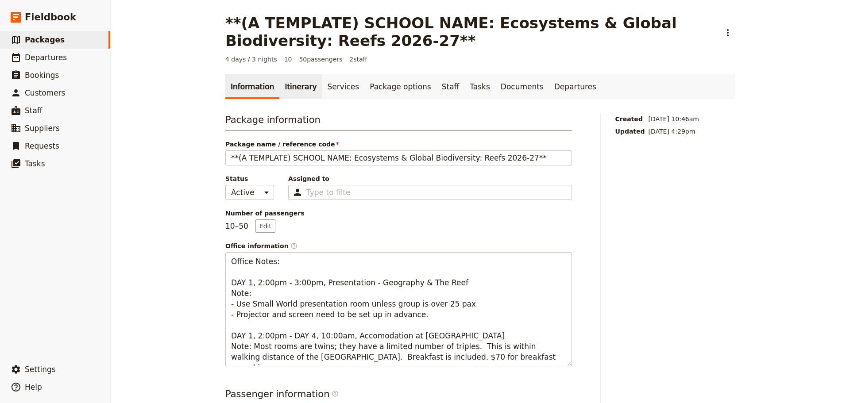
click at [290, 87] on link "Itinerary" at bounding box center [300, 86] width 43 height 25
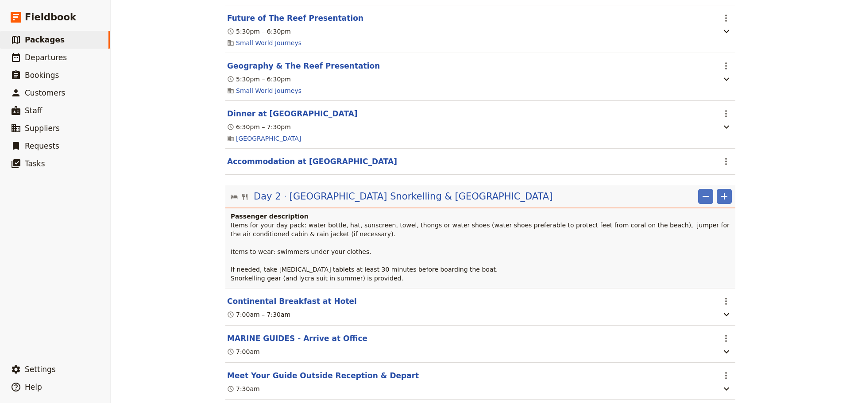
scroll to position [517, 0]
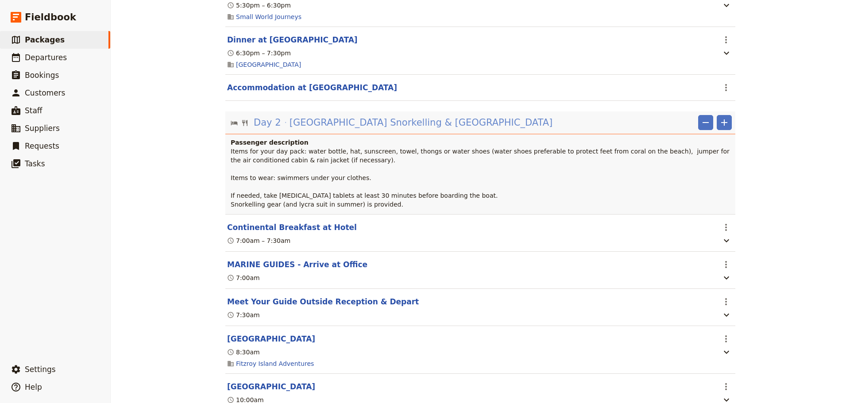
click at [407, 126] on span "[GEOGRAPHIC_DATA] Snorkelling & [GEOGRAPHIC_DATA]" at bounding box center [421, 122] width 263 height 13
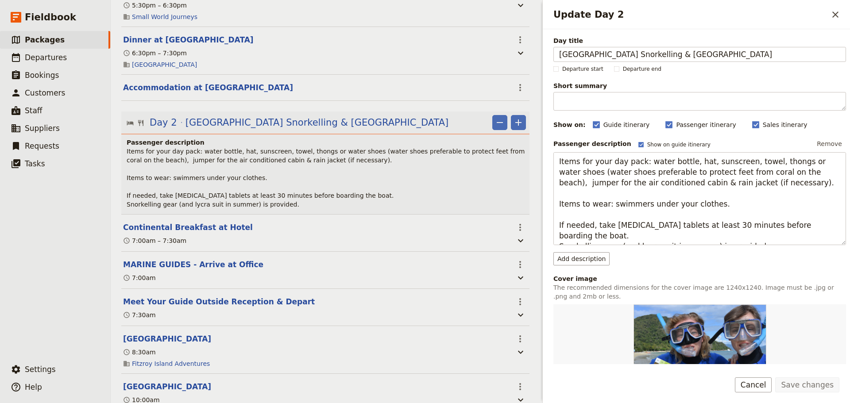
drag, startPoint x: 764, startPoint y: 54, endPoint x: 540, endPoint y: 53, distance: 224.1
click at [540, 53] on div "Update Day 2 ​ Day title Fitzroy Island Snorkelling & Turtle Rehabilitation Cen…" at bounding box center [695, 201] width 310 height 403
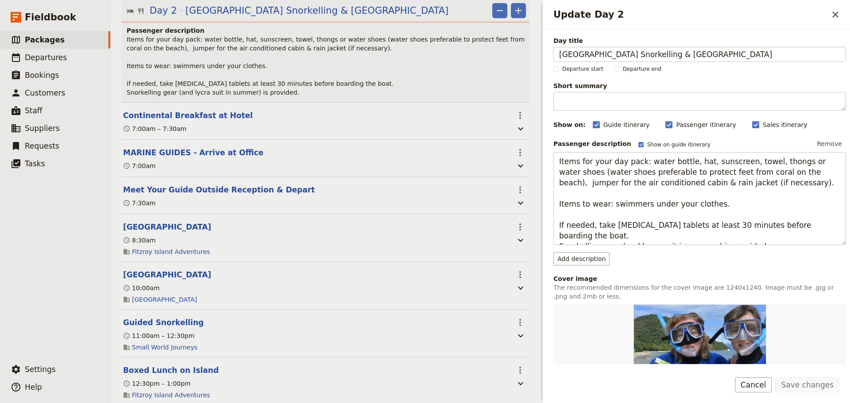
scroll to position [664, 0]
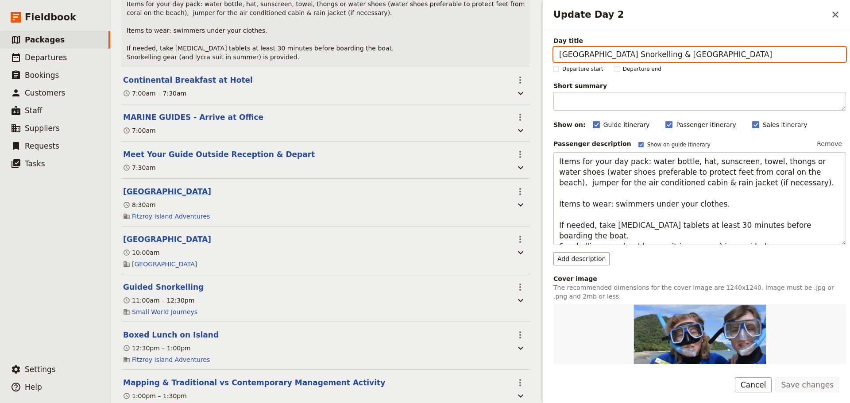
click at [145, 197] on button "[GEOGRAPHIC_DATA]" at bounding box center [167, 191] width 88 height 11
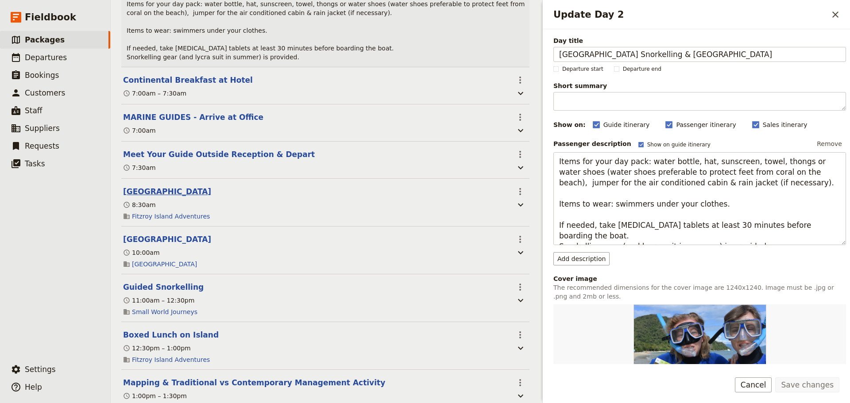
select select "2"
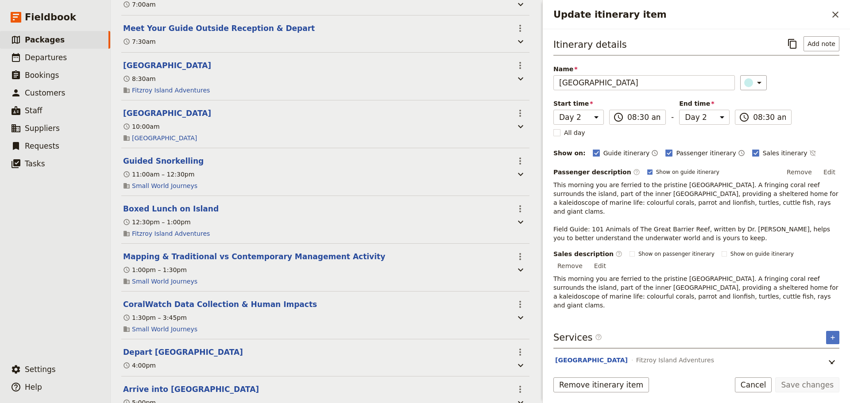
scroll to position [812, 0]
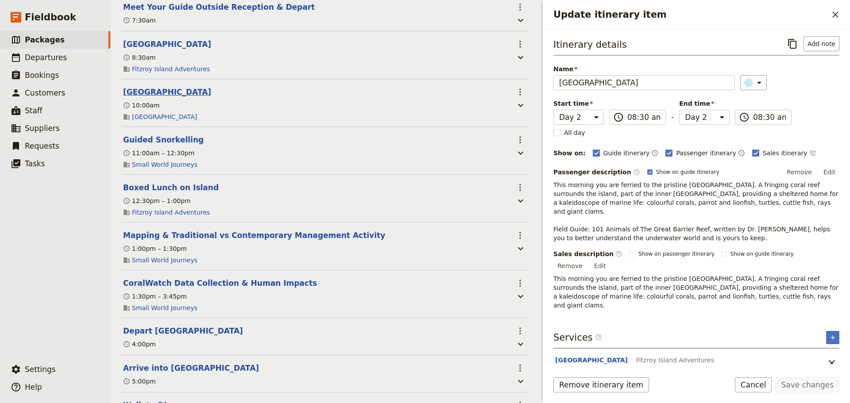
click at [173, 97] on button "[GEOGRAPHIC_DATA]" at bounding box center [167, 92] width 88 height 11
select select "2"
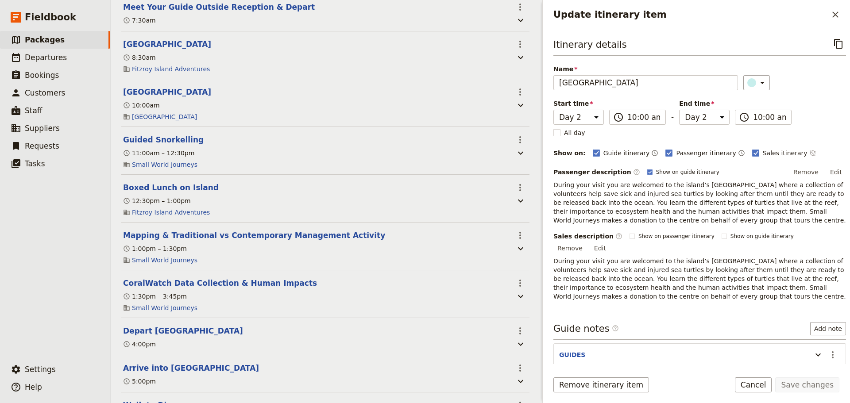
drag, startPoint x: 724, startPoint y: 287, endPoint x: 548, endPoint y: 249, distance: 179.3
click at [548, 249] on div "Itinerary details ​ Name Turtle Rehabilitation Centre ​ Start time Day 1 Day 2 …" at bounding box center [696, 196] width 307 height 335
copy p "During your visit you are welcomed to the island’s [GEOGRAPHIC_DATA] where a co…"
click at [172, 145] on button "Guided Snorkelling" at bounding box center [163, 140] width 81 height 11
select select "2"
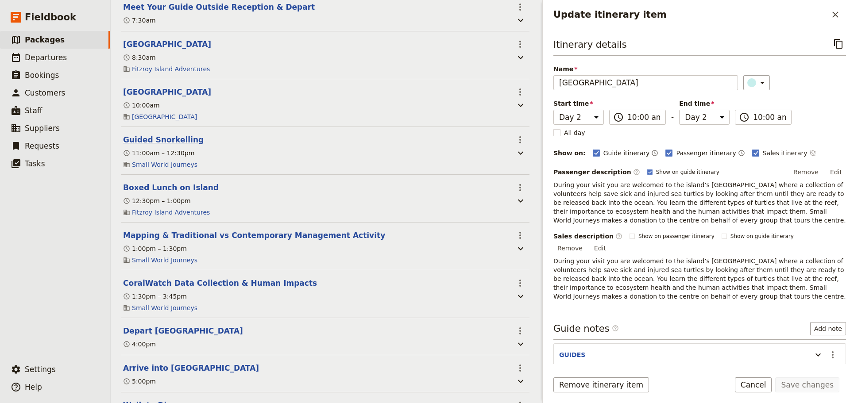
select select "2"
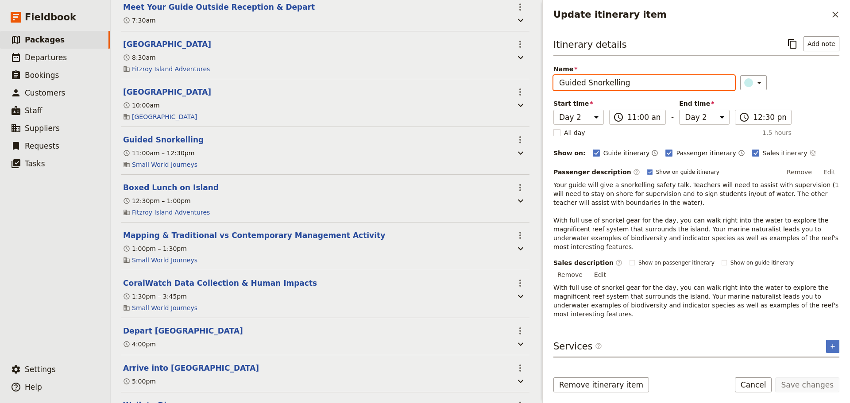
drag, startPoint x: 640, startPoint y: 81, endPoint x: 561, endPoint y: 88, distance: 80.0
click at [561, 88] on input "Guided Snorkelling" at bounding box center [644, 82] width 182 height 15
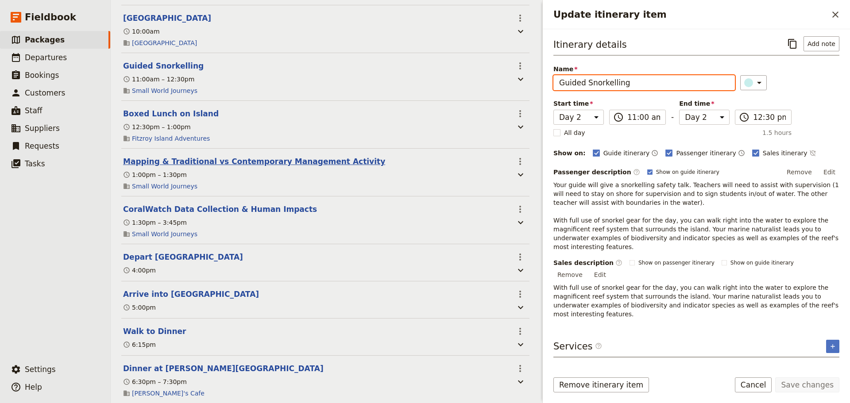
click at [243, 167] on button "Mapping & Traditional vs Contemporary Management Activity" at bounding box center [254, 161] width 262 height 11
select select "2"
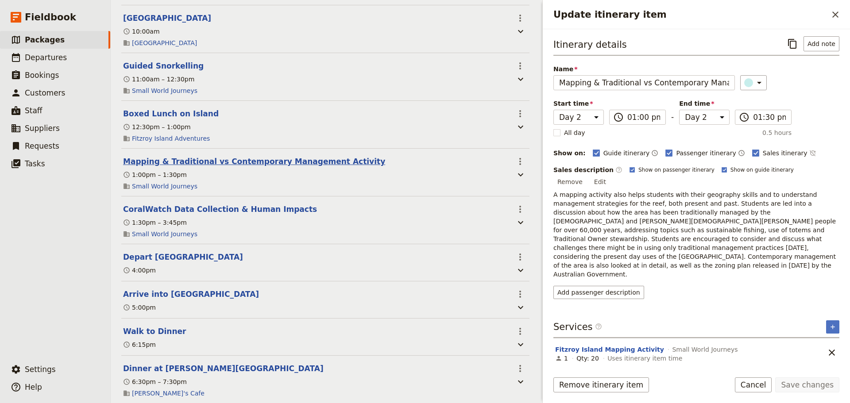
click at [242, 167] on button "Mapping & Traditional vs Contemporary Management Activity" at bounding box center [254, 161] width 262 height 11
select select "2"
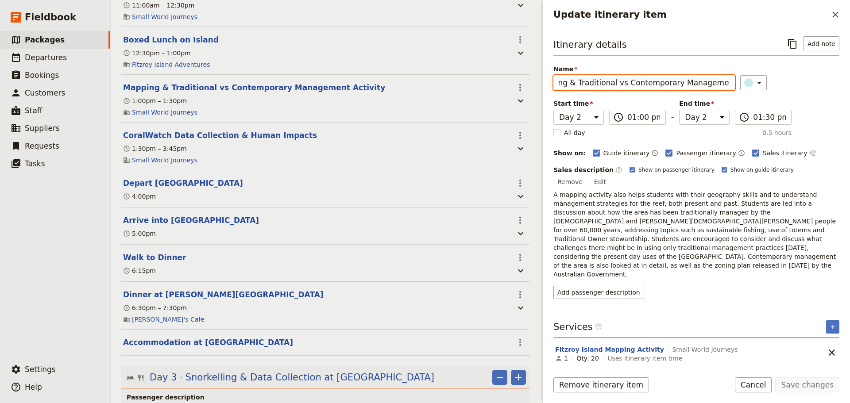
scroll to position [0, 42]
drag, startPoint x: 560, startPoint y: 84, endPoint x: 728, endPoint y: 87, distance: 168.7
click at [728, 87] on input "Mapping & Traditional vs Contemporary Management Activity" at bounding box center [644, 82] width 182 height 15
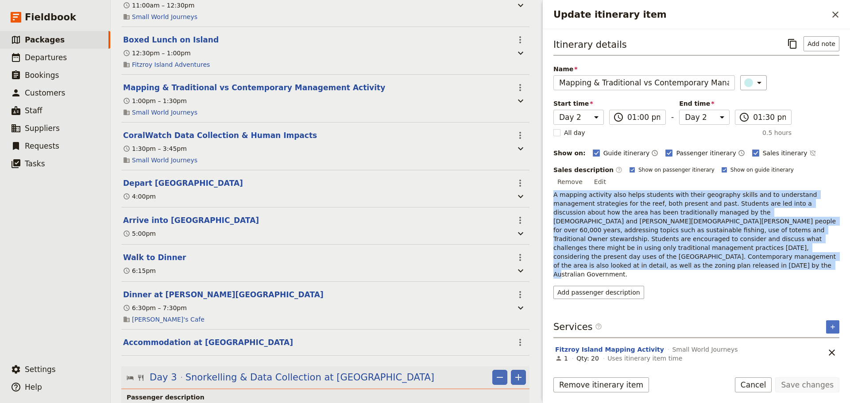
drag, startPoint x: 552, startPoint y: 186, endPoint x: 652, endPoint y: 246, distance: 116.4
click at [652, 246] on div "Itinerary details ​ Add note Name Mapping & Traditional vs Contemporary Managem…" at bounding box center [696, 196] width 307 height 335
copy p "A mapping activity also helps students with their geography skills and to under…"
click at [147, 141] on button "CoralWatch Data Collection & Human Impacts" at bounding box center [220, 135] width 194 height 11
select select "2"
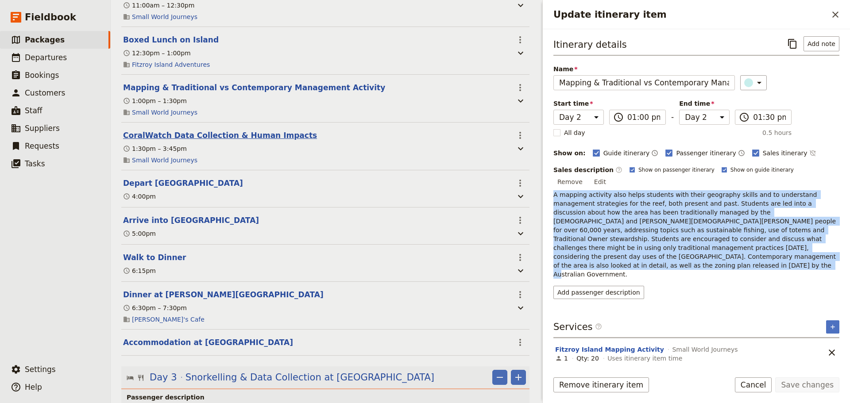
select select "2"
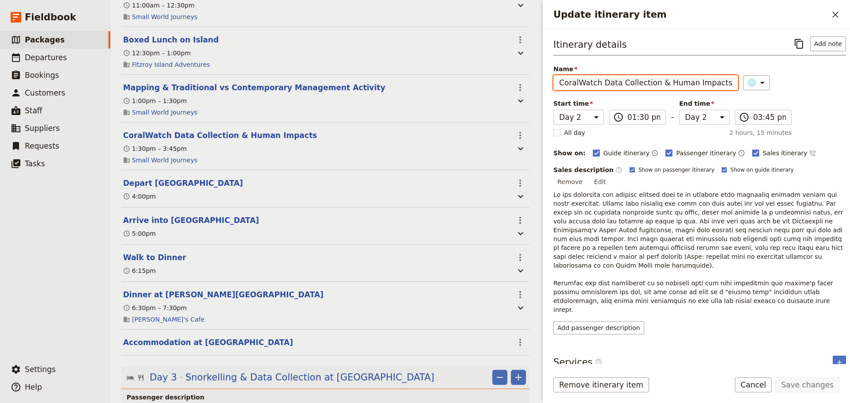
drag, startPoint x: 716, startPoint y: 83, endPoint x: 522, endPoint y: 80, distance: 194.0
click at [522, 79] on div "**(A TEMPLATE) SCHOOL NAME: Ecosystems & Global Biodiversity: Reefs 2026-27** ​…" at bounding box center [480, 201] width 739 height 403
drag, startPoint x: 708, startPoint y: 291, endPoint x: 716, endPoint y: 288, distance: 9.4
click at [708, 291] on div "Sales description ​ Show on passenger itinerary Show on guide itinerary Remove …" at bounding box center [699, 250] width 293 height 169
drag, startPoint x: 734, startPoint y: 284, endPoint x: 550, endPoint y: 182, distance: 210.7
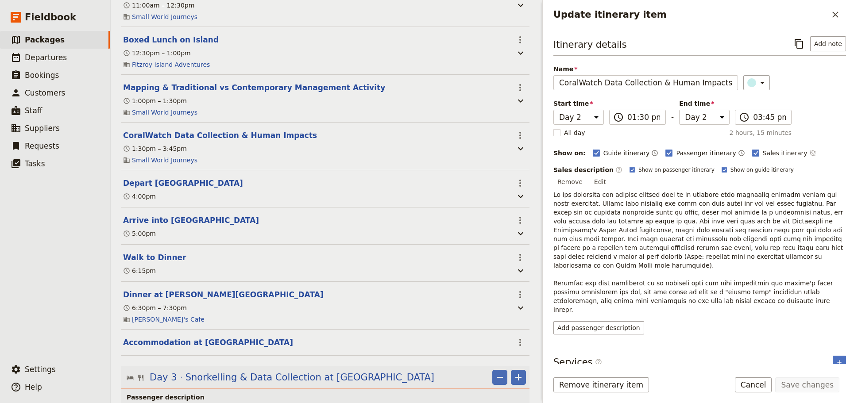
click at [550, 182] on div "Itinerary details ​ Add note Name CoralWatch Data Collection & Human Impacts ​ …" at bounding box center [696, 196] width 307 height 335
copy p "In the afternoon you collect primary data in an activity that addresses climate…"
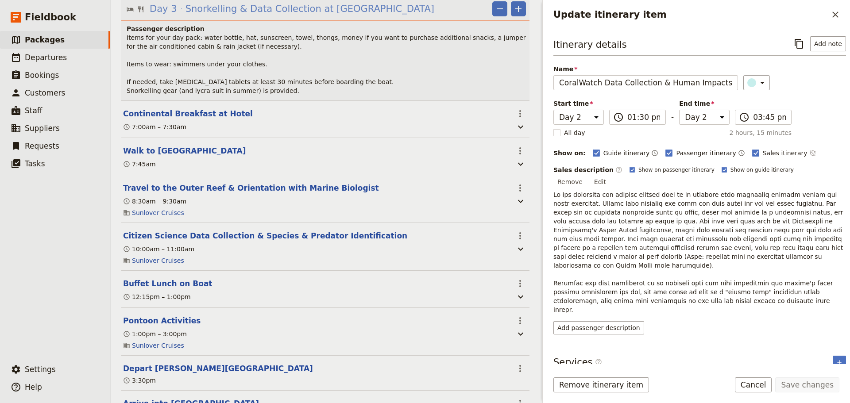
click at [350, 15] on span "Snorkelling & Data Collection at [GEOGRAPHIC_DATA]" at bounding box center [310, 8] width 249 height 13
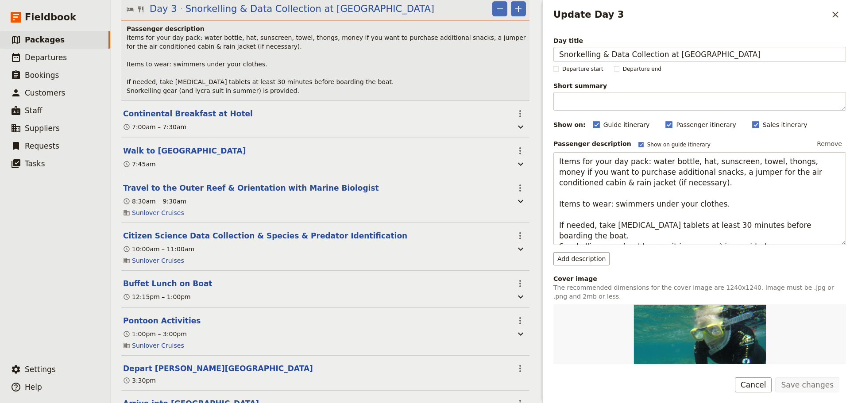
drag, startPoint x: 760, startPoint y: 56, endPoint x: 518, endPoint y: 56, distance: 241.8
click at [518, 56] on div "**(A TEMPLATE) SCHOOL NAME: Ecosystems & Global Biodiversity: Reefs 2026-27** ​…" at bounding box center [480, 201] width 739 height 403
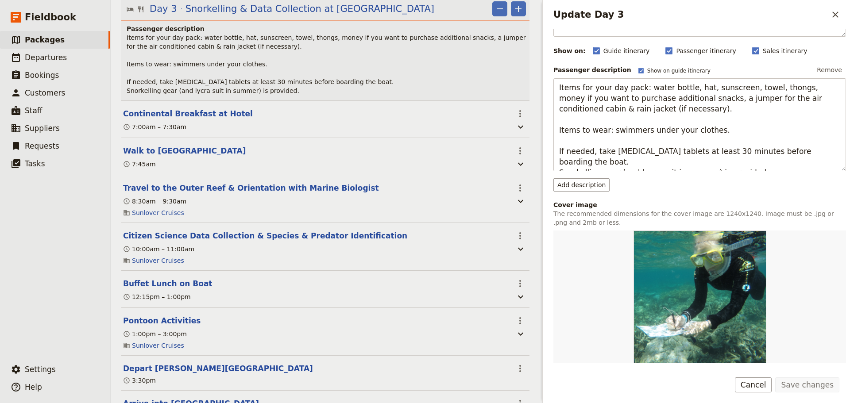
scroll to position [147, 0]
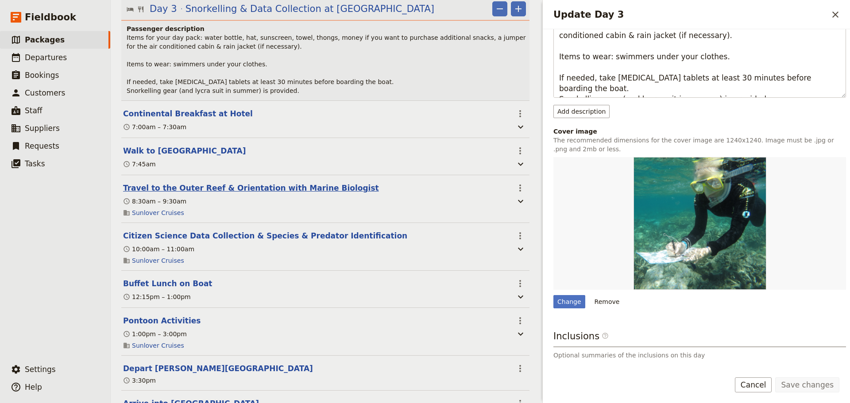
click at [184, 193] on button "Travel to the Outer Reef & Orientation with Marine Biologist" at bounding box center [251, 188] width 256 height 11
select select "3"
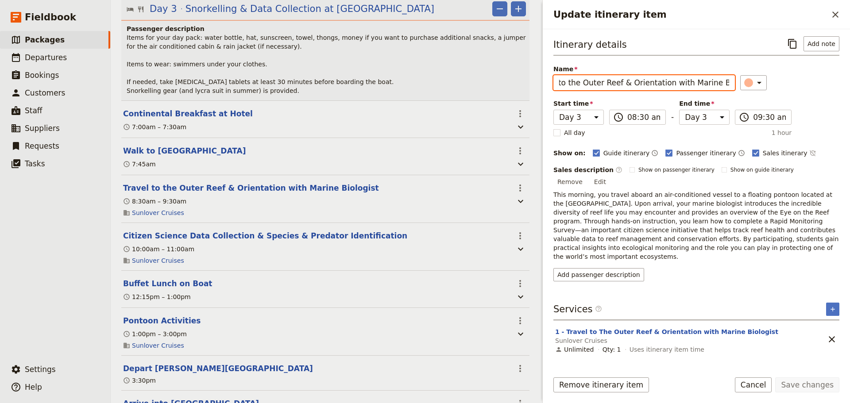
scroll to position [0, 34]
drag, startPoint x: 558, startPoint y: 82, endPoint x: 730, endPoint y: 91, distance: 172.1
click at [730, 91] on div "Itinerary details ​ Add note Name Travel to the Outer Reef & Orientation with M…" at bounding box center [696, 158] width 286 height 245
drag, startPoint x: 554, startPoint y: 184, endPoint x: 720, endPoint y: 240, distance: 175.7
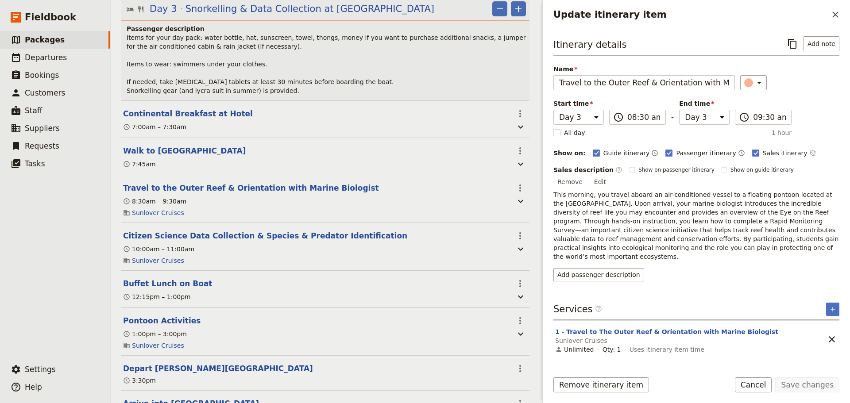
click at [720, 240] on p "This morning, you travel aboard an air-conditioned vessel to a floating pontoon…" at bounding box center [696, 225] width 286 height 71
copy p "This morning, you travel aboard an air-conditioned vessel to a floating pontoon…"
click at [341, 241] on button "Citizen Science Data Collection & Species & Predator Identification" at bounding box center [265, 236] width 284 height 11
select select "3"
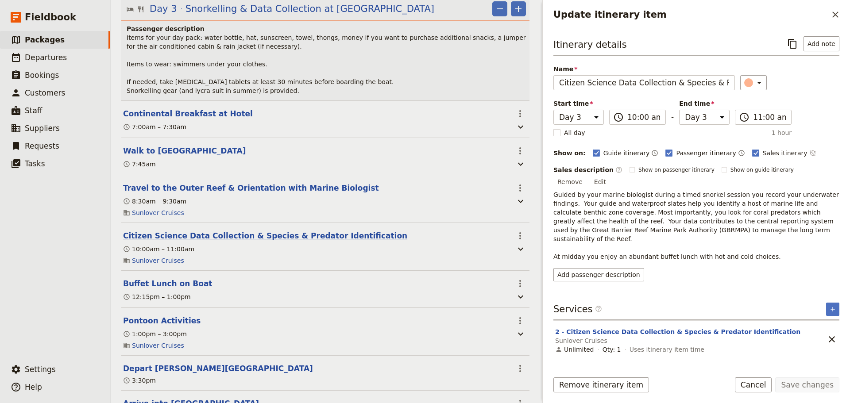
click at [329, 241] on button "Citizen Science Data Collection & Species & Predator Identification" at bounding box center [265, 236] width 284 height 11
select select "3"
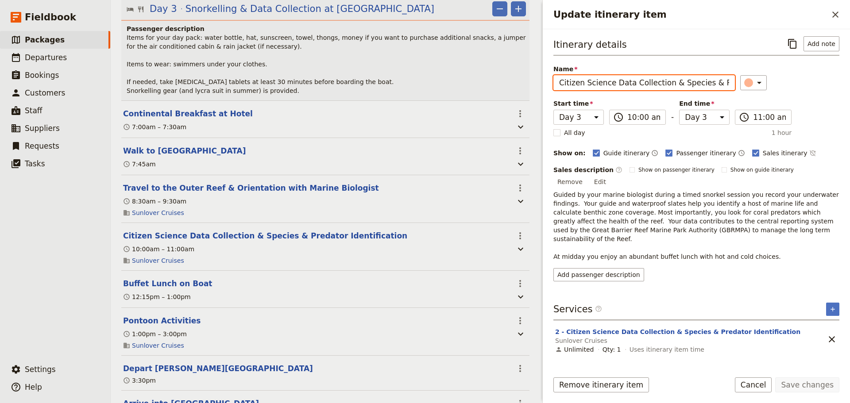
click at [647, 83] on input "Citizen Science Data Collection & Species & Predator Identification" at bounding box center [644, 82] width 182 height 15
drag, startPoint x: 558, startPoint y: 83, endPoint x: 774, endPoint y: 88, distance: 215.7
click at [774, 88] on div "Name Citizen Science Data Collection & Species & Predator Identification ​" at bounding box center [696, 78] width 286 height 26
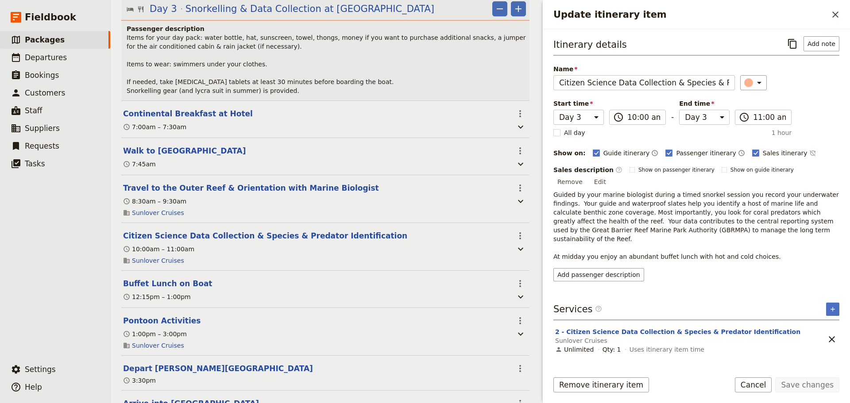
drag, startPoint x: 553, startPoint y: 184, endPoint x: 761, endPoint y: 240, distance: 214.9
click at [761, 240] on div "Itinerary details ​ Add note Name Citizen Science Data Collection & Species & P…" at bounding box center [696, 196] width 307 height 335
copy p "Guided by your marine biologist during a timed snorkel session you record your …"
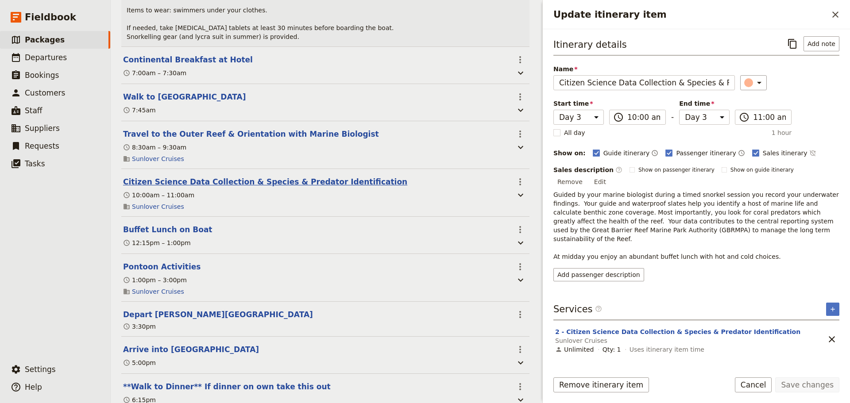
scroll to position [1402, 0]
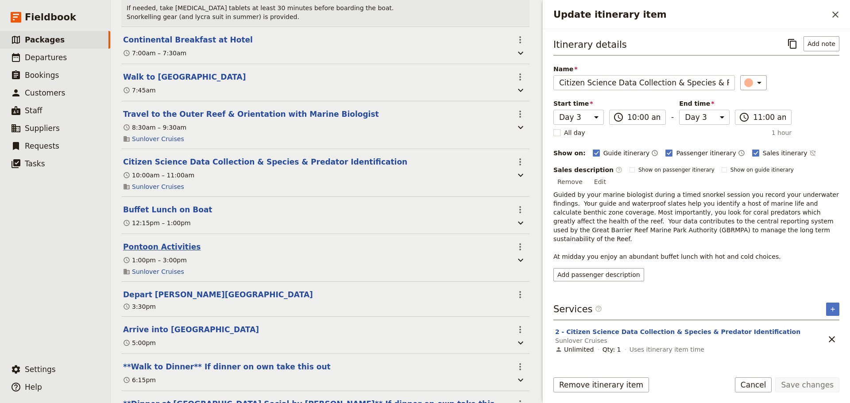
click at [171, 252] on button "Pontoon Activities" at bounding box center [161, 247] width 77 height 11
select select "3"
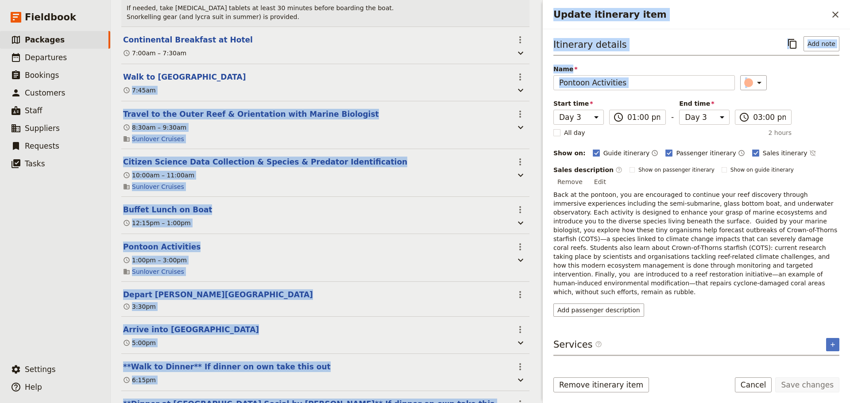
drag, startPoint x: 672, startPoint y: 90, endPoint x: 524, endPoint y: 85, distance: 147.5
click at [527, 85] on div "**(A TEMPLATE) SCHOOL NAME: Ecosystems & Global Biodiversity: Reefs 2026-27** ​…" at bounding box center [480, 201] width 739 height 403
click at [554, 74] on div "Name Pontoon Activities" at bounding box center [644, 78] width 182 height 26
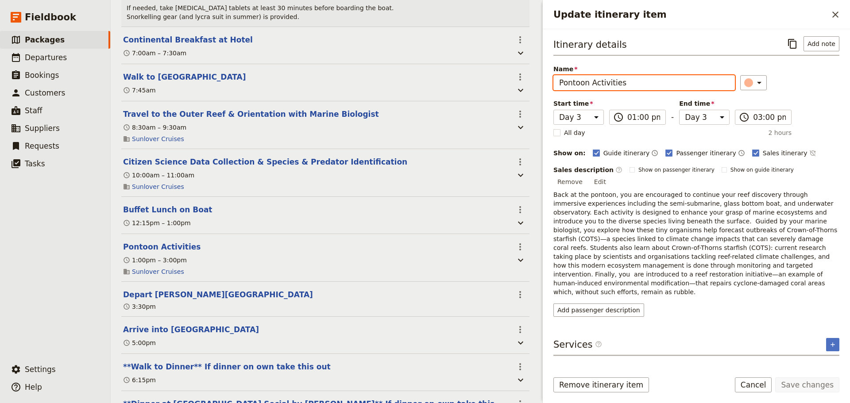
drag, startPoint x: 635, startPoint y: 84, endPoint x: 543, endPoint y: 90, distance: 91.4
click at [543, 90] on div "Itinerary details ​ Add note Name Pontoon Activities ​ Start time Day 1 Day 2 D…" at bounding box center [696, 196] width 307 height 335
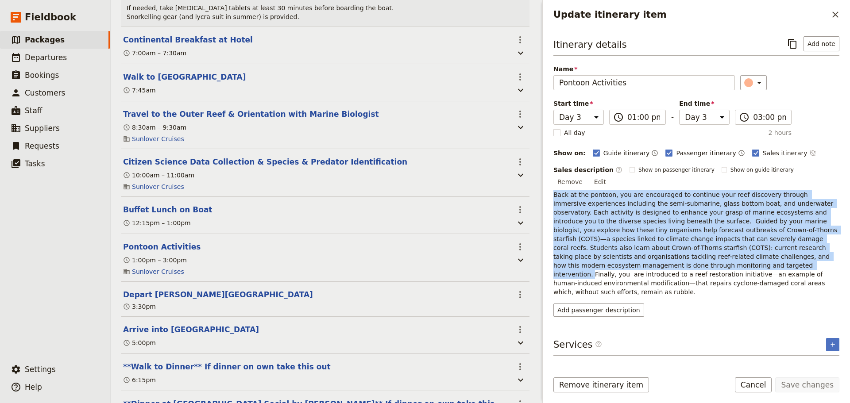
drag, startPoint x: 806, startPoint y: 247, endPoint x: 550, endPoint y: 186, distance: 263.6
click at [550, 186] on div "Itinerary details ​ Add note Name Pontoon Activities ​ Start time Day 1 Day 2 D…" at bounding box center [696, 196] width 307 height 335
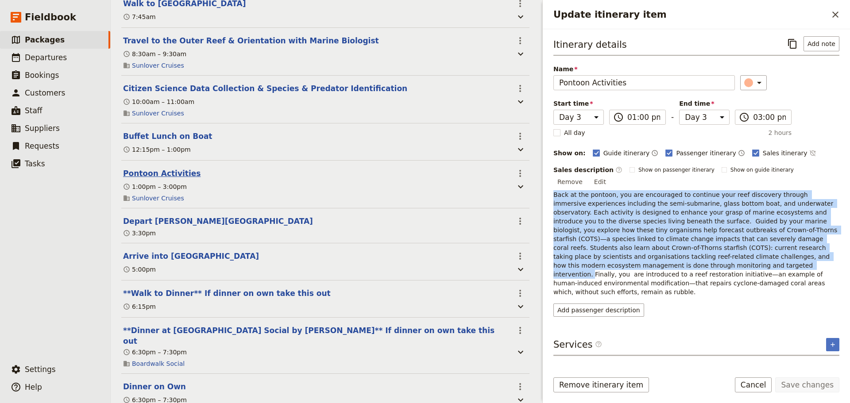
click at [158, 179] on button "Pontoon Activities" at bounding box center [161, 173] width 77 height 11
select select "3"
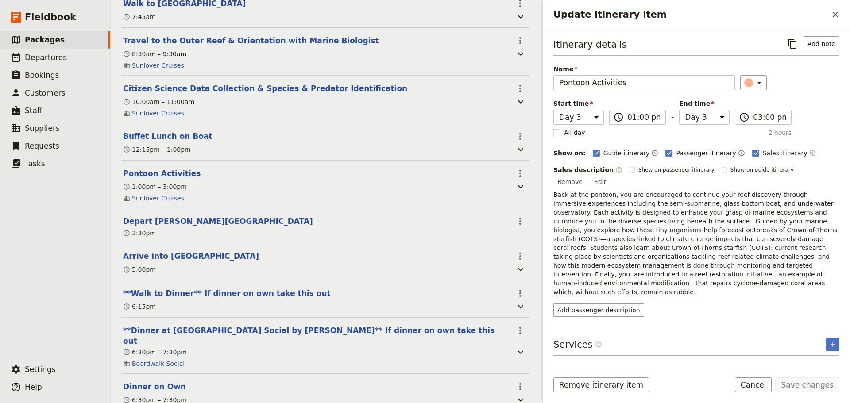
click at [158, 179] on button "Pontoon Activities" at bounding box center [161, 173] width 77 height 11
select select "3"
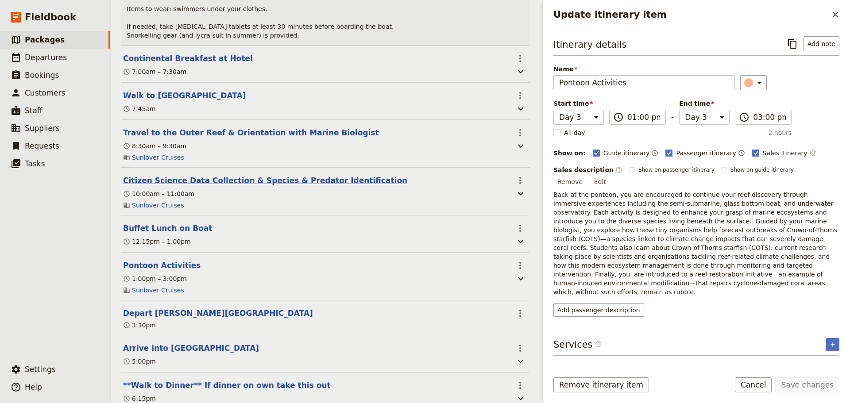
scroll to position [1402, 0]
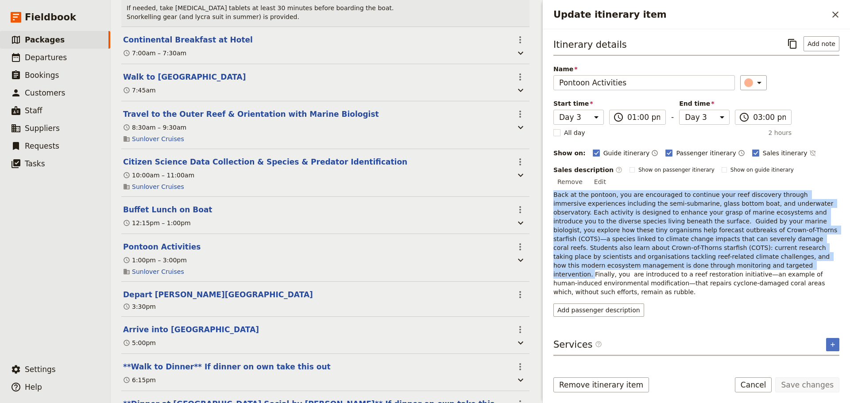
drag, startPoint x: 808, startPoint y: 247, endPoint x: 553, endPoint y: 181, distance: 263.4
click at [553, 181] on div "Itinerary details ​ Add note Name Pontoon Activities ​ Start time Day 1 Day 2 D…" at bounding box center [696, 196] width 307 height 335
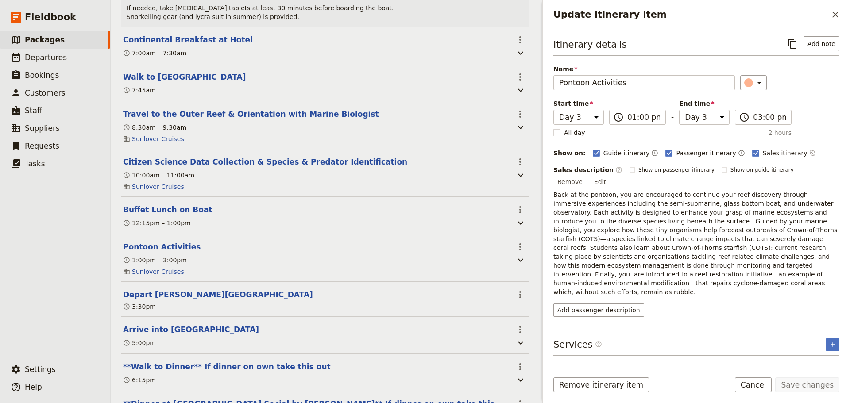
click at [696, 304] on div "Add passenger description" at bounding box center [696, 310] width 286 height 13
click at [735, 274] on div "Sales description ​ Show on passenger itinerary Show on guide itinerary Remove …" at bounding box center [696, 241] width 286 height 151
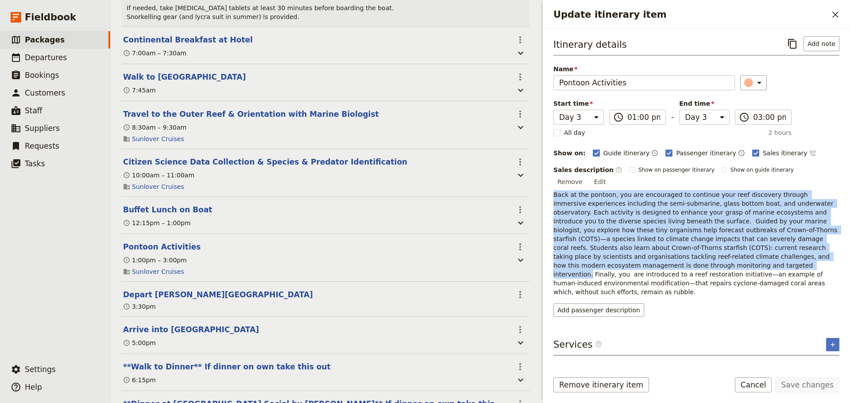
drag, startPoint x: 806, startPoint y: 247, endPoint x: 552, endPoint y: 185, distance: 261.2
click at [552, 185] on div "Itinerary details ​ Add note Name Pontoon Activities ​ Start time Day 1 Day 2 D…" at bounding box center [696, 196] width 307 height 335
copy p "Back at the pontoon, you are encouraged to continue your reef discovery through…"
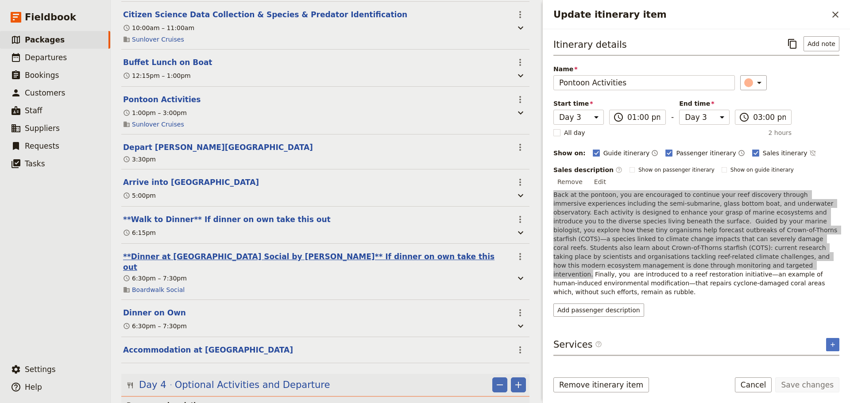
scroll to position [1624, 0]
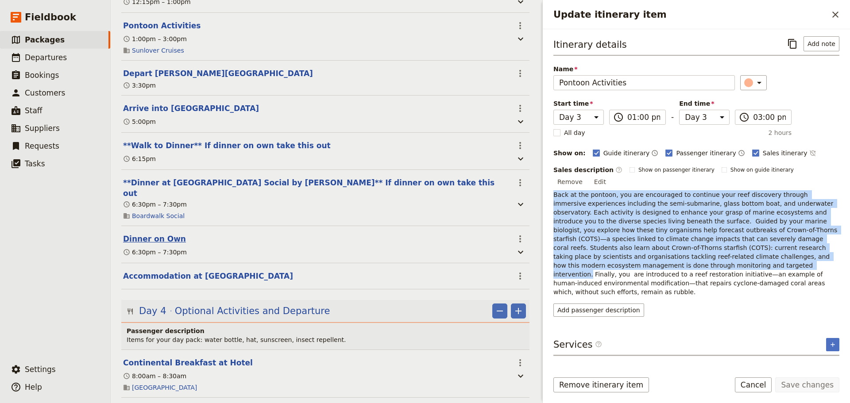
click at [144, 244] on button "Dinner on Own" at bounding box center [154, 239] width 63 height 11
select select "3"
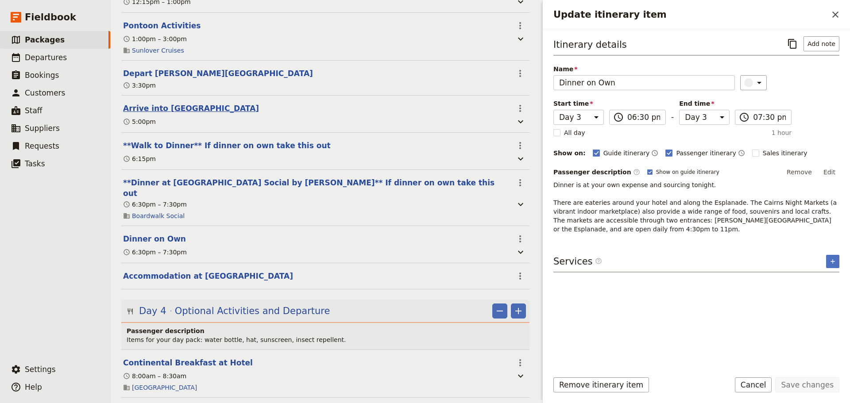
click at [146, 114] on button "Arrive into Cairns" at bounding box center [191, 108] width 136 height 11
select select "3"
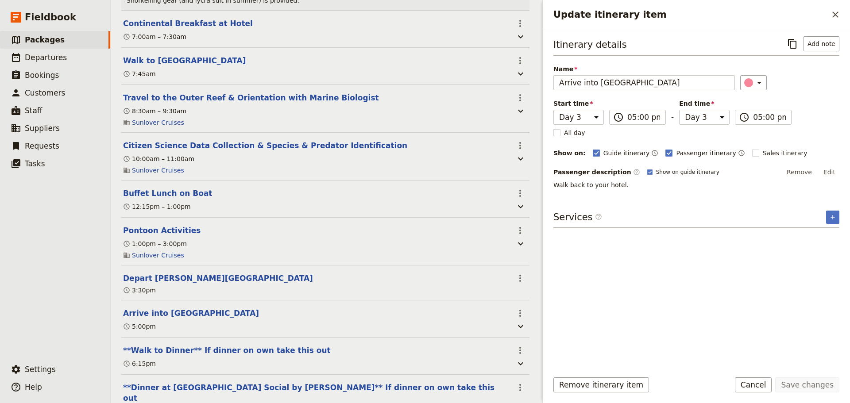
scroll to position [1346, 0]
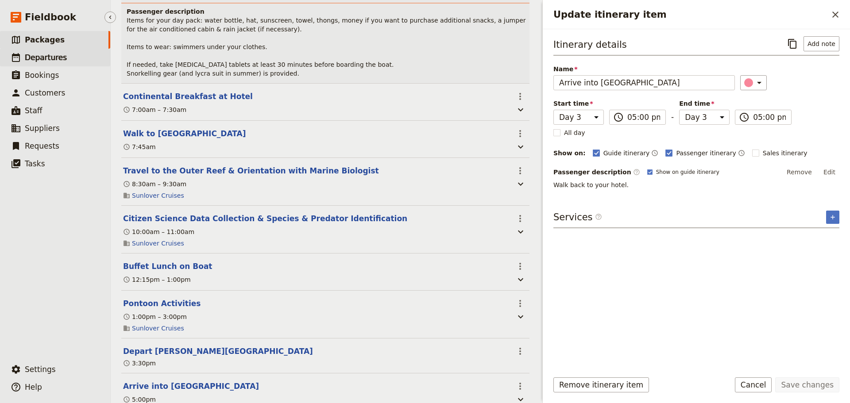
click at [39, 49] on link "​ Departures" at bounding box center [55, 58] width 110 height 18
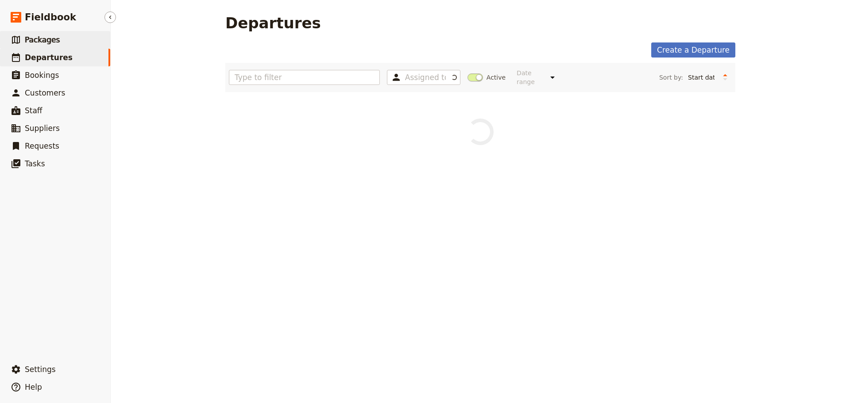
click at [43, 38] on span "Packages" at bounding box center [42, 39] width 35 height 9
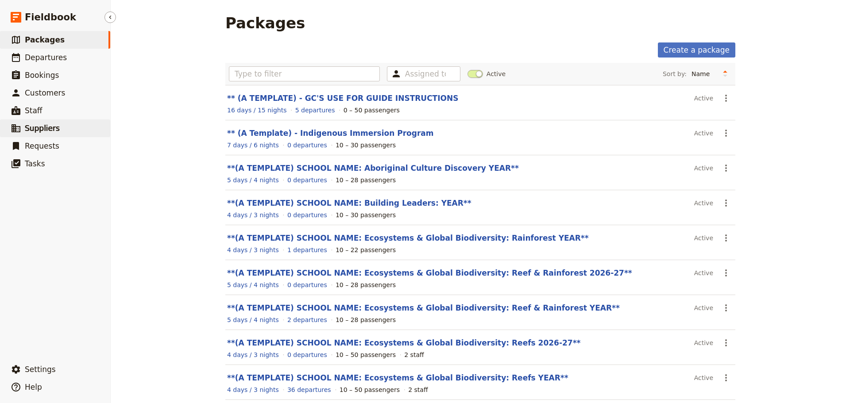
click at [58, 135] on link "​ Suppliers" at bounding box center [55, 129] width 110 height 18
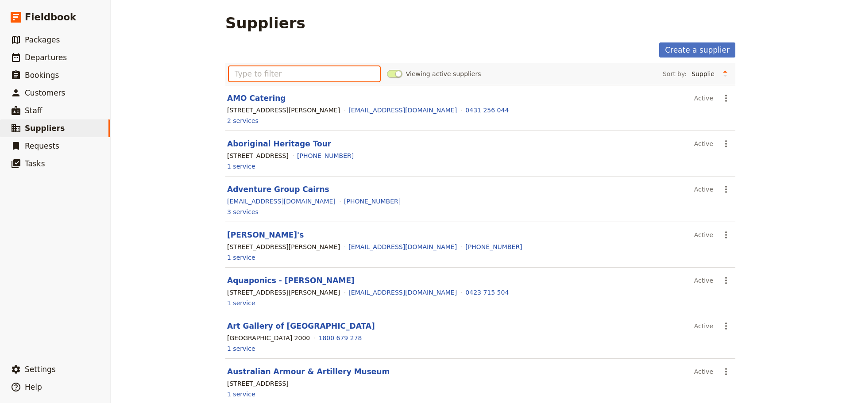
click at [306, 74] on input "text" at bounding box center [304, 73] width 151 height 15
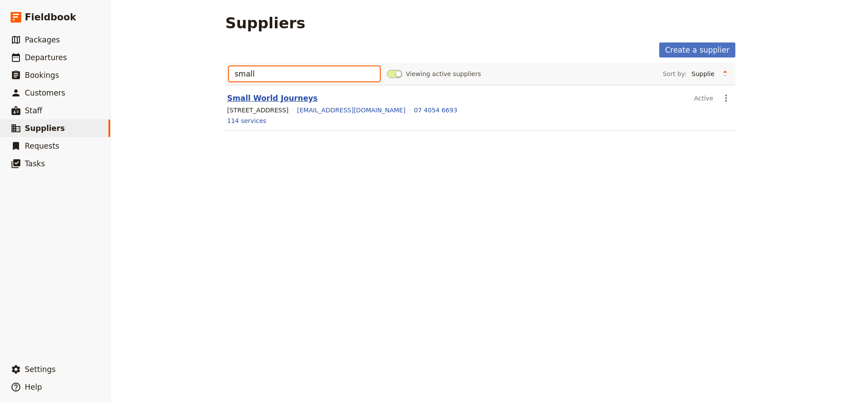
type input "small"
click at [281, 100] on link "Small World Journeys" at bounding box center [272, 98] width 90 height 9
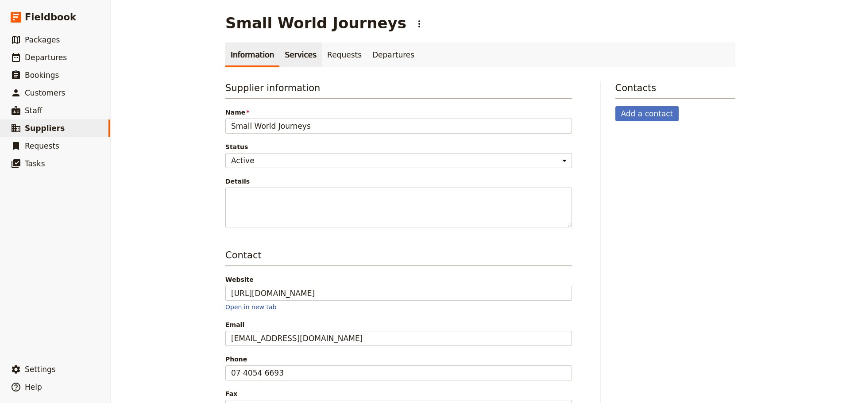
click at [300, 61] on link "Services" at bounding box center [300, 55] width 43 height 25
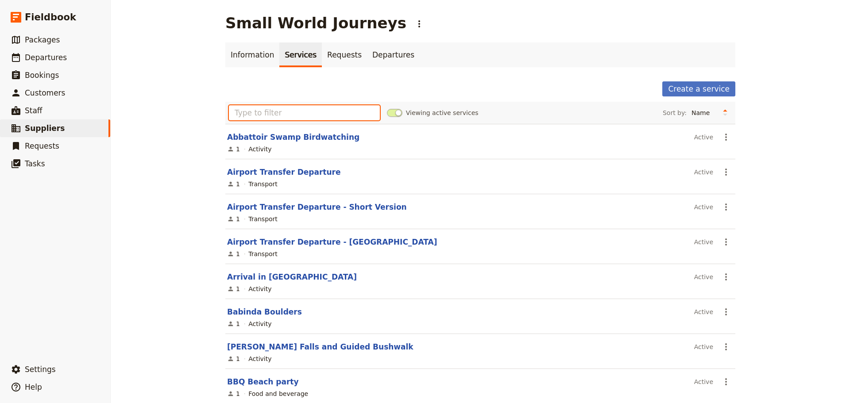
click at [300, 115] on input "text" at bounding box center [304, 112] width 151 height 15
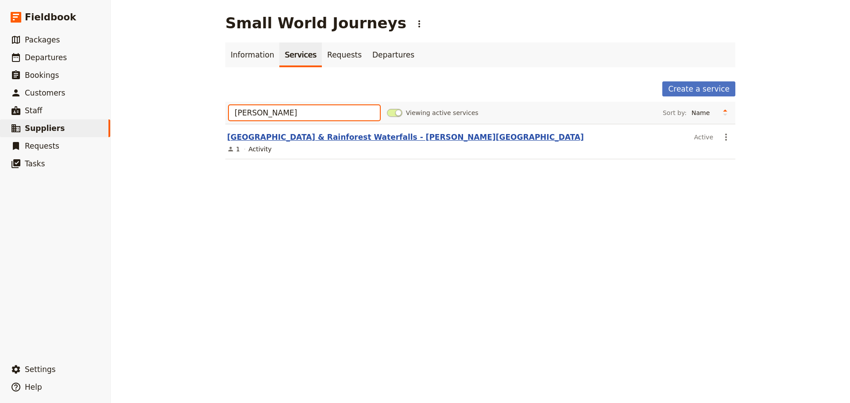
type input "joseph"
click at [303, 135] on link "[GEOGRAPHIC_DATA] & Rainforest Waterfalls - [PERSON_NAME][GEOGRAPHIC_DATA]" at bounding box center [405, 137] width 357 height 9
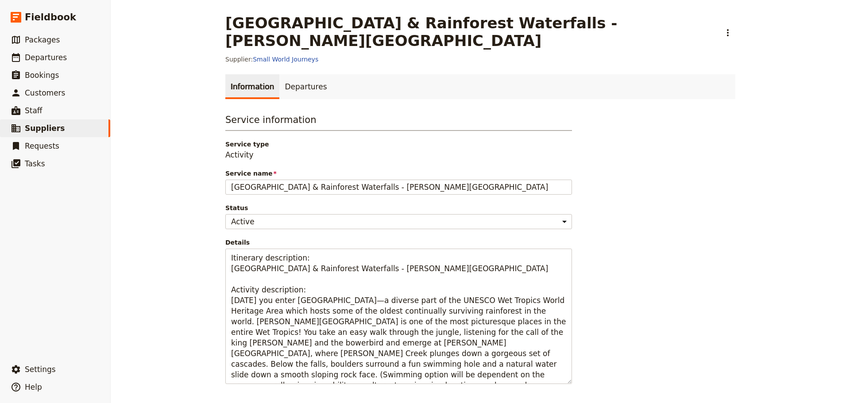
drag, startPoint x: 408, startPoint y: 174, endPoint x: 221, endPoint y: 175, distance: 187.3
click at [224, 175] on div "Service information Service type Activity Service name National Park & Rainfore…" at bounding box center [401, 345] width 354 height 467
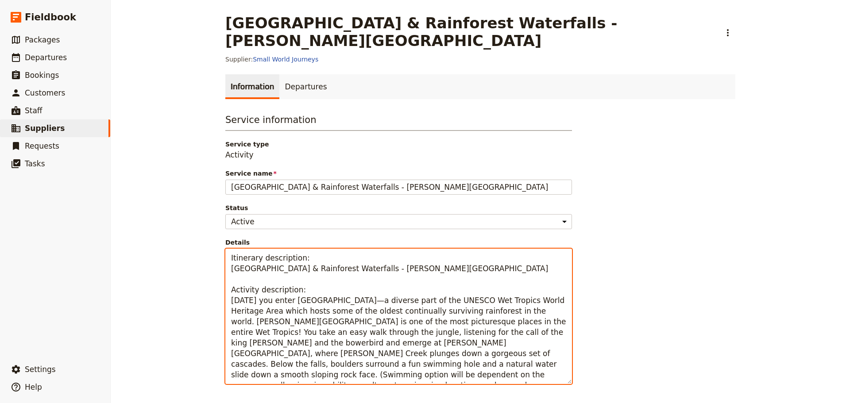
drag, startPoint x: 304, startPoint y: 311, endPoint x: 281, endPoint y: 310, distance: 23.1
click at [303, 311] on textarea "Itinerary description: National Park & Rainforest Waterfalls - Josephine Falls …" at bounding box center [398, 316] width 347 height 135
drag, startPoint x: 230, startPoint y: 286, endPoint x: 548, endPoint y: 367, distance: 328.1
click at [548, 367] on div "Service information Service type Activity Service name National Park & Rainfore…" at bounding box center [398, 345] width 347 height 465
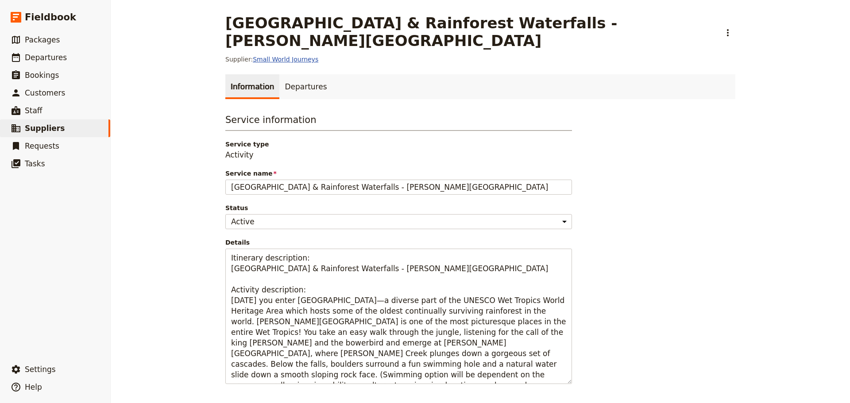
click at [287, 56] on link "Small World Journeys" at bounding box center [286, 59] width 66 height 7
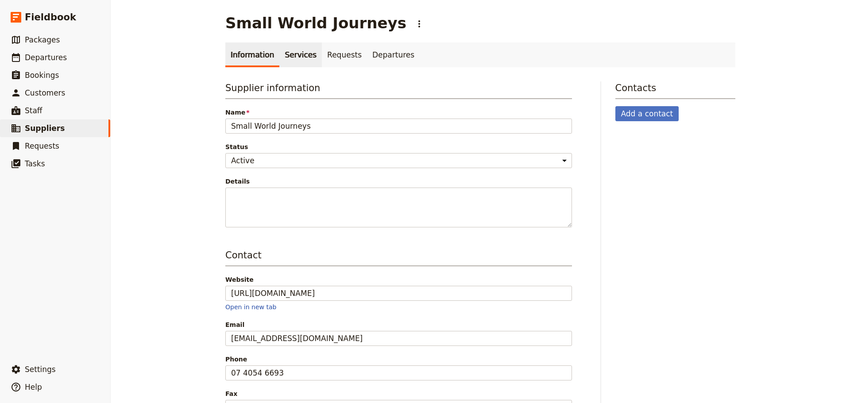
click at [295, 52] on link "Services" at bounding box center [300, 55] width 43 height 25
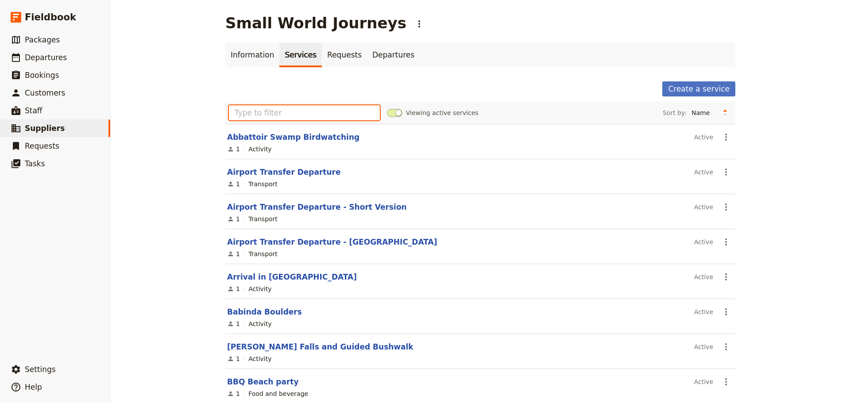
click at [328, 110] on input "text" at bounding box center [304, 112] width 151 height 15
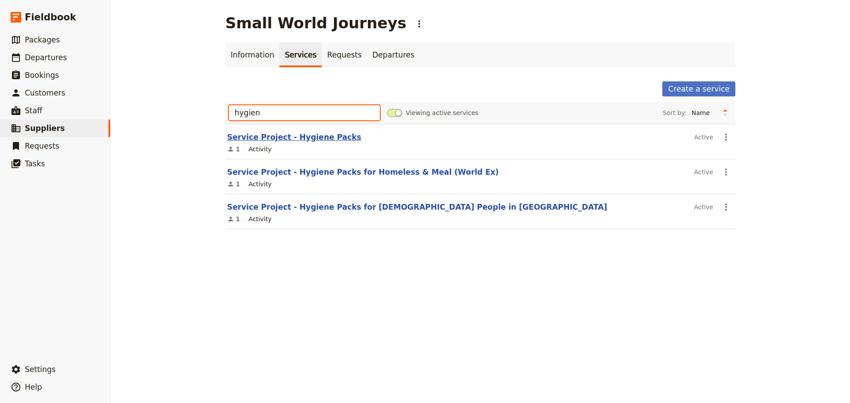
type input "hygien"
click at [309, 138] on link "Service Project - Hygiene Packs" at bounding box center [294, 137] width 134 height 9
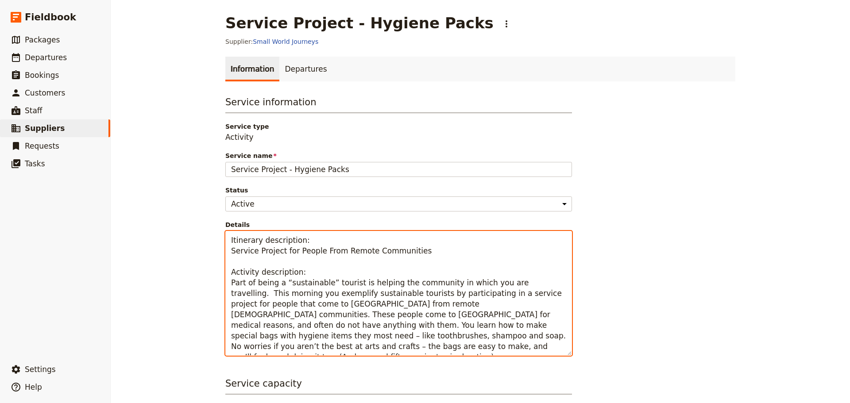
drag, startPoint x: 422, startPoint y: 255, endPoint x: 220, endPoint y: 251, distance: 202.8
click at [220, 251] on main "Service Project - Hygiene Packs ​ Supplier: Small World Journeys Information De…" at bounding box center [480, 296] width 531 height 593
drag, startPoint x: 226, startPoint y: 282, endPoint x: 556, endPoint y: 344, distance: 335.0
click at [556, 344] on textarea "Itinerary description: Service Project for People From Remote Communities Activ…" at bounding box center [398, 293] width 347 height 125
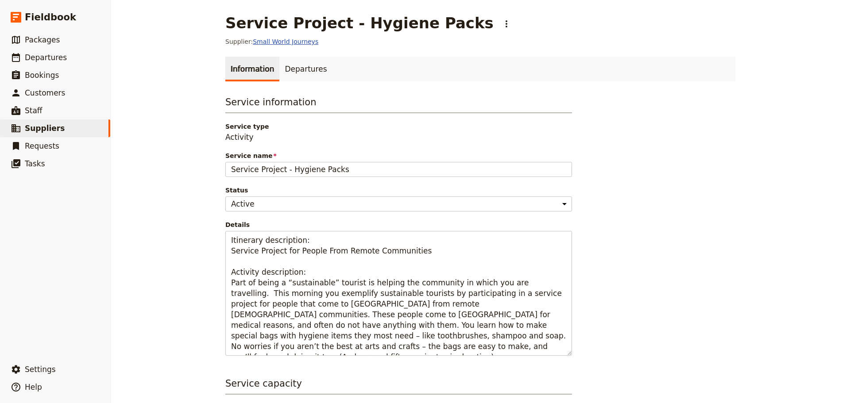
click at [281, 40] on link "Small World Journeys" at bounding box center [286, 41] width 66 height 7
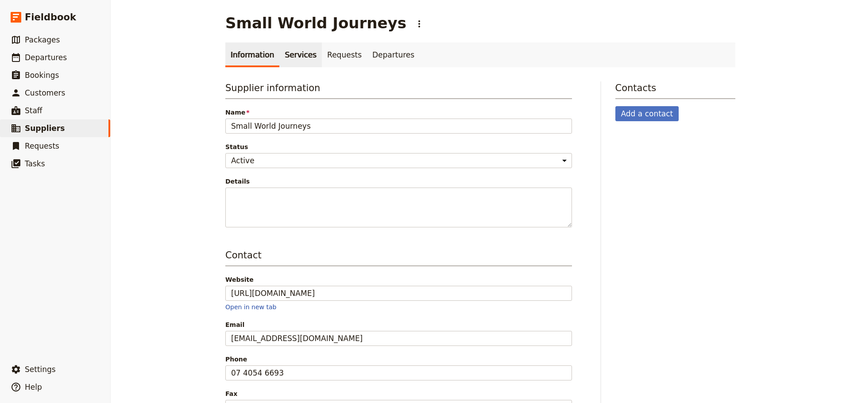
click at [292, 53] on link "Services" at bounding box center [300, 55] width 43 height 25
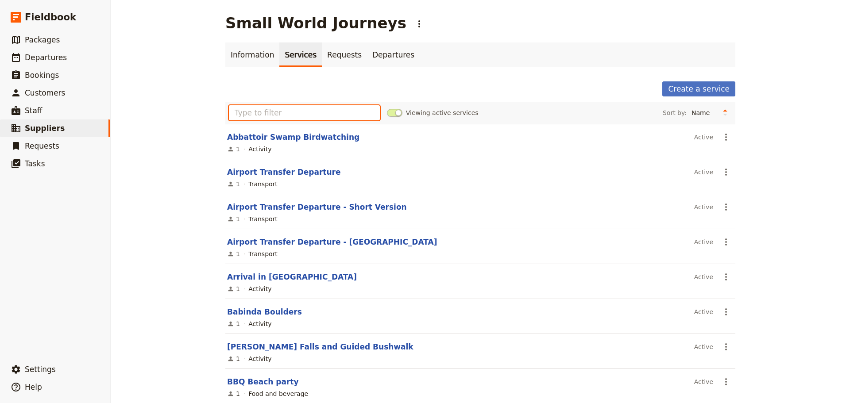
click at [291, 118] on input "text" at bounding box center [304, 112] width 151 height 15
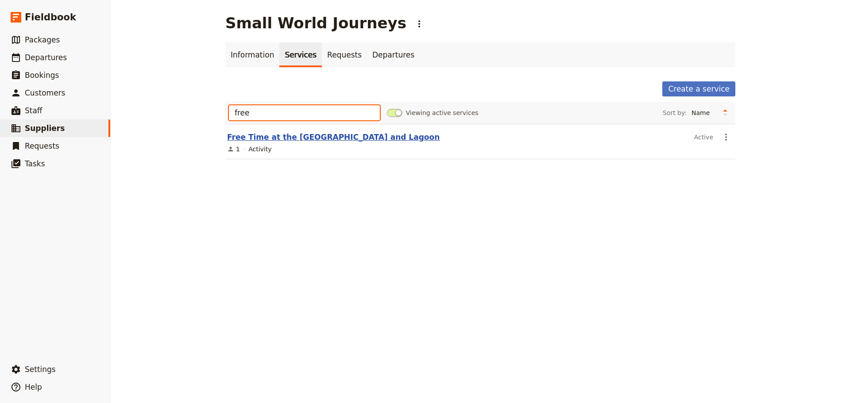
type input "free"
click at [305, 135] on link "Free Time at the [GEOGRAPHIC_DATA] and Lagoon" at bounding box center [333, 137] width 213 height 9
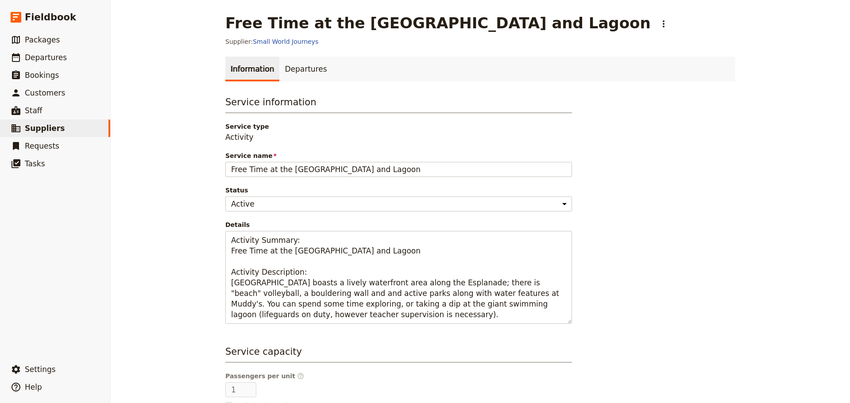
drag, startPoint x: 368, startPoint y: 168, endPoint x: 162, endPoint y: 163, distance: 206.4
click at [162, 163] on div "Free Time at the Esplanade and Lagoon ​ Supplier: Small World Journeys Informat…" at bounding box center [480, 201] width 739 height 403
click at [293, 43] on link "Small World Journeys" at bounding box center [286, 41] width 66 height 7
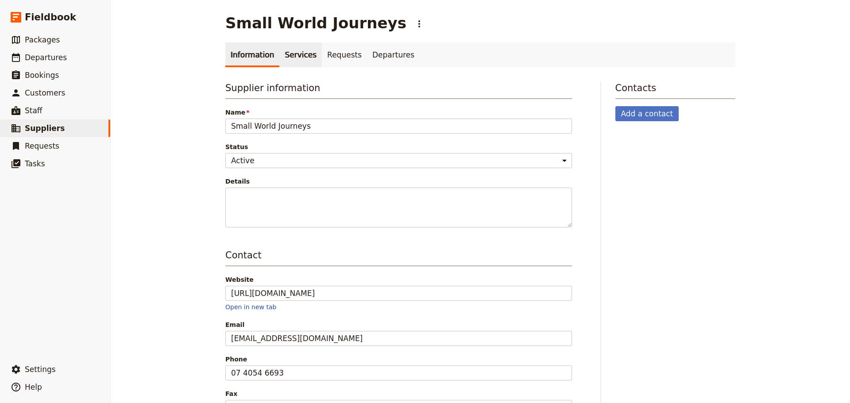
click at [285, 57] on link "Services" at bounding box center [300, 55] width 43 height 25
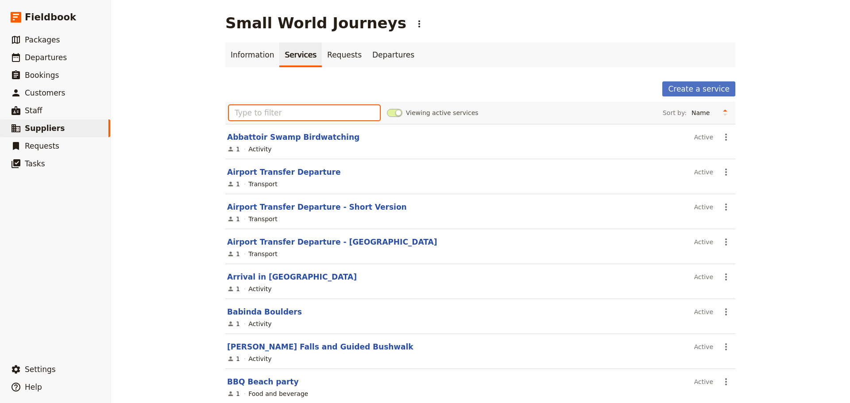
click at [263, 112] on input "text" at bounding box center [304, 112] width 151 height 15
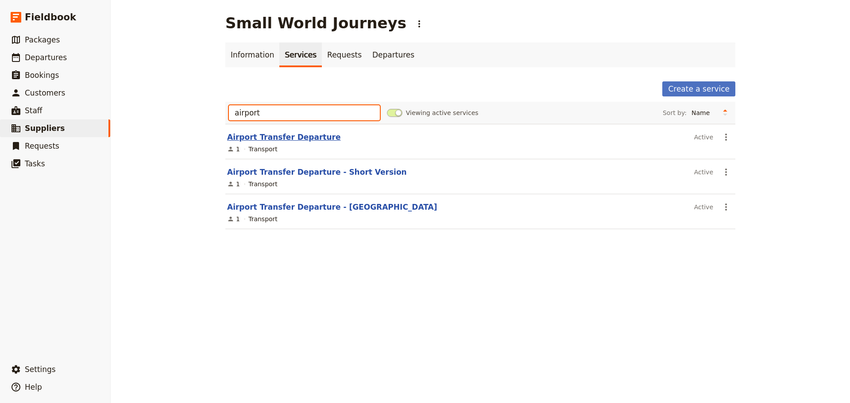
type input "airport"
click at [264, 140] on link "Airport Transfer Departure" at bounding box center [284, 137] width 114 height 9
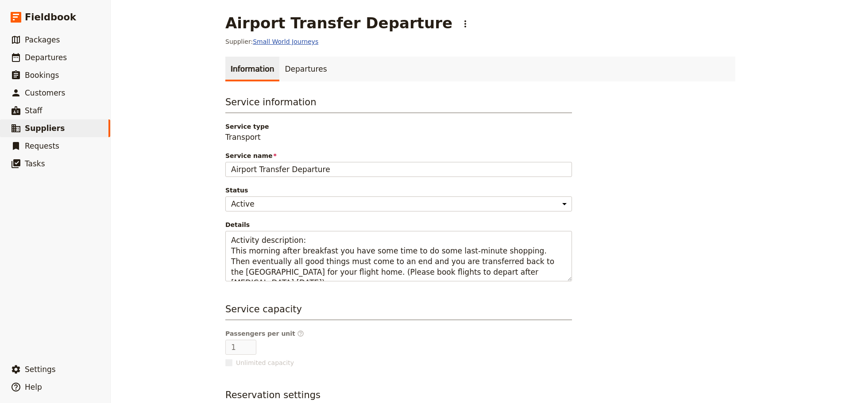
click at [288, 41] on link "Small World Journeys" at bounding box center [286, 41] width 66 height 7
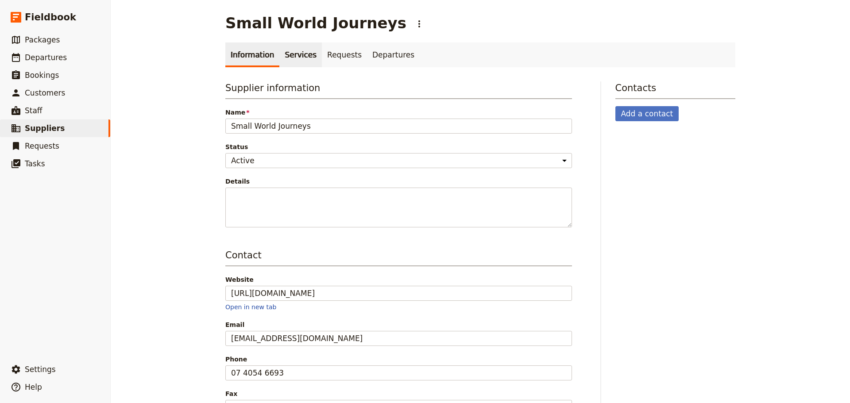
click at [297, 57] on link "Services" at bounding box center [300, 55] width 43 height 25
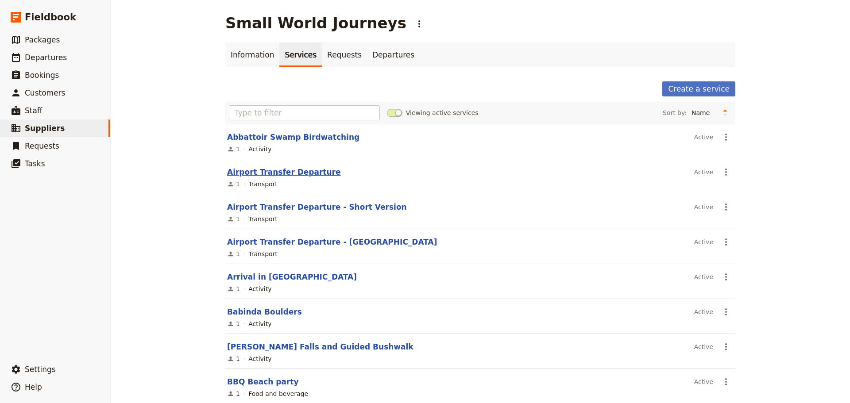
click at [306, 174] on link "Airport Transfer Departure" at bounding box center [284, 172] width 114 height 9
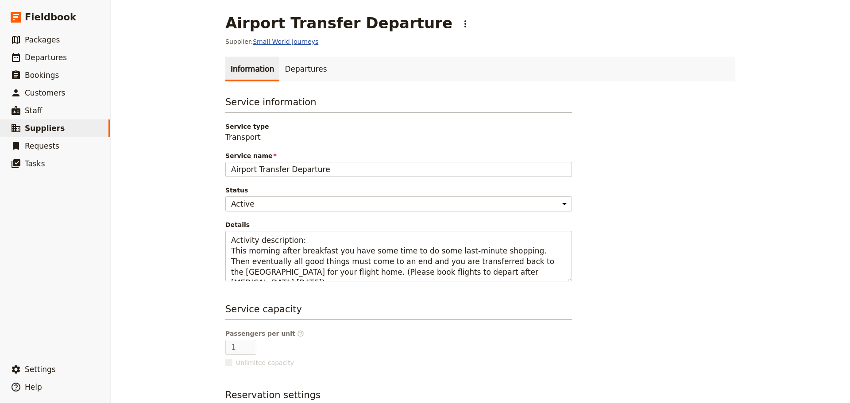
click at [286, 41] on link "Small World Journeys" at bounding box center [286, 41] width 66 height 7
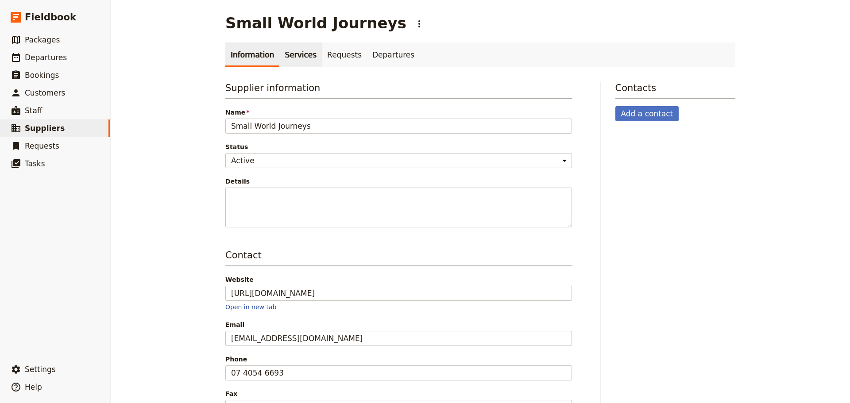
click at [282, 50] on link "Services" at bounding box center [300, 55] width 43 height 25
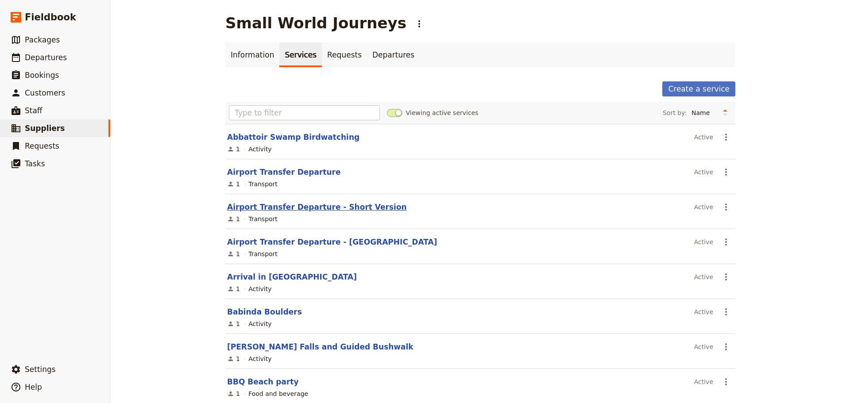
click at [317, 206] on link "Airport Transfer Departure - Short Version" at bounding box center [317, 207] width 180 height 9
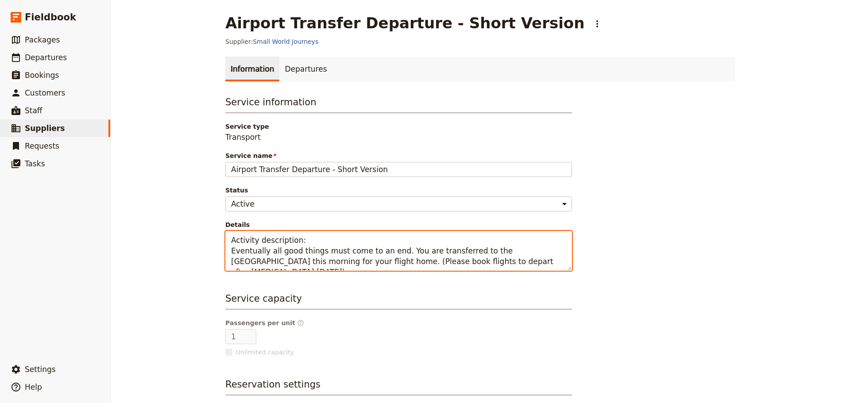
drag, startPoint x: 325, startPoint y: 262, endPoint x: 223, endPoint y: 245, distance: 103.2
click at [225, 245] on textarea "Activity description: Eventually all good things must come to an end. You are t…" at bounding box center [398, 251] width 347 height 40
click at [437, 256] on textarea "Activity description: Eventually all good things must come to an end. You are t…" at bounding box center [398, 251] width 347 height 40
click at [360, 261] on textarea "Activity description: Eventually all good things must come to an end. You are t…" at bounding box center [398, 251] width 347 height 40
click at [329, 260] on textarea "Activity description: Eventually all good things must come to an end. You are t…" at bounding box center [398, 251] width 347 height 40
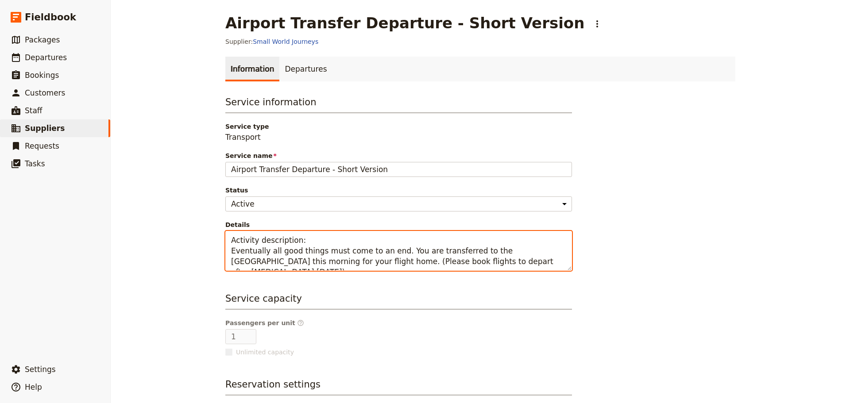
click at [330, 263] on textarea "Activity description: Eventually all good things must come to an end. You are t…" at bounding box center [398, 251] width 347 height 40
click at [477, 244] on textarea "Activity description: Eventually all good things must come to an end. You are t…" at bounding box center [398, 251] width 347 height 40
drag, startPoint x: 328, startPoint y: 262, endPoint x: 220, endPoint y: 248, distance: 108.5
click at [220, 248] on main "Airport Transfer Departure - Short Version ​ Supplier: Small World Journeys Inf…" at bounding box center [480, 254] width 531 height 508
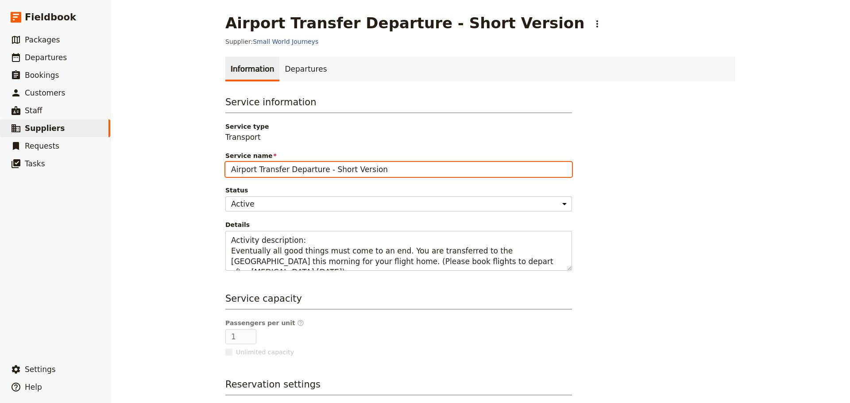
drag, startPoint x: 316, startPoint y: 174, endPoint x: 196, endPoint y: 176, distance: 120.0
click at [196, 176] on div "Airport Transfer Departure - Short Version ​ Supplier: Small World Journeys Inf…" at bounding box center [480, 201] width 739 height 403
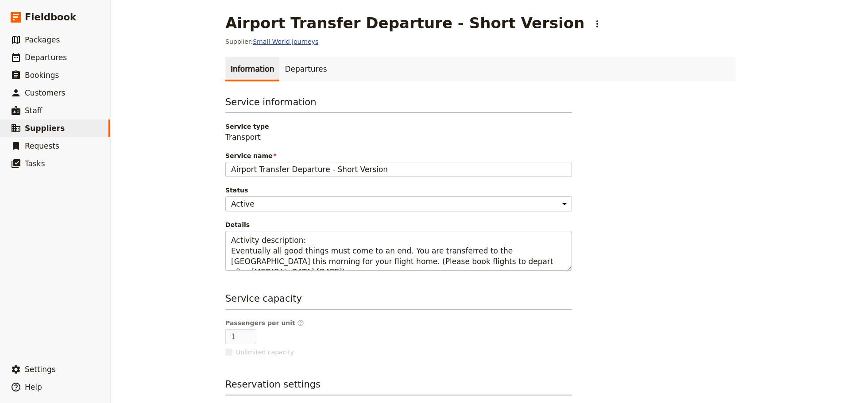
click at [291, 45] on link "Small World Journeys" at bounding box center [286, 41] width 66 height 7
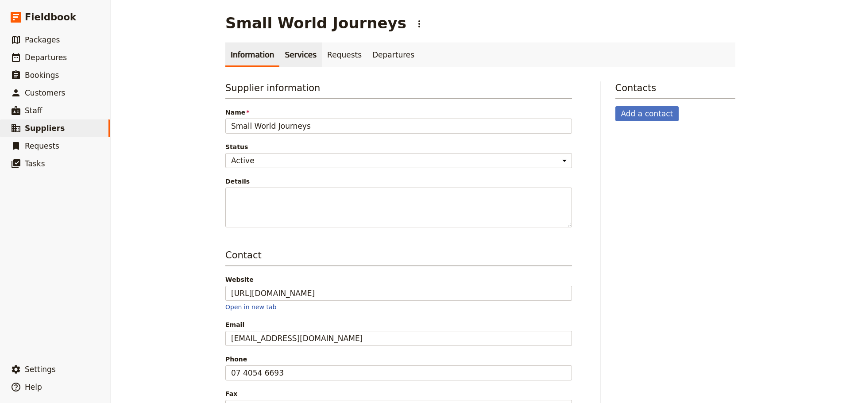
click at [290, 54] on link "Services" at bounding box center [300, 55] width 43 height 25
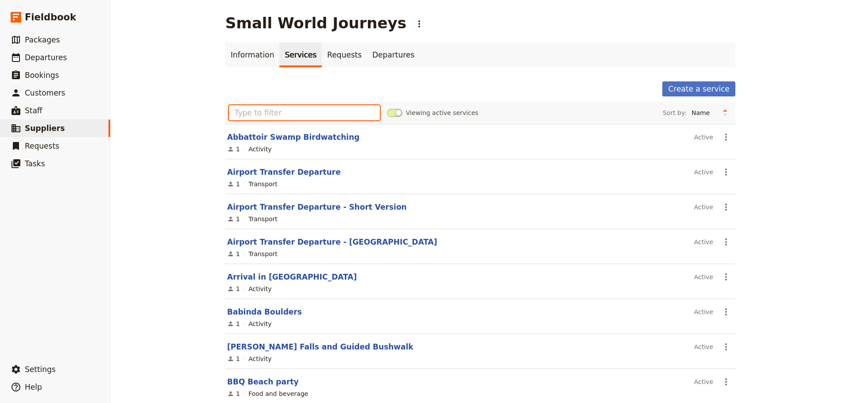
click at [285, 116] on input "text" at bounding box center [304, 112] width 151 height 15
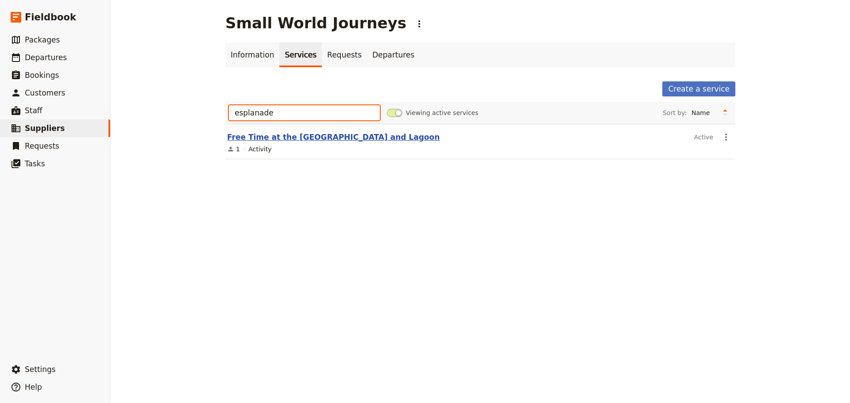
type input "esplanade"
click at [287, 135] on link "Free Time at the [GEOGRAPHIC_DATA] and Lagoon" at bounding box center [333, 137] width 213 height 9
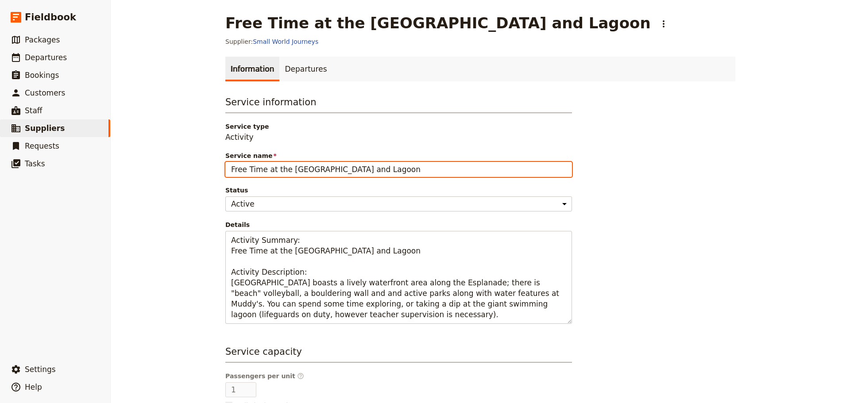
drag, startPoint x: 365, startPoint y: 170, endPoint x: 173, endPoint y: 163, distance: 191.9
click at [173, 163] on div "Free Time at the Esplanade and Lagoon ​ Supplier: Small World Journeys Informat…" at bounding box center [480, 201] width 739 height 403
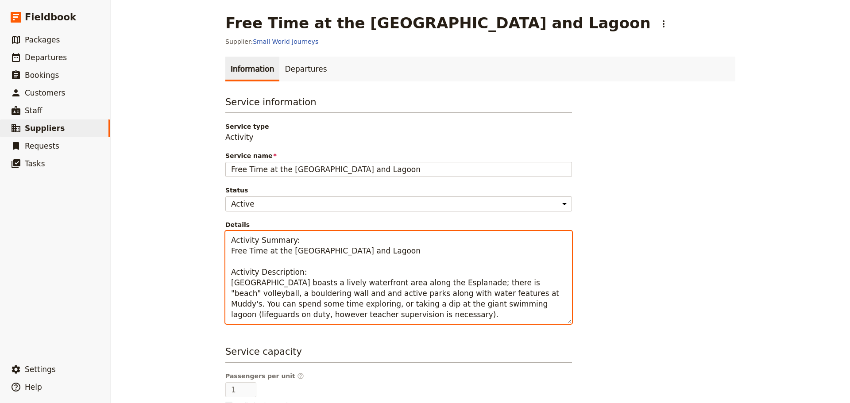
drag, startPoint x: 230, startPoint y: 284, endPoint x: 619, endPoint y: 342, distance: 392.6
click at [619, 342] on div "Service information Service type Activity Service name Free Time at the Esplana…" at bounding box center [480, 322] width 510 height 452
click at [319, 317] on textarea "Activity Summary: Free Time at the Esplanade and Lagoon Activity Description: C…" at bounding box center [398, 277] width 347 height 93
click at [273, 314] on textarea "Activity Summary: Free Time at the Esplanade and Lagoon Activity Description: C…" at bounding box center [398, 277] width 347 height 93
drag, startPoint x: 273, startPoint y: 315, endPoint x: 265, endPoint y: 304, distance: 13.9
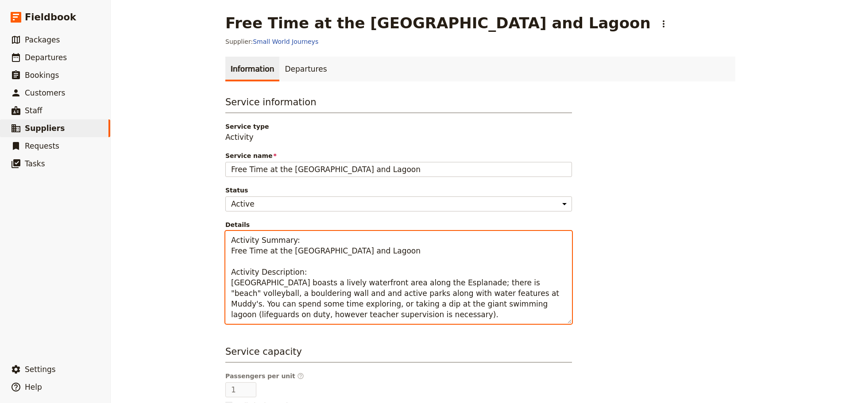
click at [273, 316] on textarea "Activity Summary: Free Time at the Esplanade and Lagoon Activity Description: C…" at bounding box center [398, 277] width 347 height 93
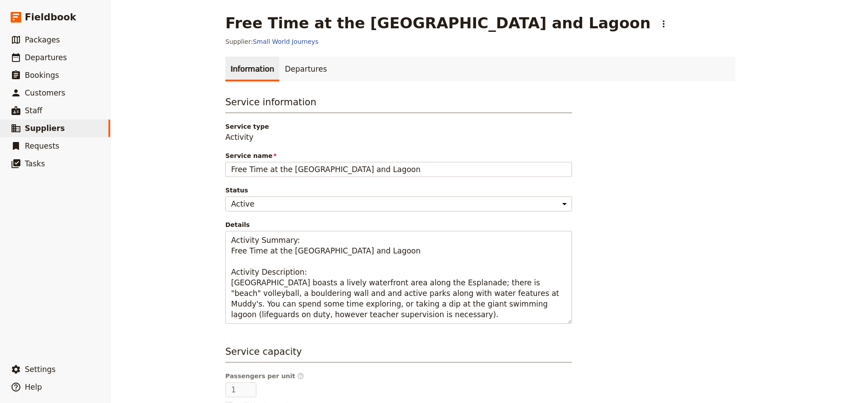
click at [282, 328] on div "Service information Service type Activity Service name Free Time at the Esplana…" at bounding box center [398, 307] width 347 height 422
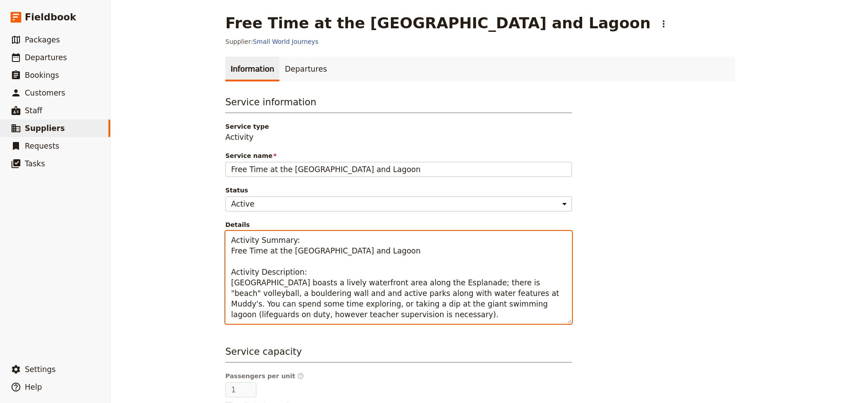
drag, startPoint x: 226, startPoint y: 284, endPoint x: 332, endPoint y: 317, distance: 111.5
click at [332, 317] on textarea "Activity Summary: Free Time at the Esplanade and Lagoon Activity Description: C…" at bounding box center [398, 277] width 347 height 93
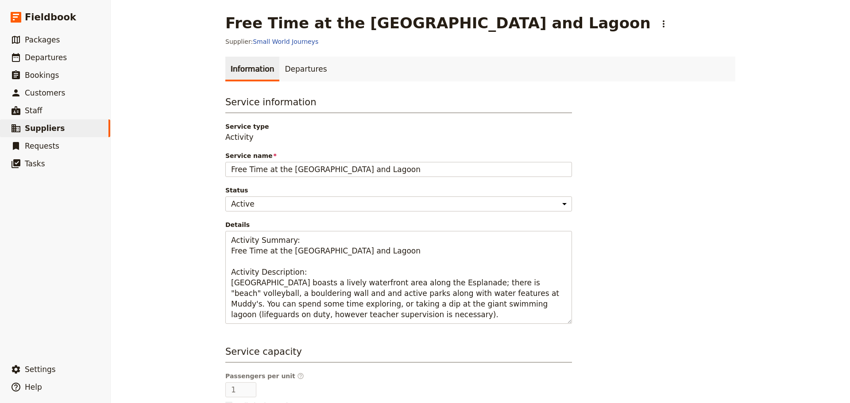
drag, startPoint x: 802, startPoint y: 115, endPoint x: 816, endPoint y: 81, distance: 36.8
click at [803, 111] on div "Free Time at the Esplanade and Lagoon ​ Supplier: Small World Journeys Informat…" at bounding box center [480, 201] width 739 height 403
